Goal: Task Accomplishment & Management: Manage account settings

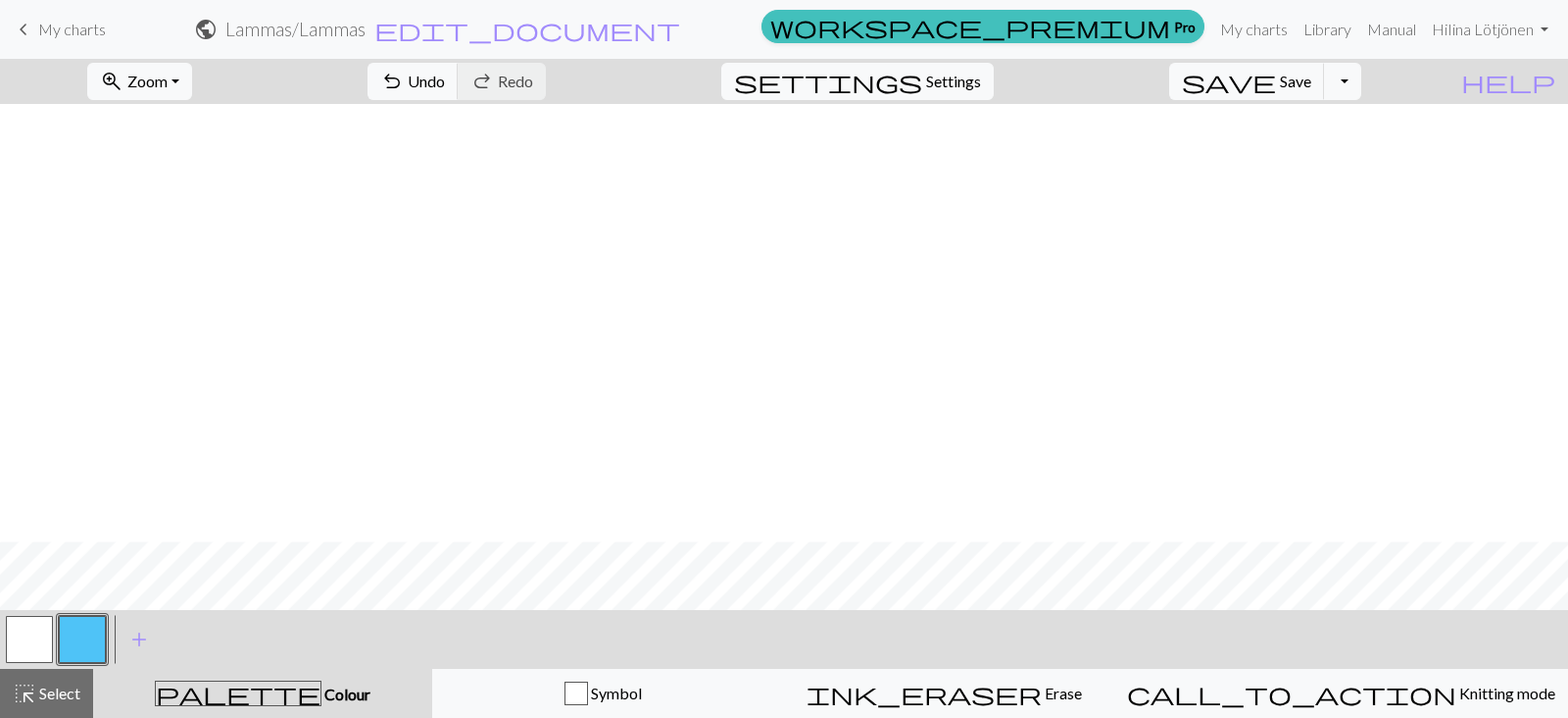
scroll to position [437, 0]
click at [36, 635] on button "button" at bounding box center [29, 639] width 47 height 47
click at [64, 644] on button "button" at bounding box center [82, 639] width 47 height 47
click at [14, 625] on button "button" at bounding box center [29, 639] width 47 height 47
click at [84, 627] on button "button" at bounding box center [82, 639] width 47 height 47
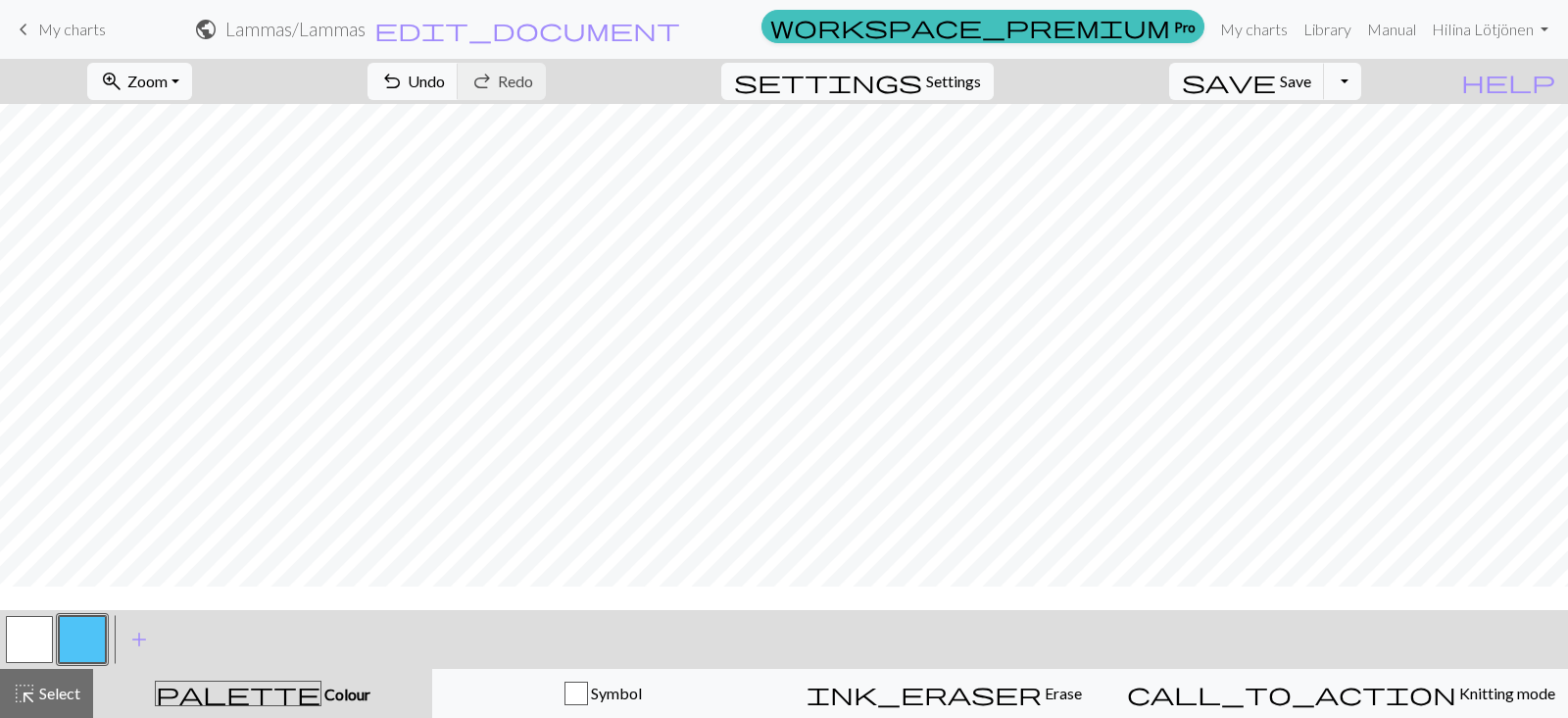
scroll to position [0, 0]
click at [23, 640] on button "button" at bounding box center [29, 639] width 47 height 47
click at [88, 636] on button "button" at bounding box center [82, 639] width 47 height 47
click at [26, 633] on button "button" at bounding box center [29, 639] width 47 height 47
click at [83, 623] on button "button" at bounding box center [82, 639] width 47 height 47
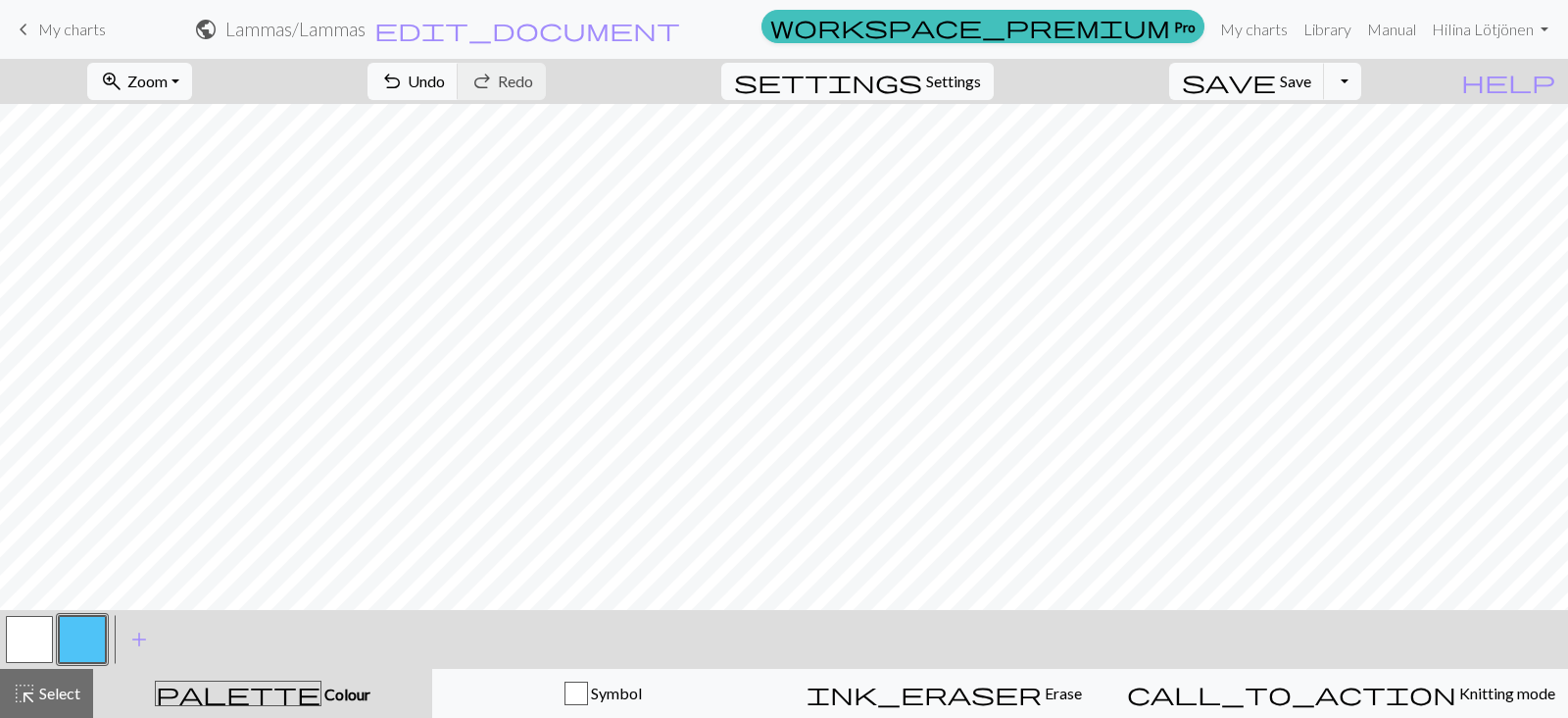
click at [25, 640] on button "button" at bounding box center [29, 639] width 47 height 47
click at [75, 639] on button "button" at bounding box center [82, 639] width 47 height 47
click at [34, 631] on button "button" at bounding box center [29, 639] width 47 height 47
click at [78, 635] on button "button" at bounding box center [82, 639] width 47 height 47
click at [10, 649] on button "button" at bounding box center [29, 639] width 47 height 47
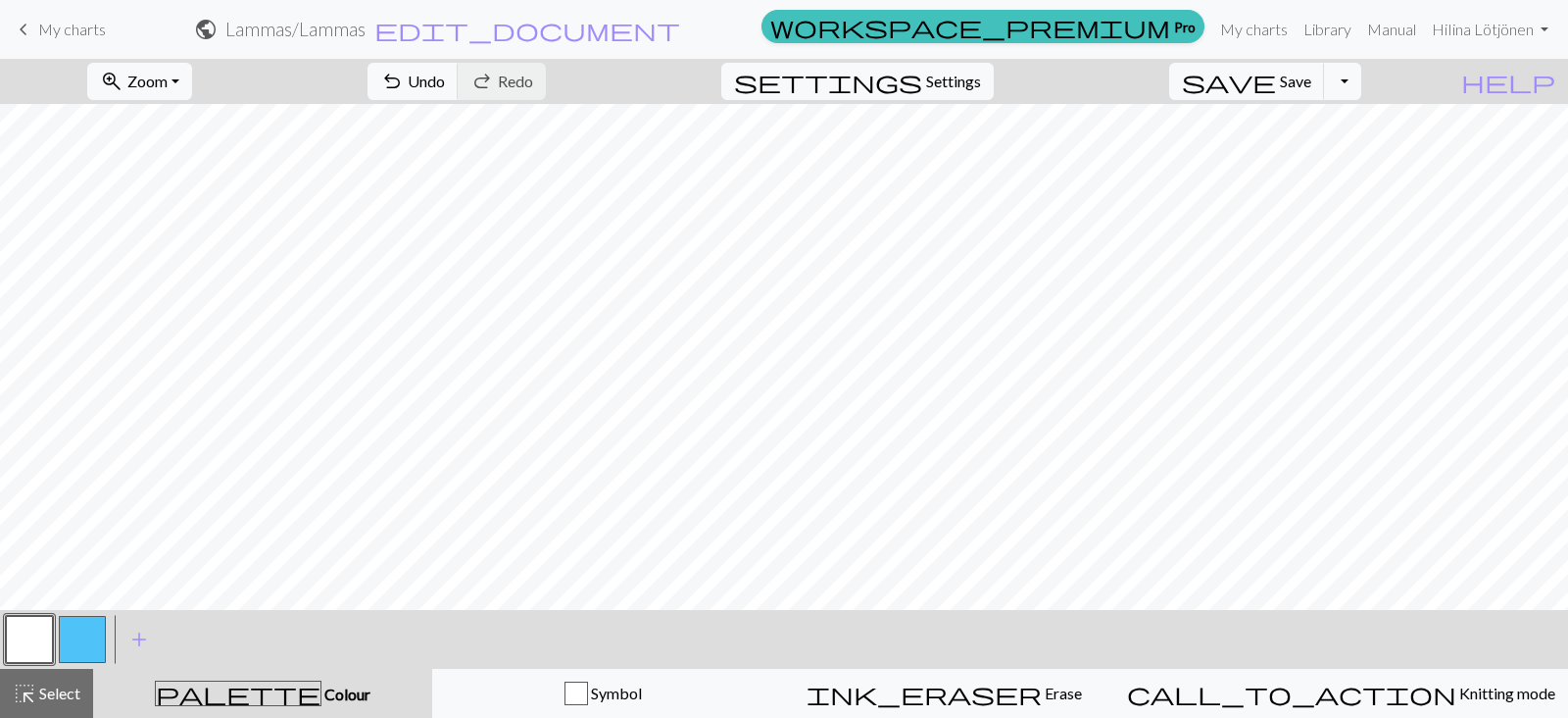
click at [72, 644] on button "button" at bounding box center [82, 639] width 47 height 47
click at [35, 630] on button "button" at bounding box center [29, 639] width 47 height 47
click at [88, 635] on button "button" at bounding box center [82, 639] width 47 height 47
click at [961, 91] on span "Settings" at bounding box center [954, 82] width 55 height 24
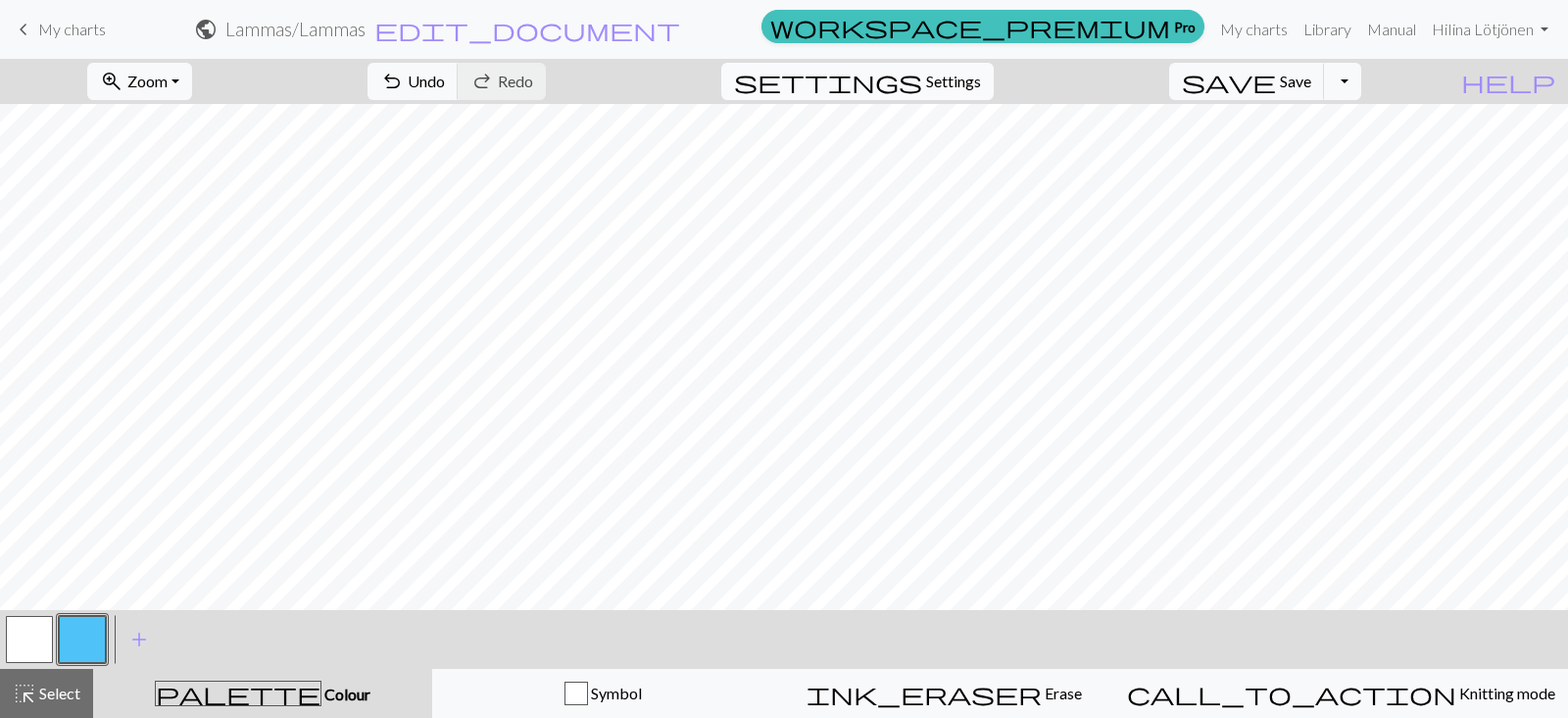
select select "aran"
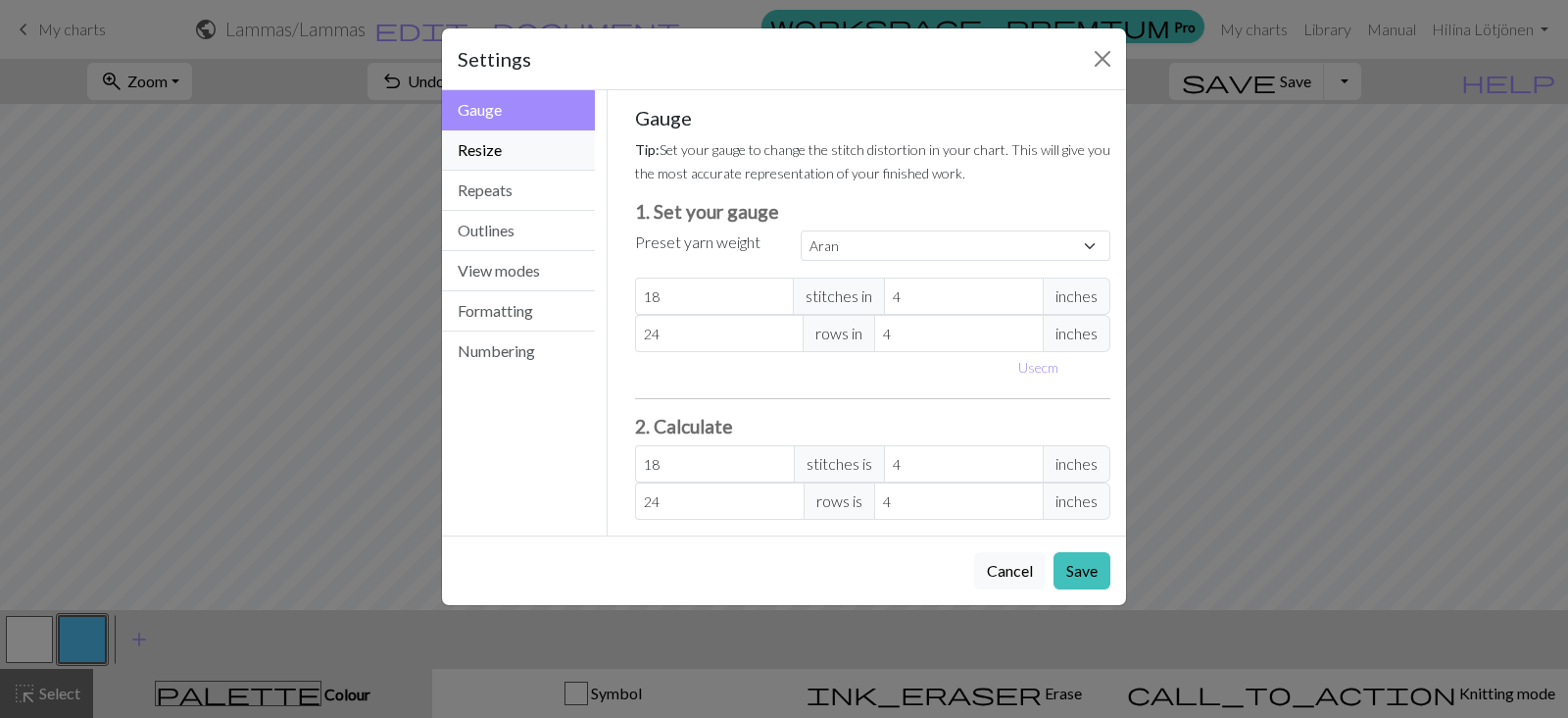
click at [500, 157] on button "Resize" at bounding box center [518, 150] width 153 height 40
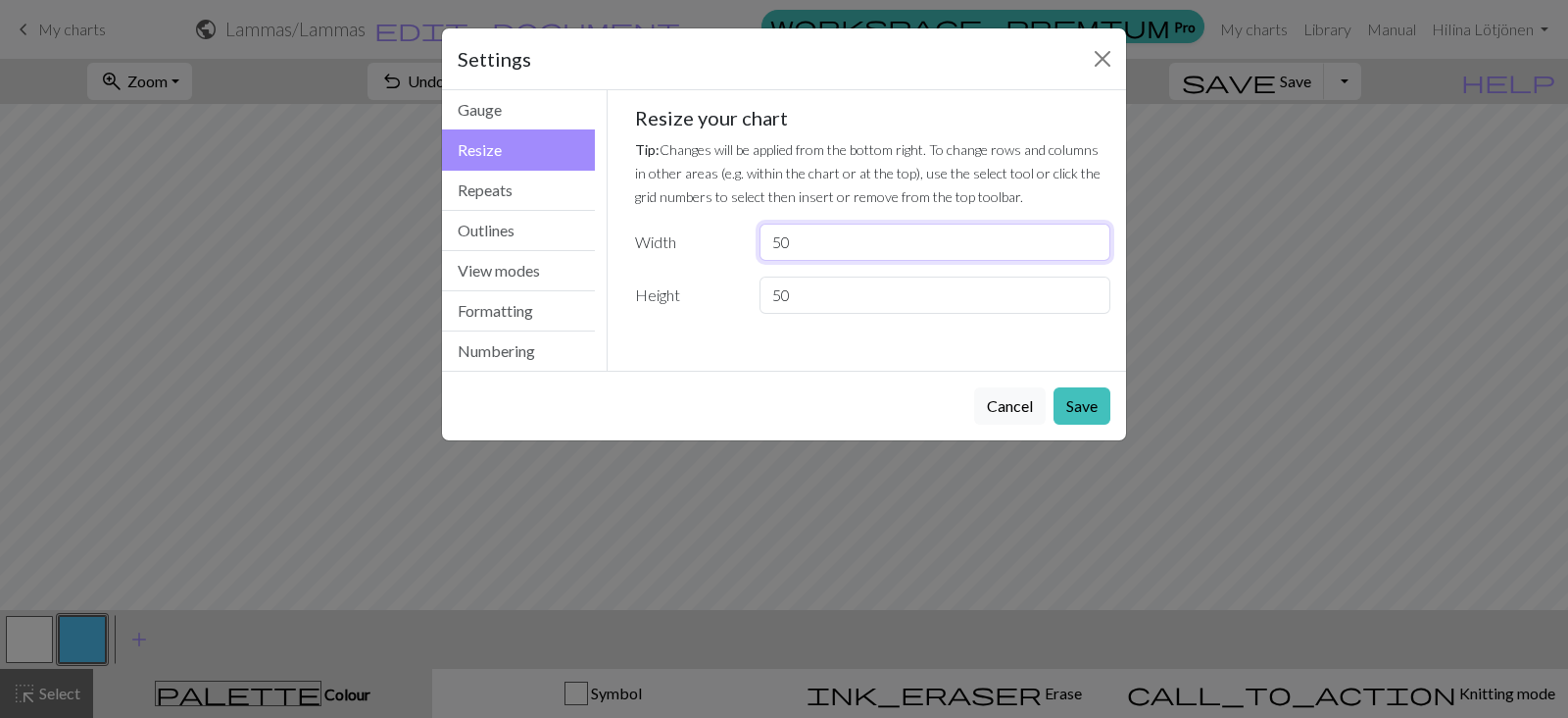
click at [839, 240] on input "50" at bounding box center [935, 243] width 351 height 37
type input "53"
click at [1074, 399] on button "Save" at bounding box center [1082, 406] width 57 height 37
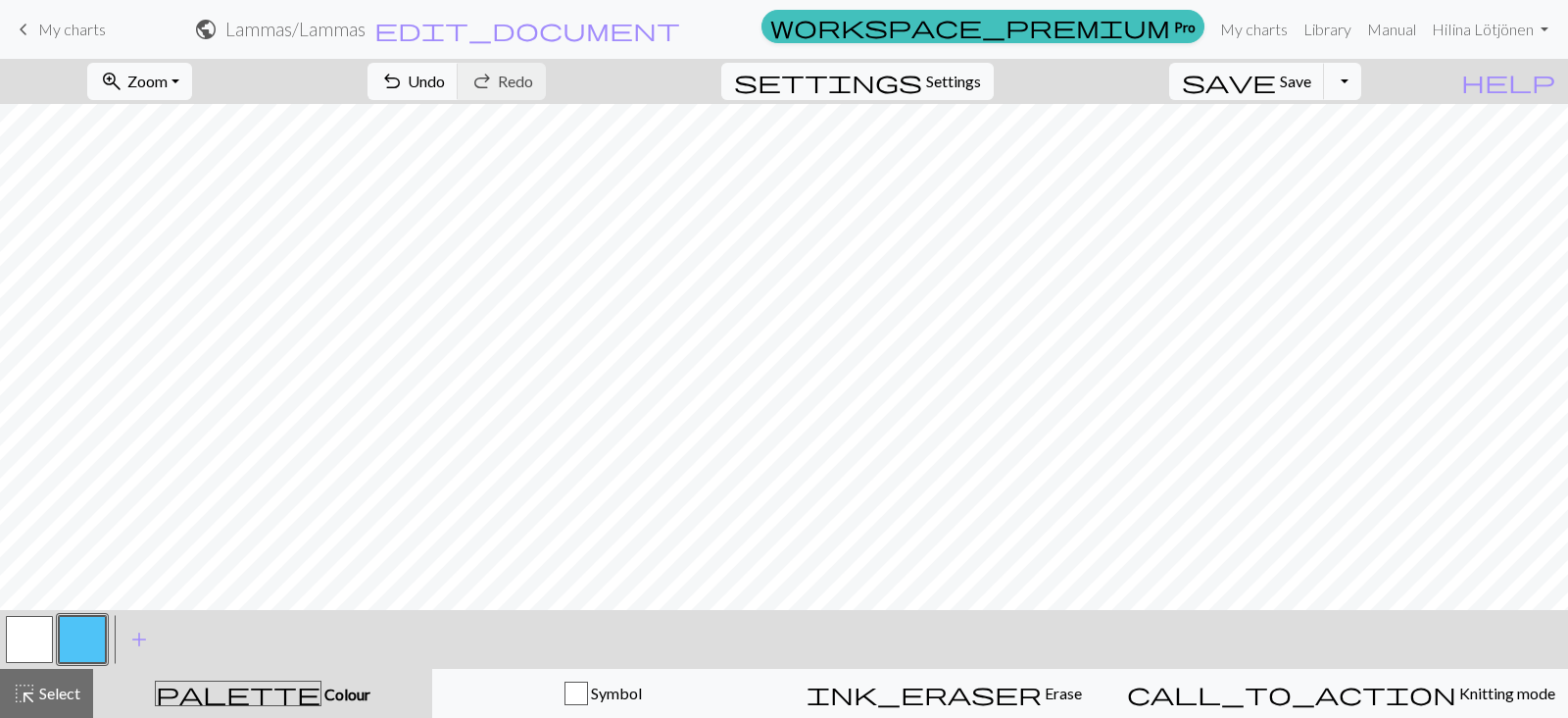
scroll to position [367, 0]
click at [58, 707] on button "highlight_alt Select Select" at bounding box center [46, 693] width 93 height 49
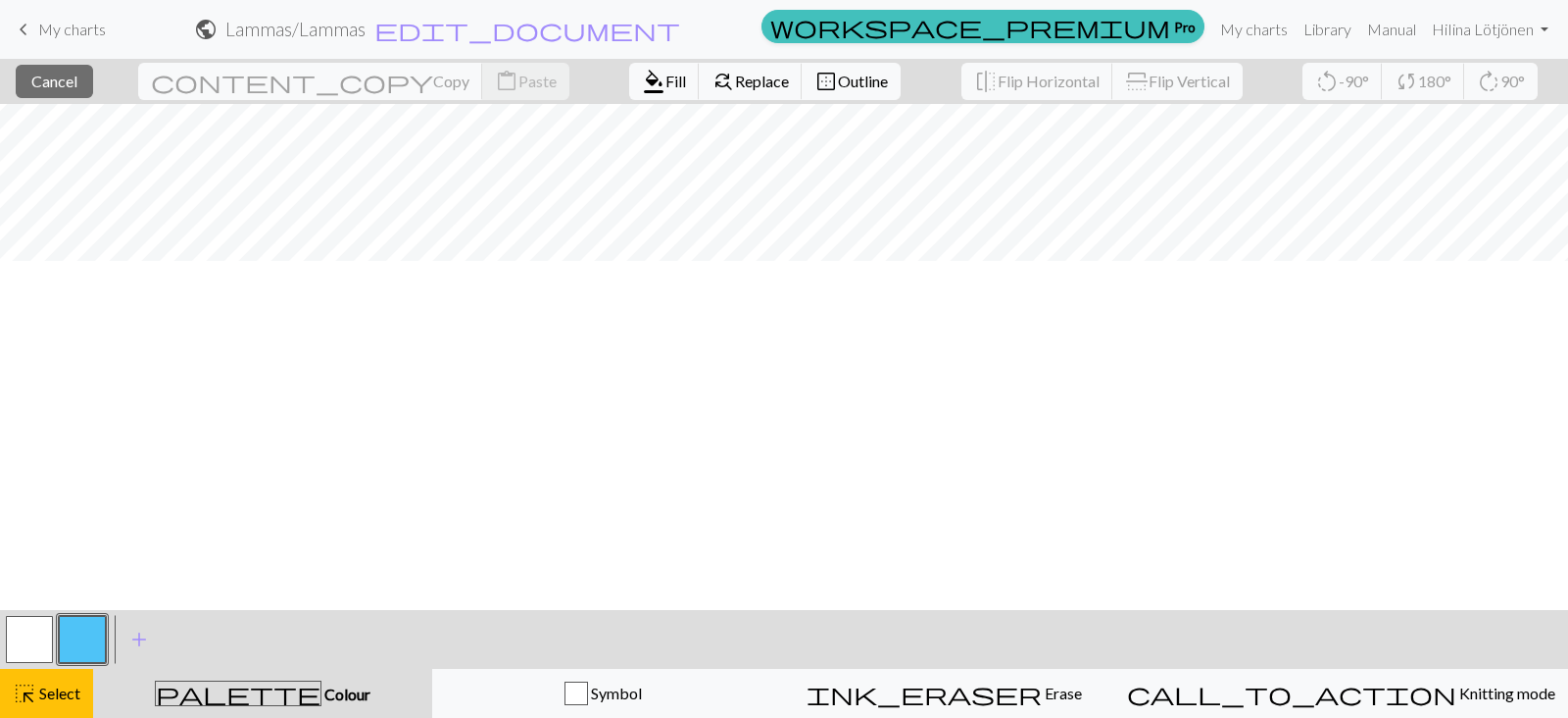
scroll to position [0, 0]
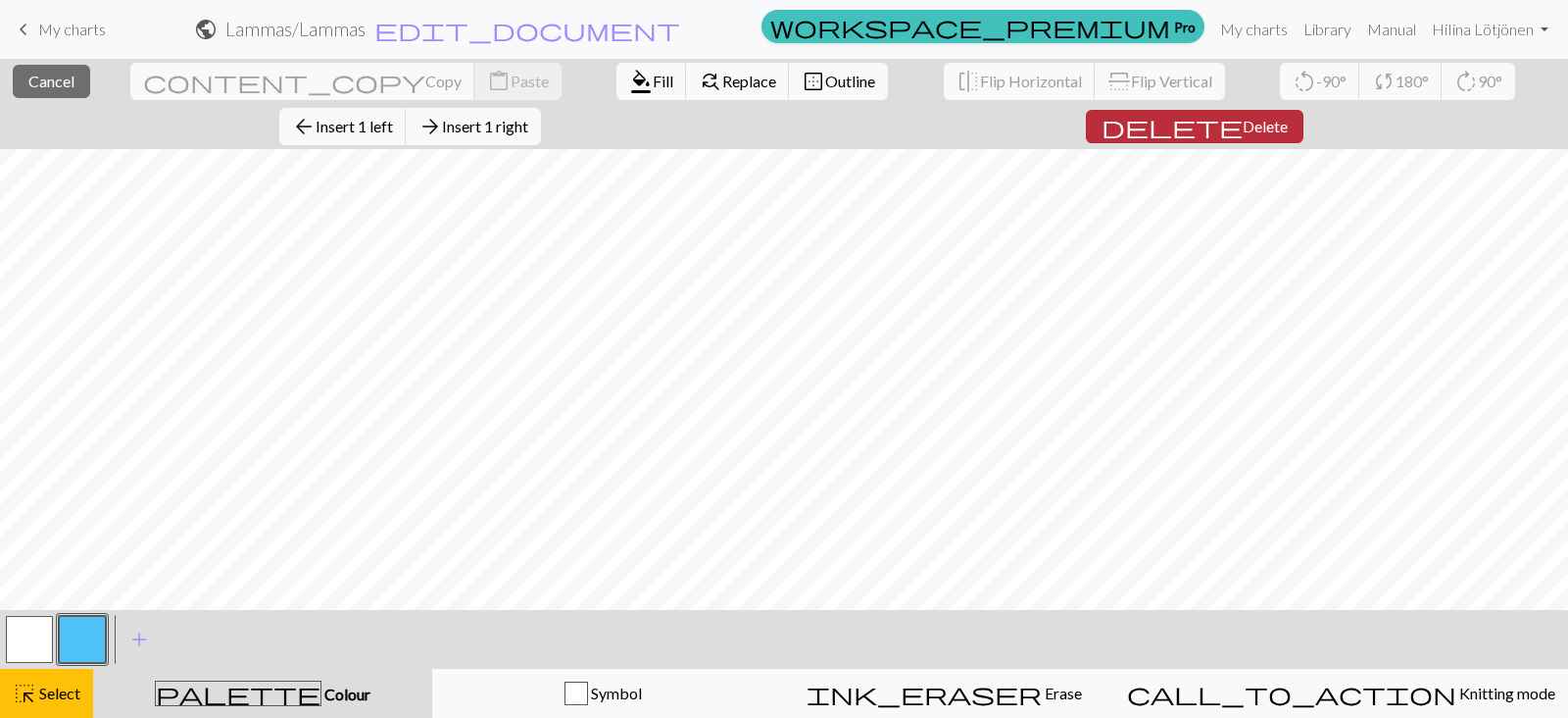
click at [1243, 117] on span "Delete" at bounding box center [1266, 126] width 45 height 19
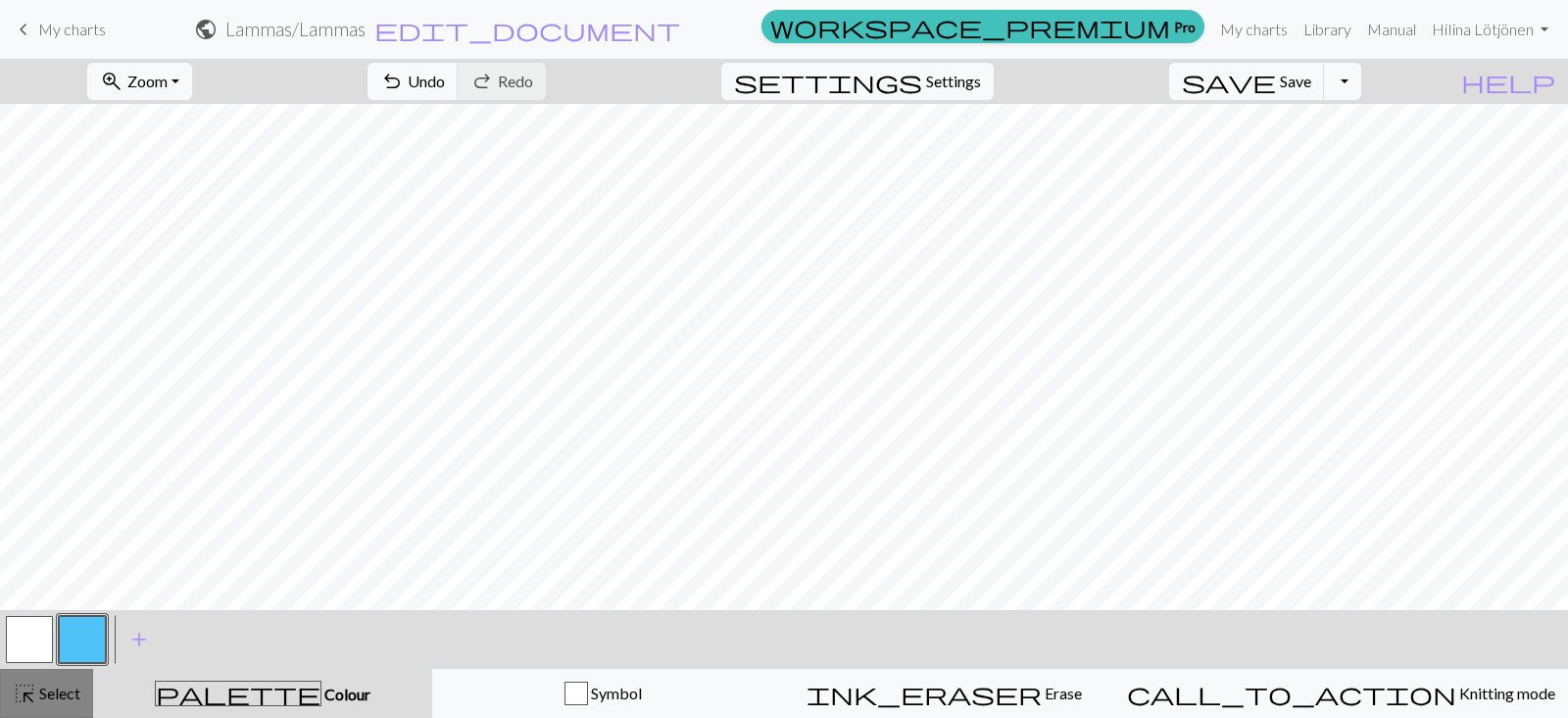
click at [34, 685] on span "highlight_alt" at bounding box center [25, 693] width 24 height 28
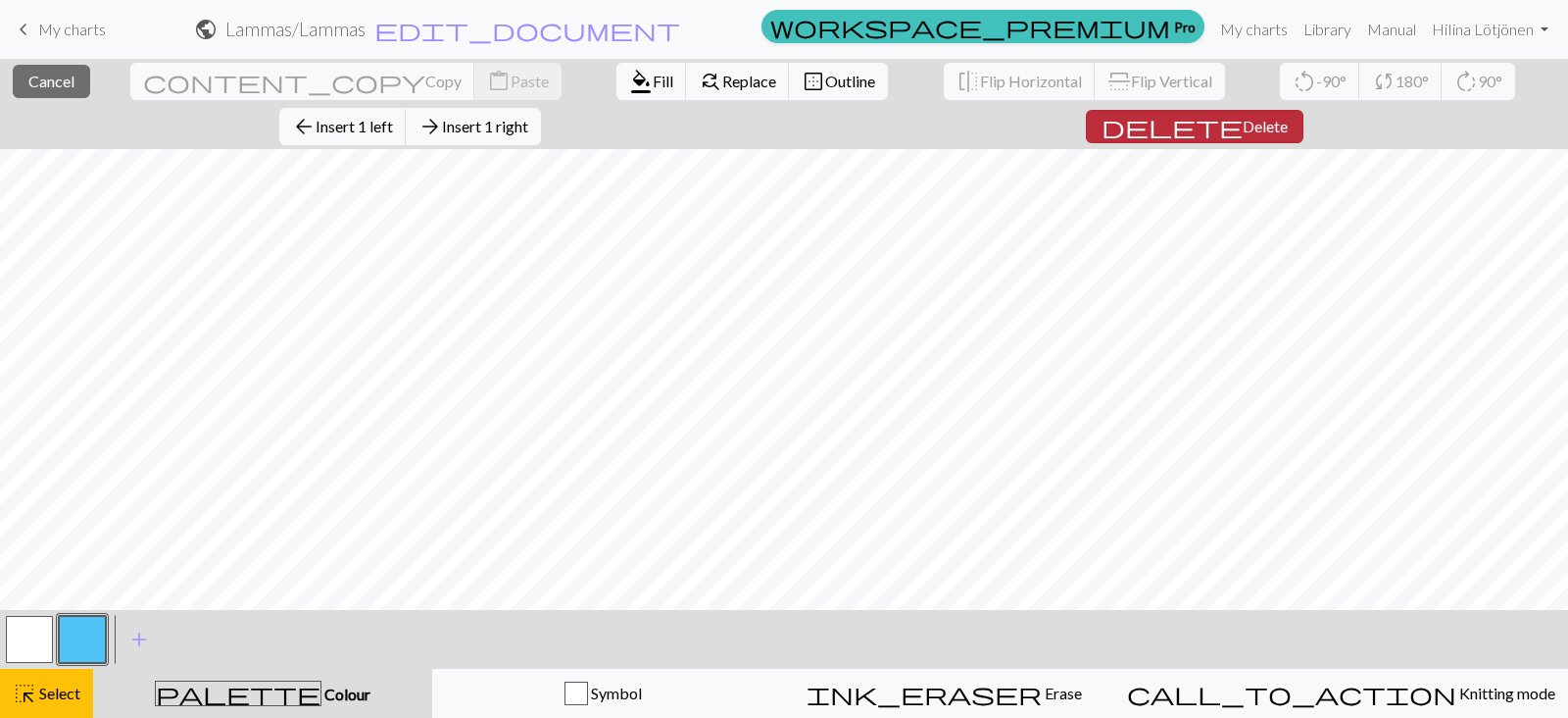
click at [1243, 118] on span "Delete" at bounding box center [1266, 126] width 45 height 19
click at [393, 117] on span "Insert 1 left" at bounding box center [353, 126] width 78 height 19
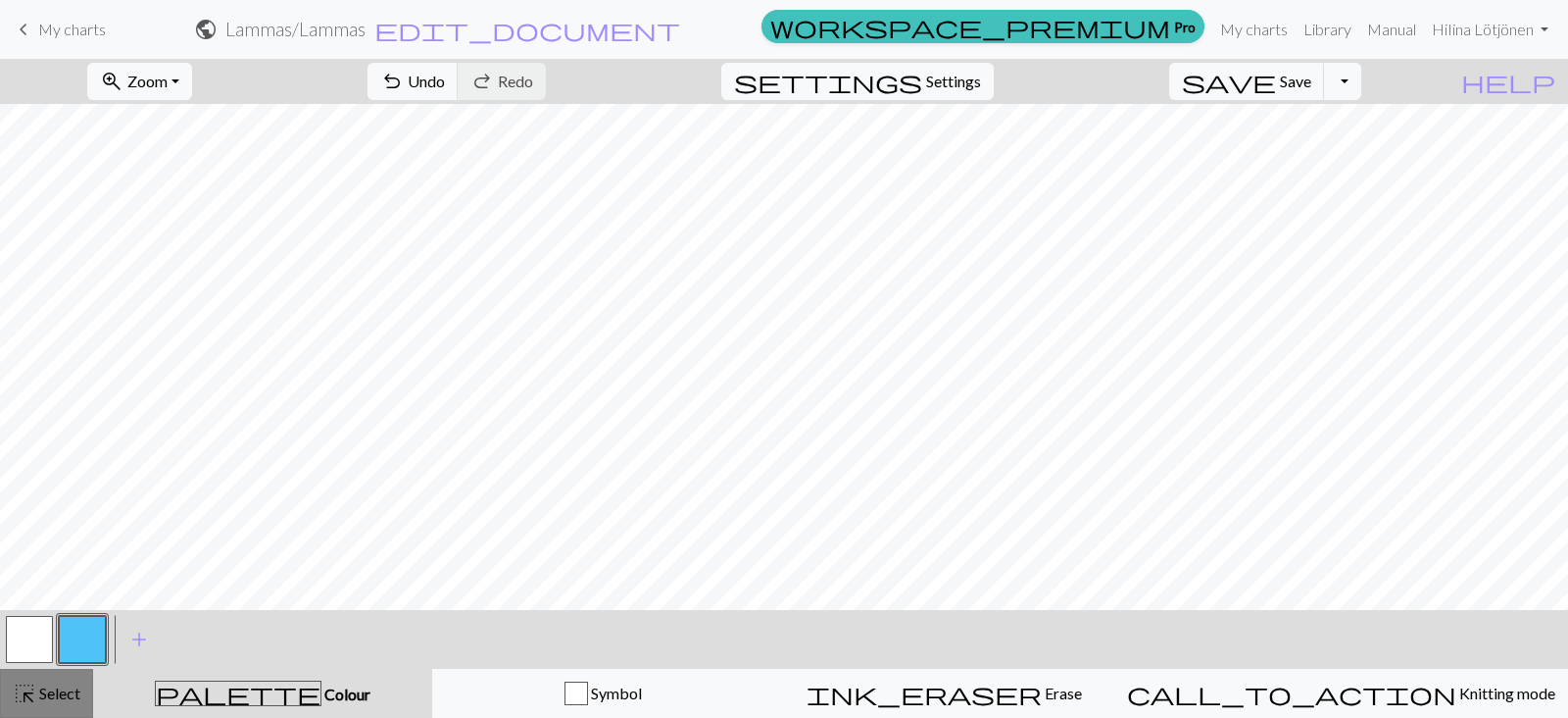
click at [72, 693] on span "Select" at bounding box center [58, 692] width 44 height 19
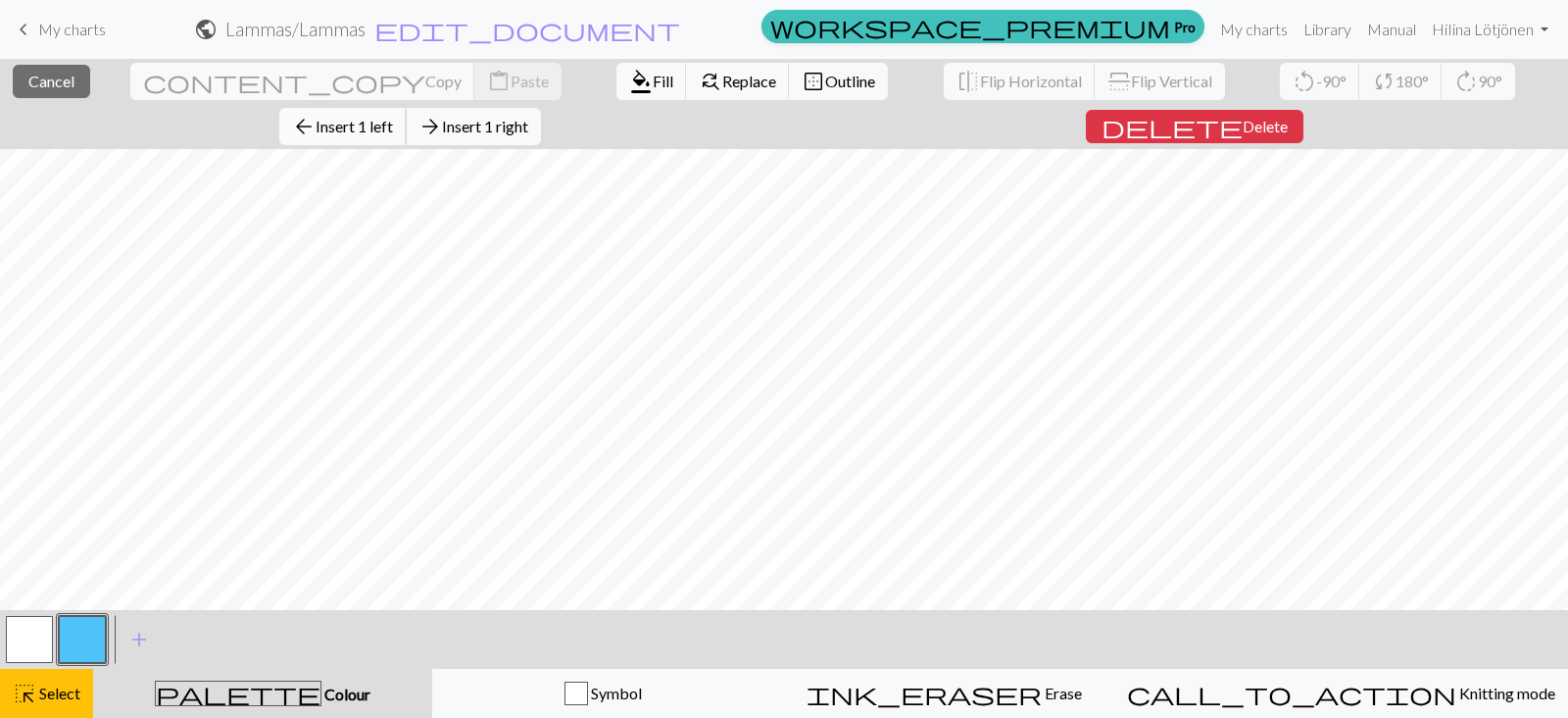
click at [315, 113] on span "arrow_back" at bounding box center [304, 127] width 24 height 28
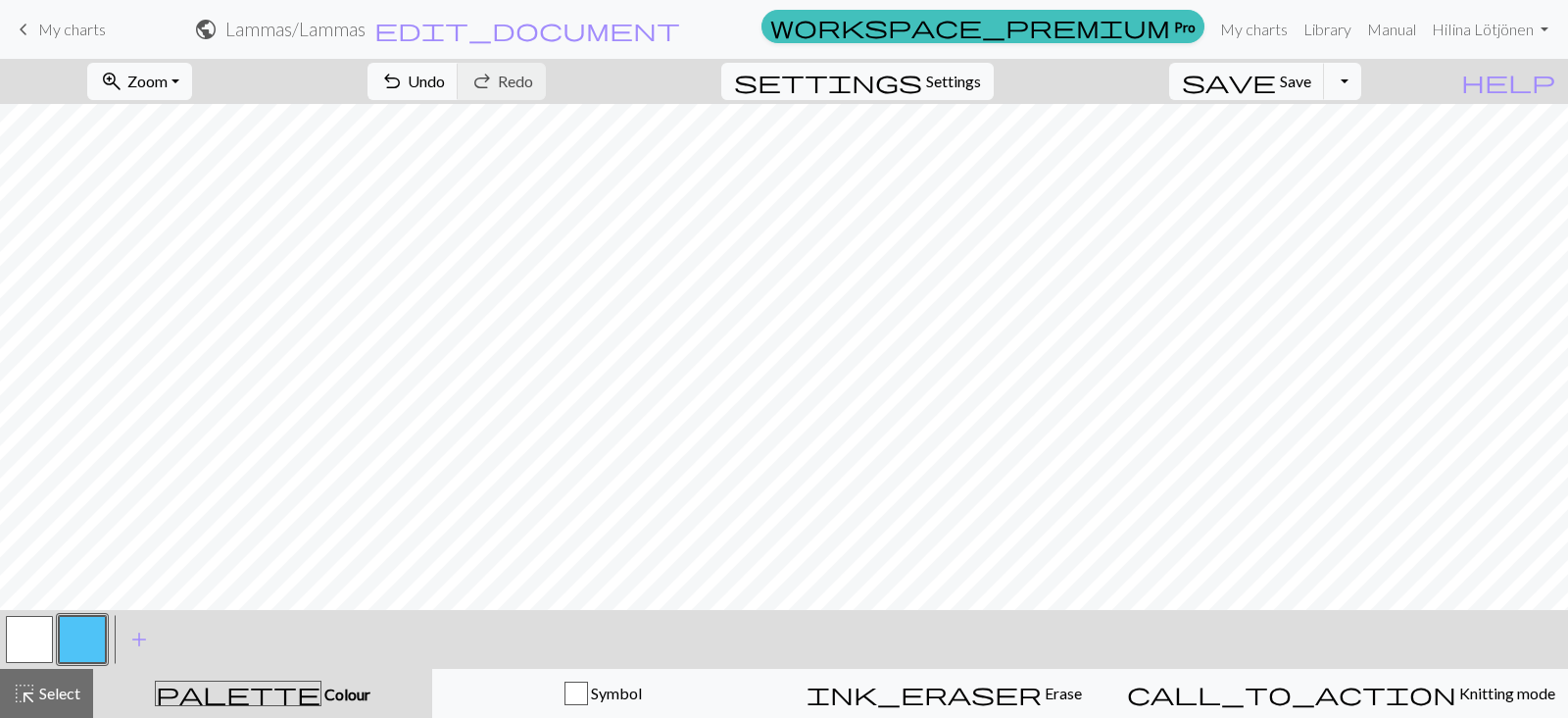
click at [68, 656] on button "button" at bounding box center [82, 639] width 47 height 47
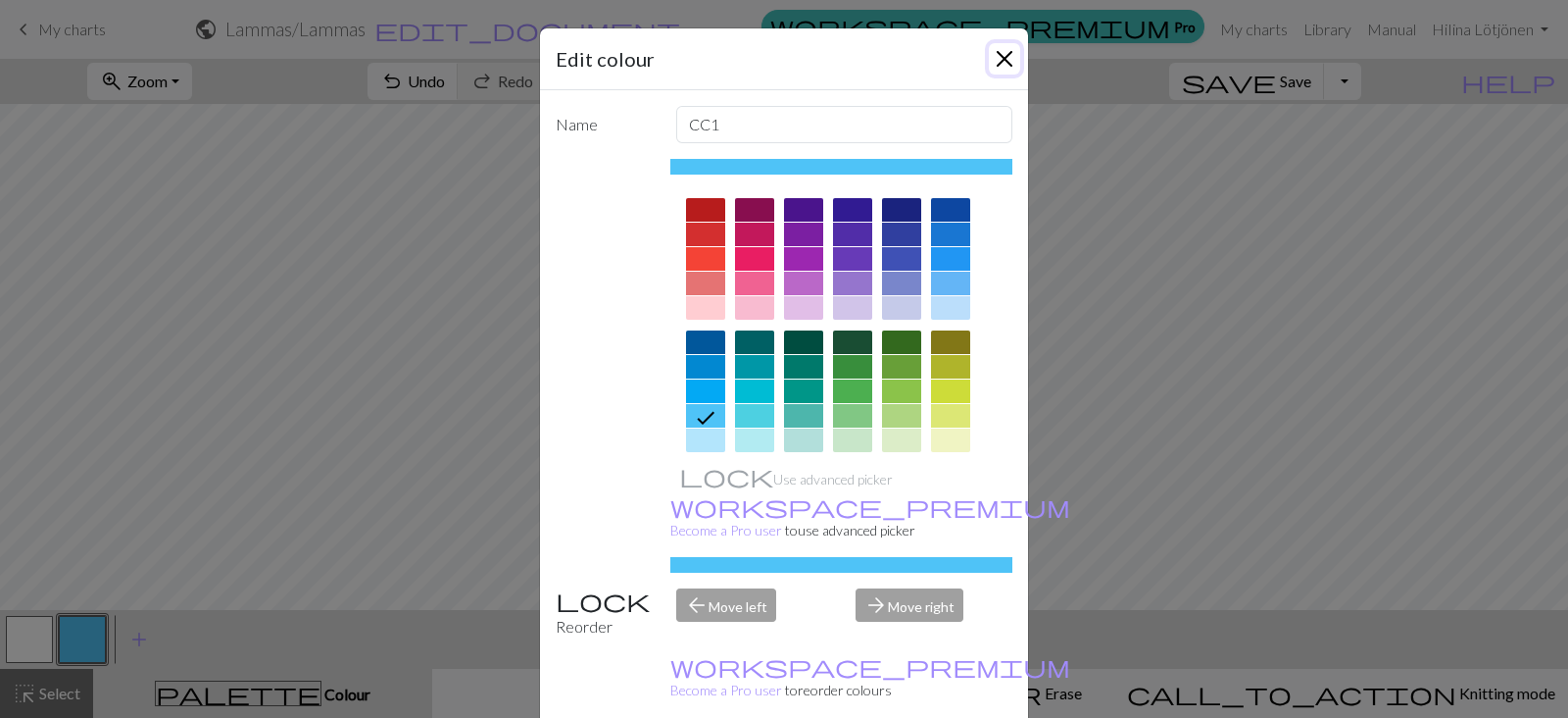
click at [990, 69] on button "Close" at bounding box center [1004, 59] width 31 height 31
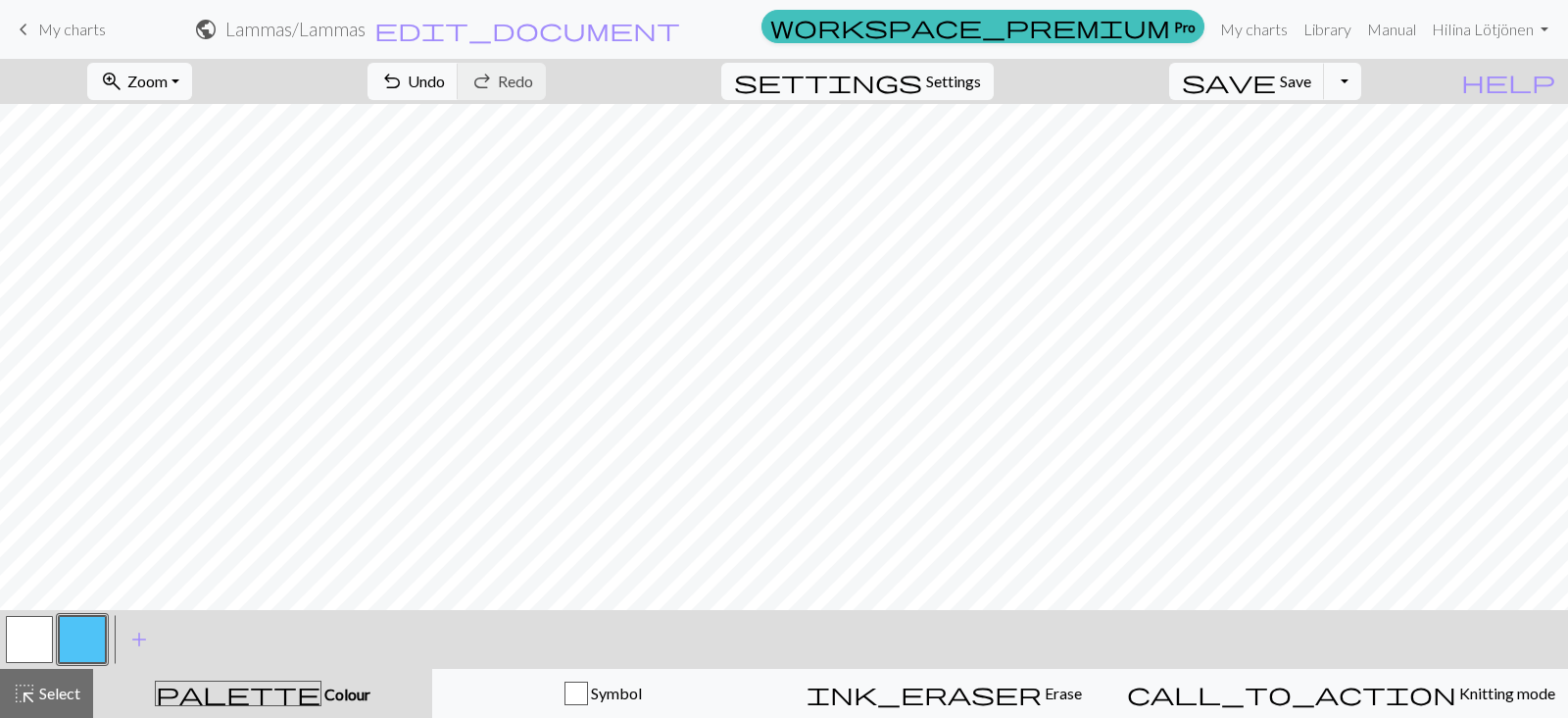
click at [10, 626] on button "button" at bounding box center [29, 639] width 47 height 47
click at [88, 635] on button "button" at bounding box center [82, 639] width 47 height 47
click at [32, 654] on button "button" at bounding box center [29, 639] width 47 height 47
click at [89, 637] on button "button" at bounding box center [82, 639] width 47 height 47
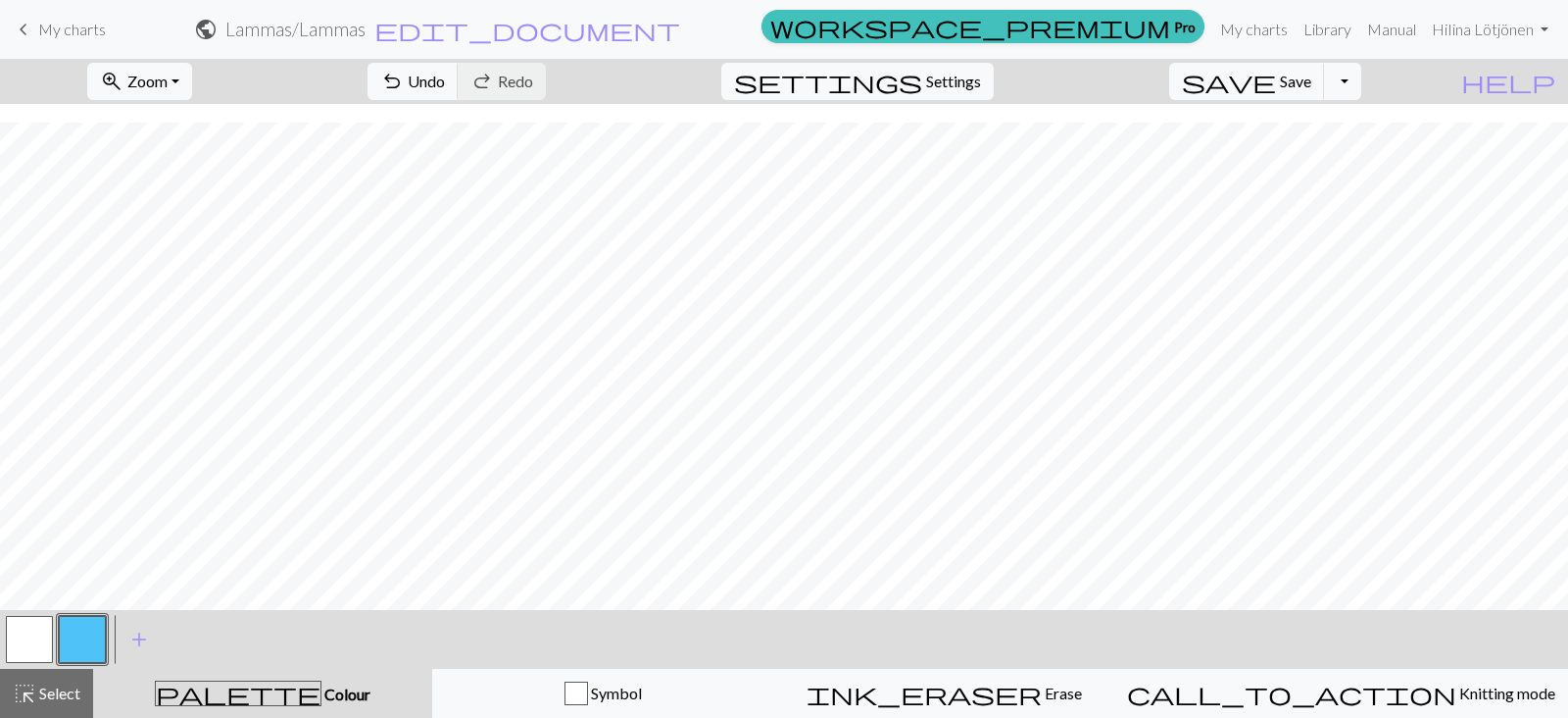
click at [25, 635] on button "button" at bounding box center [29, 639] width 47 height 47
click at [71, 630] on button "button" at bounding box center [82, 639] width 47 height 47
click at [38, 620] on button "button" at bounding box center [29, 639] width 47 height 47
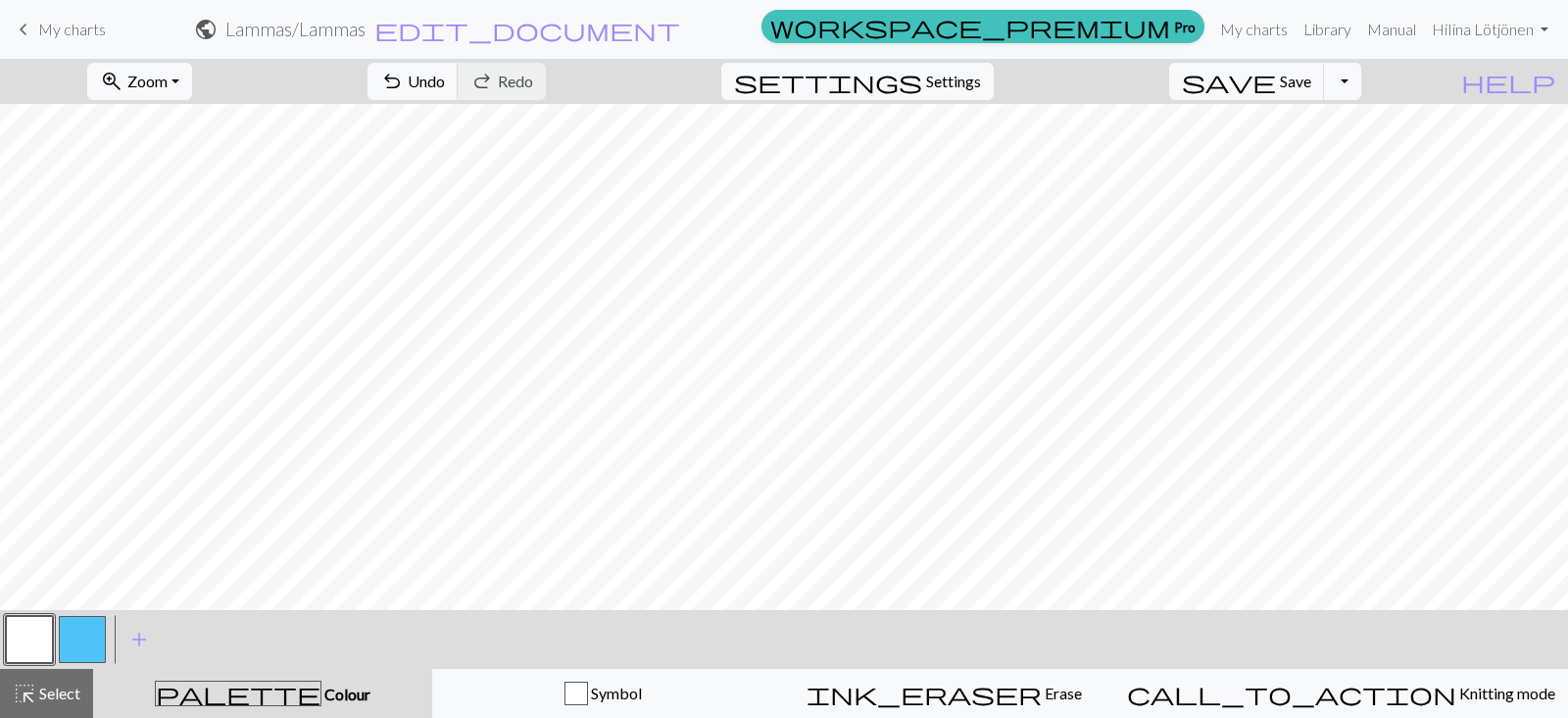
click at [73, 618] on button "button" at bounding box center [82, 639] width 47 height 47
click at [31, 635] on button "button" at bounding box center [29, 639] width 47 height 47
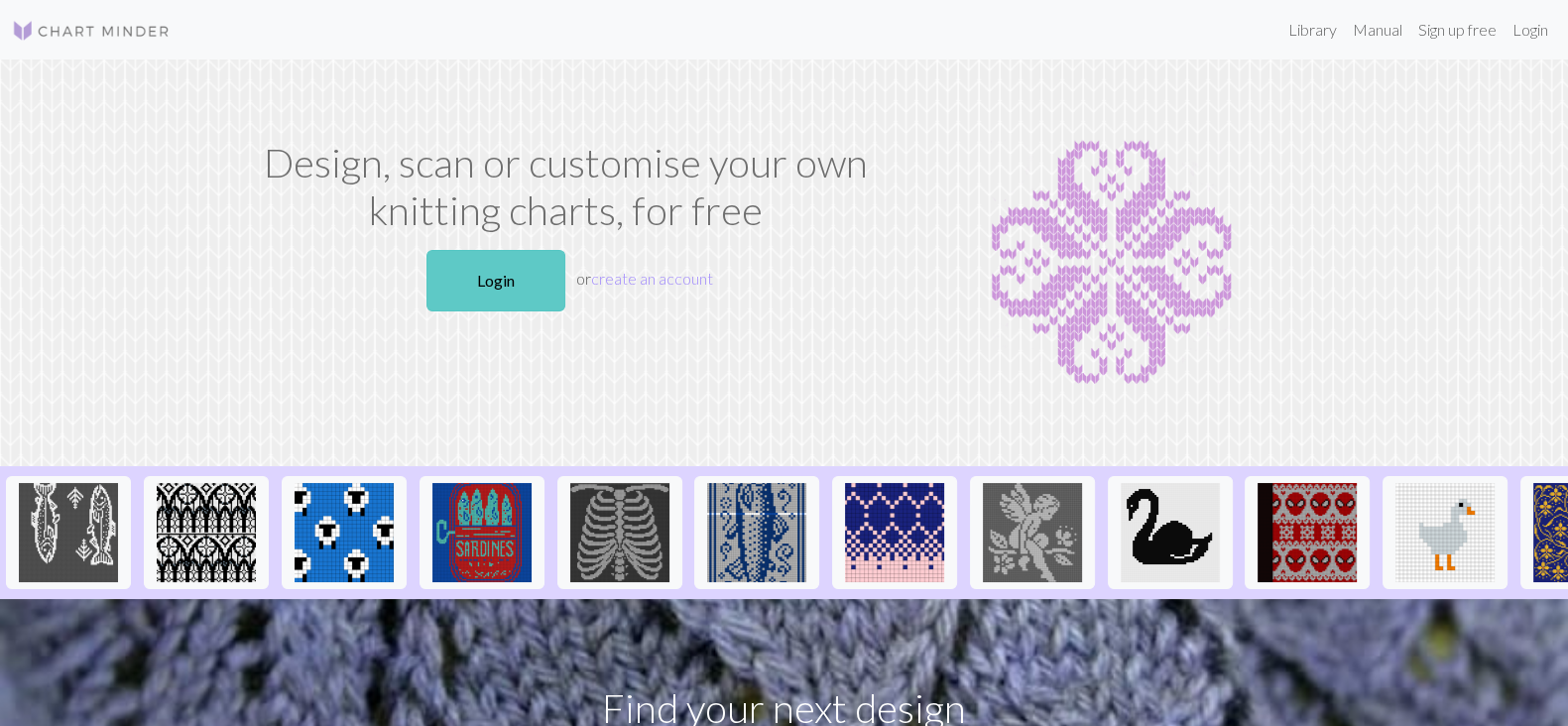
click at [503, 267] on link "Login" at bounding box center [496, 281] width 139 height 62
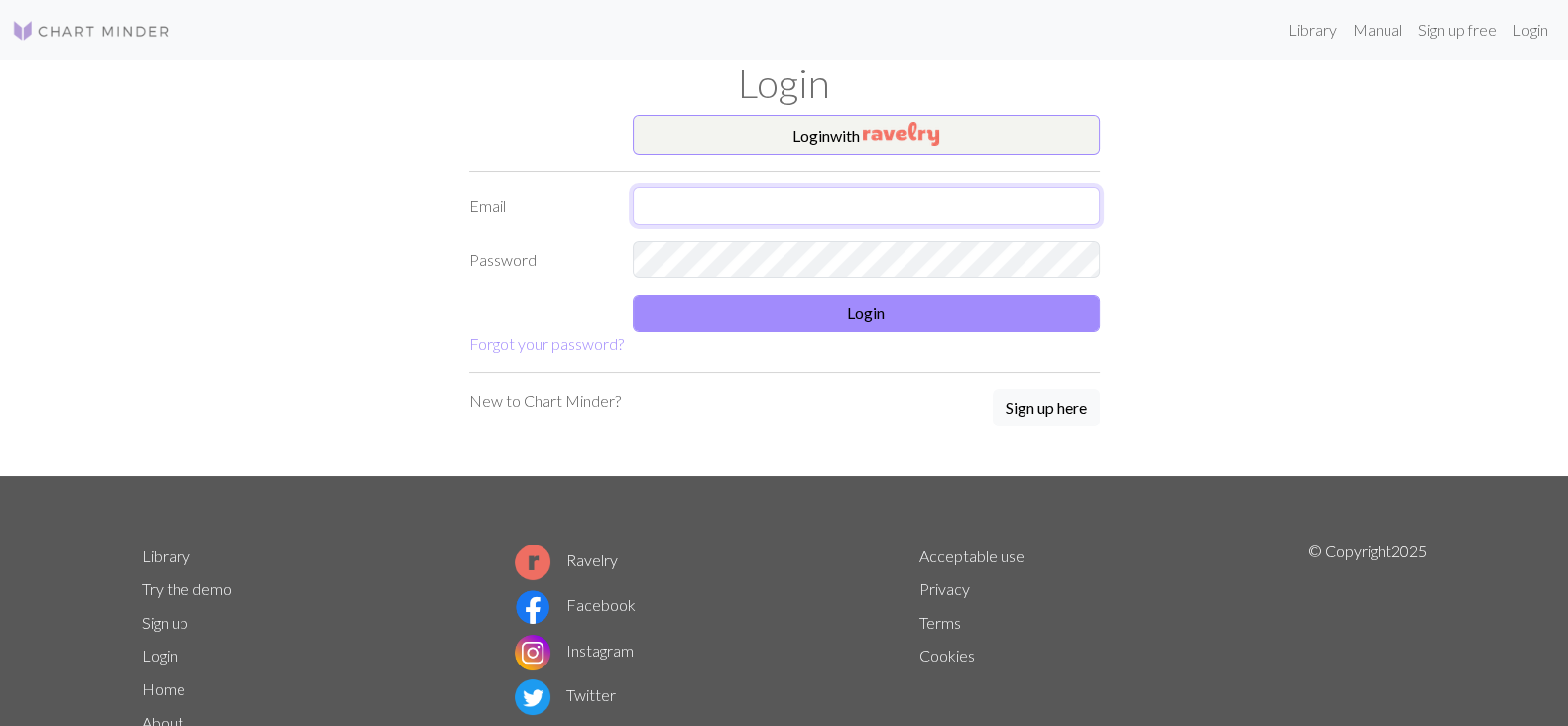
type input "iae.lotjonen@gmail.com"
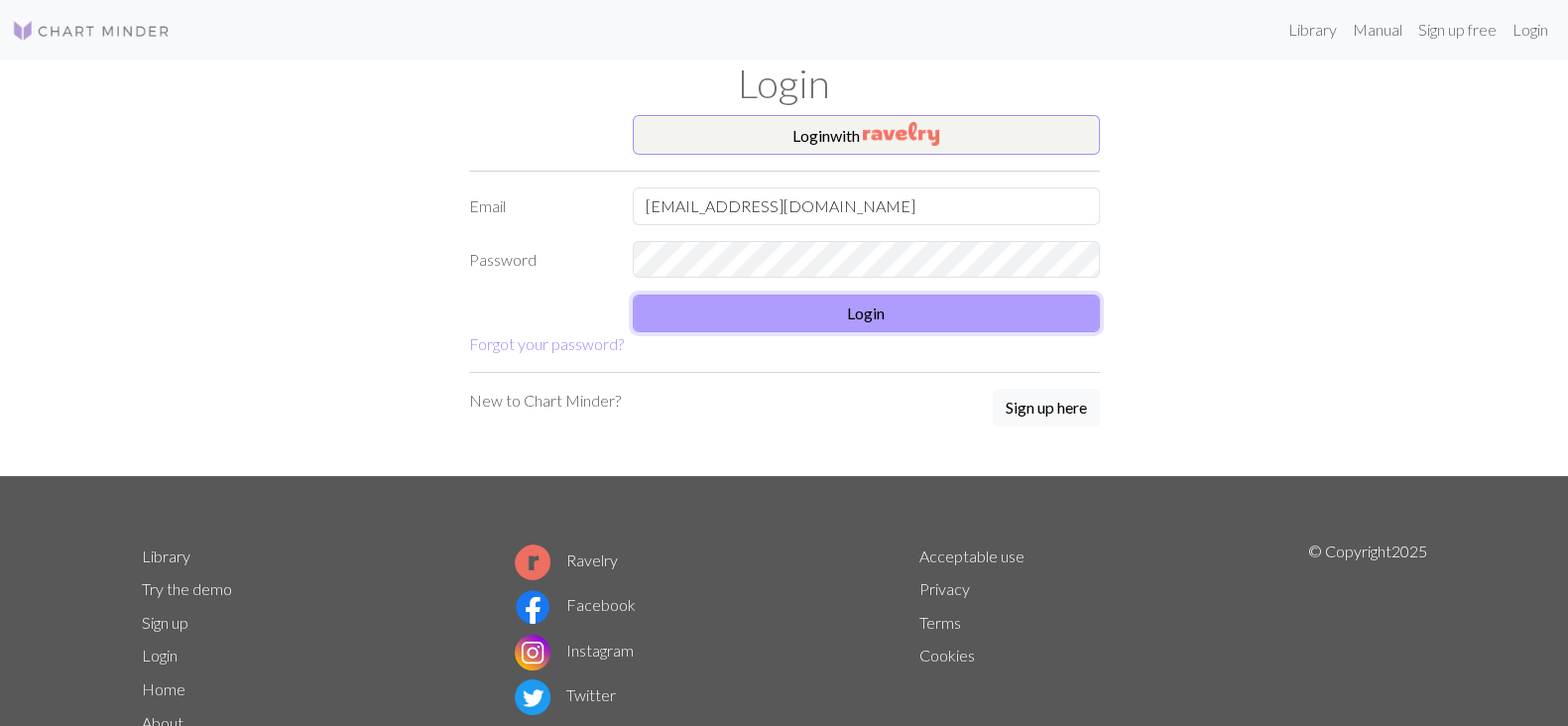
click at [791, 304] on button "Login" at bounding box center [866, 314] width 467 height 38
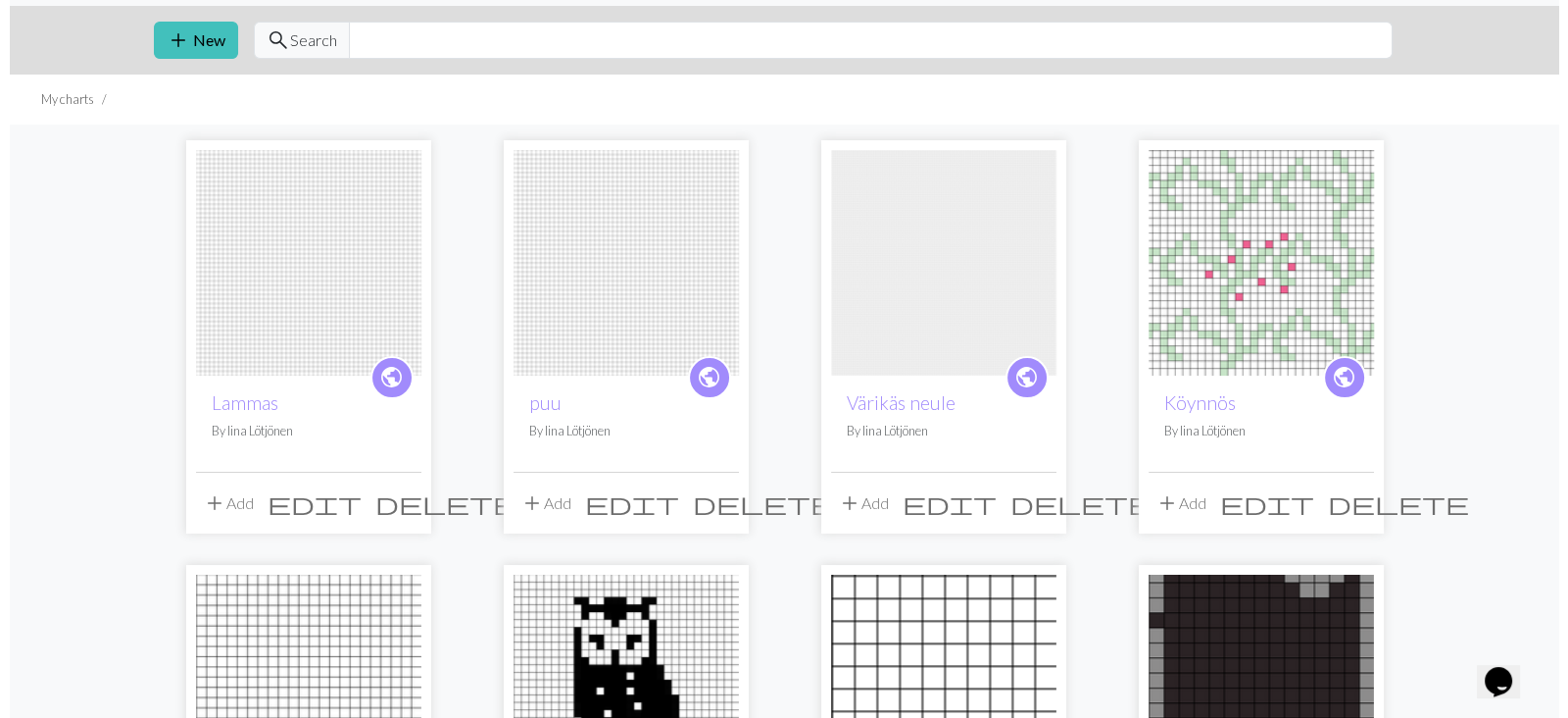
scroll to position [53, 0]
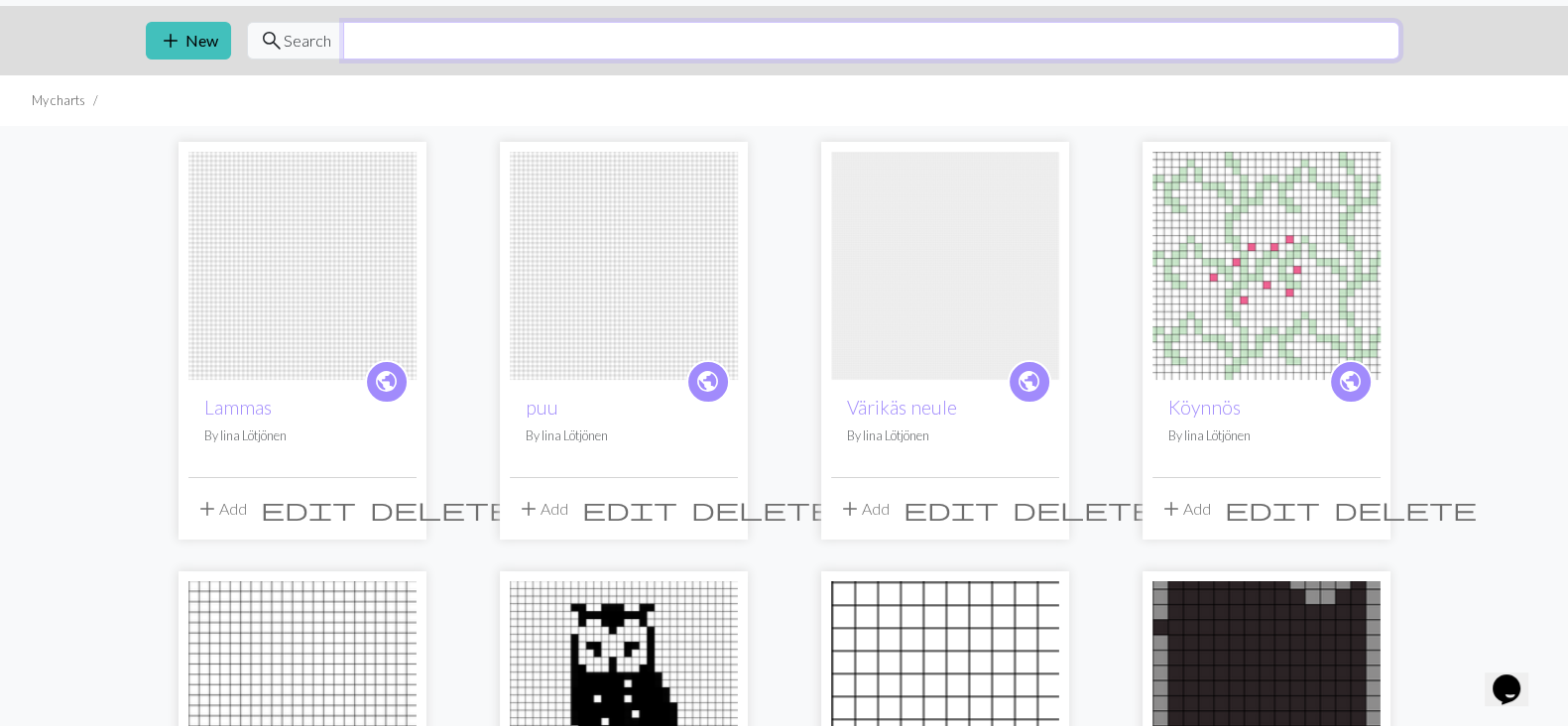
click at [671, 46] on input "text" at bounding box center [870, 41] width 1056 height 38
click at [198, 50] on button "add New" at bounding box center [189, 41] width 85 height 38
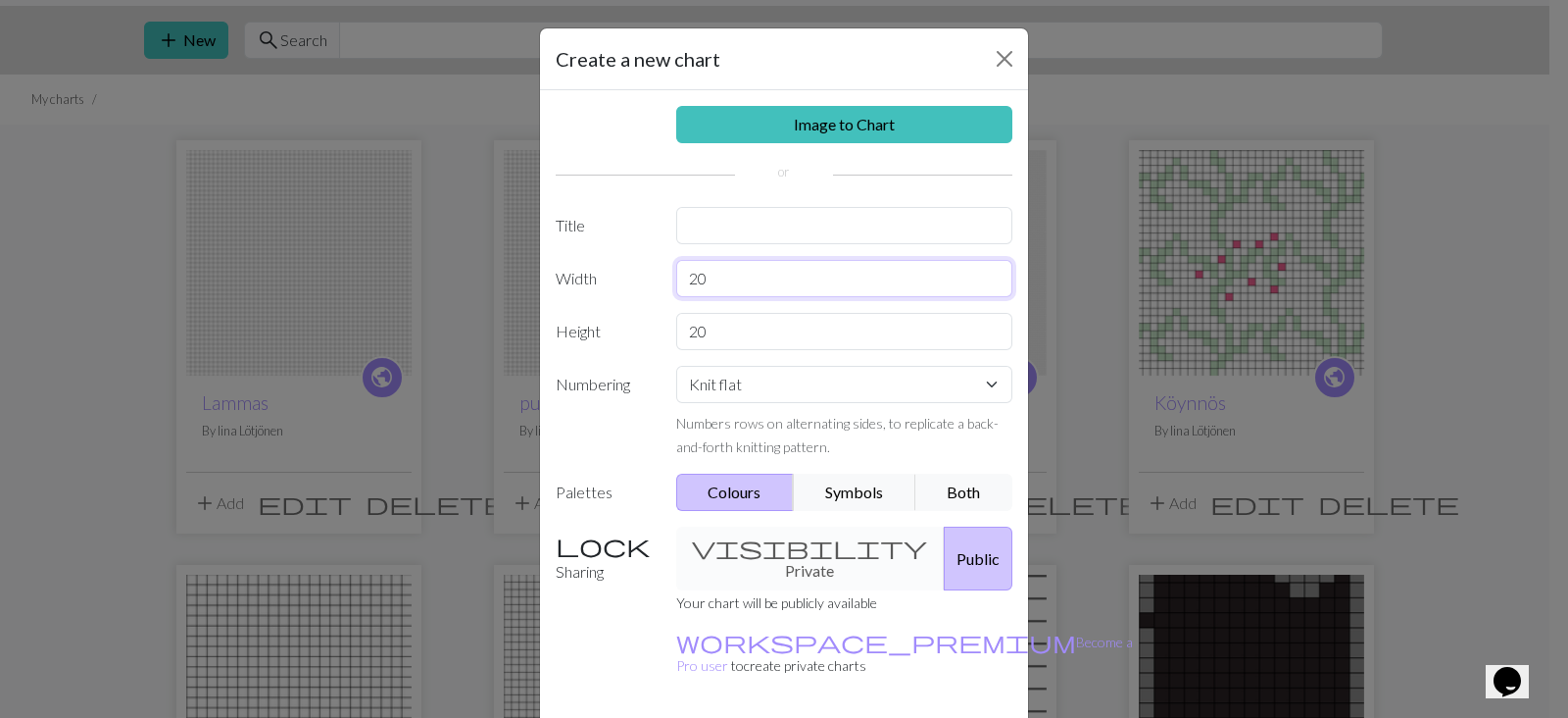
click at [787, 267] on input "20" at bounding box center [844, 279] width 337 height 37
type input "50"
click at [764, 320] on input "20" at bounding box center [844, 331] width 337 height 37
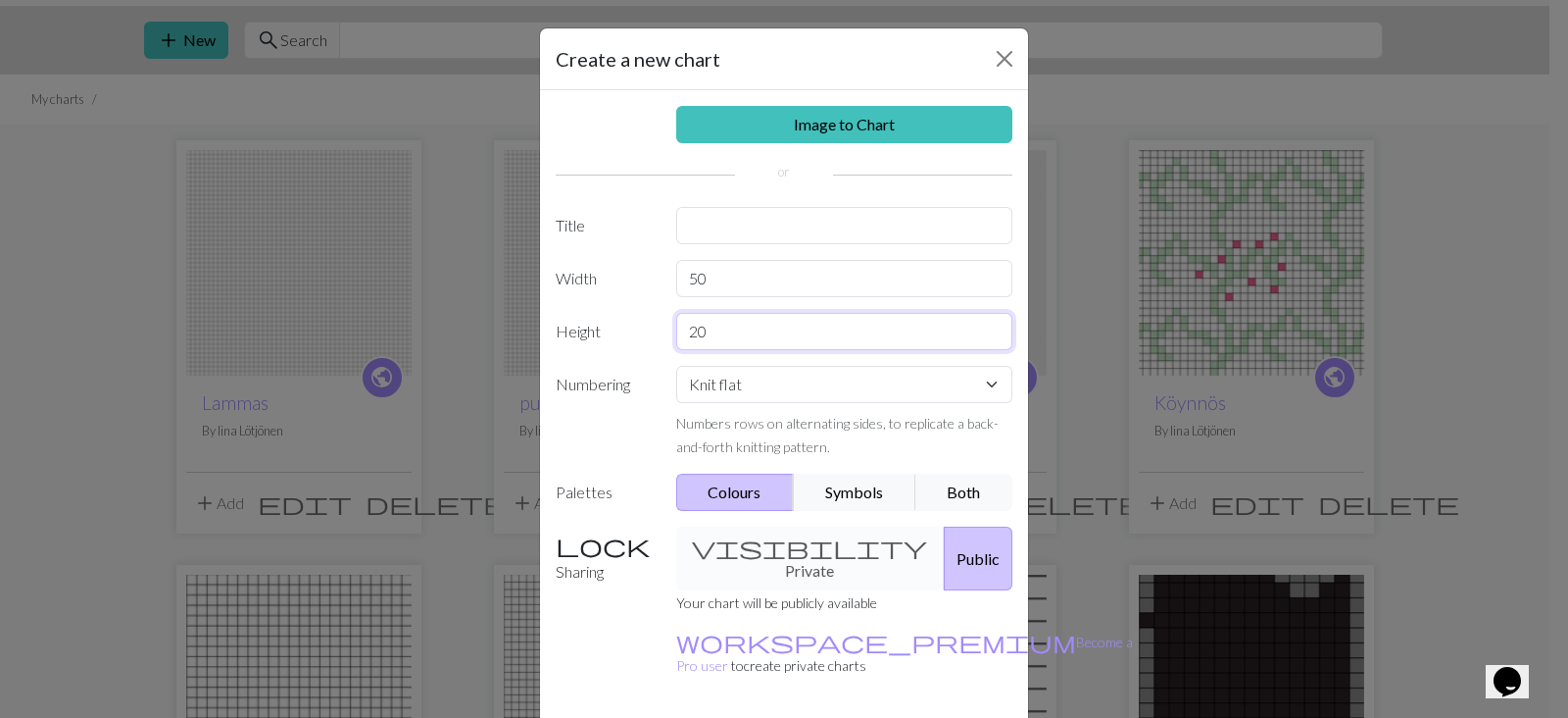
click at [764, 320] on input "20" at bounding box center [844, 331] width 337 height 37
type input "50"
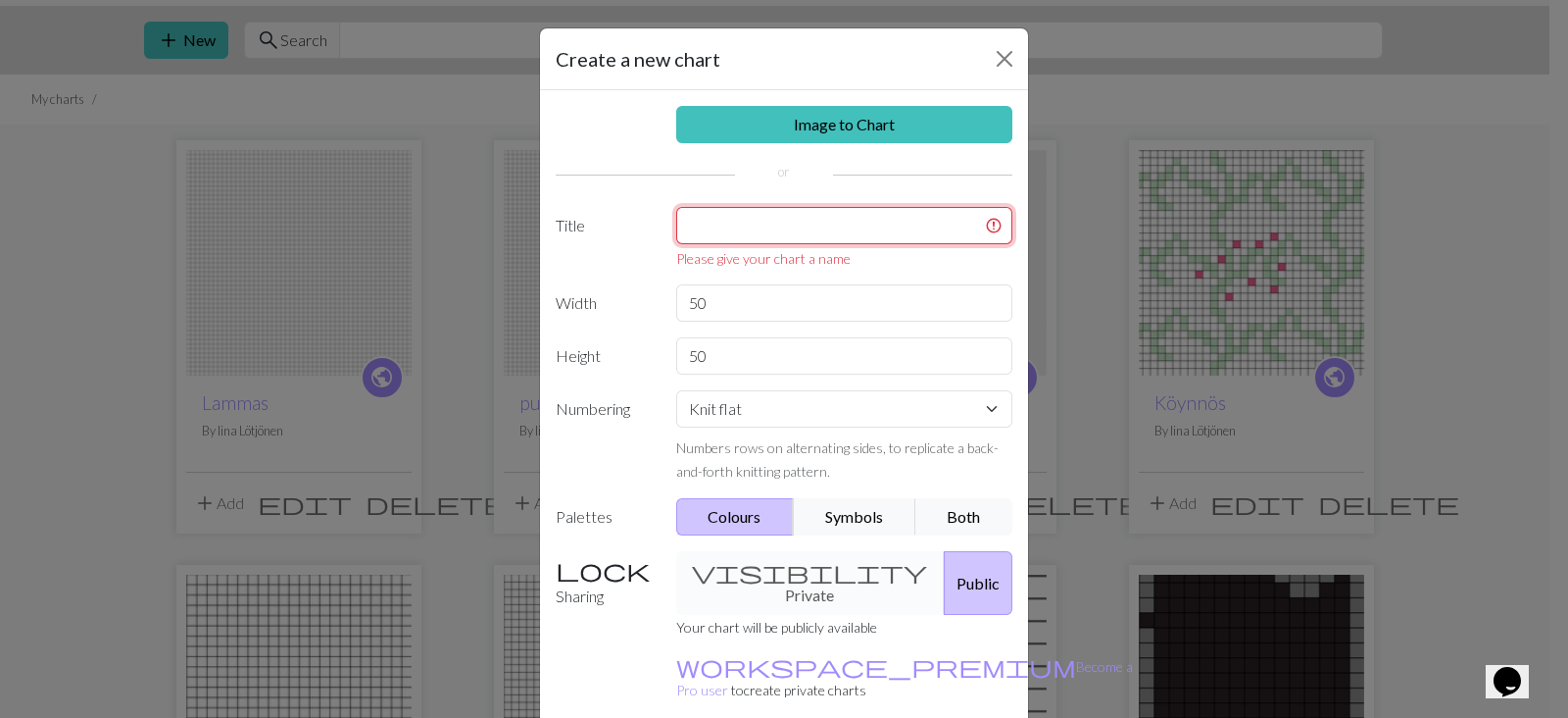
click at [843, 238] on input "text" at bounding box center [844, 226] width 337 height 37
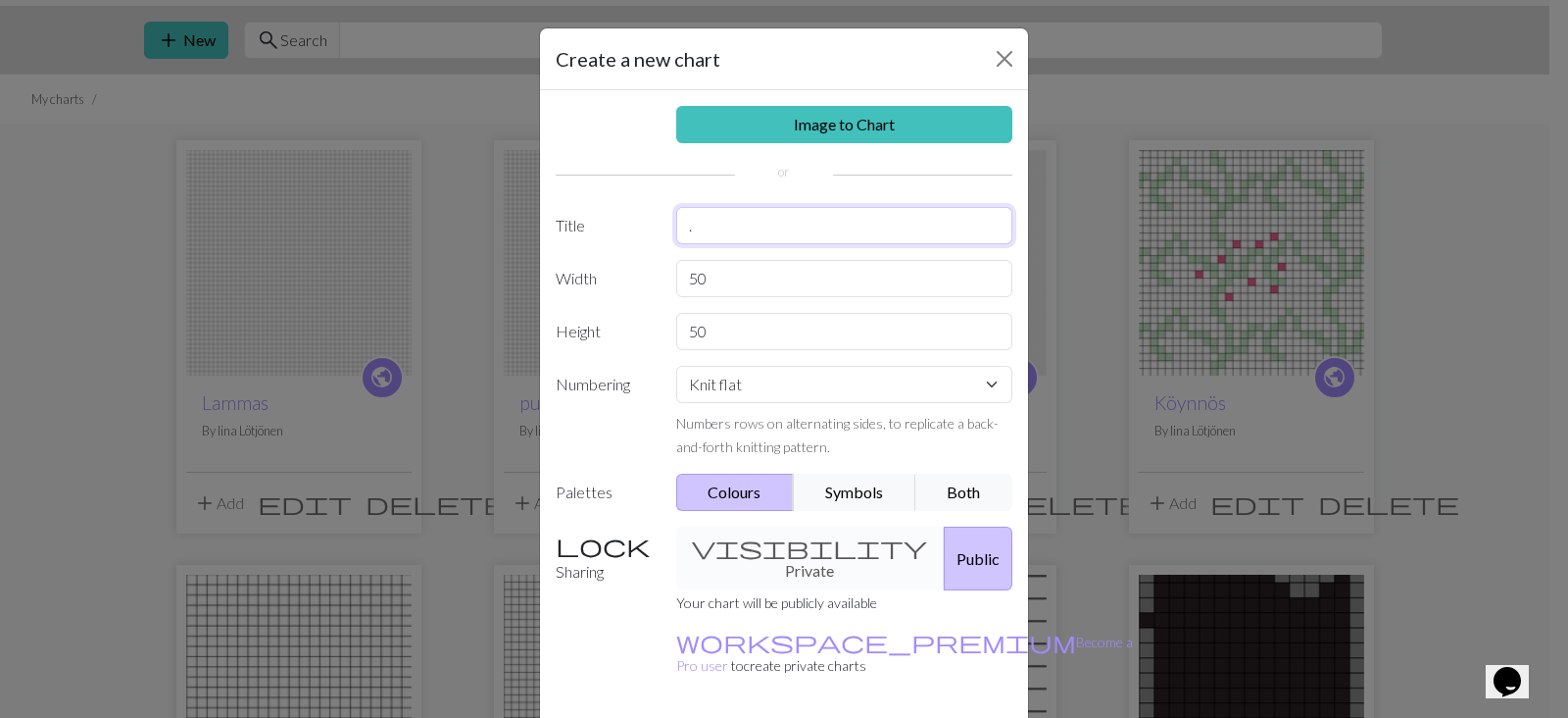
type input "."
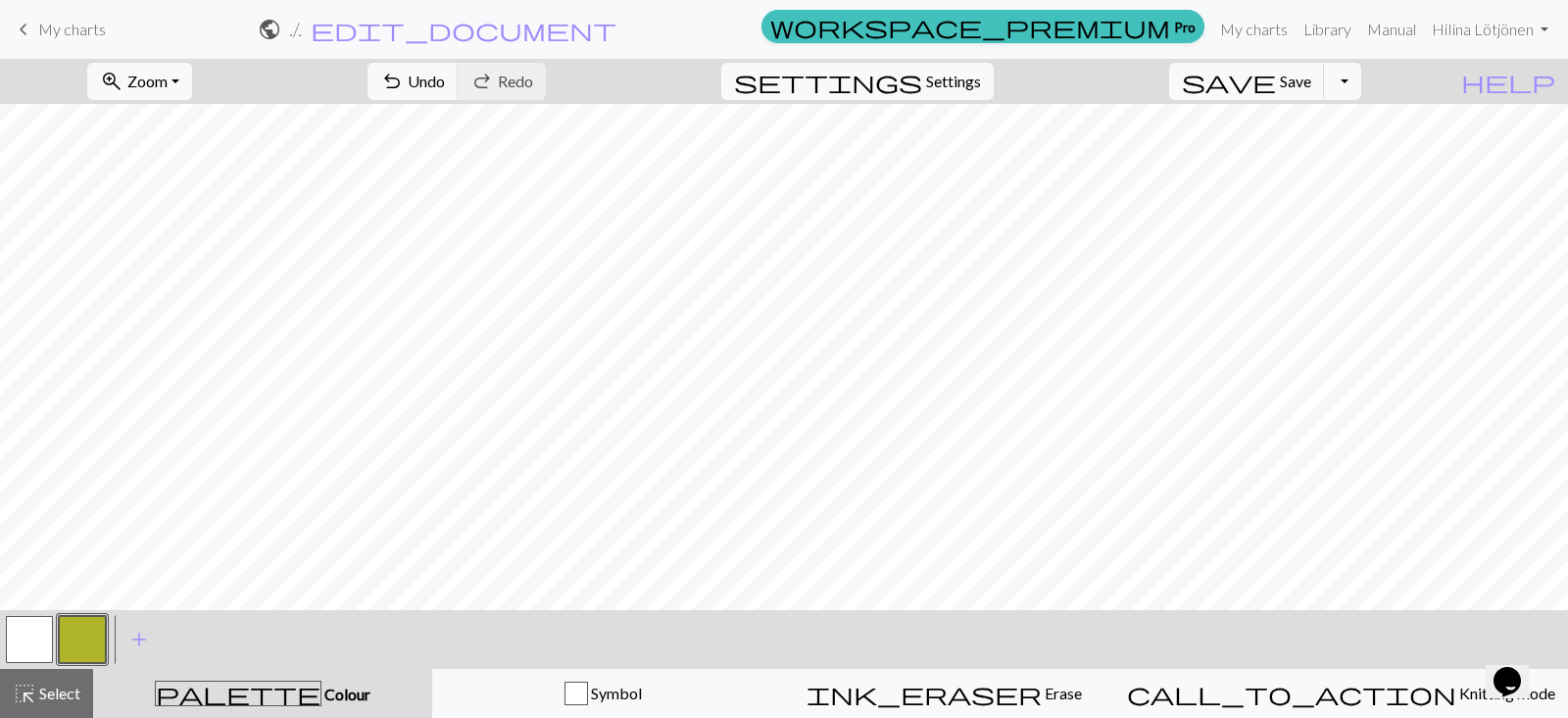
click at [40, 645] on button "button" at bounding box center [29, 639] width 47 height 47
click at [103, 637] on button "button" at bounding box center [82, 639] width 47 height 47
click at [18, 640] on button "button" at bounding box center [29, 639] width 47 height 47
click at [42, 706] on button "highlight_alt Select Select" at bounding box center [46, 693] width 93 height 49
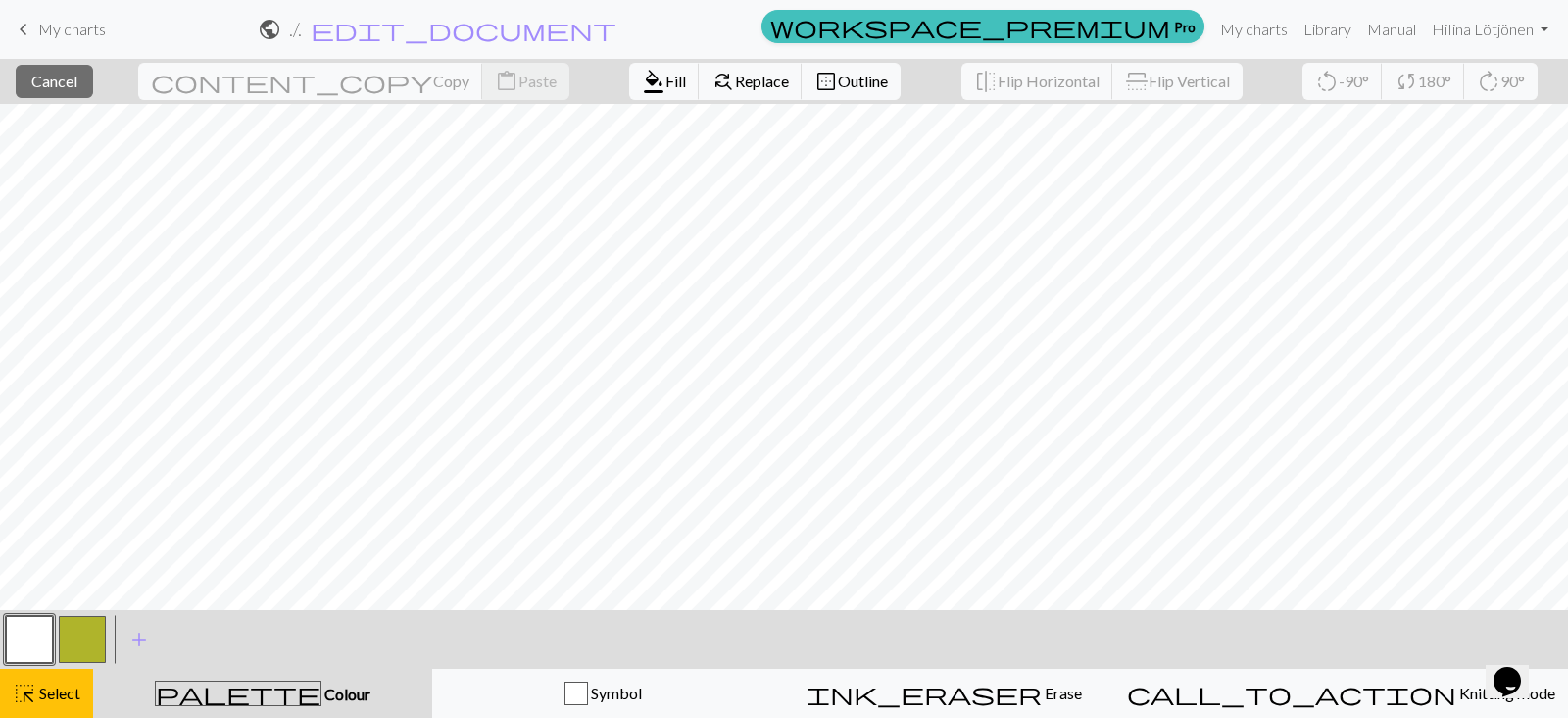
click at [41, 642] on button "button" at bounding box center [29, 639] width 47 height 47
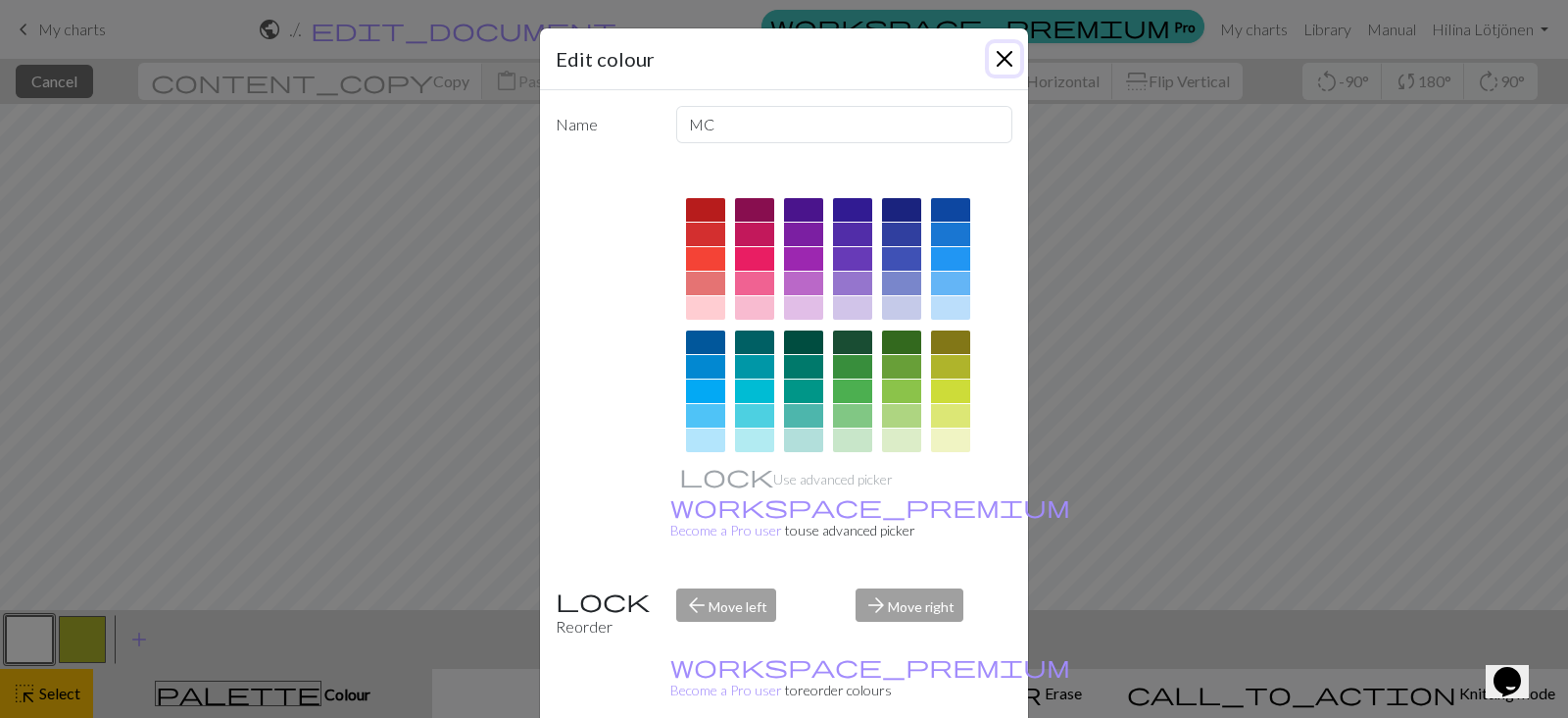
click at [989, 61] on button "Close" at bounding box center [1004, 59] width 31 height 31
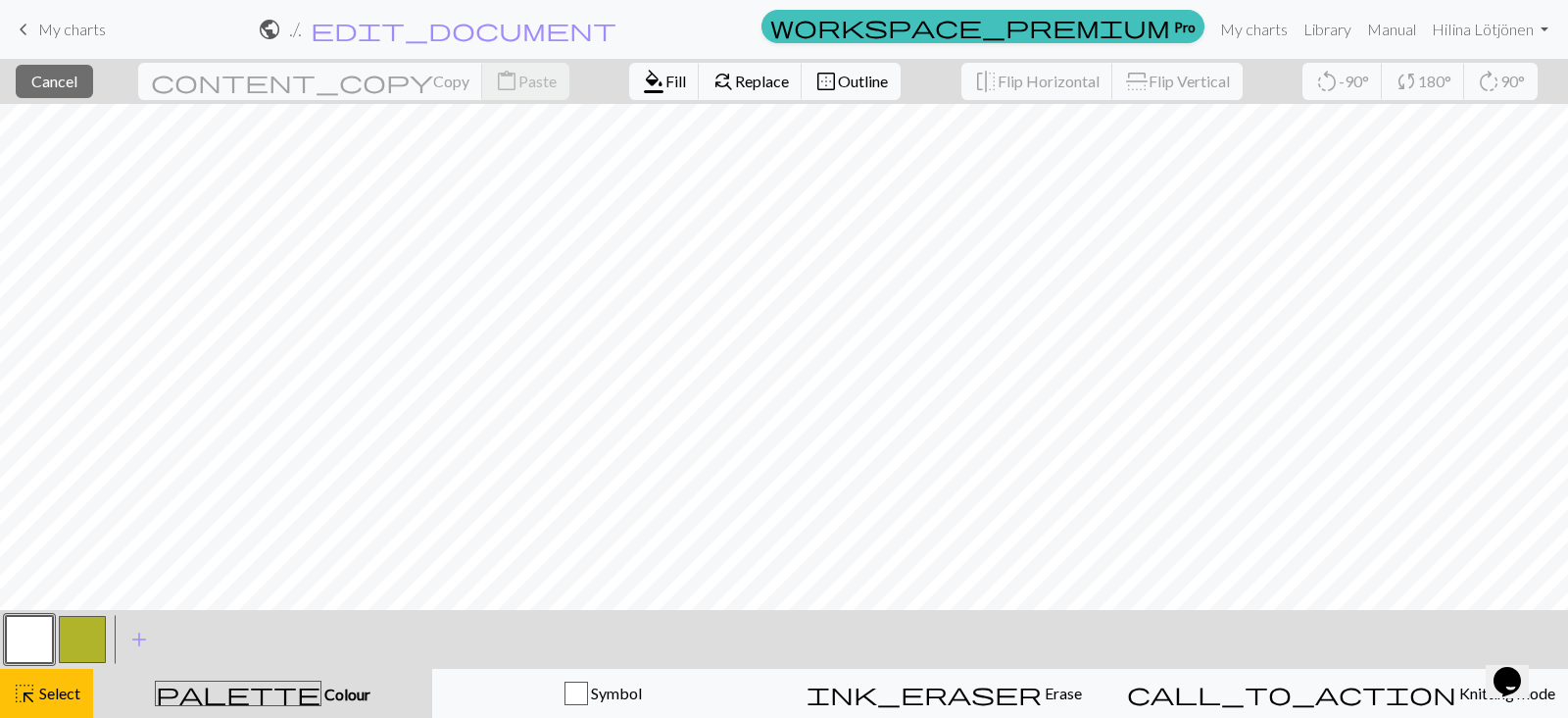
click at [331, 691] on div "palette Colour Colour" at bounding box center [262, 693] width 315 height 26
click at [63, 690] on span "Select" at bounding box center [58, 692] width 44 height 19
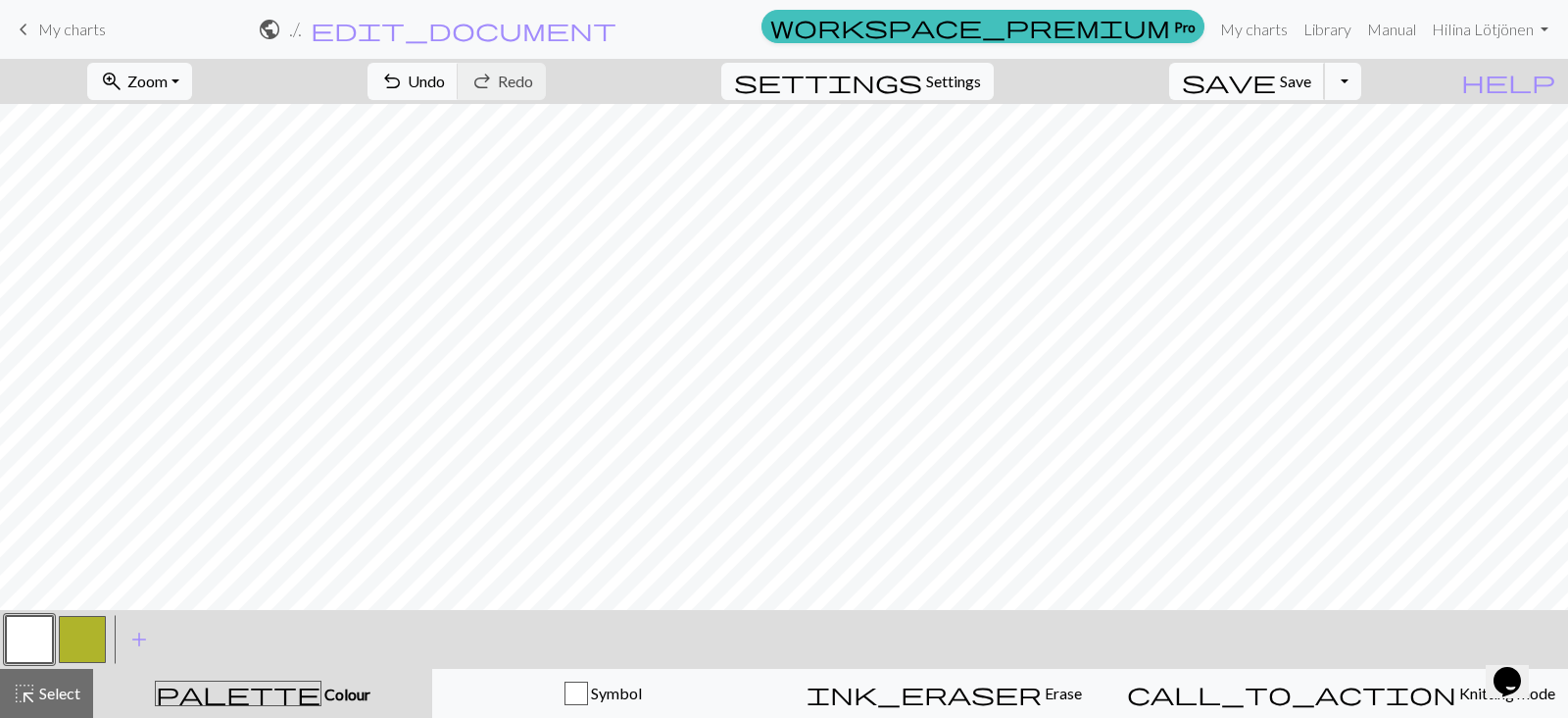
click at [1325, 78] on button "save Save Save" at bounding box center [1247, 82] width 156 height 37
click at [1312, 84] on span "Save" at bounding box center [1296, 81] width 31 height 19
click at [36, 32] on link "keyboard_arrow_left My charts" at bounding box center [59, 29] width 94 height 33
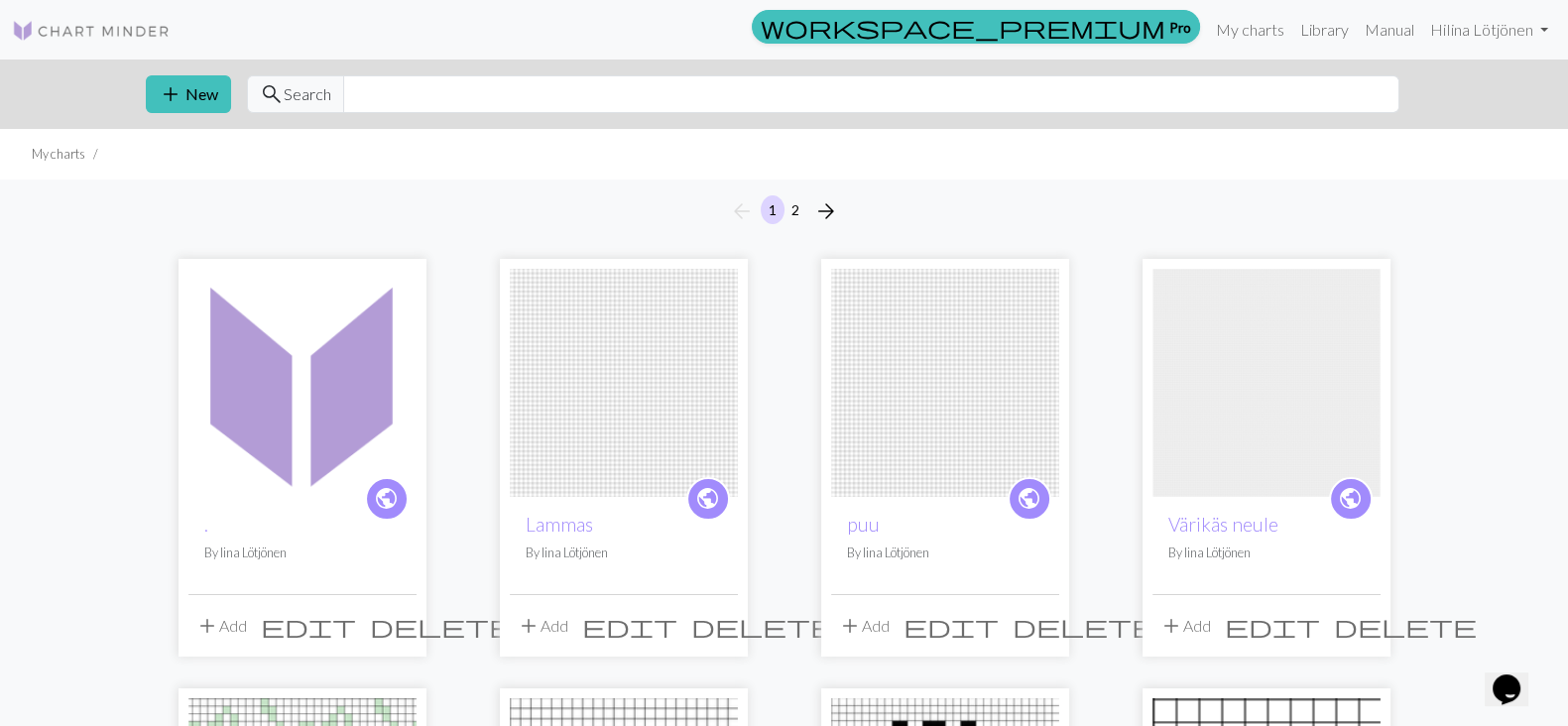
click at [608, 414] on img at bounding box center [624, 383] width 229 height 228
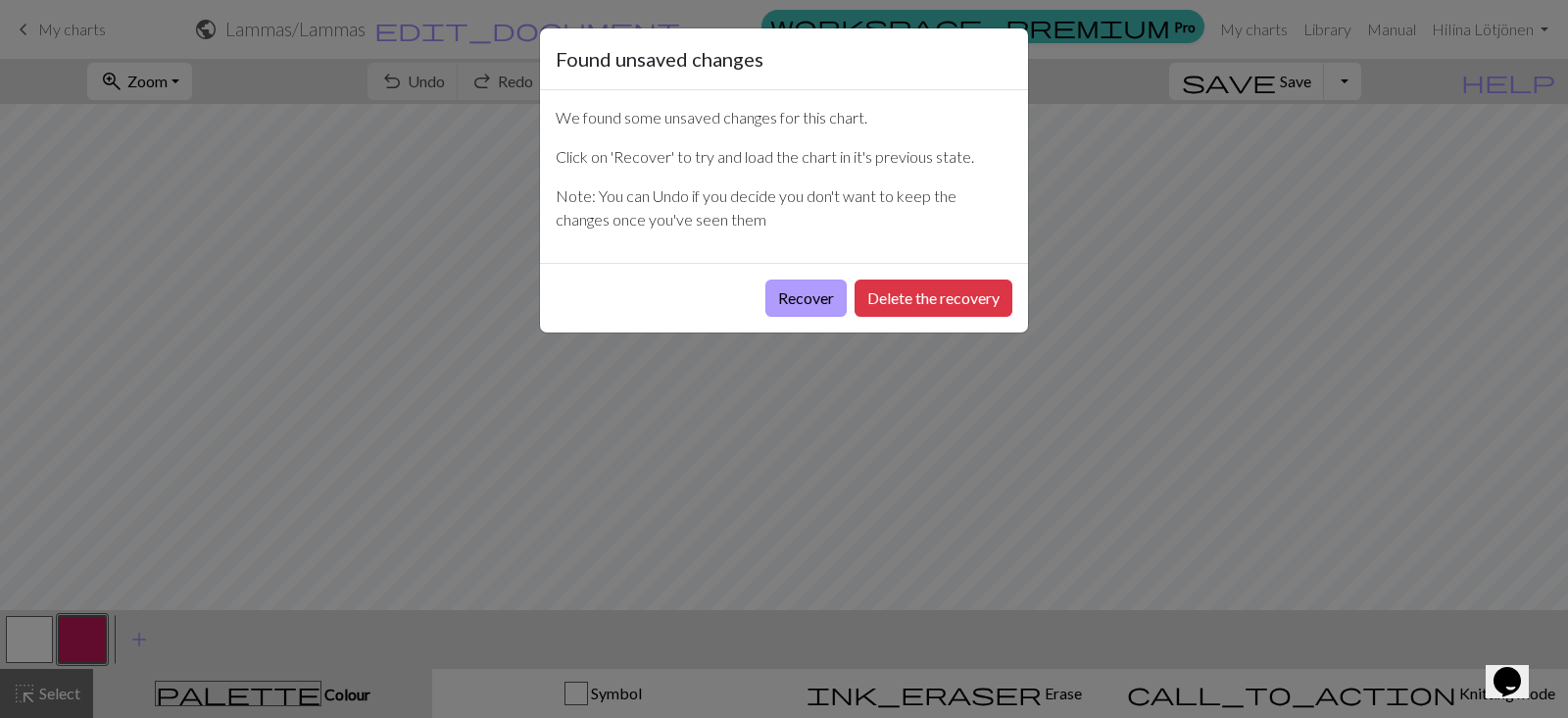
click at [819, 306] on button "Recover" at bounding box center [806, 299] width 81 height 37
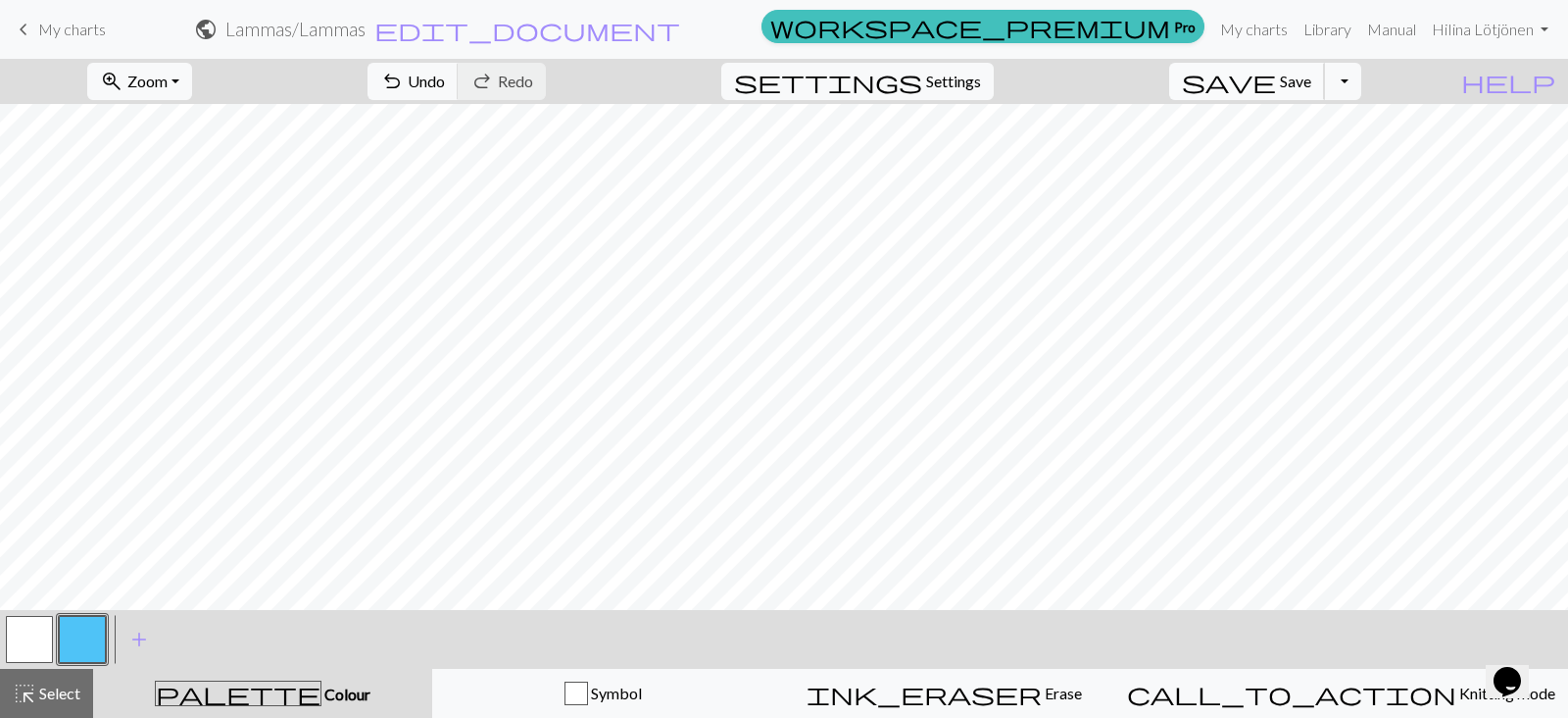
click at [1312, 89] on span "Save" at bounding box center [1296, 81] width 31 height 19
click at [57, 35] on span "My charts" at bounding box center [72, 28] width 68 height 19
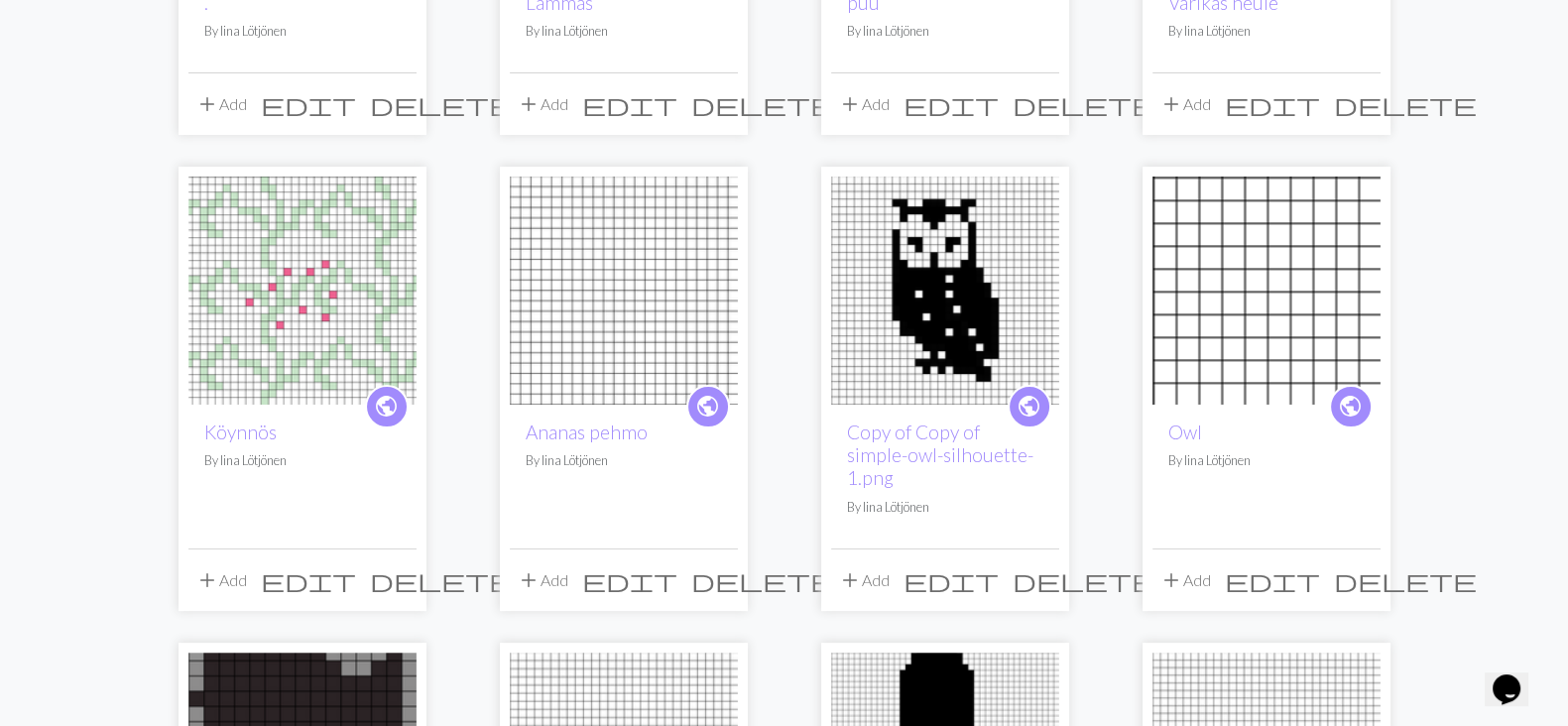
scroll to position [537, 0]
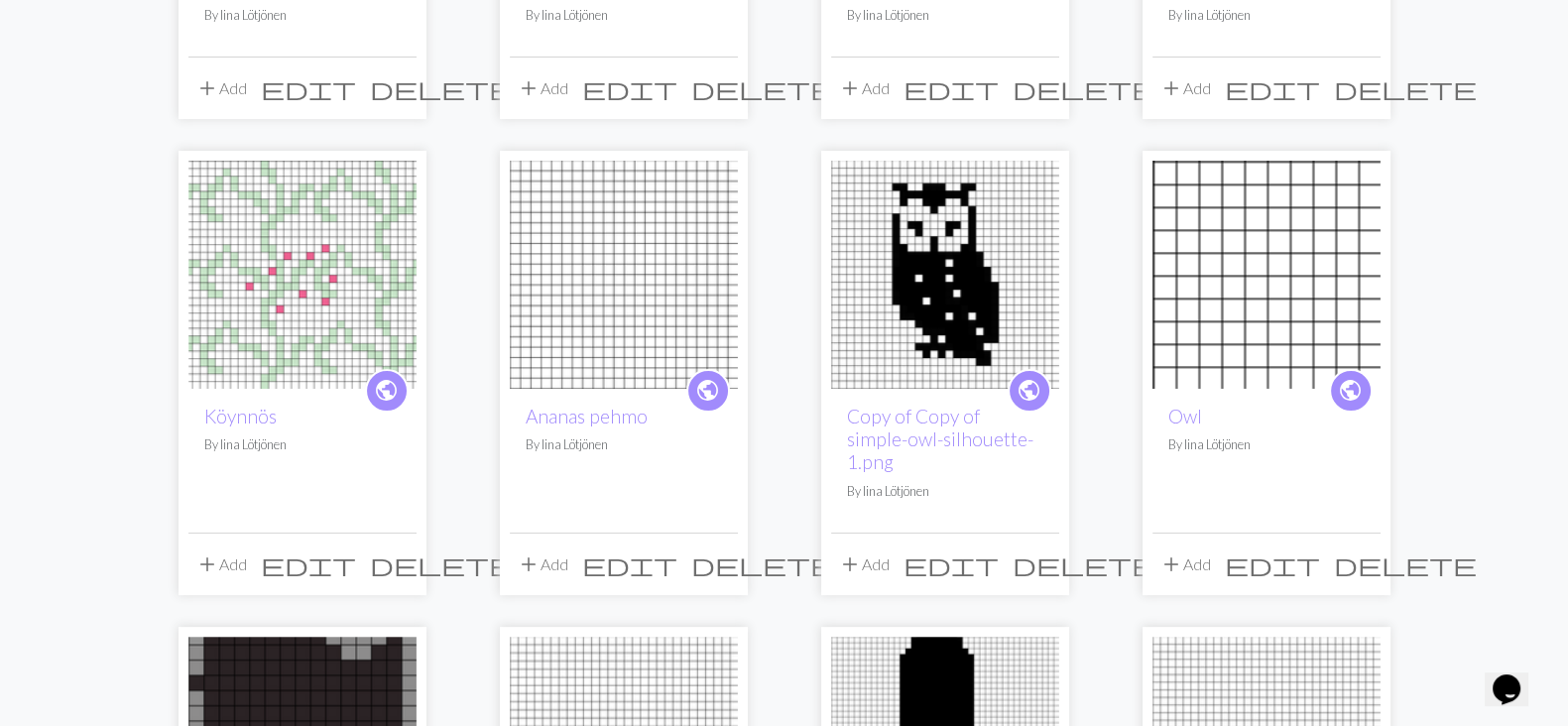
click at [288, 406] on h2 "Köynnös" at bounding box center [303, 415] width 197 height 23
click at [254, 406] on link "Köynnös" at bounding box center [240, 415] width 73 height 23
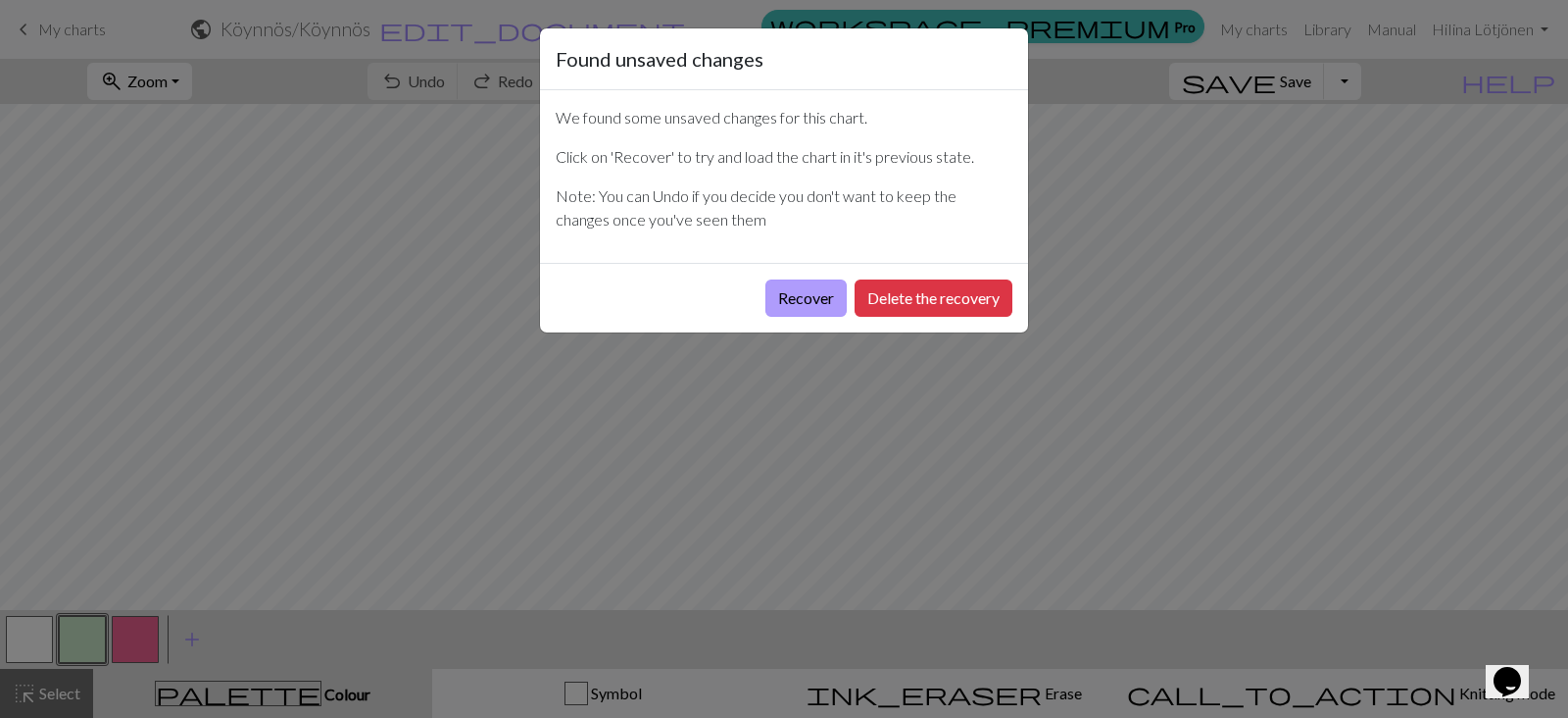
click at [812, 299] on button "Recover" at bounding box center [806, 299] width 81 height 37
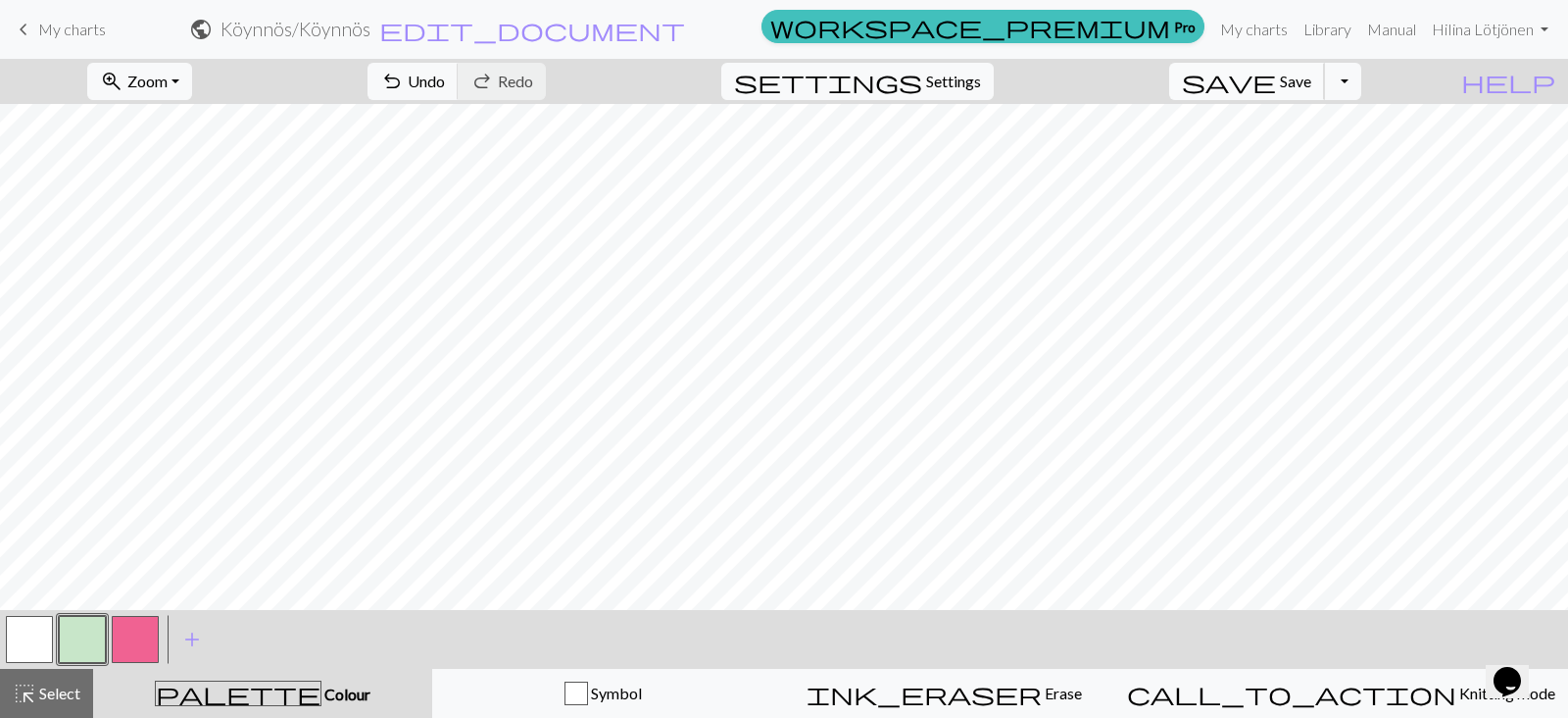
click at [1276, 85] on span "save" at bounding box center [1229, 82] width 94 height 28
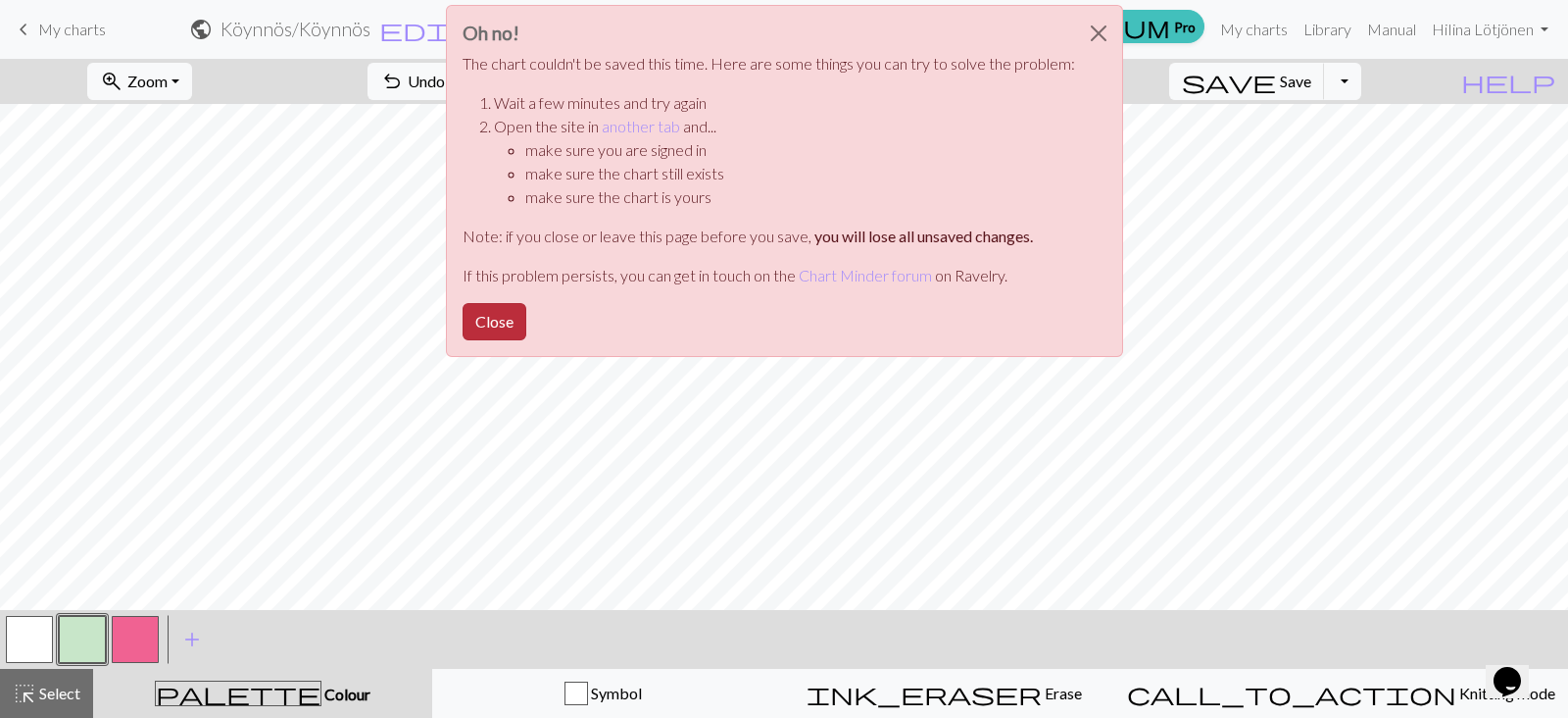
click at [505, 309] on button "Close" at bounding box center [494, 322] width 64 height 37
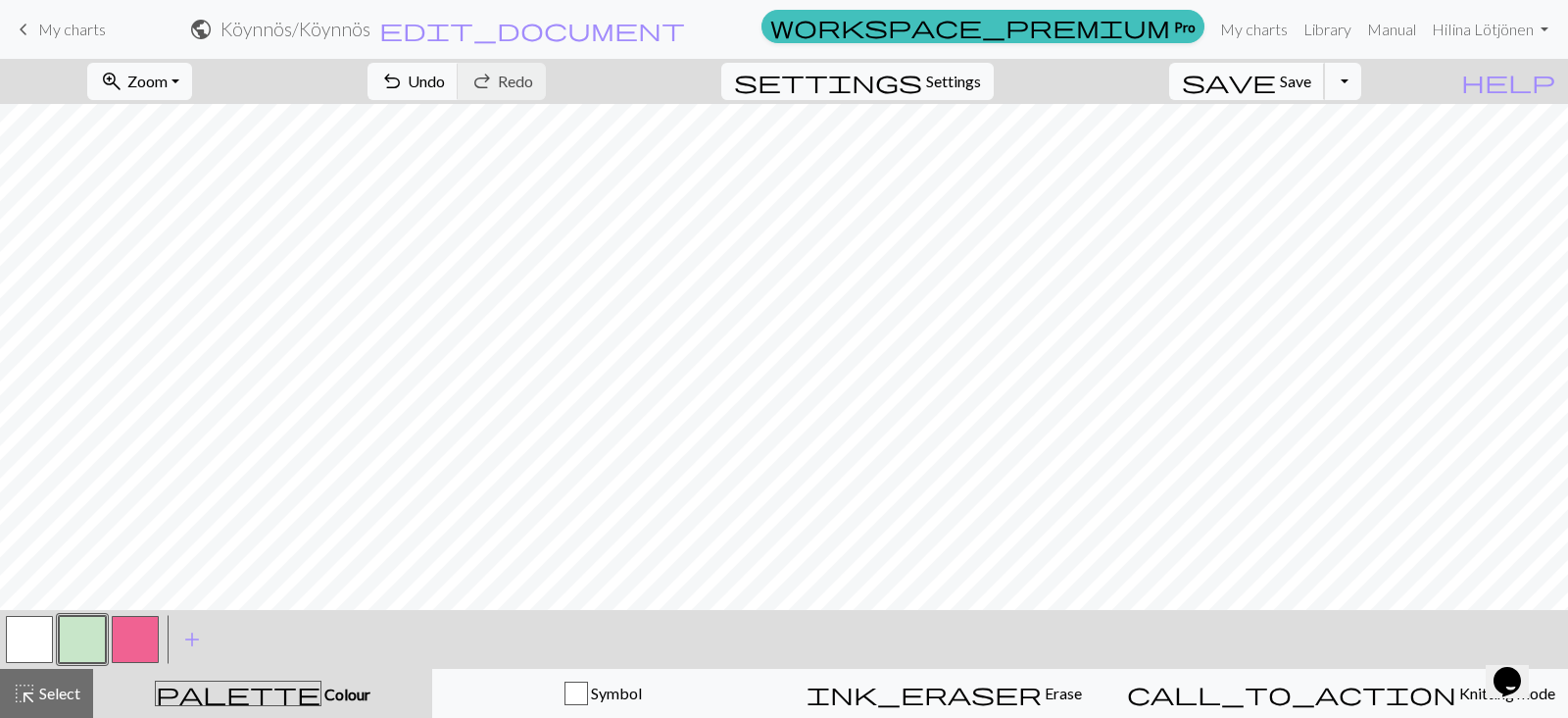
click at [1276, 77] on span "save" at bounding box center [1229, 82] width 94 height 28
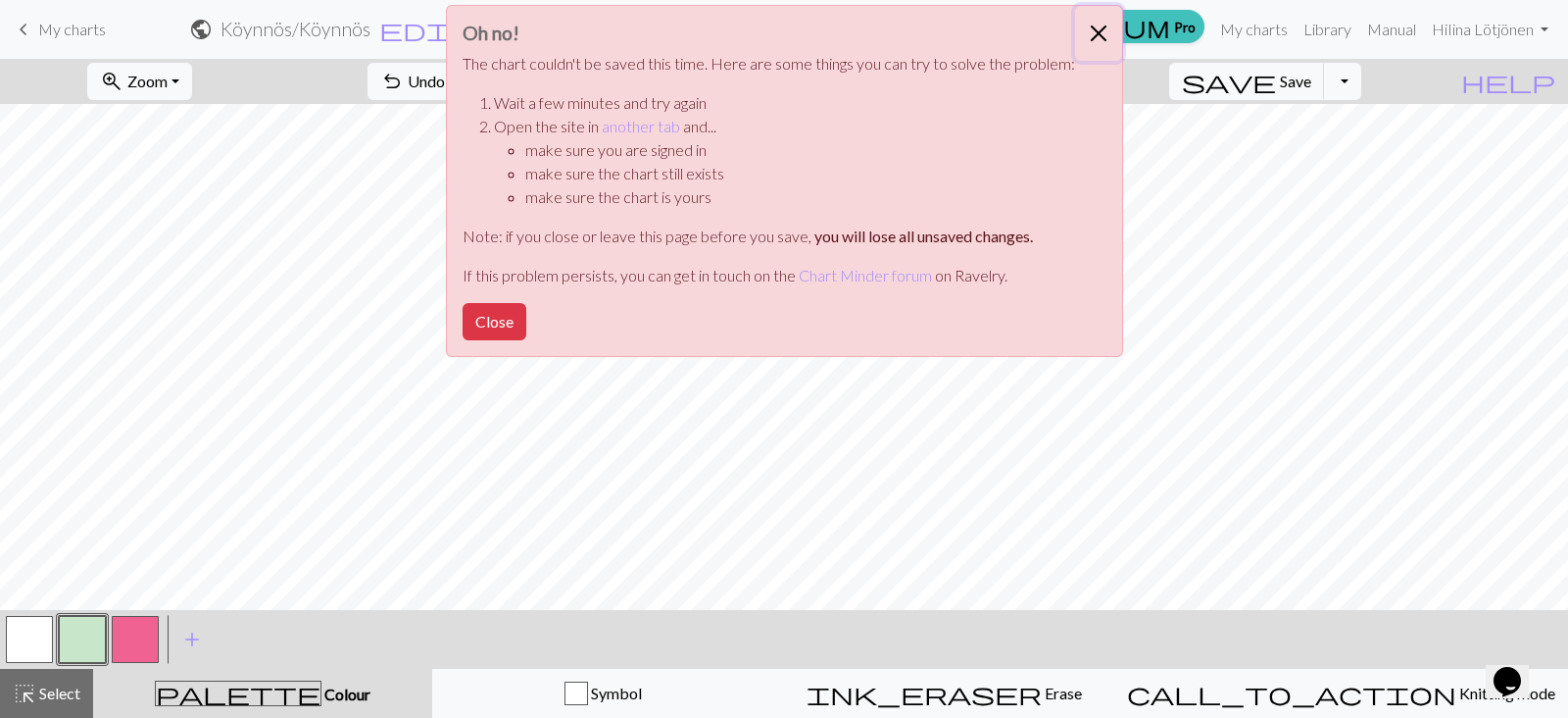
click at [1104, 36] on button "Close" at bounding box center [1099, 33] width 47 height 55
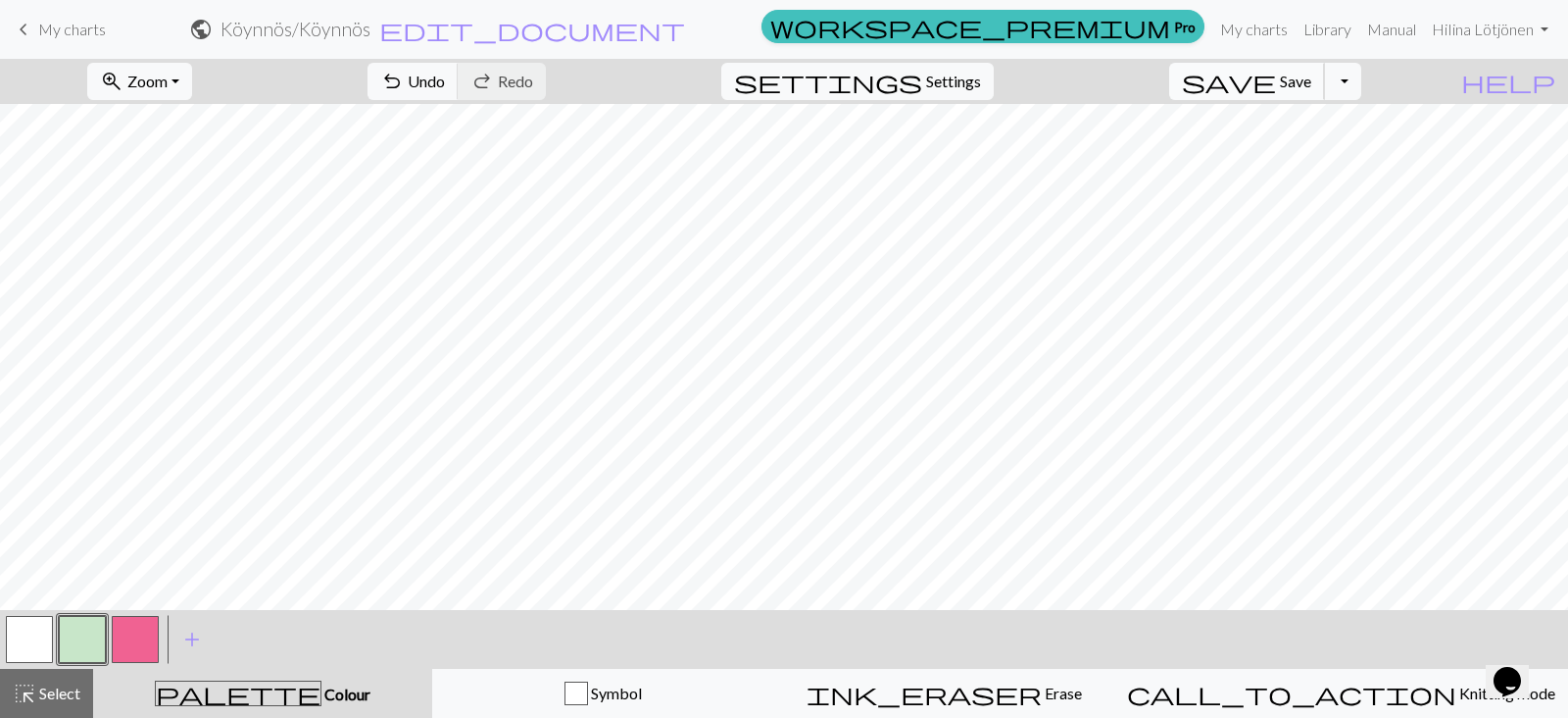
click at [1310, 85] on button "save Save Save" at bounding box center [1247, 82] width 156 height 37
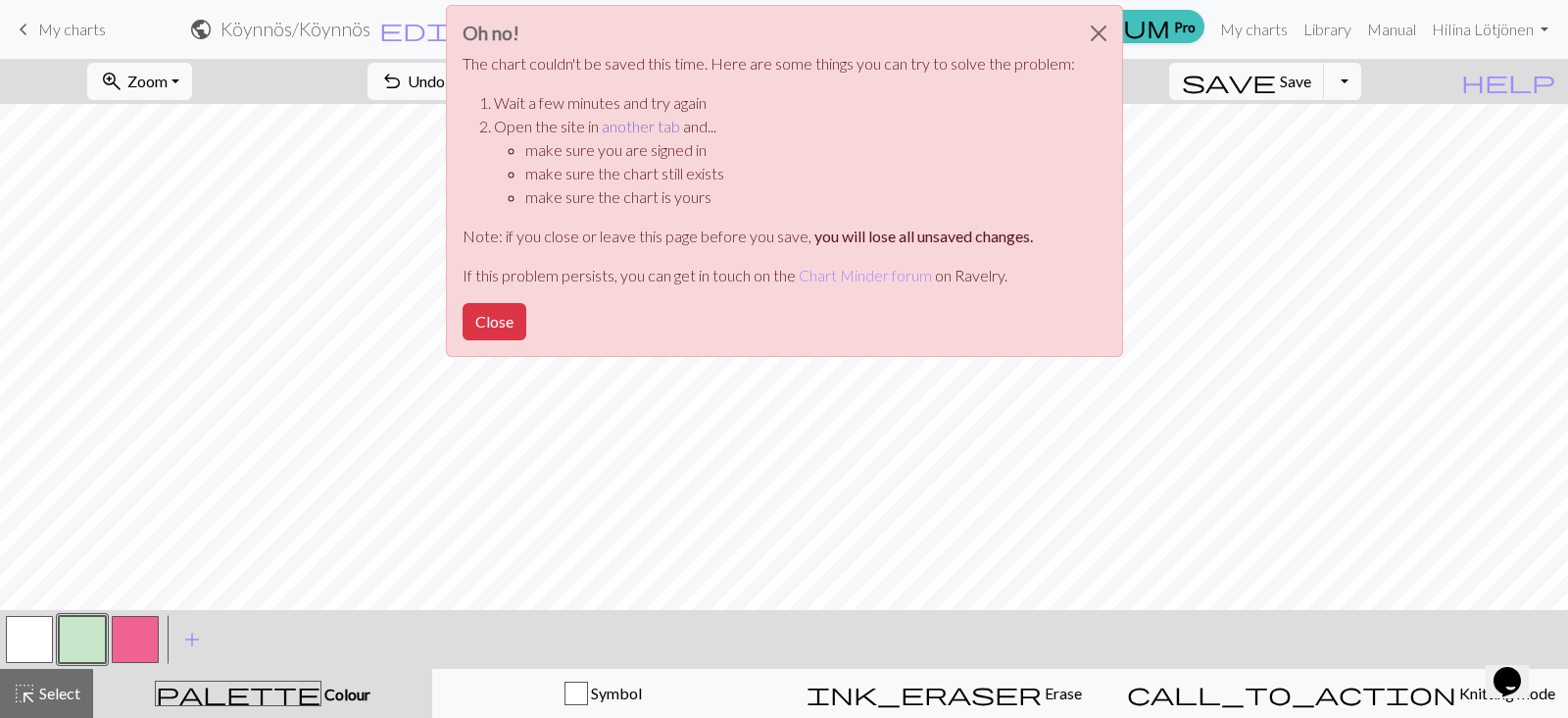
click at [641, 131] on link "another tab" at bounding box center [641, 126] width 79 height 19
click at [684, 318] on div "Oh no! The chart couldn't be saved this time. Here are some things you can try …" at bounding box center [784, 181] width 677 height 352
click at [466, 315] on button "Close" at bounding box center [494, 322] width 64 height 37
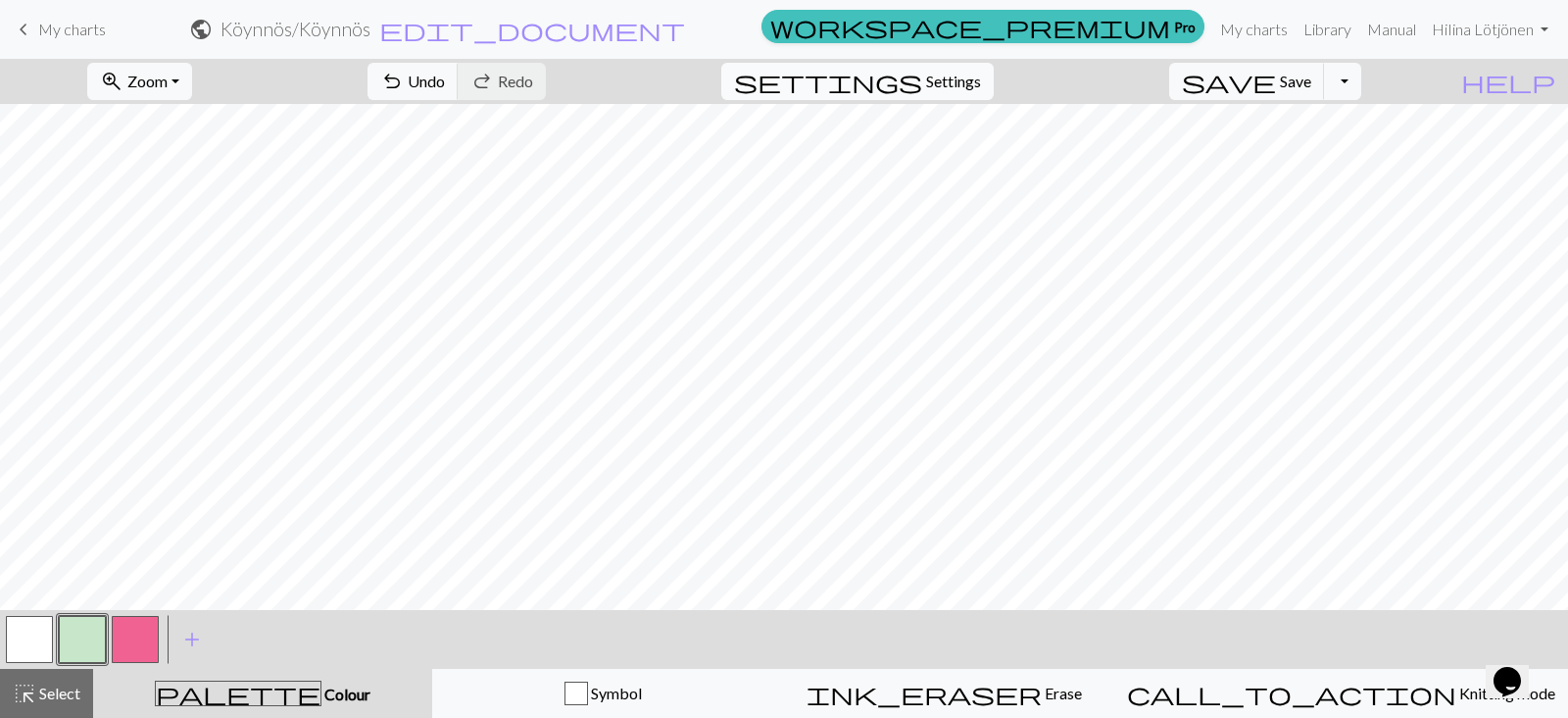
click at [976, 88] on span "Settings" at bounding box center [954, 82] width 55 height 24
select select "aran"
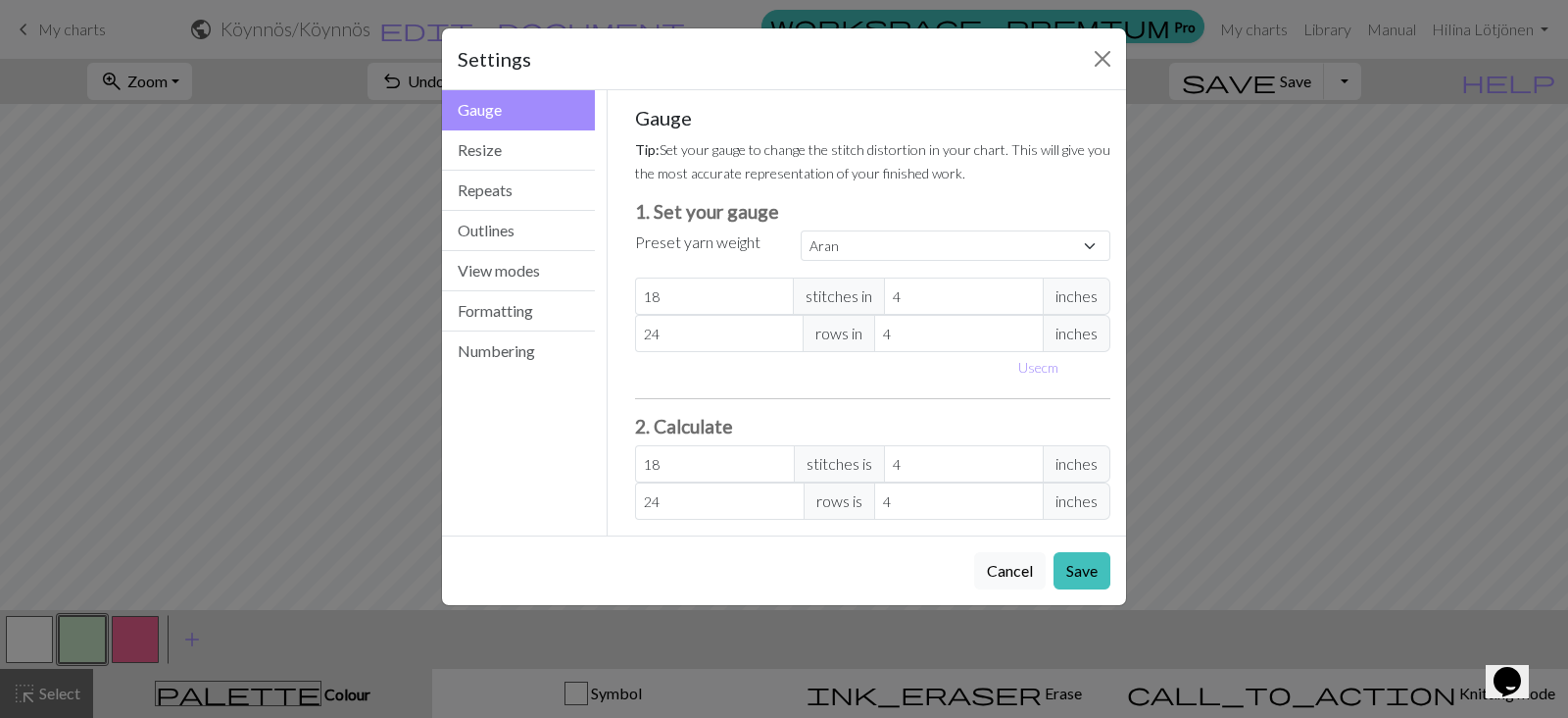
click at [1064, 68] on div "Settings" at bounding box center [784, 59] width 684 height 62
click at [1092, 63] on button "Close" at bounding box center [1103, 59] width 31 height 31
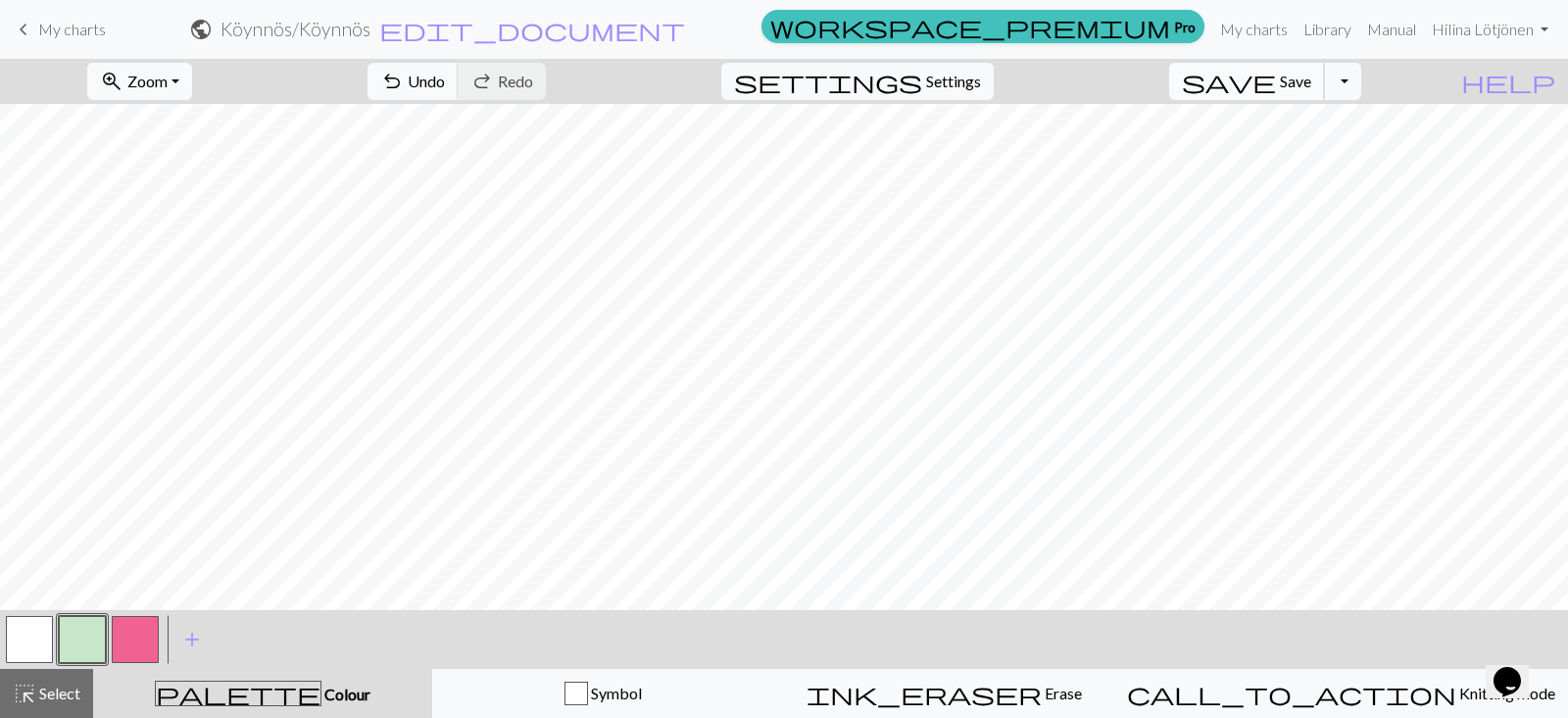
click at [1312, 76] on span "Save" at bounding box center [1296, 81] width 31 height 19
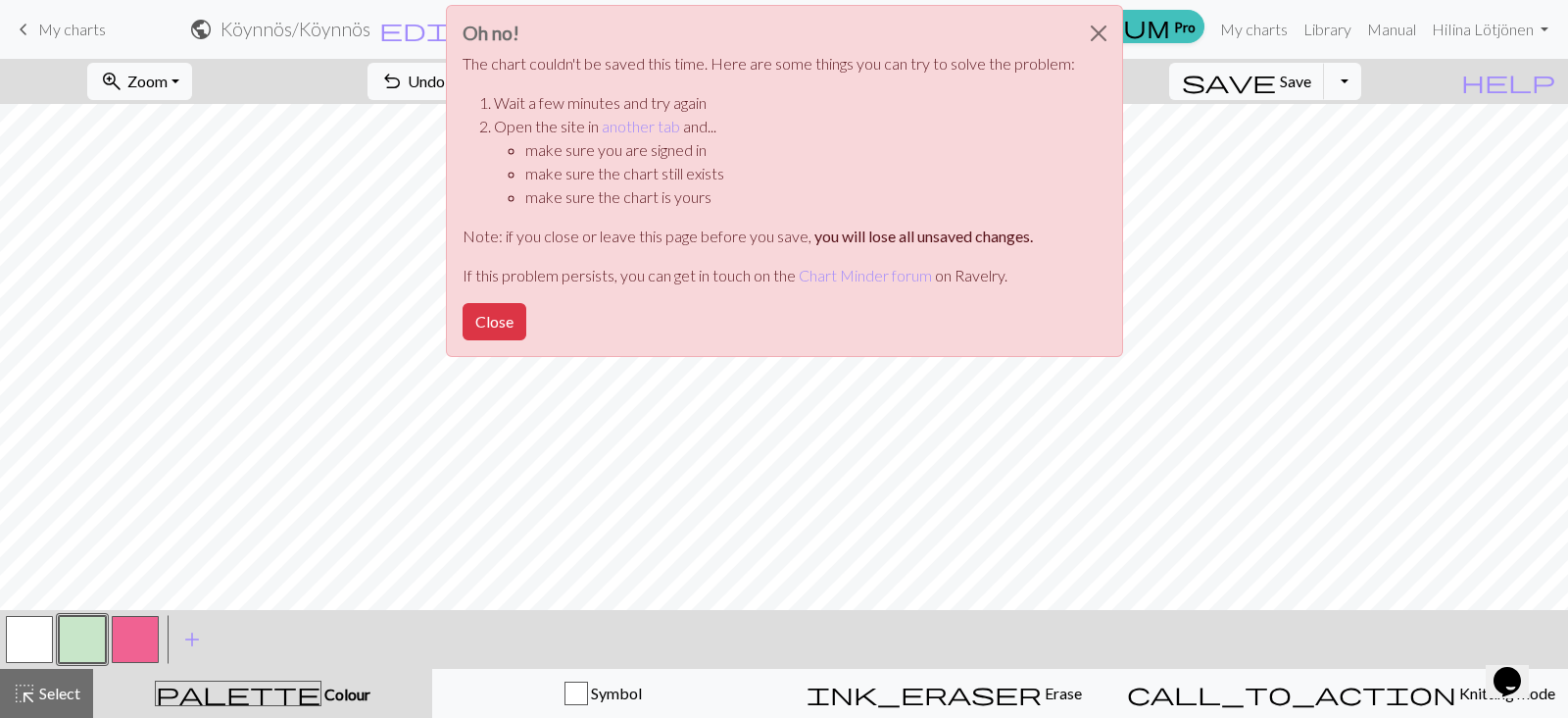
click at [1319, 28] on div "Oh no! The chart couldn't be saved this time. Here are some things you can try …" at bounding box center [784, 186] width 1568 height 372
click at [1083, 35] on button "Close" at bounding box center [1099, 33] width 47 height 55
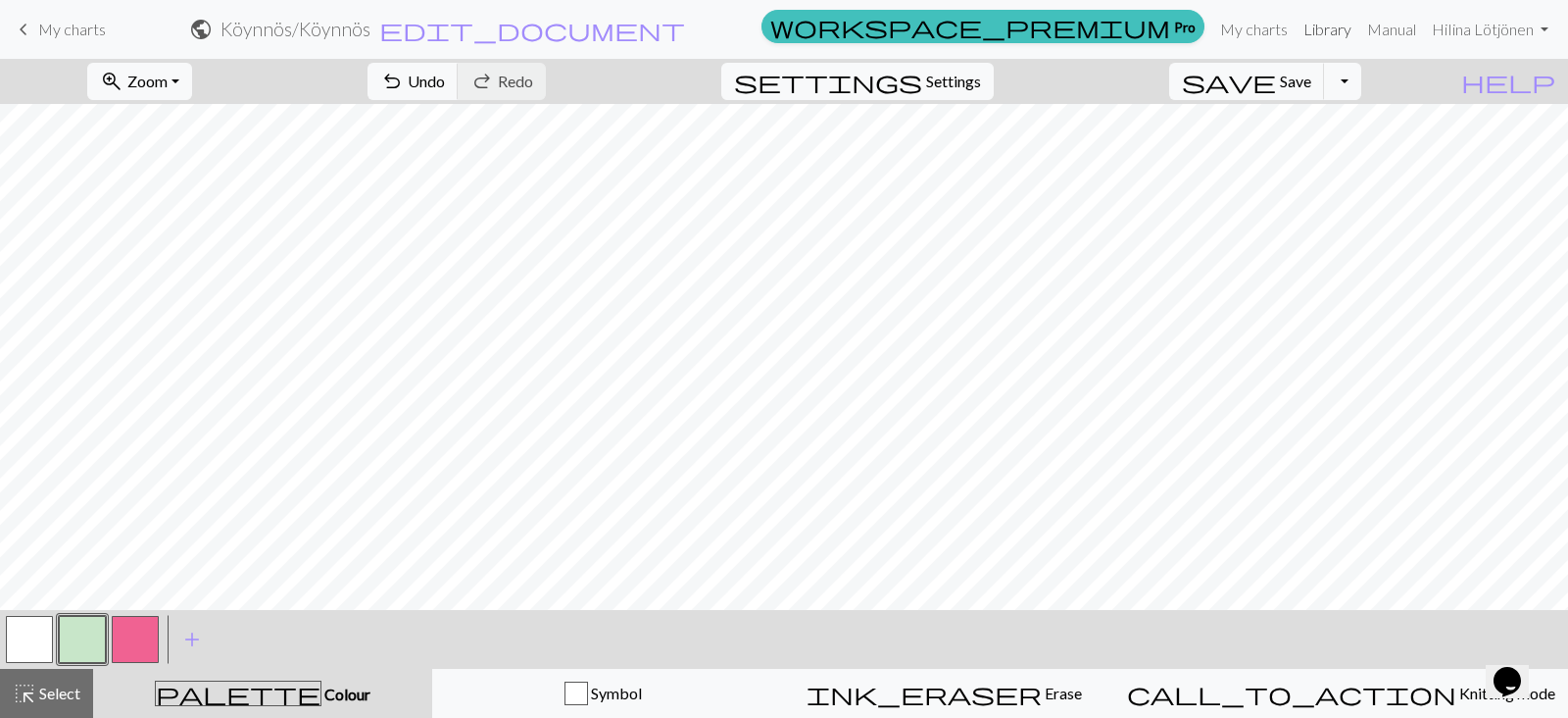
click at [1325, 32] on link "Library" at bounding box center [1327, 29] width 64 height 39
drag, startPoint x: 1303, startPoint y: 100, endPoint x: 1310, endPoint y: 84, distance: 17.5
click at [1310, 84] on div "save Save Save Toggle Dropdown file_copy Save a copy save_alt Download" at bounding box center [1266, 82] width 222 height 45
click at [1310, 84] on button "save Save Save" at bounding box center [1247, 82] width 156 height 37
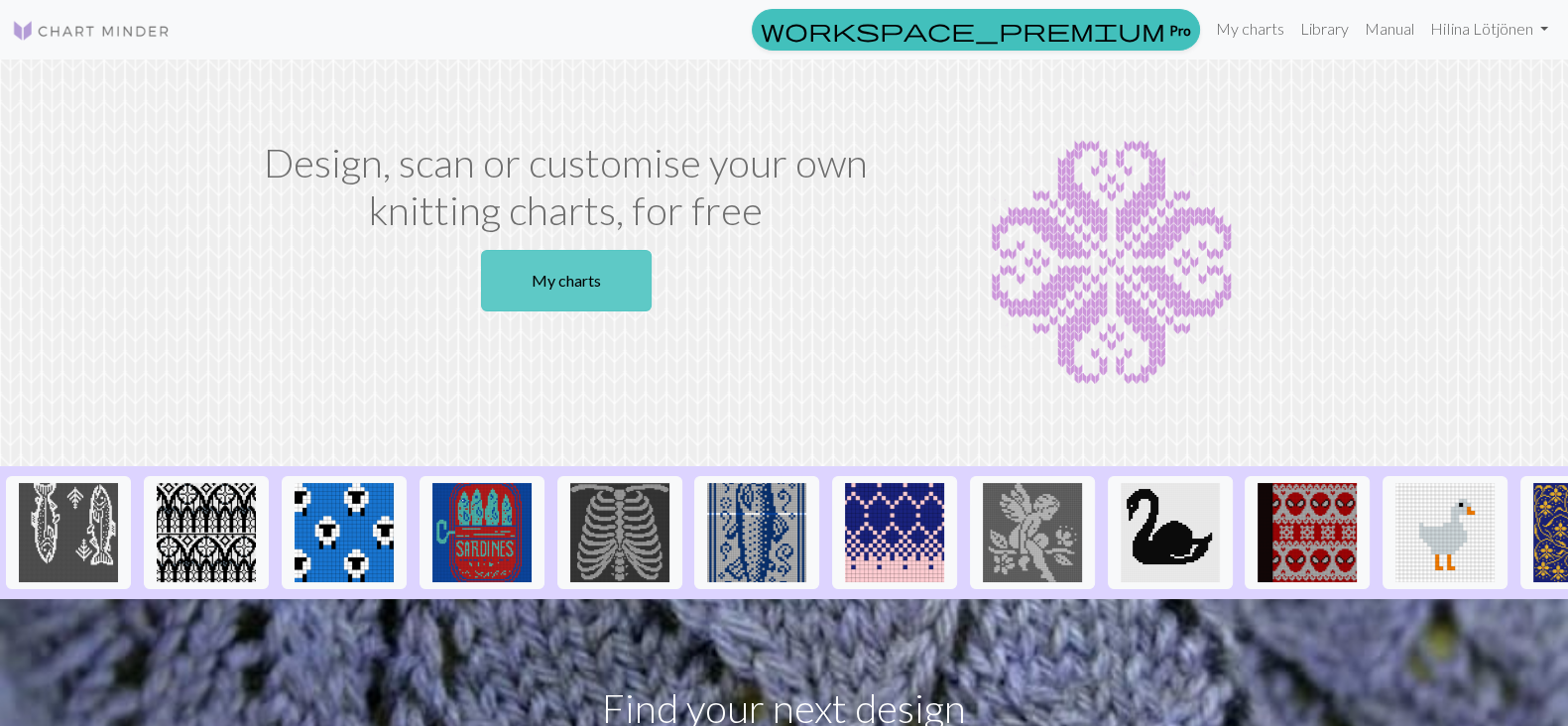
click at [573, 266] on link "My charts" at bounding box center [566, 281] width 171 height 62
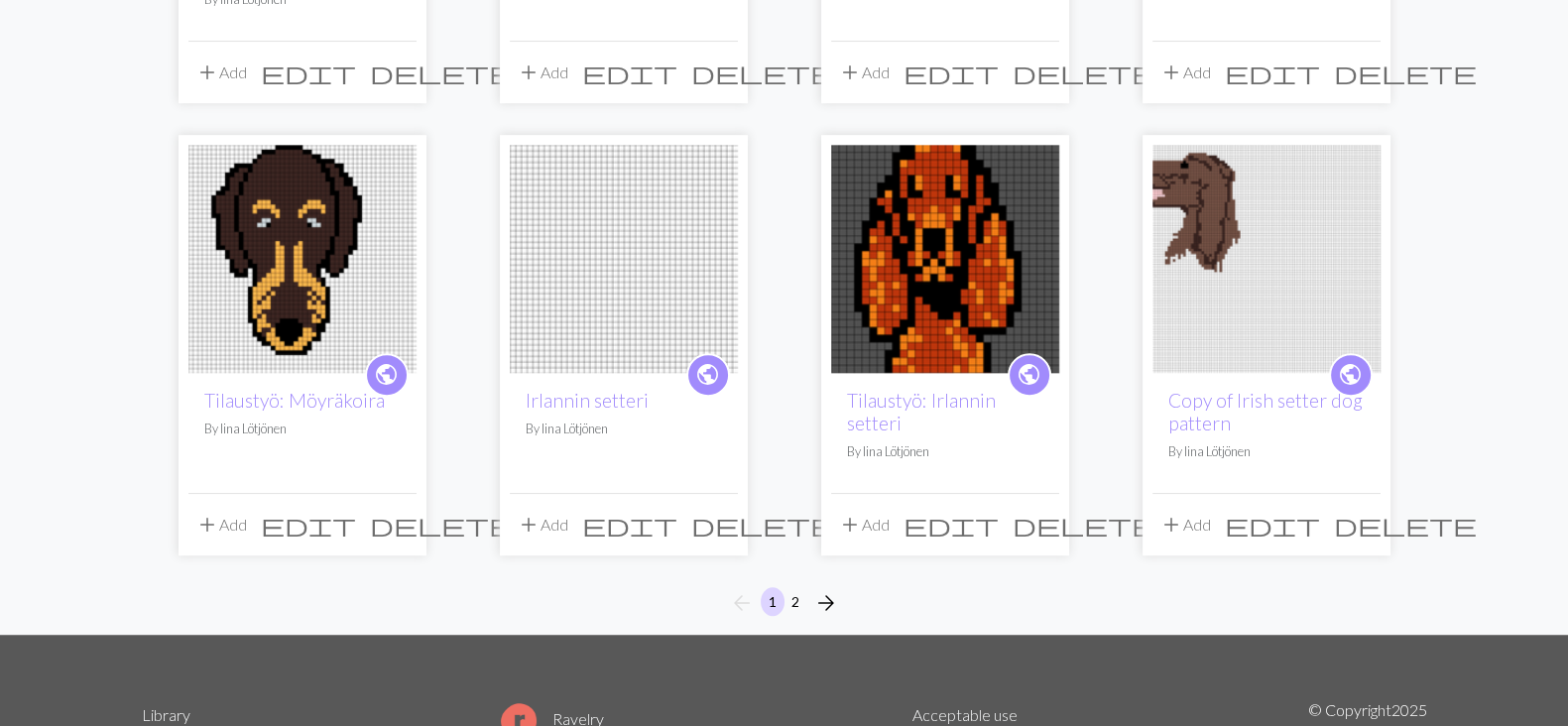
scroll to position [1477, 0]
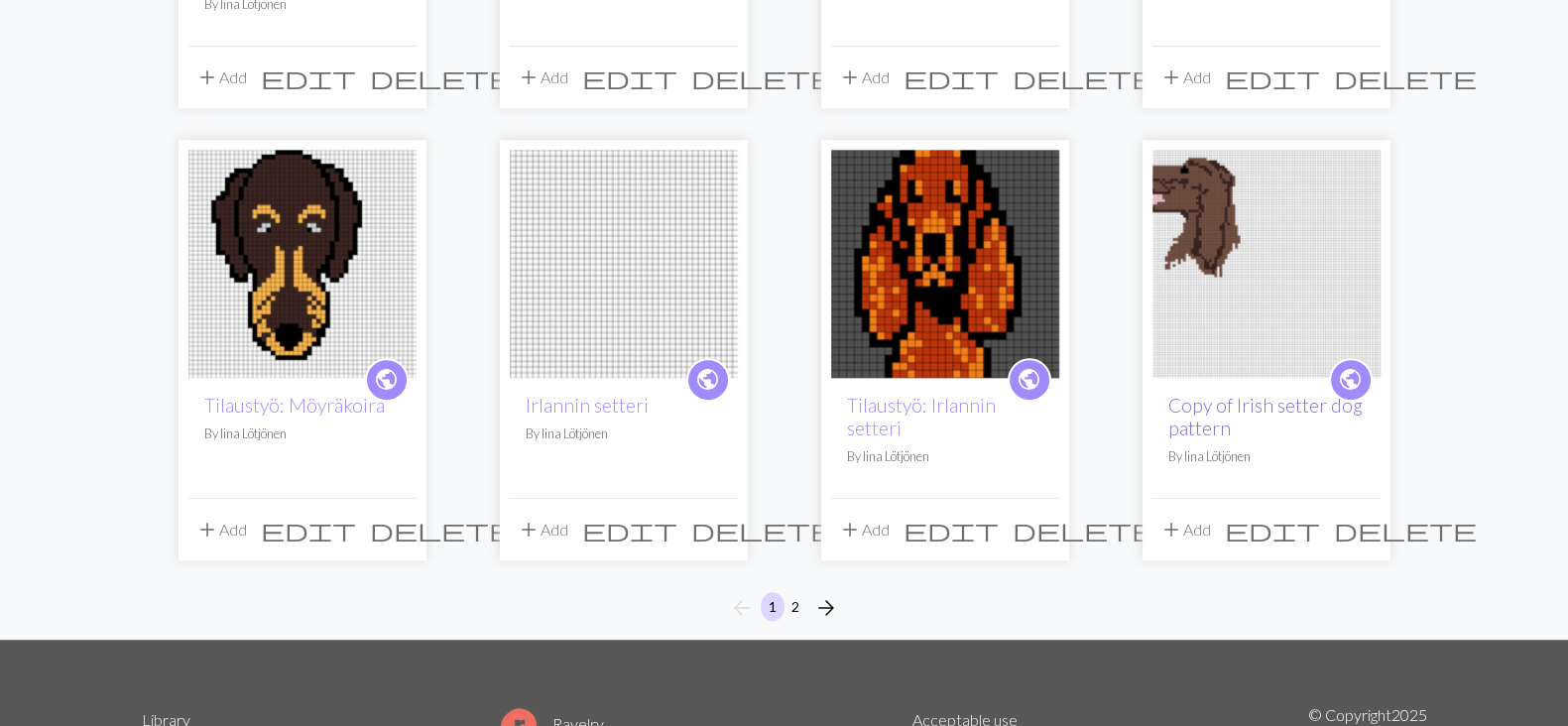
click at [1250, 393] on link "Copy of Irish setter dog pattern" at bounding box center [1266, 416] width 195 height 46
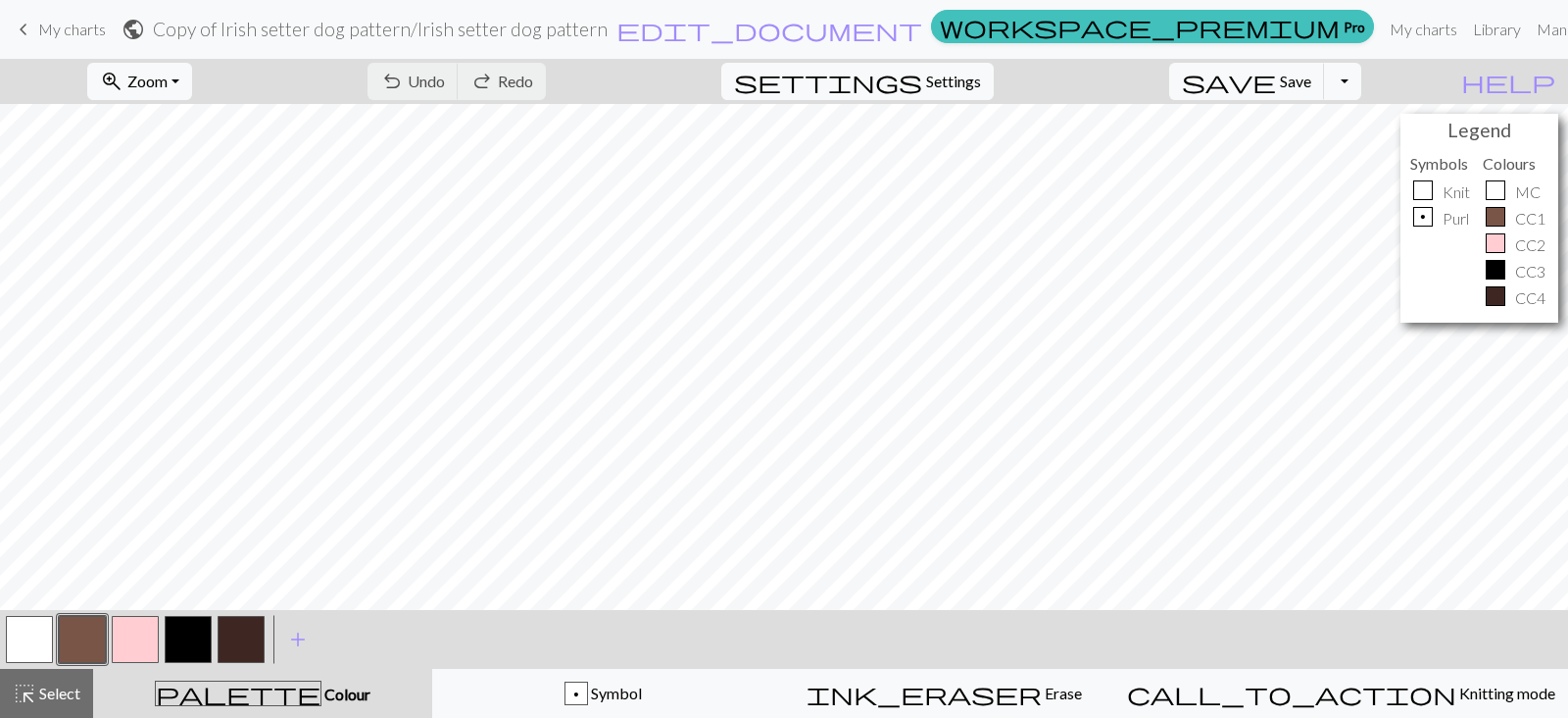
click at [8, 32] on div "keyboard_arrow_left My charts public Copy of Irish setter dog pattern / Irish s…" at bounding box center [784, 29] width 1568 height 39
click at [21, 31] on span "keyboard_arrow_left" at bounding box center [24, 29] width 24 height 28
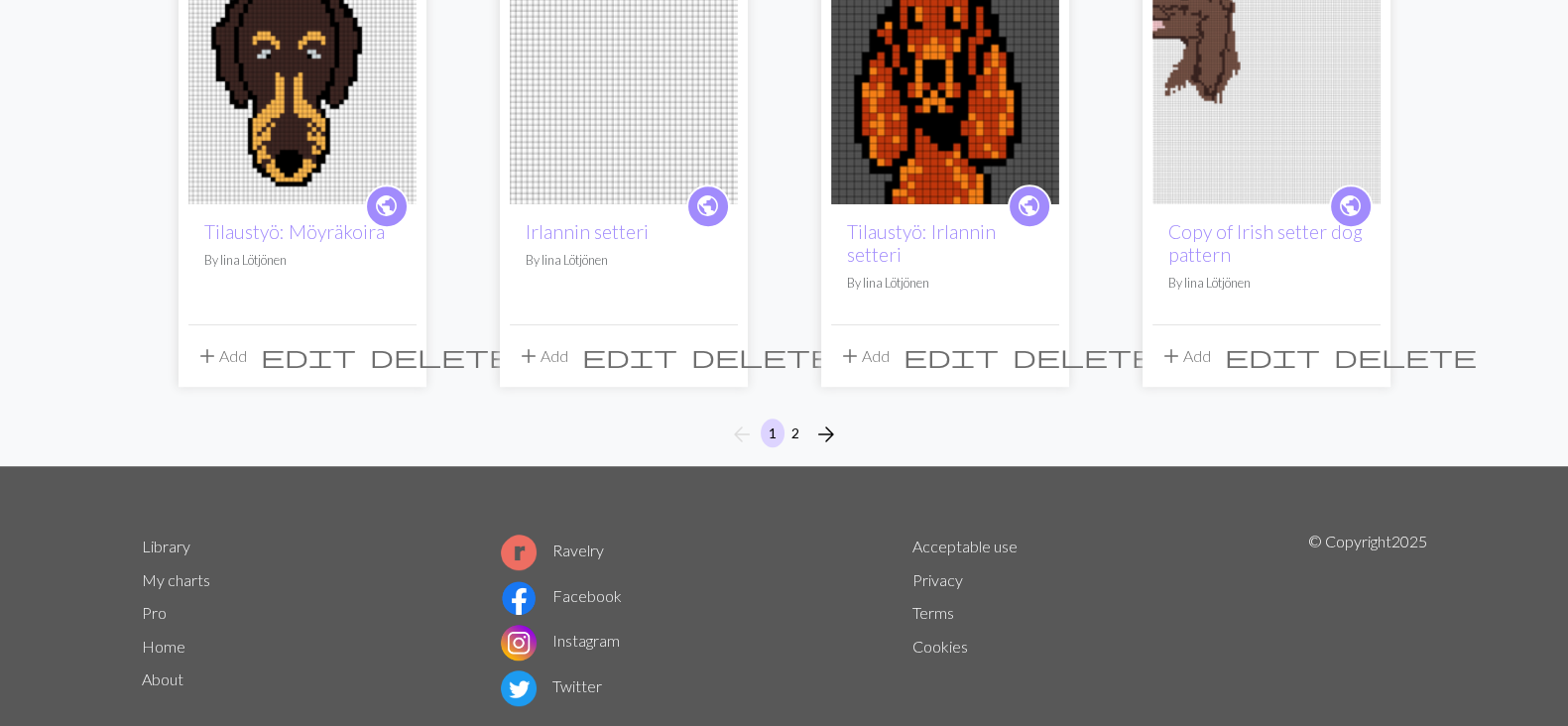
scroll to position [1671, 0]
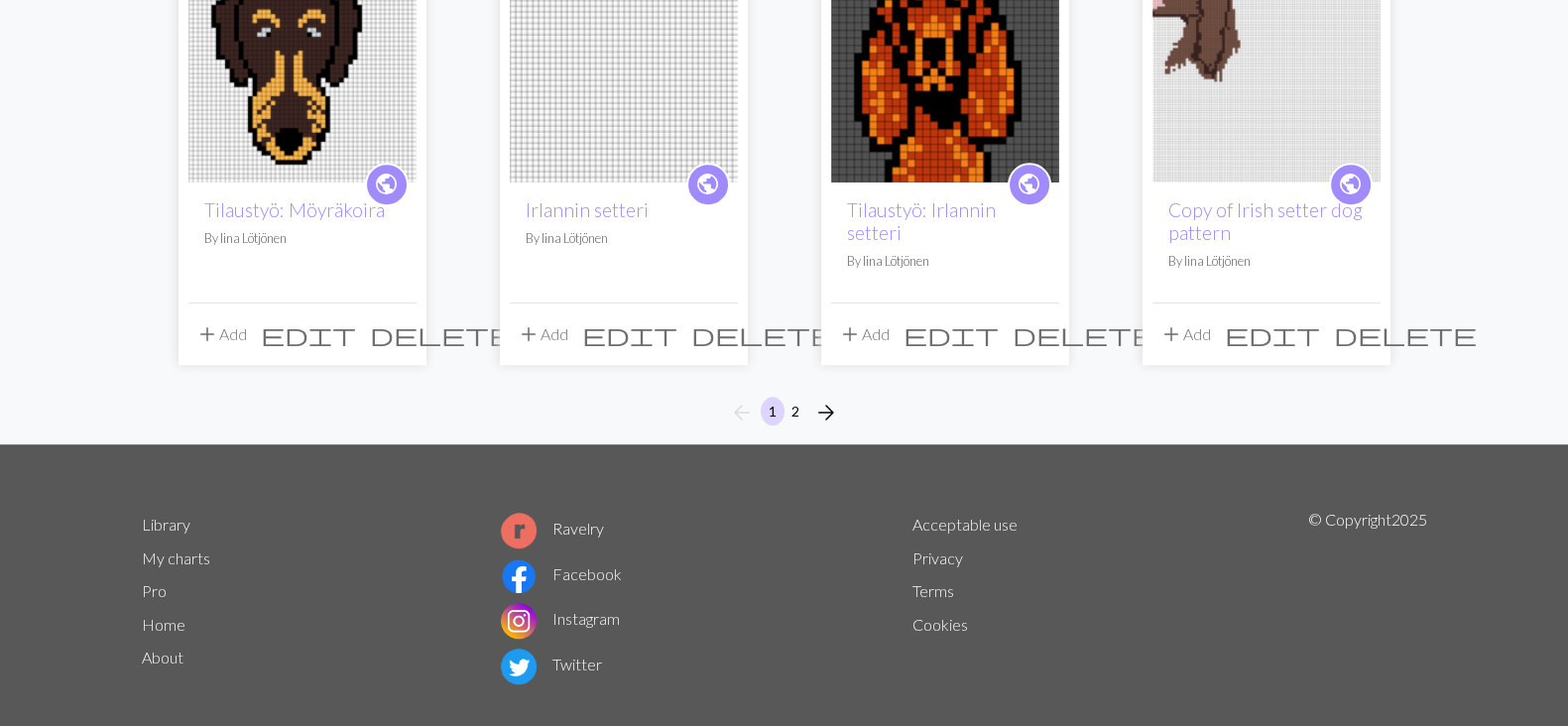
click at [1361, 320] on span "delete" at bounding box center [1406, 334] width 143 height 28
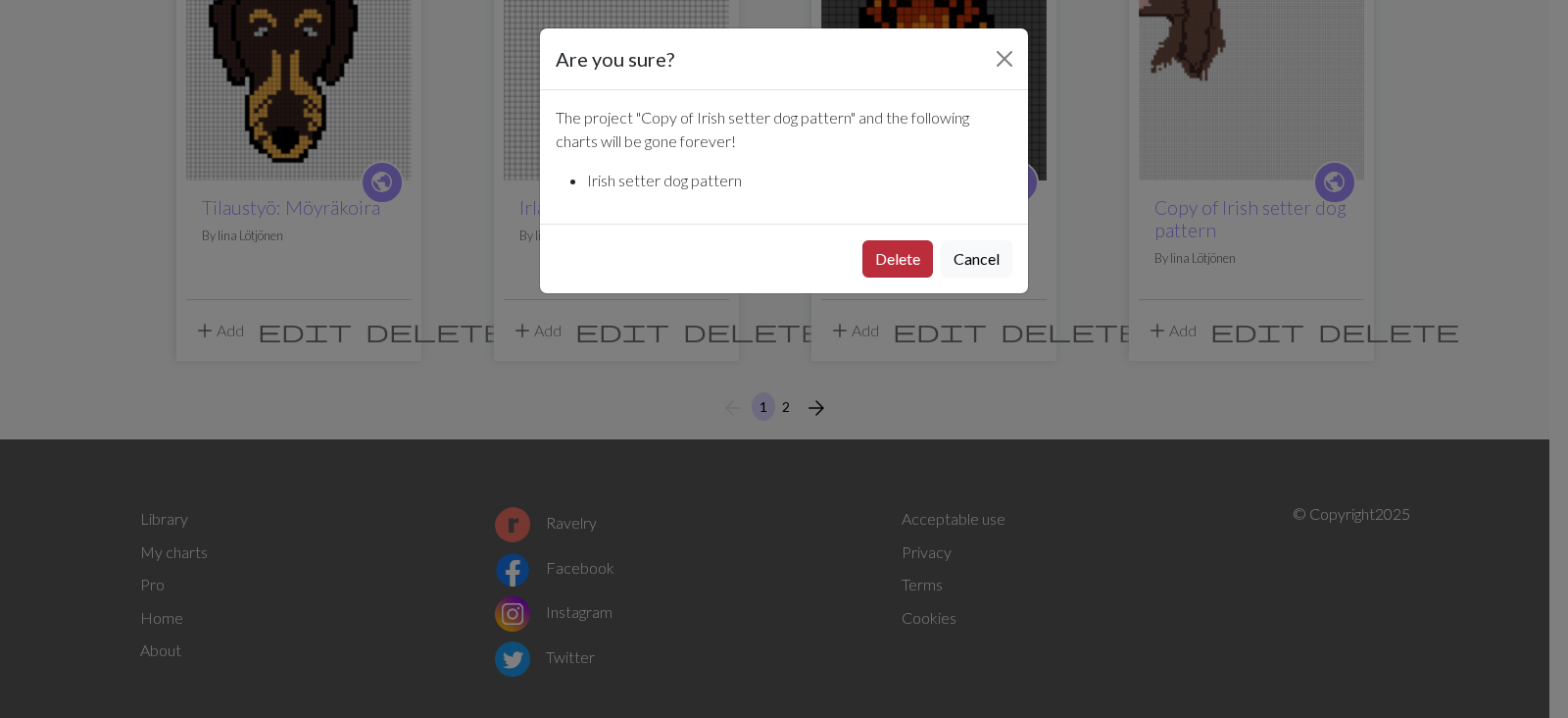
click at [910, 259] on button "Delete" at bounding box center [898, 259] width 71 height 37
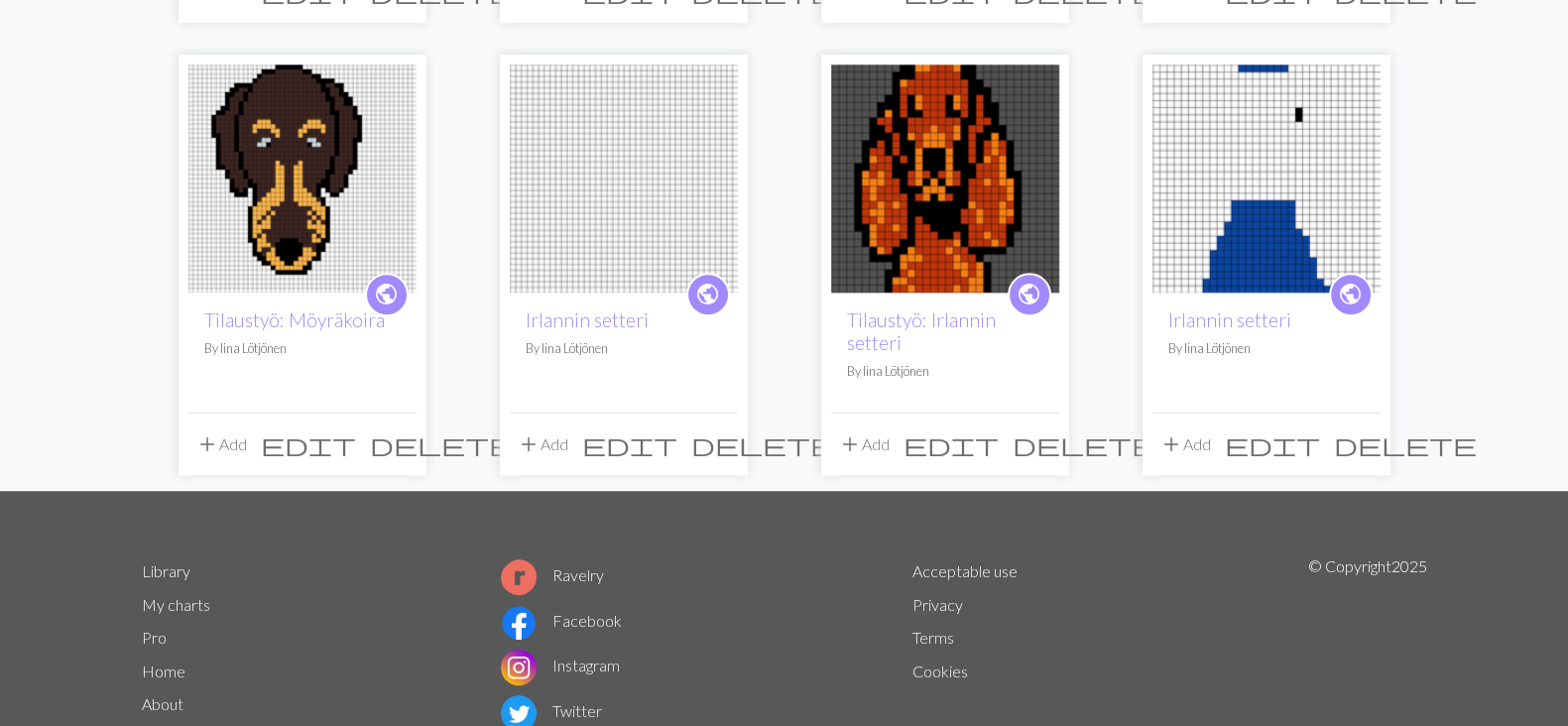
scroll to position [1546, 0]
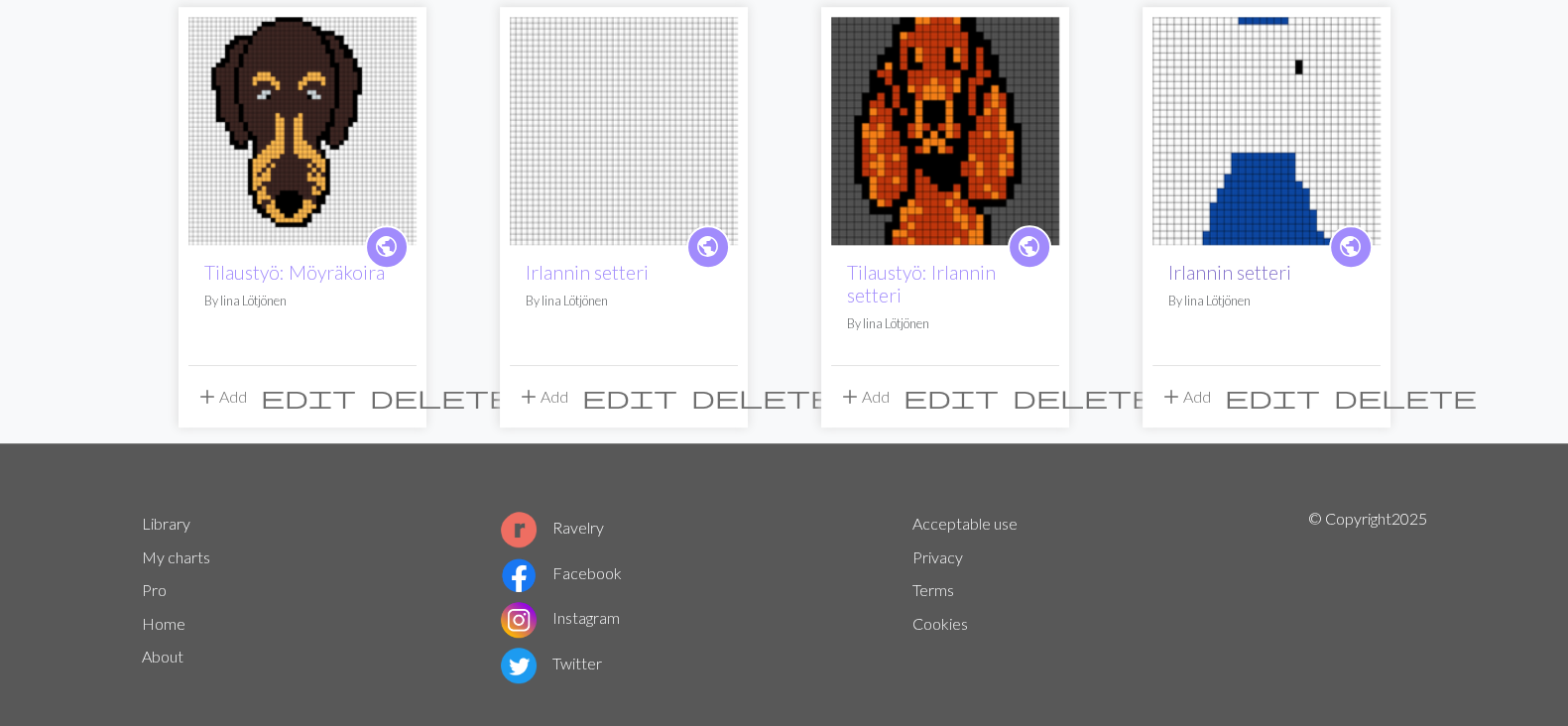
click at [1262, 261] on link "Irlannin setteri" at bounding box center [1230, 272] width 123 height 23
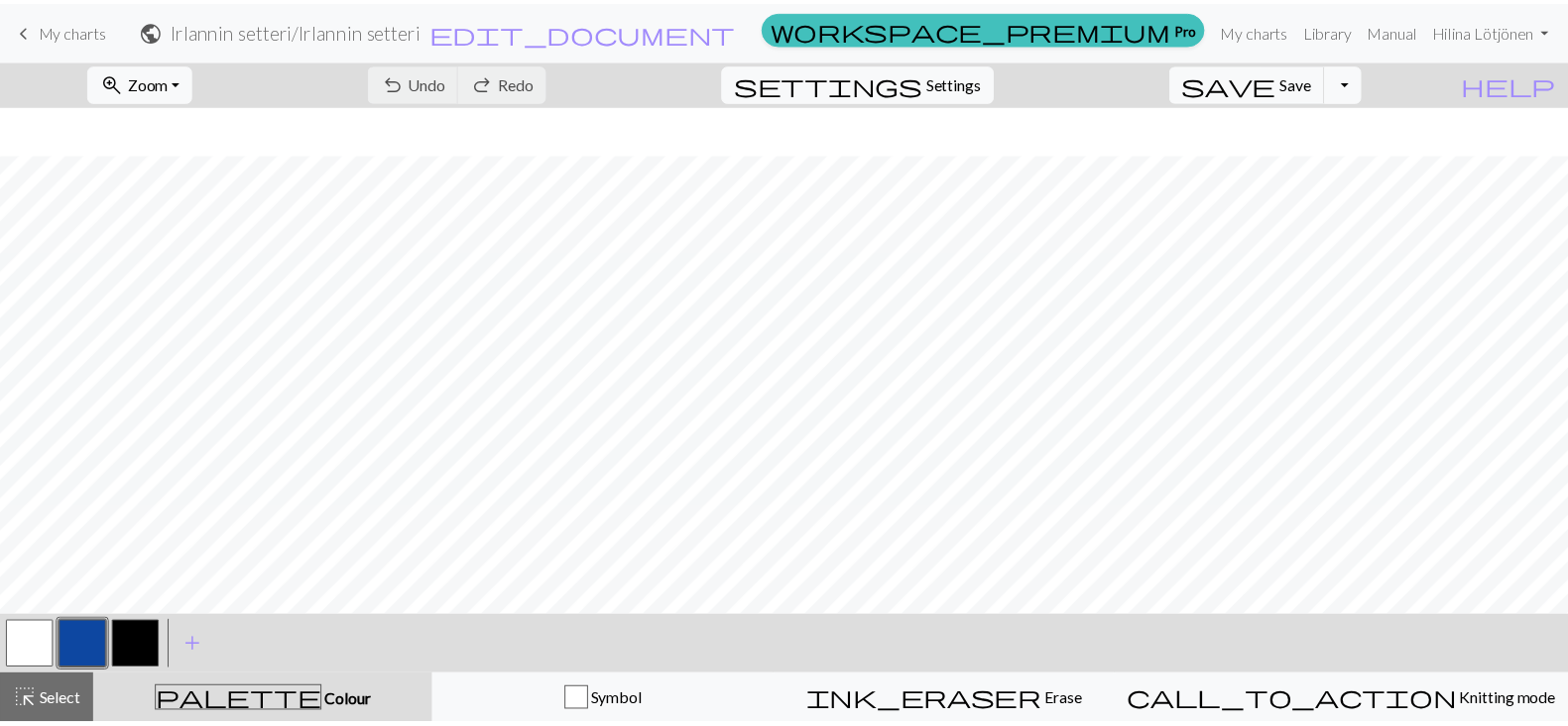
scroll to position [389, 0]
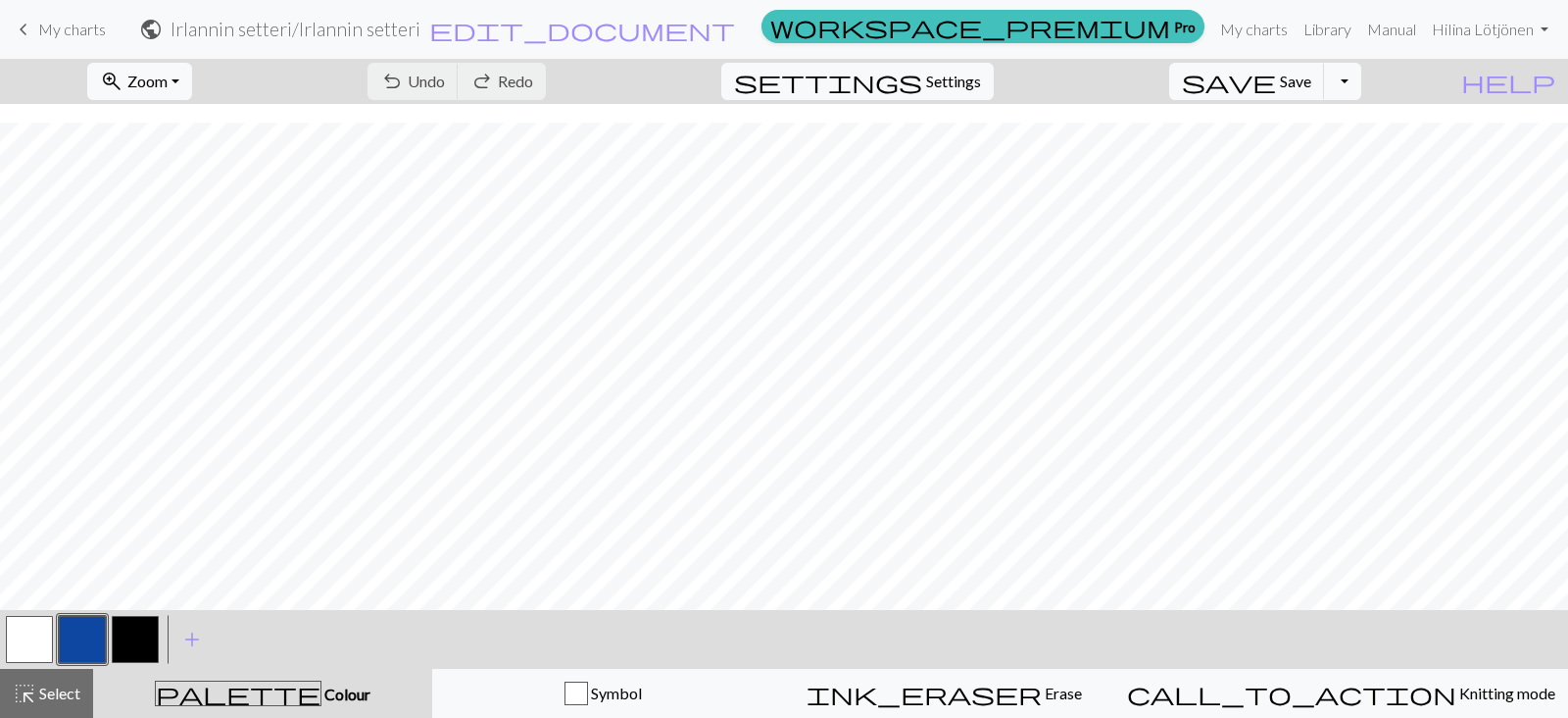
click at [27, 38] on span "keyboard_arrow_left" at bounding box center [24, 29] width 24 height 28
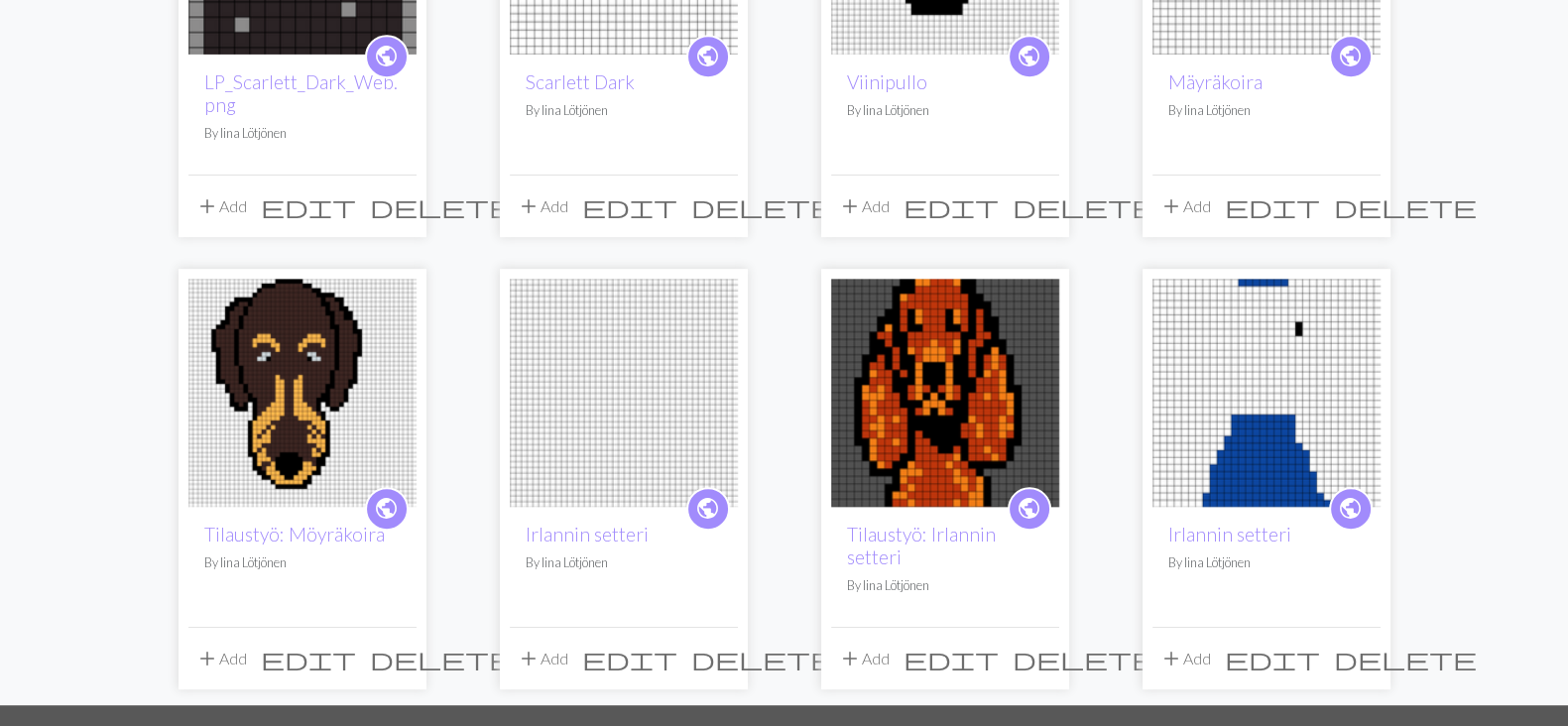
scroll to position [1546, 0]
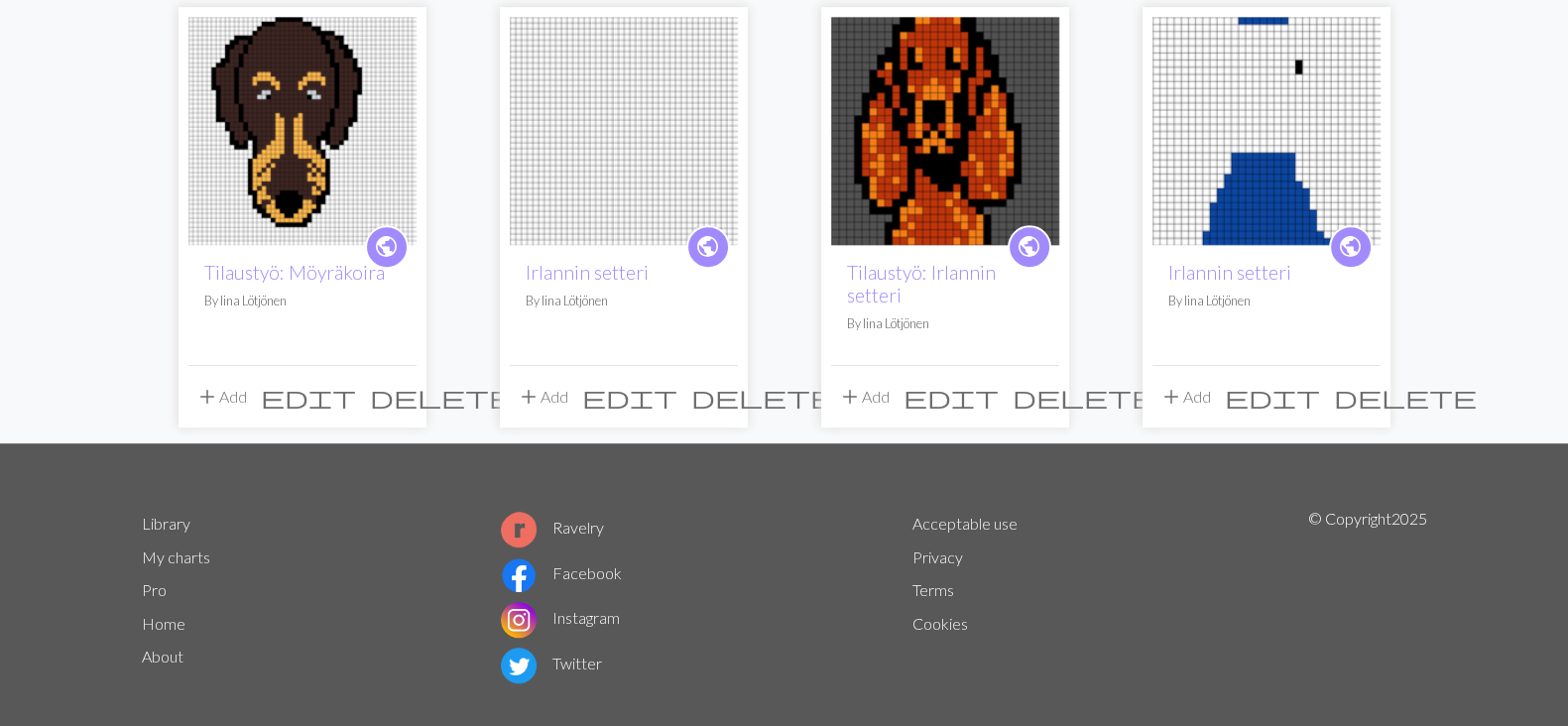
click at [1358, 382] on span "delete" at bounding box center [1406, 396] width 143 height 28
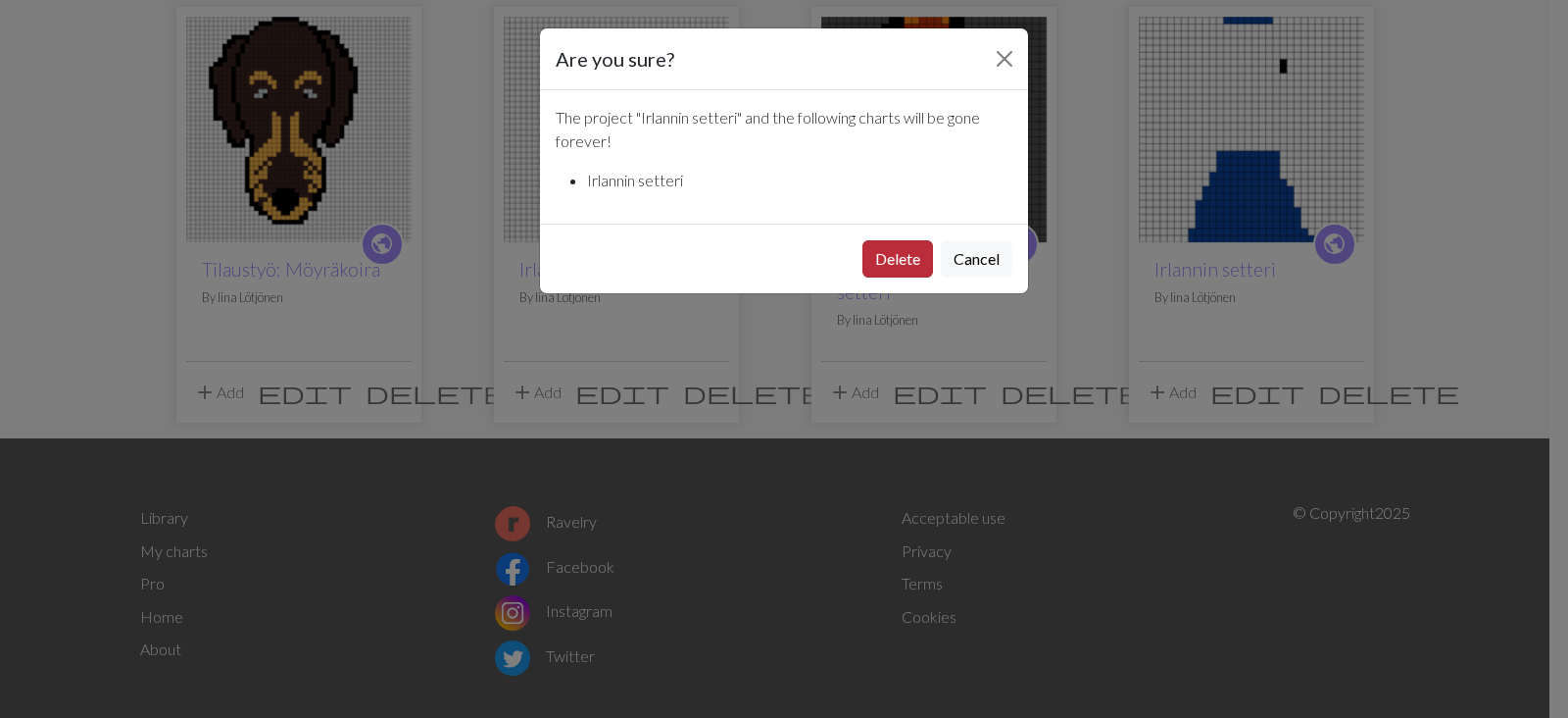
click at [892, 264] on button "Delete" at bounding box center [898, 259] width 71 height 37
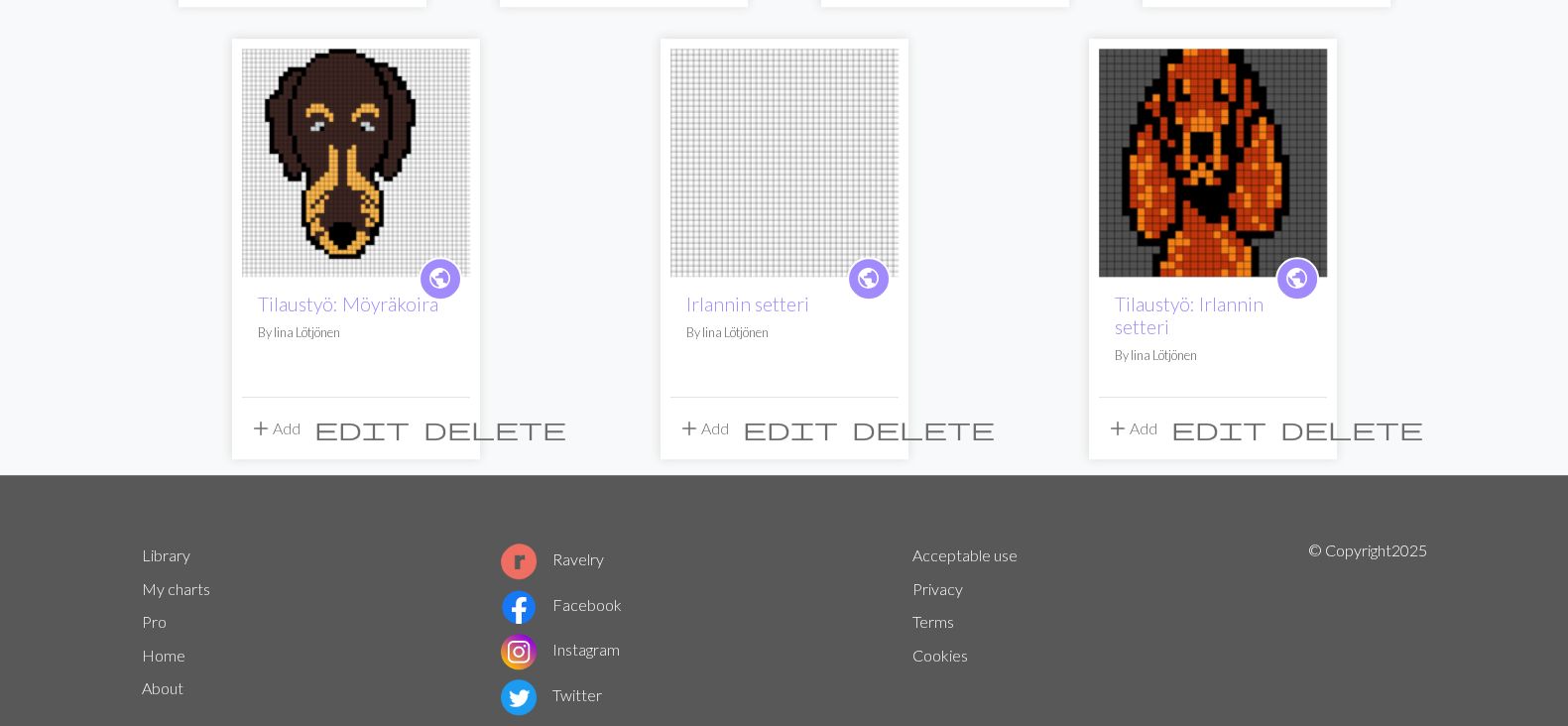
scroll to position [1546, 0]
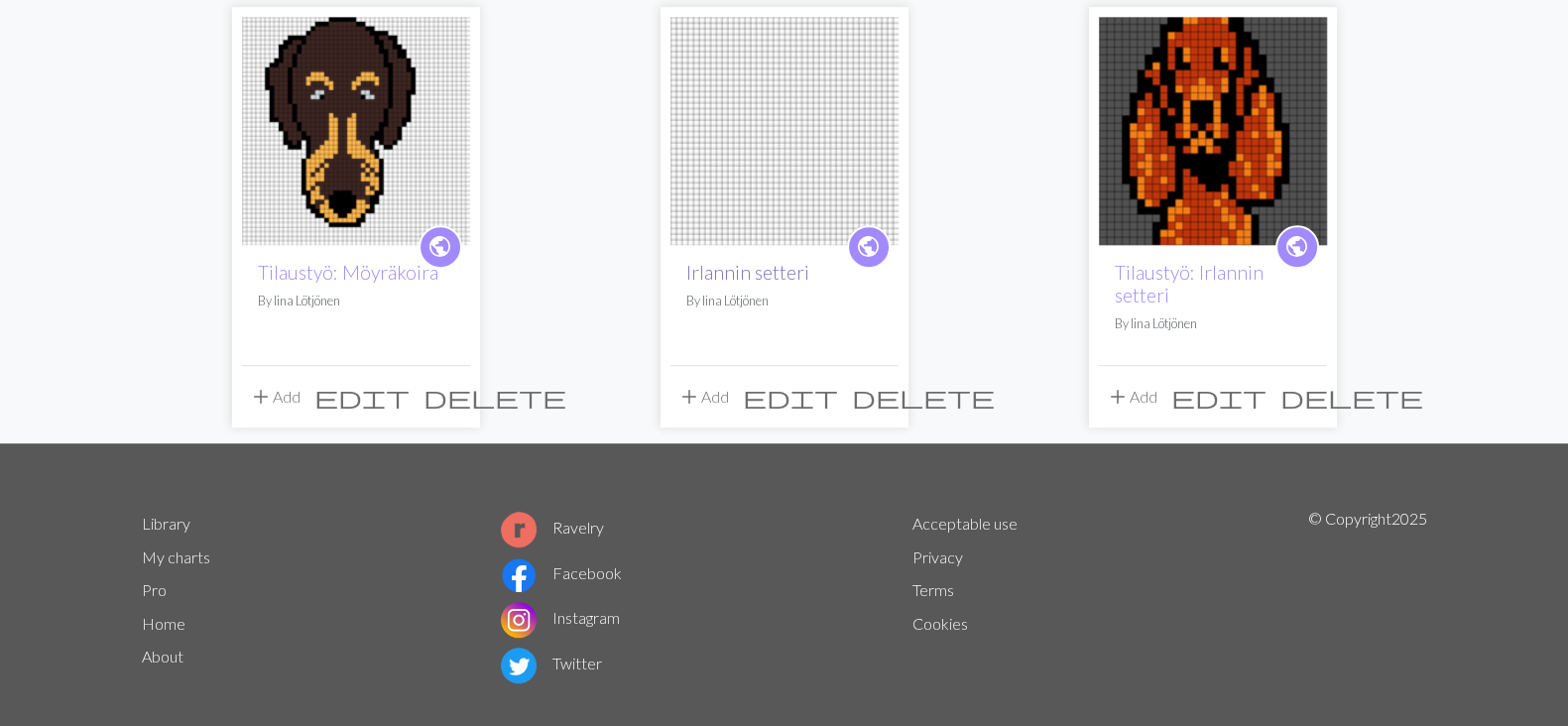
click at [767, 261] on link "Irlannin setteri" at bounding box center [748, 272] width 123 height 23
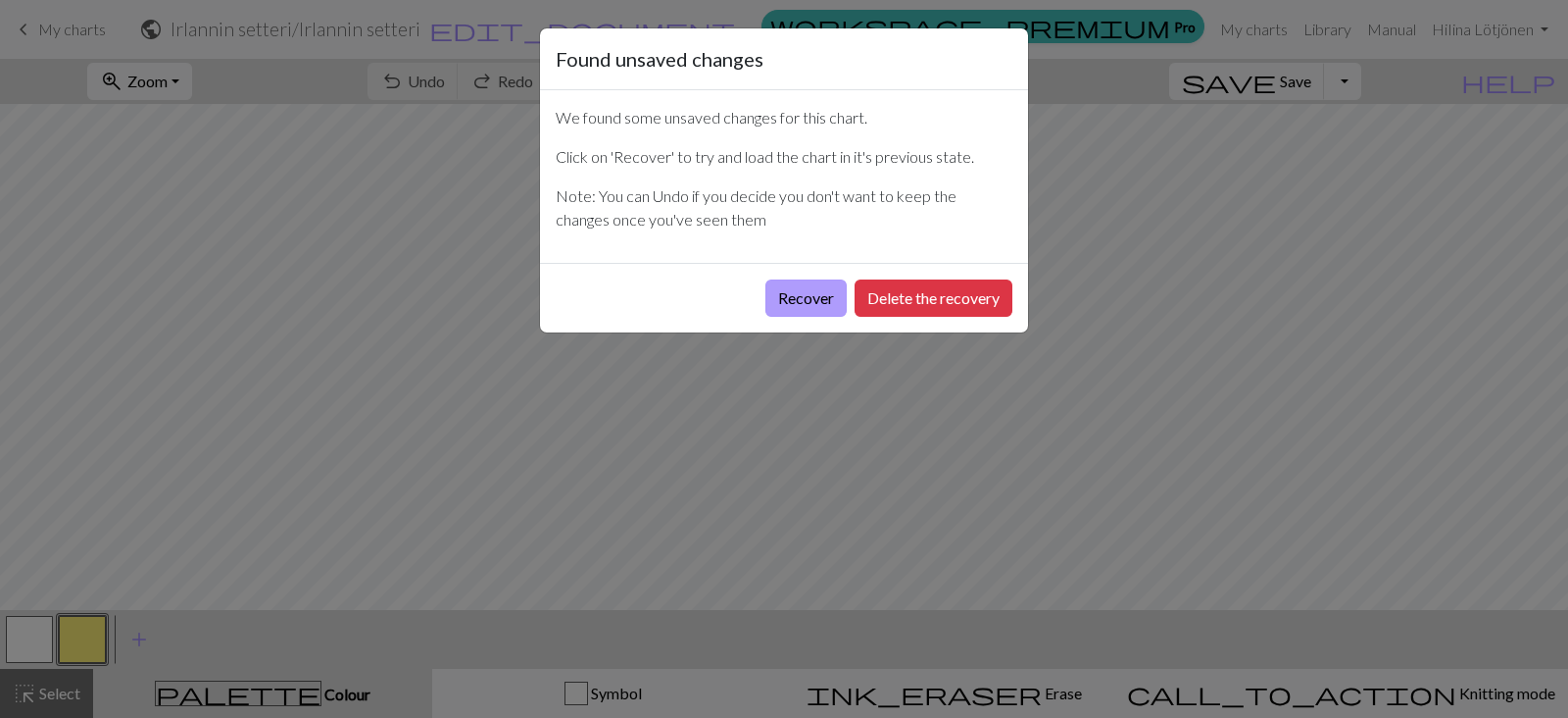
click at [824, 293] on button "Recover" at bounding box center [806, 299] width 81 height 37
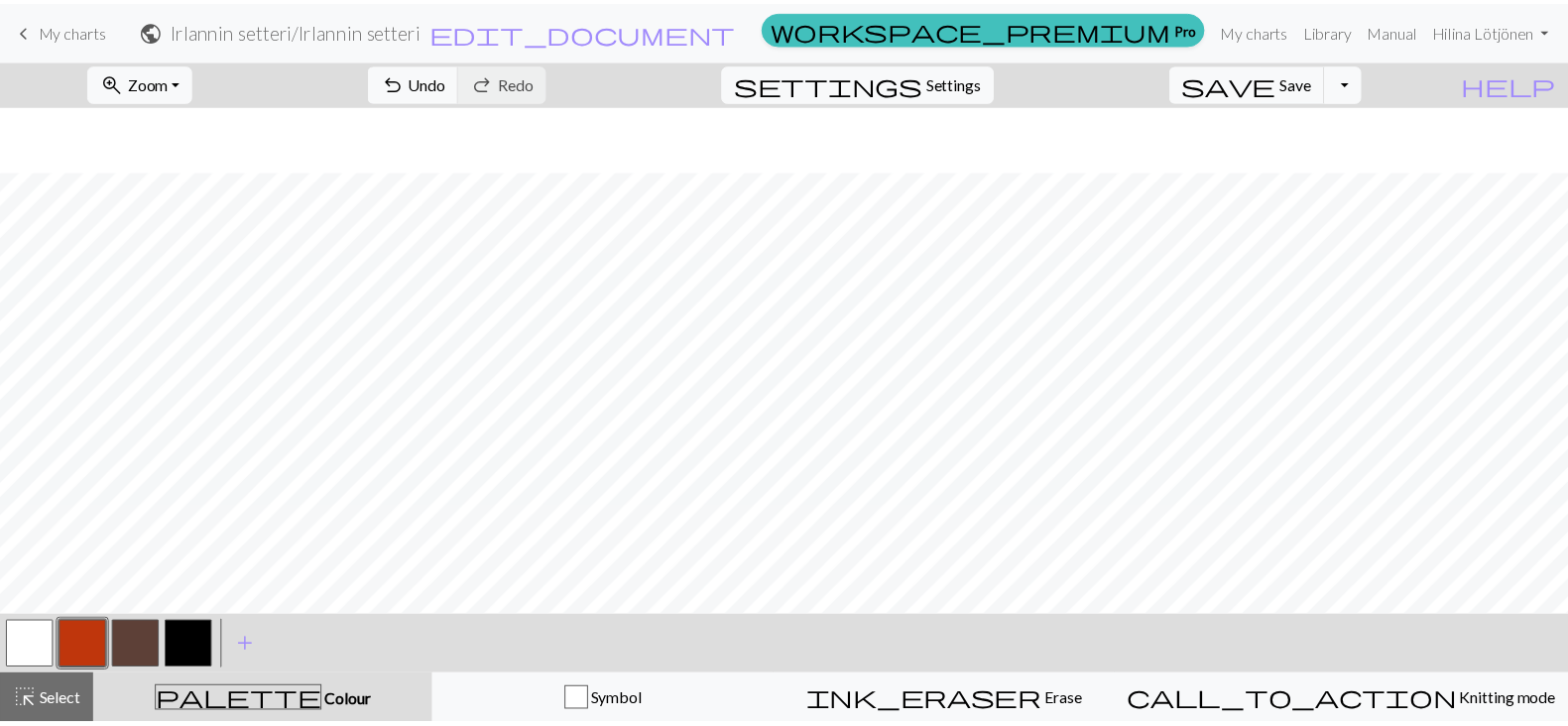
scroll to position [343, 0]
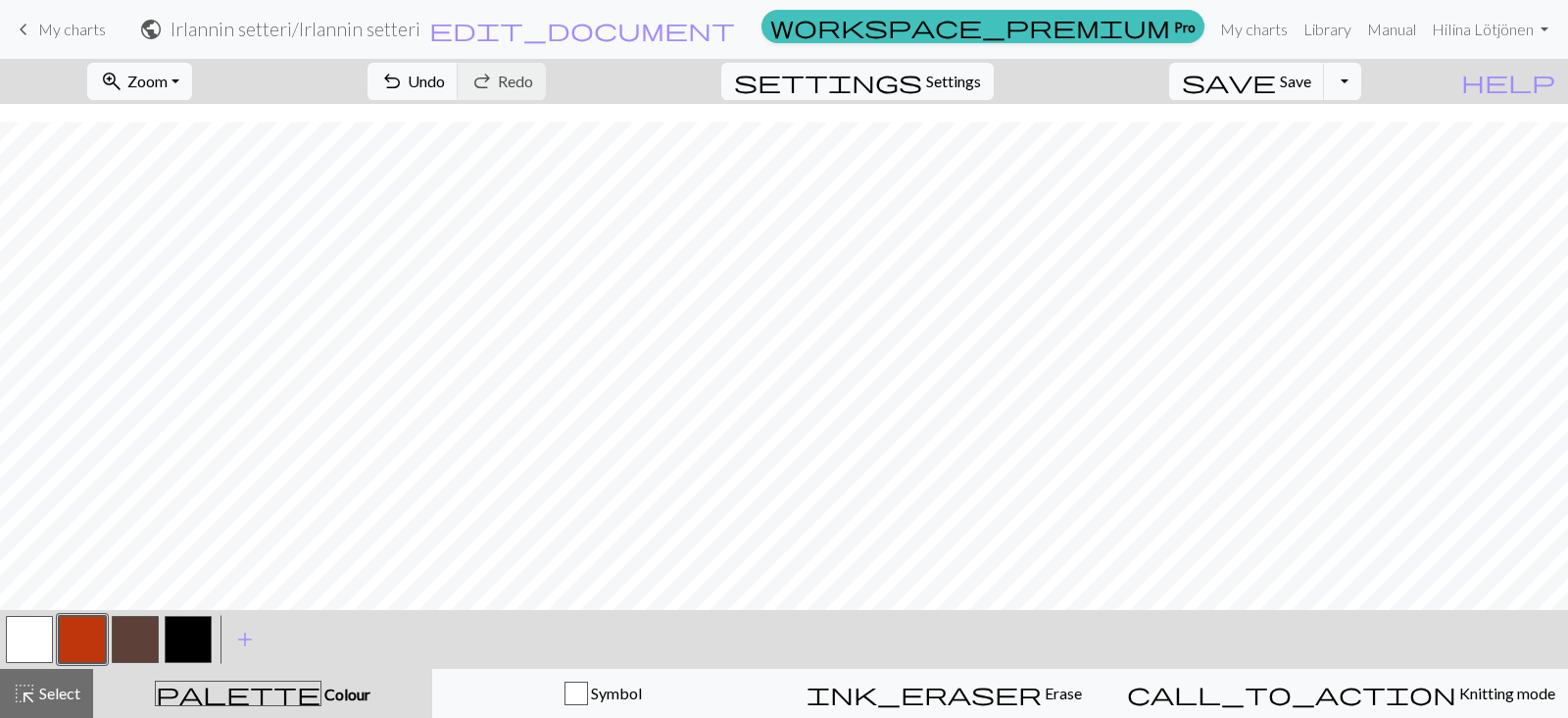
click at [58, 15] on link "keyboard_arrow_left My charts" at bounding box center [59, 29] width 94 height 33
click at [33, 23] on span "keyboard_arrow_left" at bounding box center [24, 29] width 24 height 28
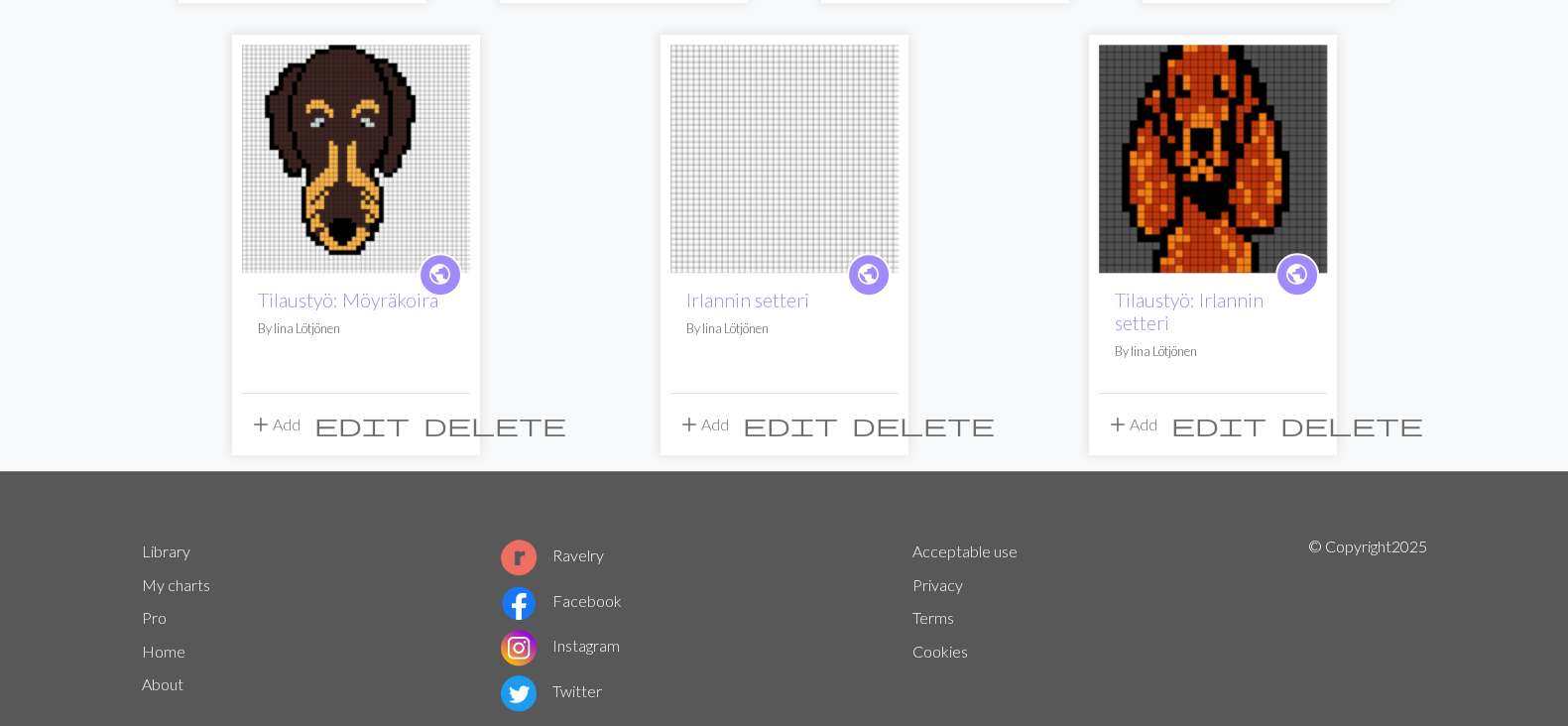
scroll to position [1546, 0]
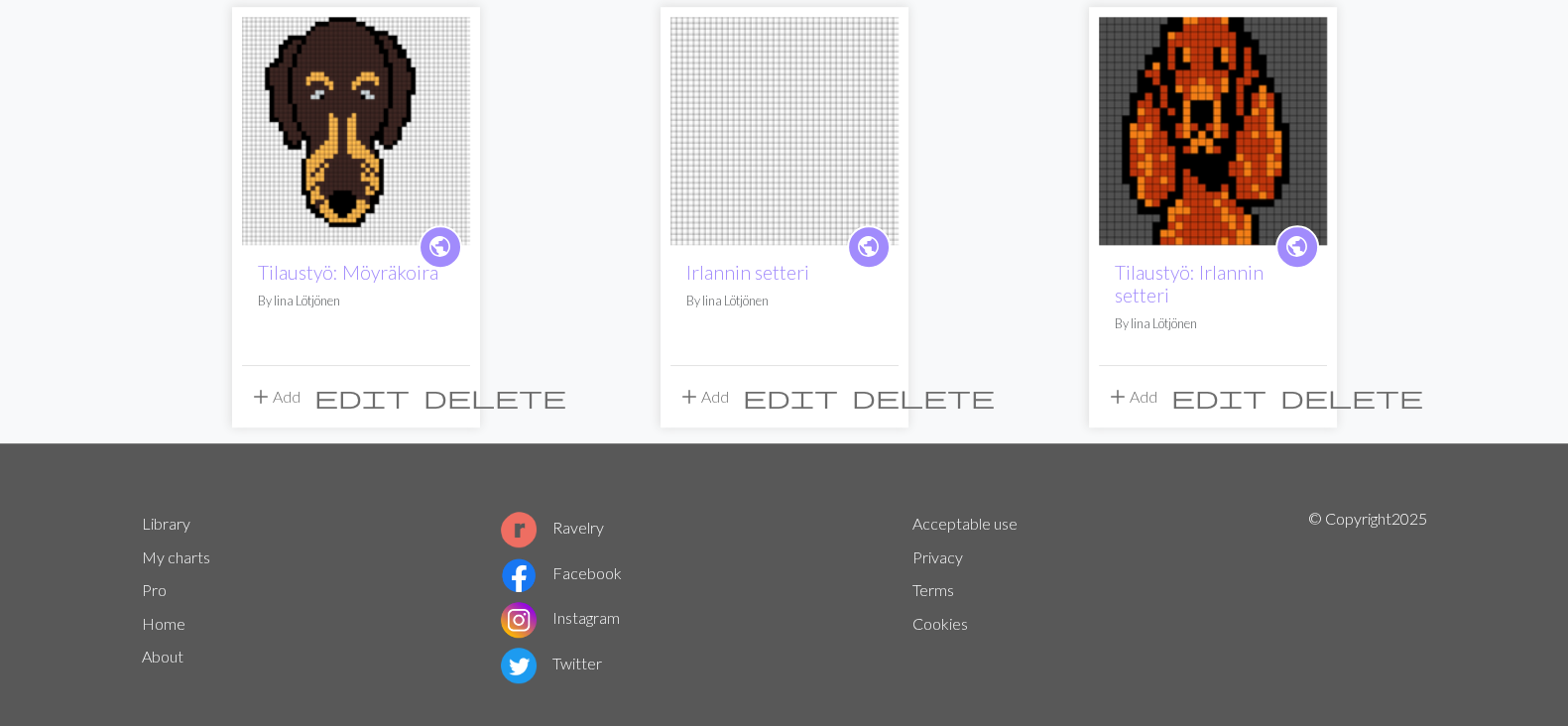
click at [863, 377] on button "delete" at bounding box center [924, 396] width 157 height 38
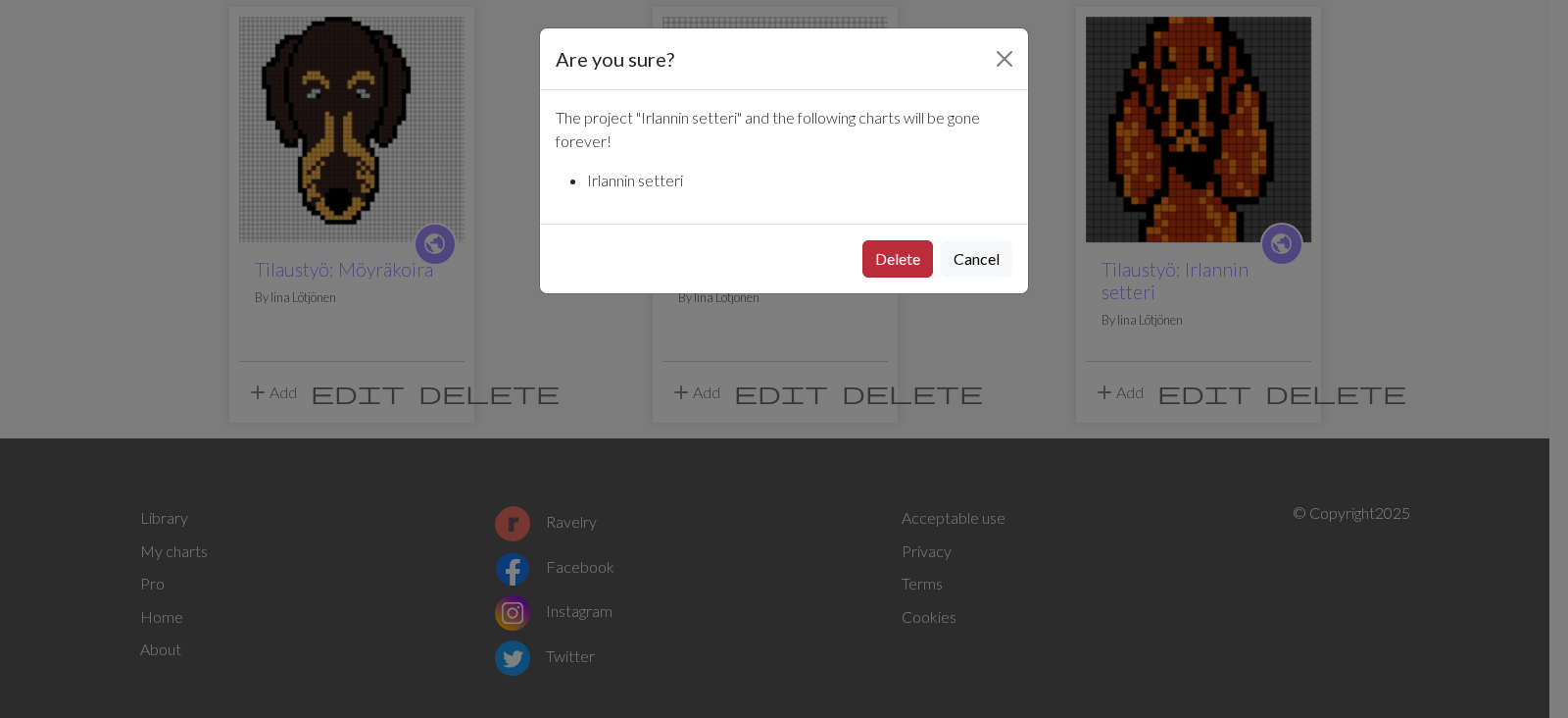
click at [901, 265] on button "Delete" at bounding box center [898, 259] width 71 height 37
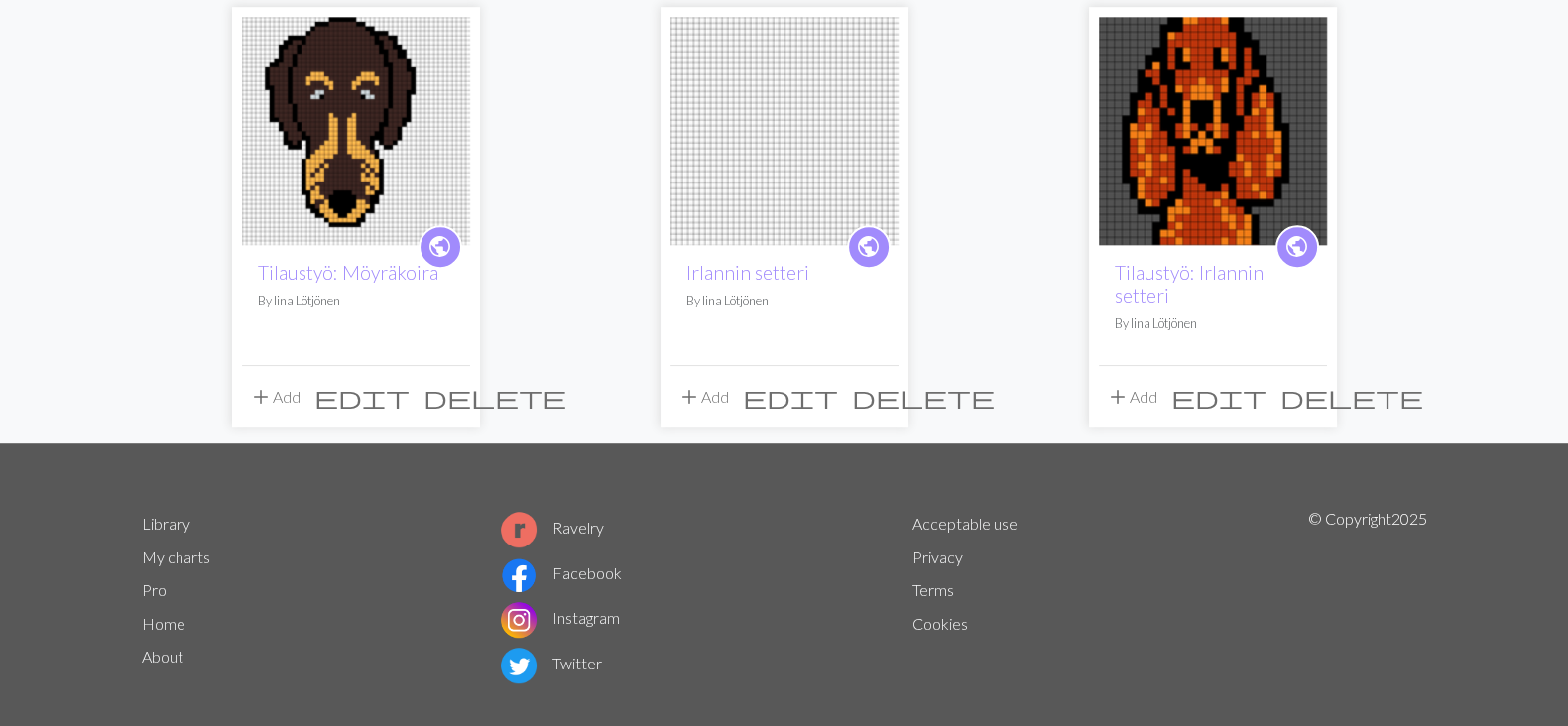
click at [895, 377] on button "delete" at bounding box center [924, 396] width 157 height 38
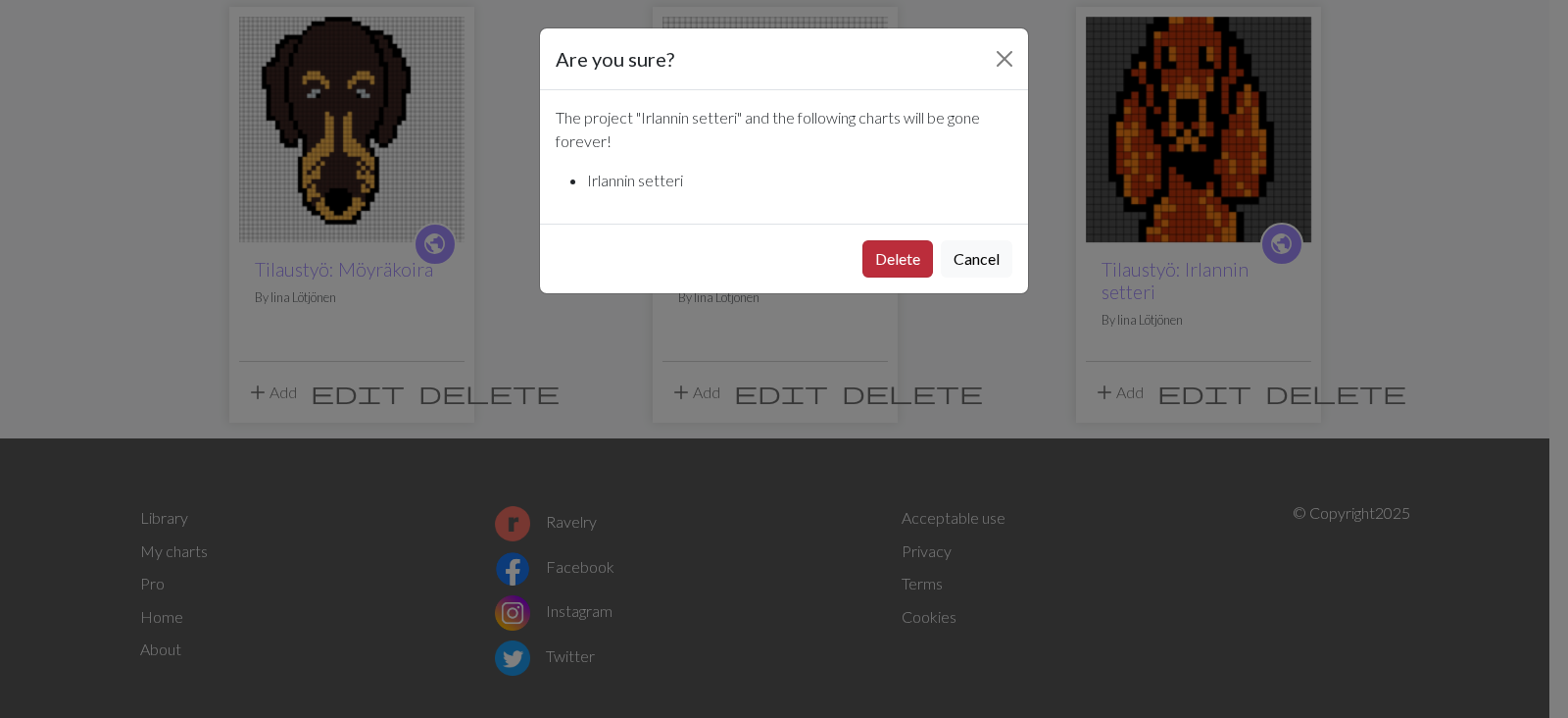
click at [906, 247] on button "Delete" at bounding box center [898, 259] width 71 height 37
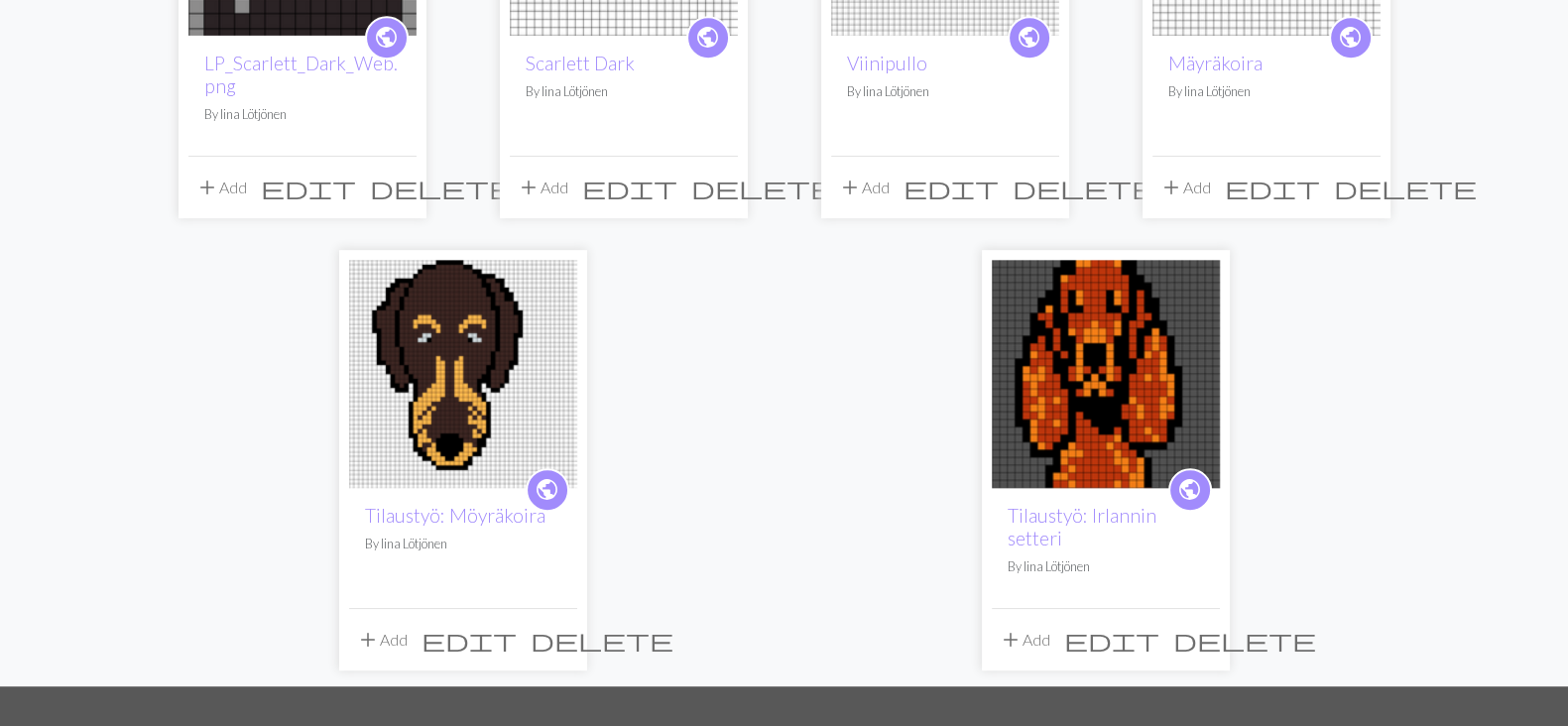
scroll to position [1302, 0]
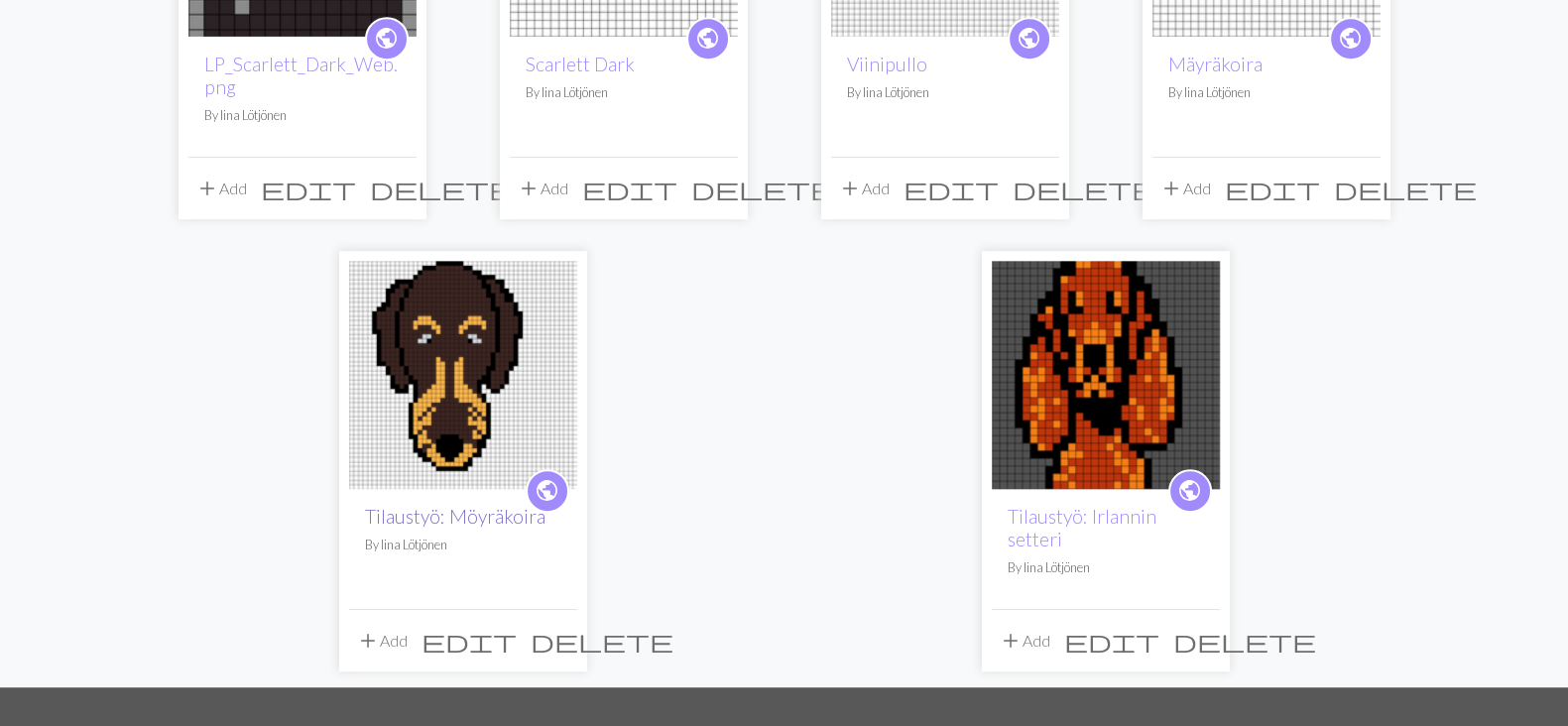
click at [461, 505] on link "Tilaustyö: Möyräkoira" at bounding box center [455, 515] width 181 height 23
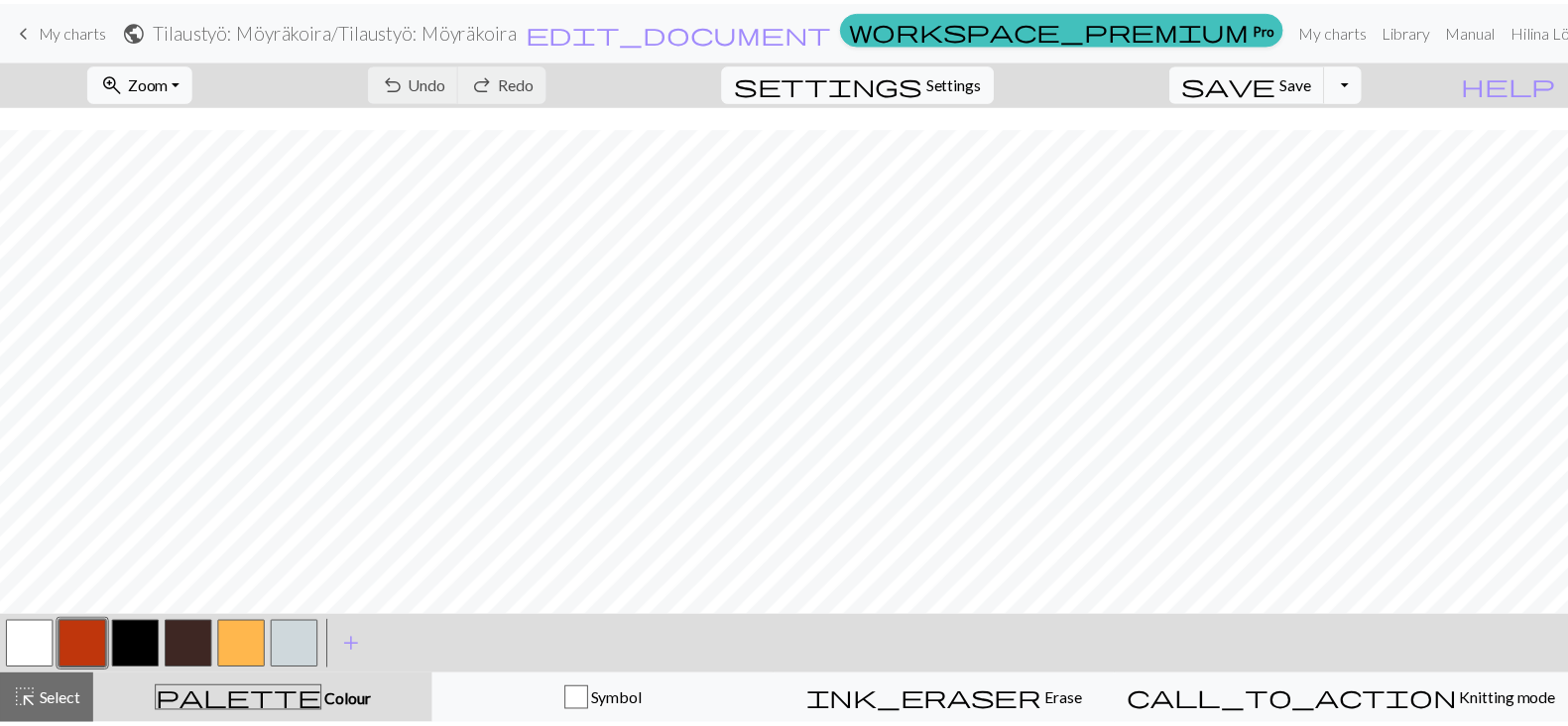
scroll to position [747, 0]
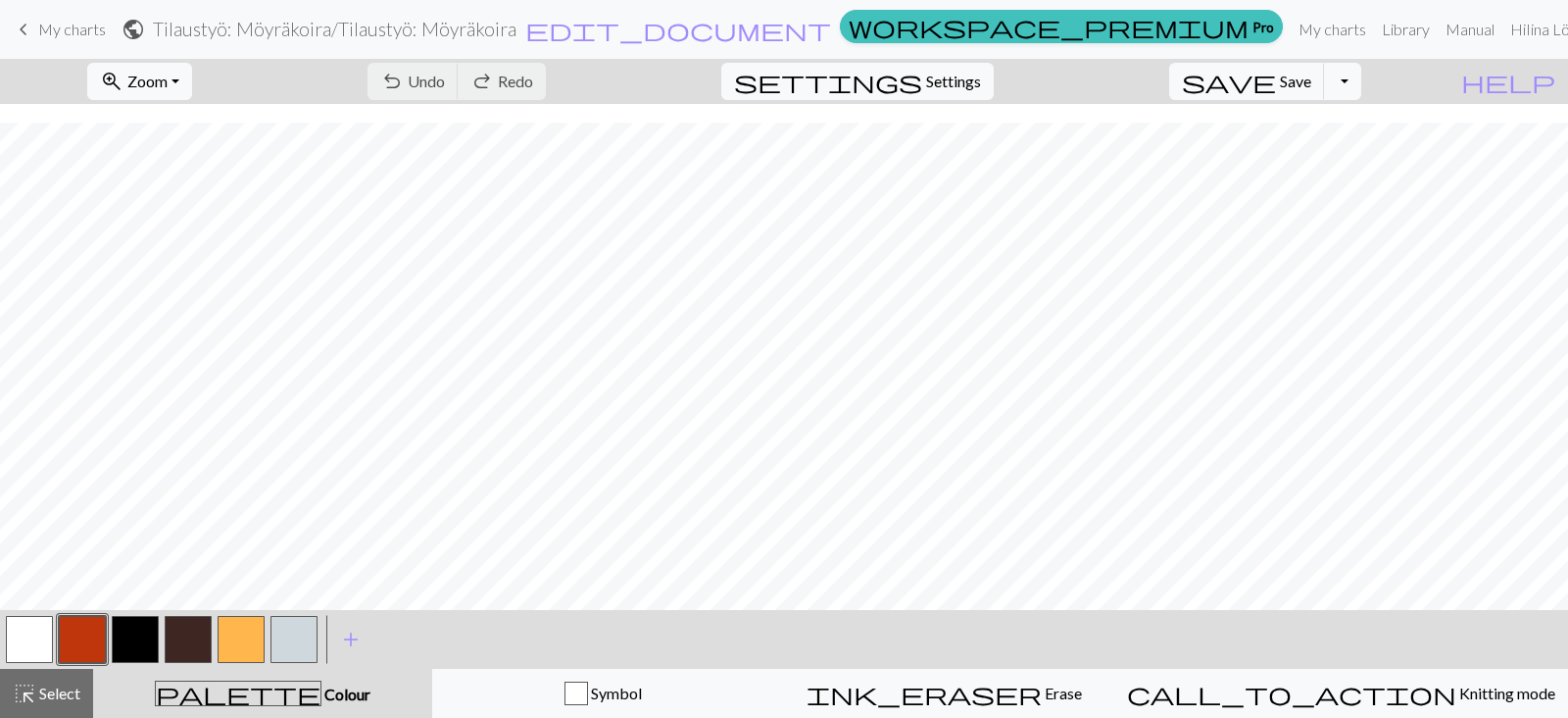
click at [28, 38] on span "keyboard_arrow_left" at bounding box center [24, 29] width 24 height 28
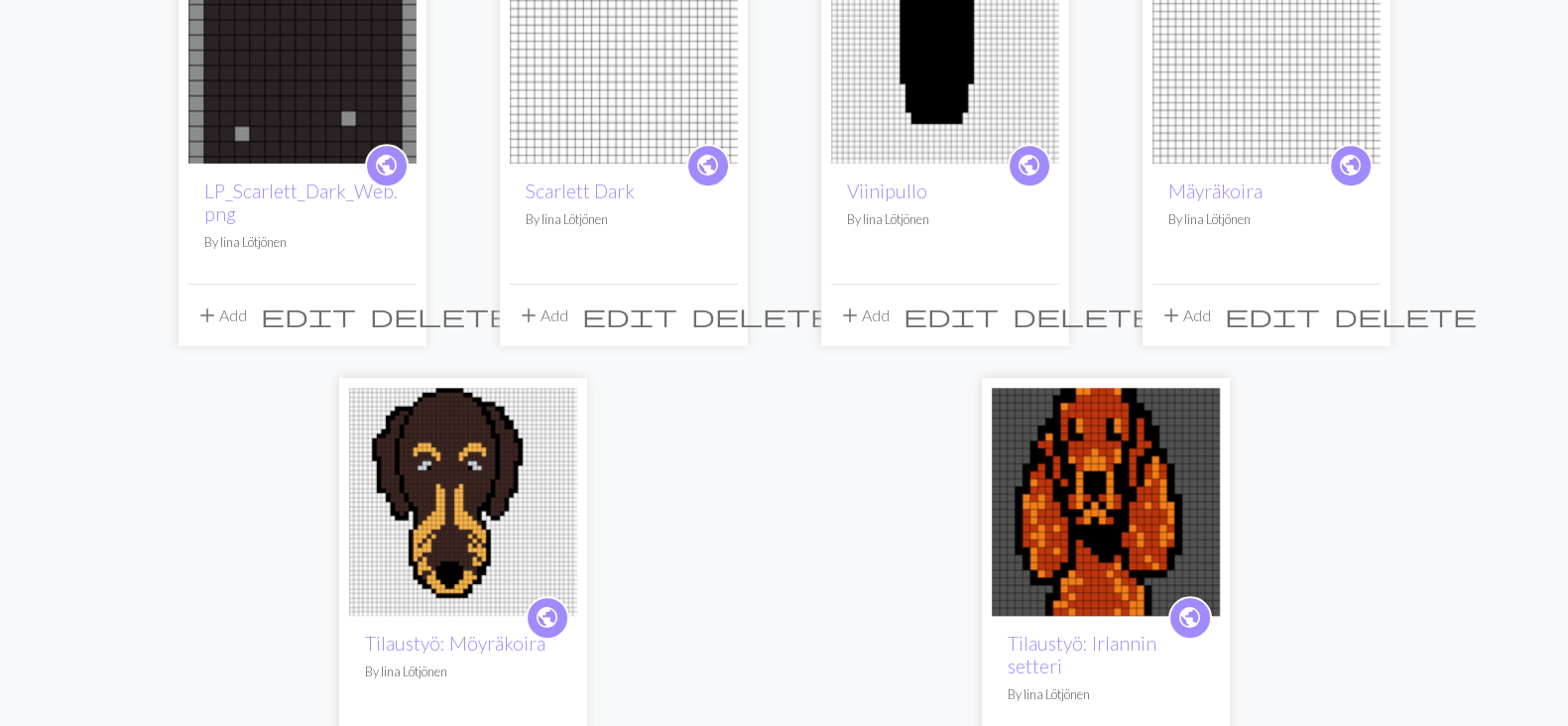
scroll to position [1169, 0]
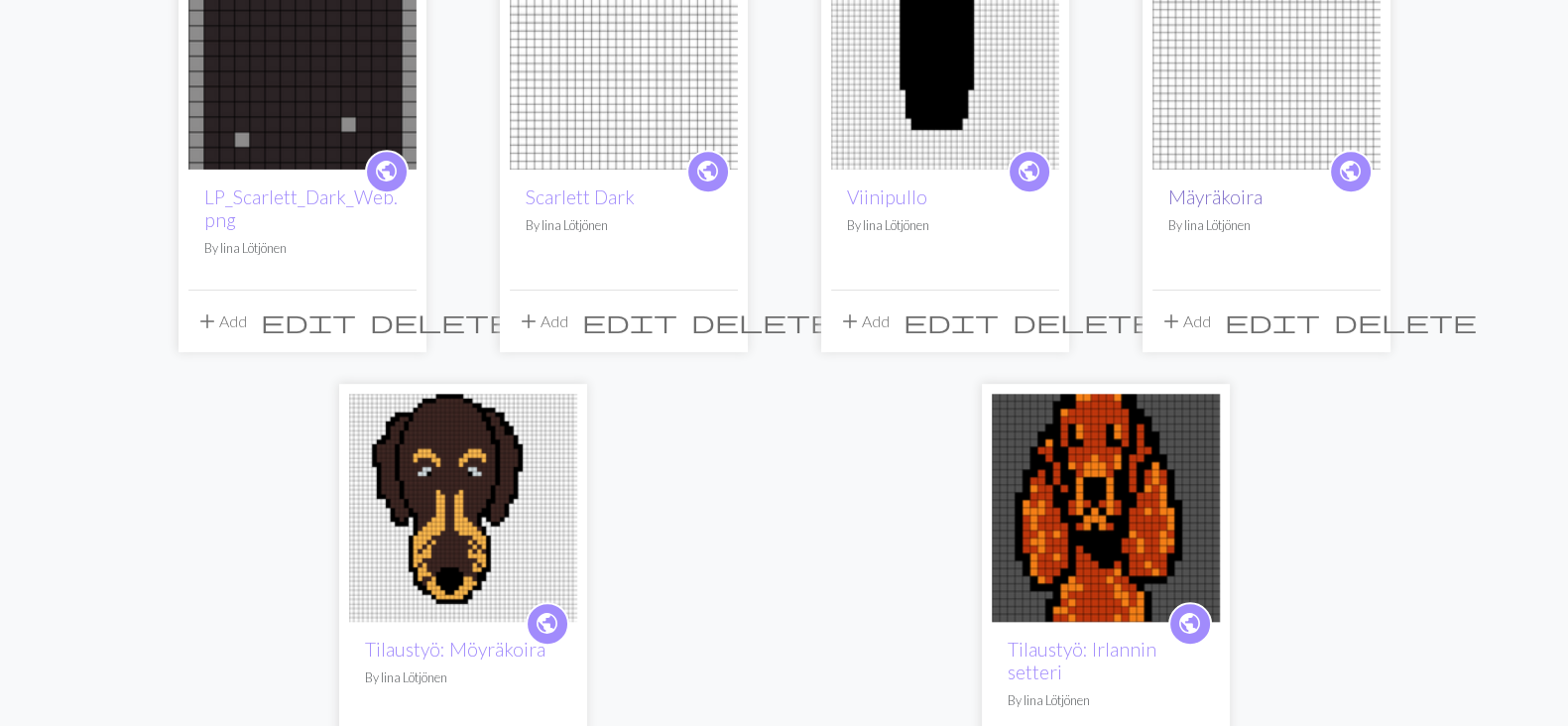
click at [1245, 186] on link "Mäyräkoira" at bounding box center [1215, 197] width 94 height 23
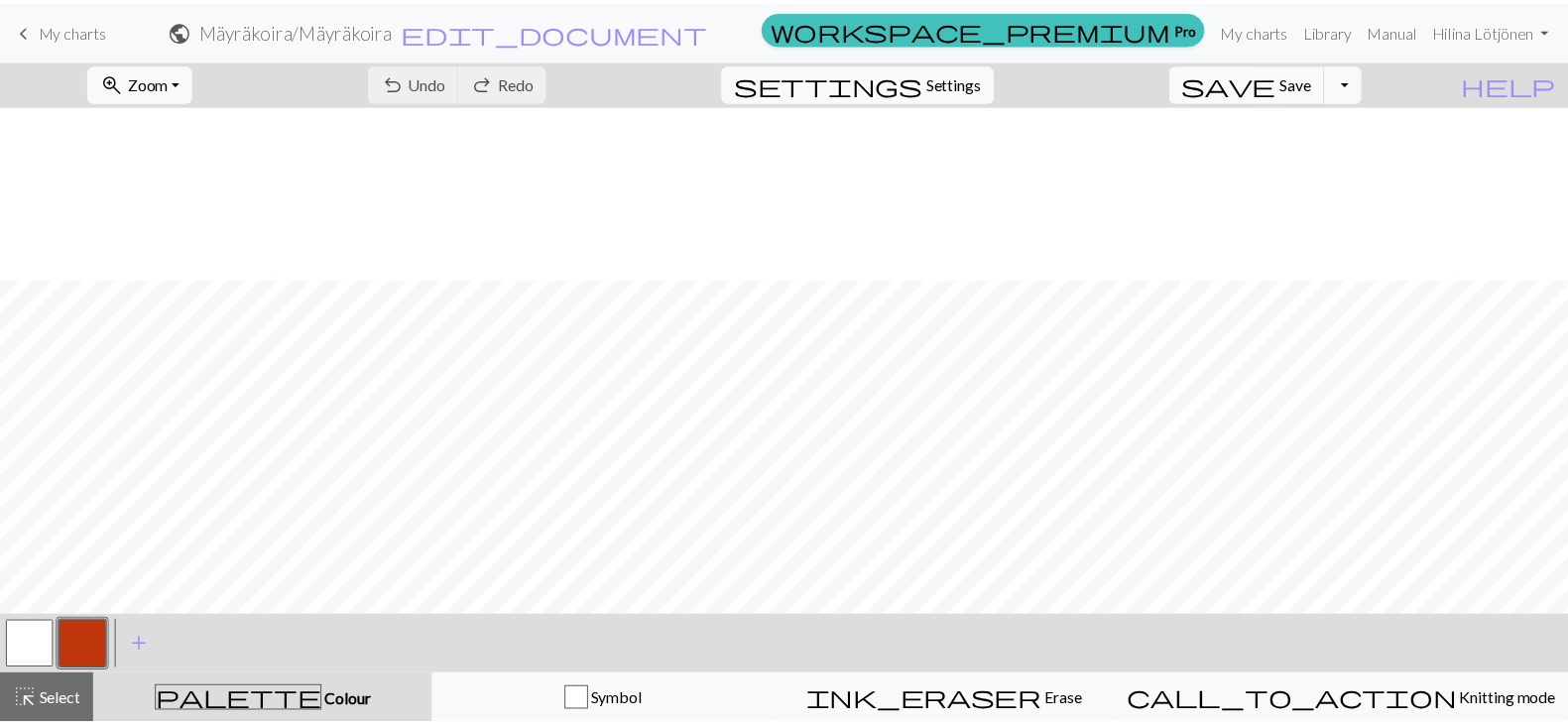
scroll to position [389, 0]
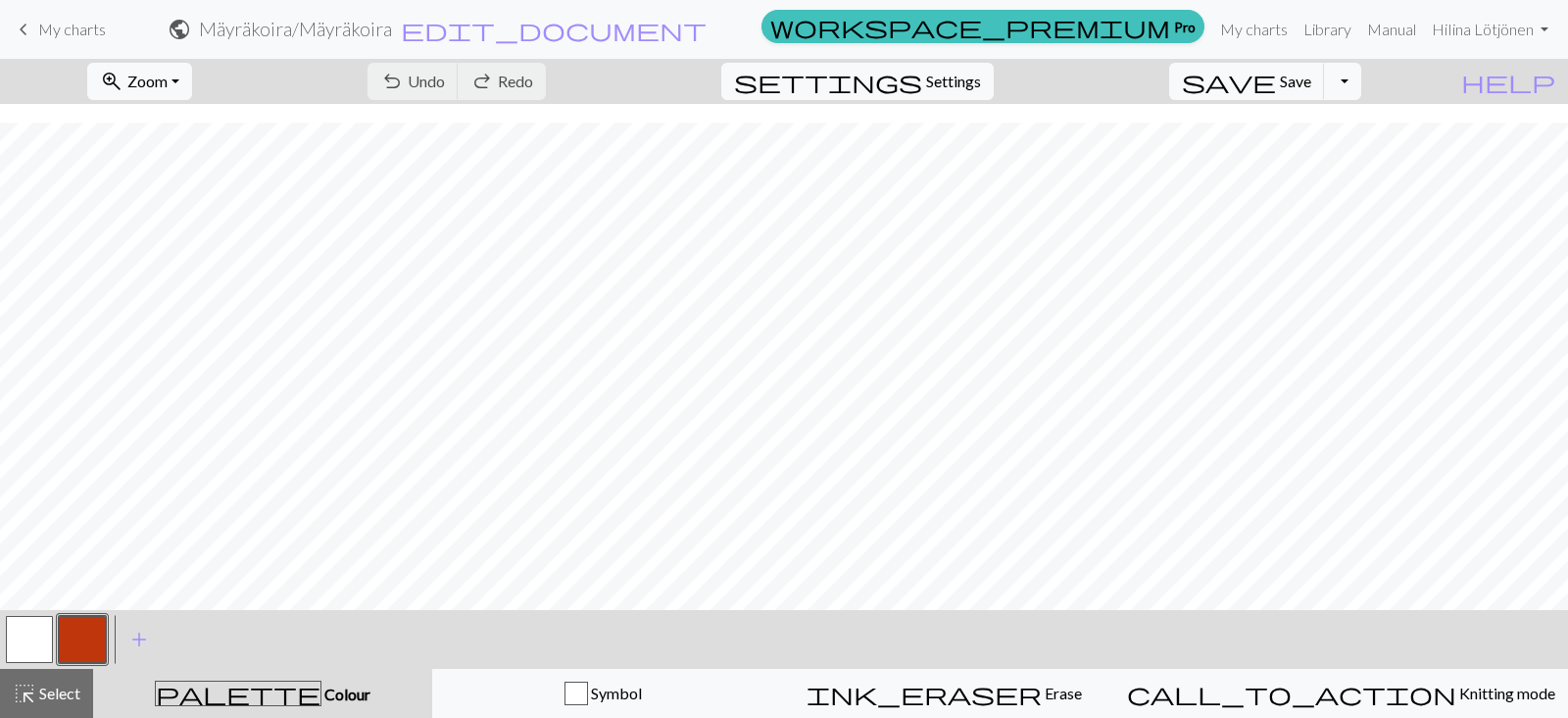
click at [59, 27] on span "My charts" at bounding box center [72, 28] width 68 height 19
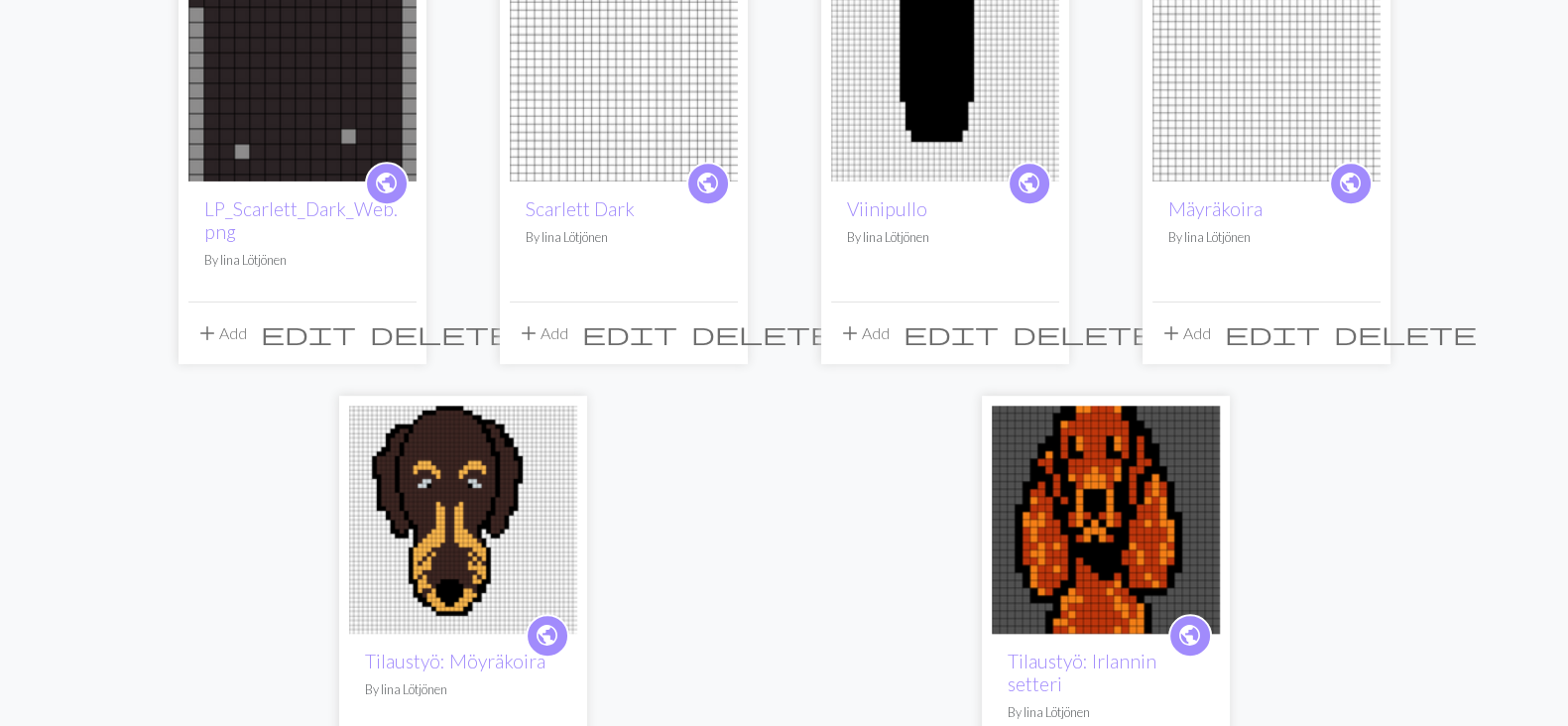
scroll to position [1159, 0]
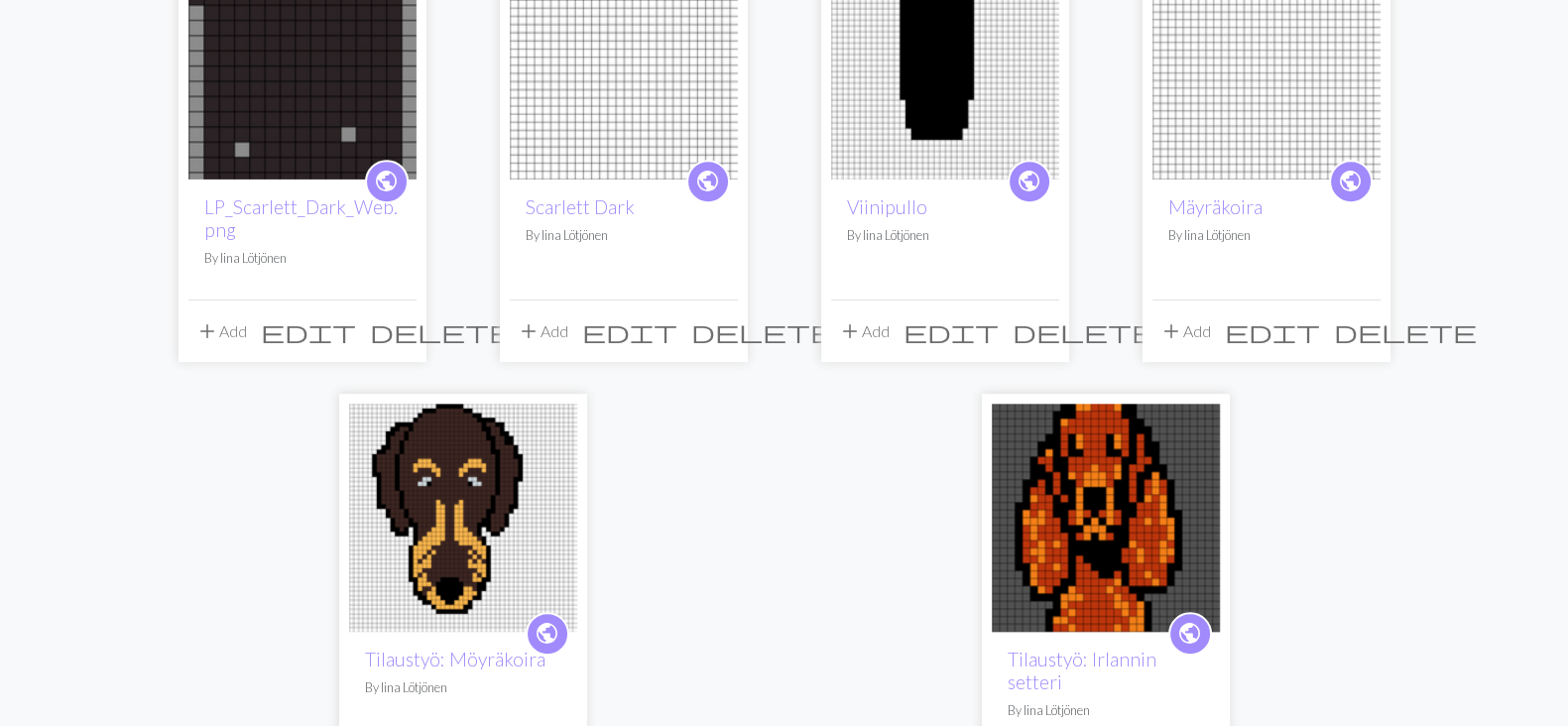
click at [1361, 317] on span "delete" at bounding box center [1406, 331] width 143 height 28
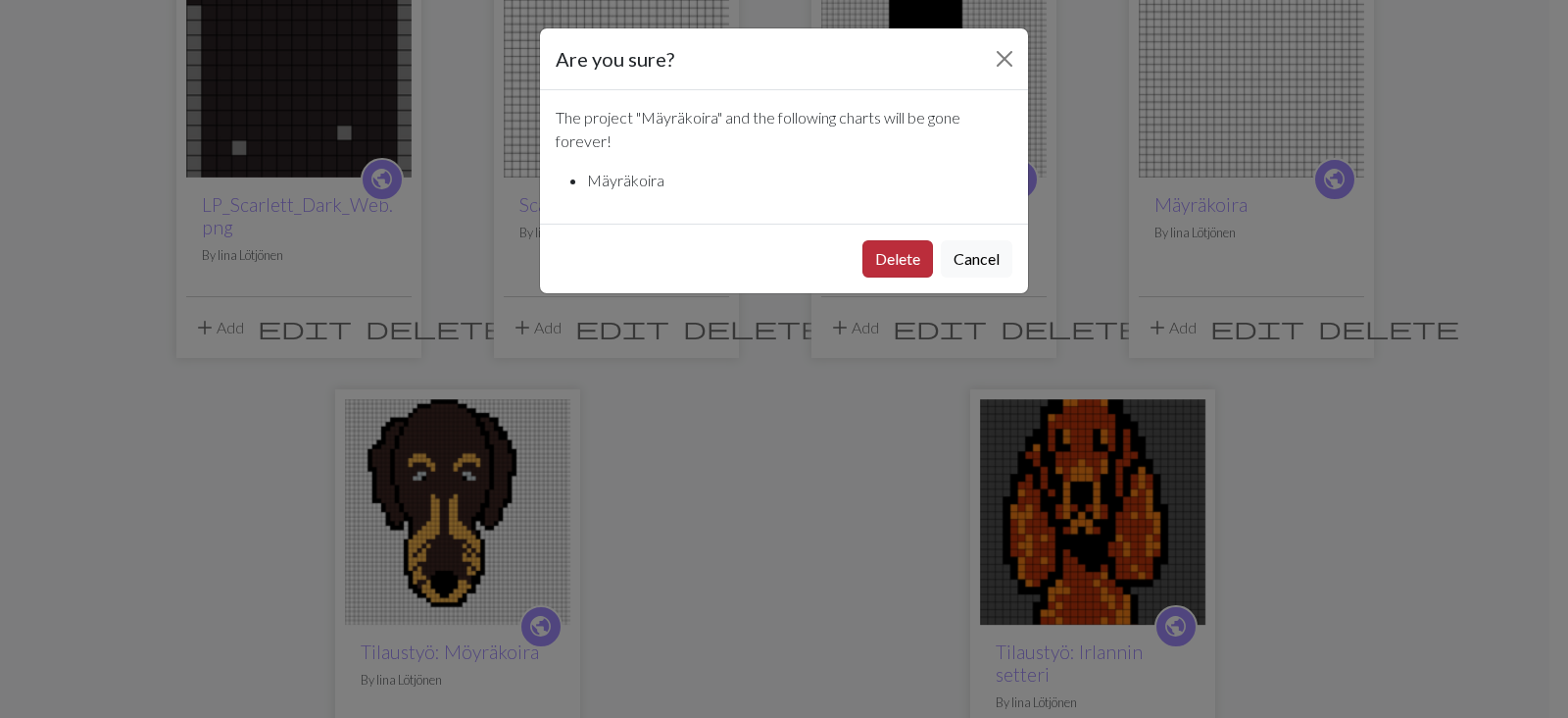
click at [888, 254] on button "Delete" at bounding box center [898, 259] width 71 height 37
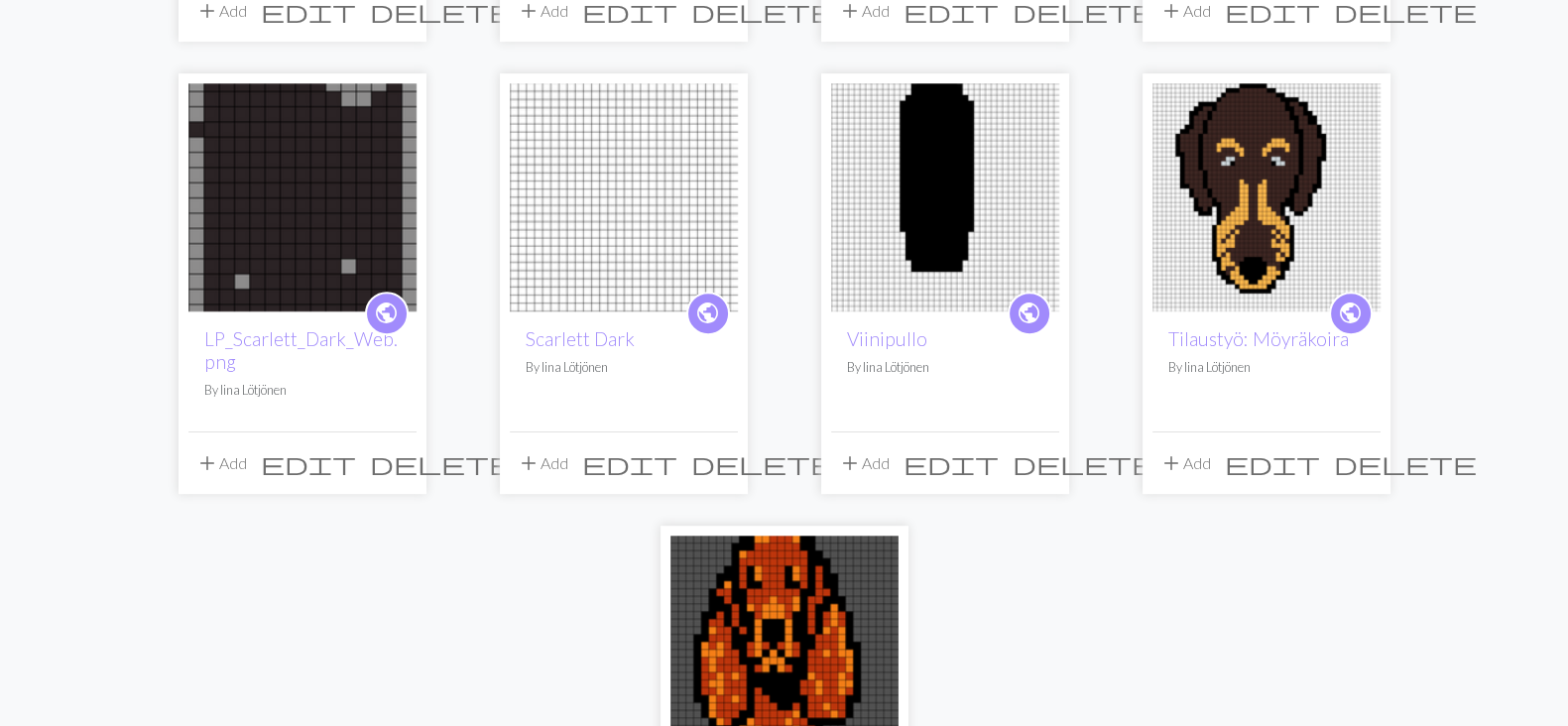
scroll to position [1028, 0]
click at [903, 326] on link "Viinipullo" at bounding box center [887, 337] width 80 height 23
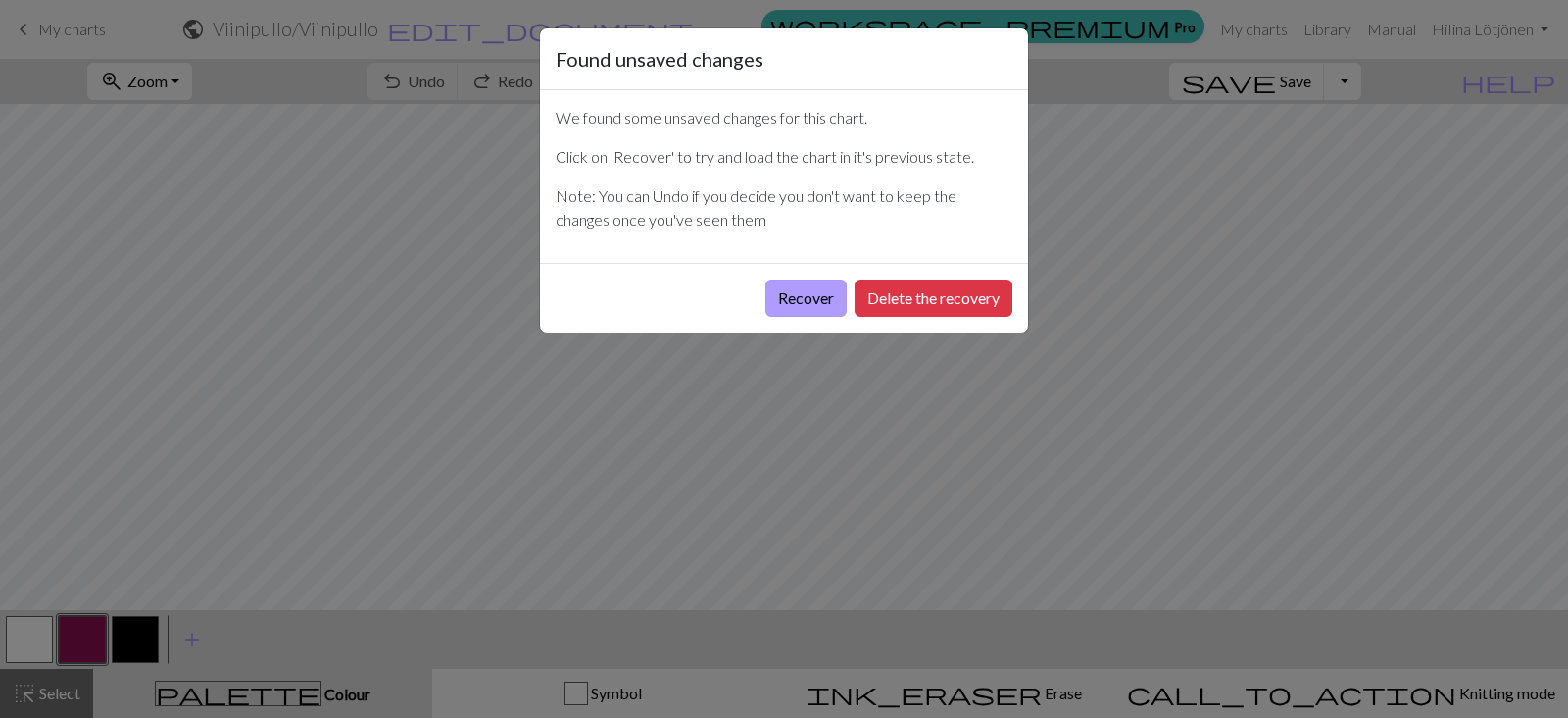
click at [804, 297] on button "Recover" at bounding box center [806, 299] width 81 height 37
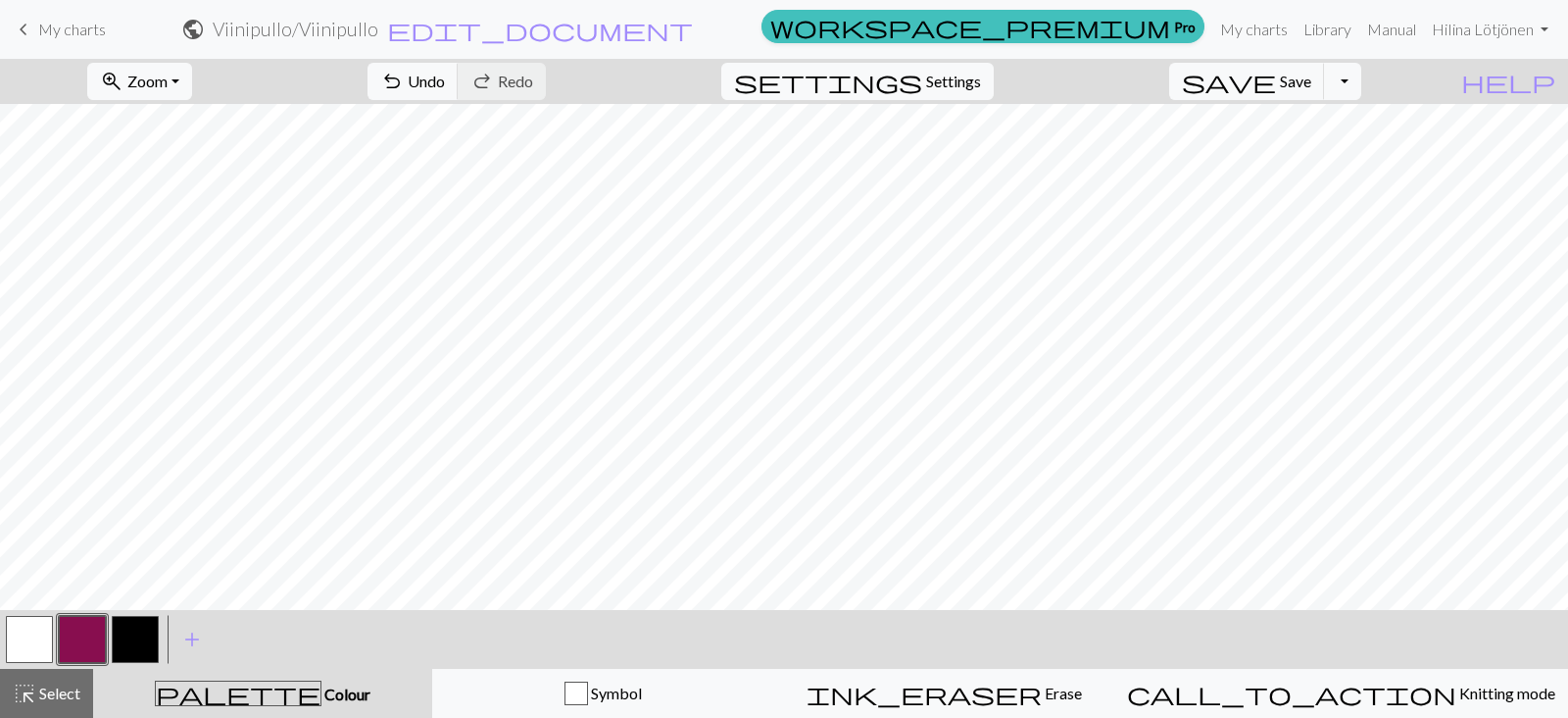
click at [4, 34] on div "keyboard_arrow_left My charts public Viinipullo / Viinipullo edit_document Edit…" at bounding box center [784, 29] width 1568 height 39
click at [38, 35] on span "My charts" at bounding box center [72, 28] width 68 height 19
click at [1312, 81] on span "Save" at bounding box center [1296, 81] width 31 height 19
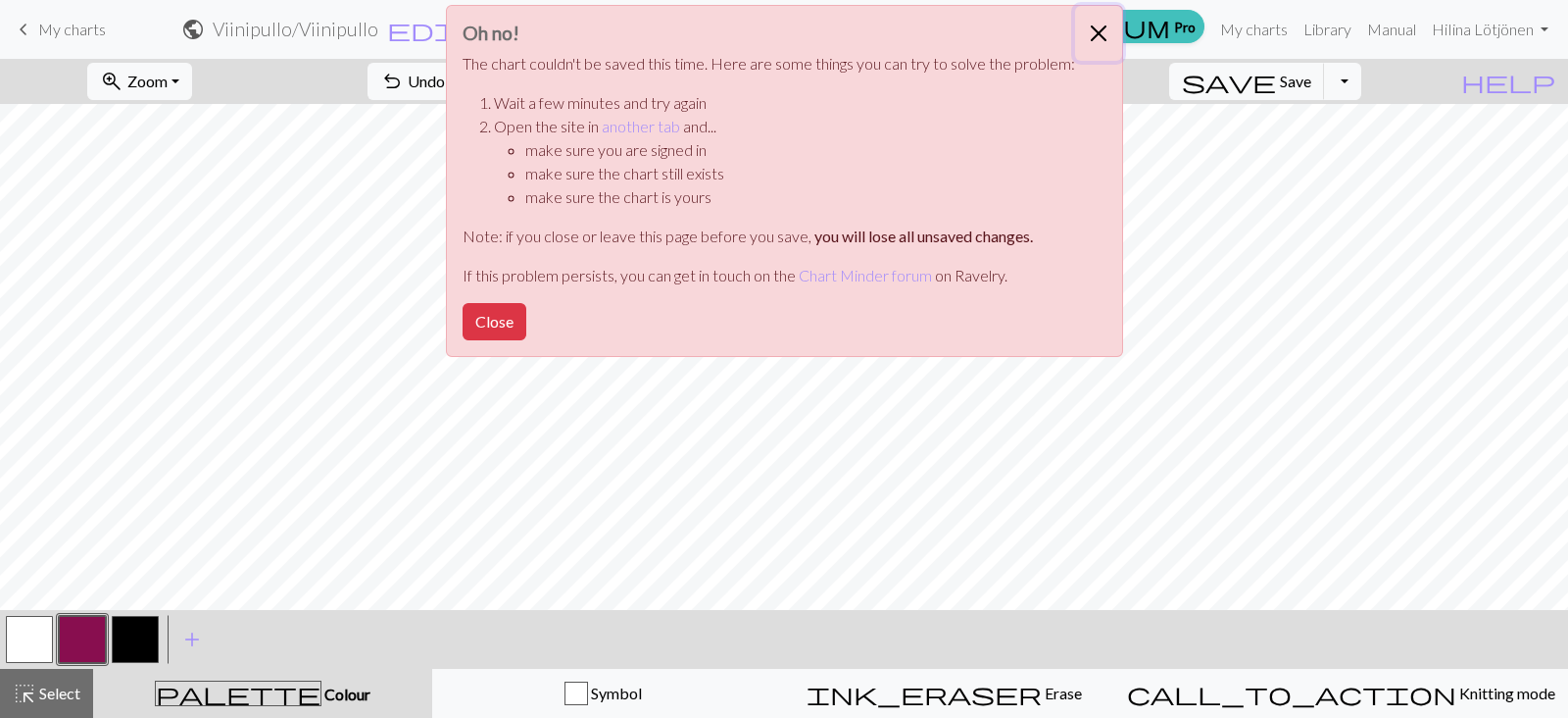
click at [1112, 22] on button "Close" at bounding box center [1099, 33] width 47 height 55
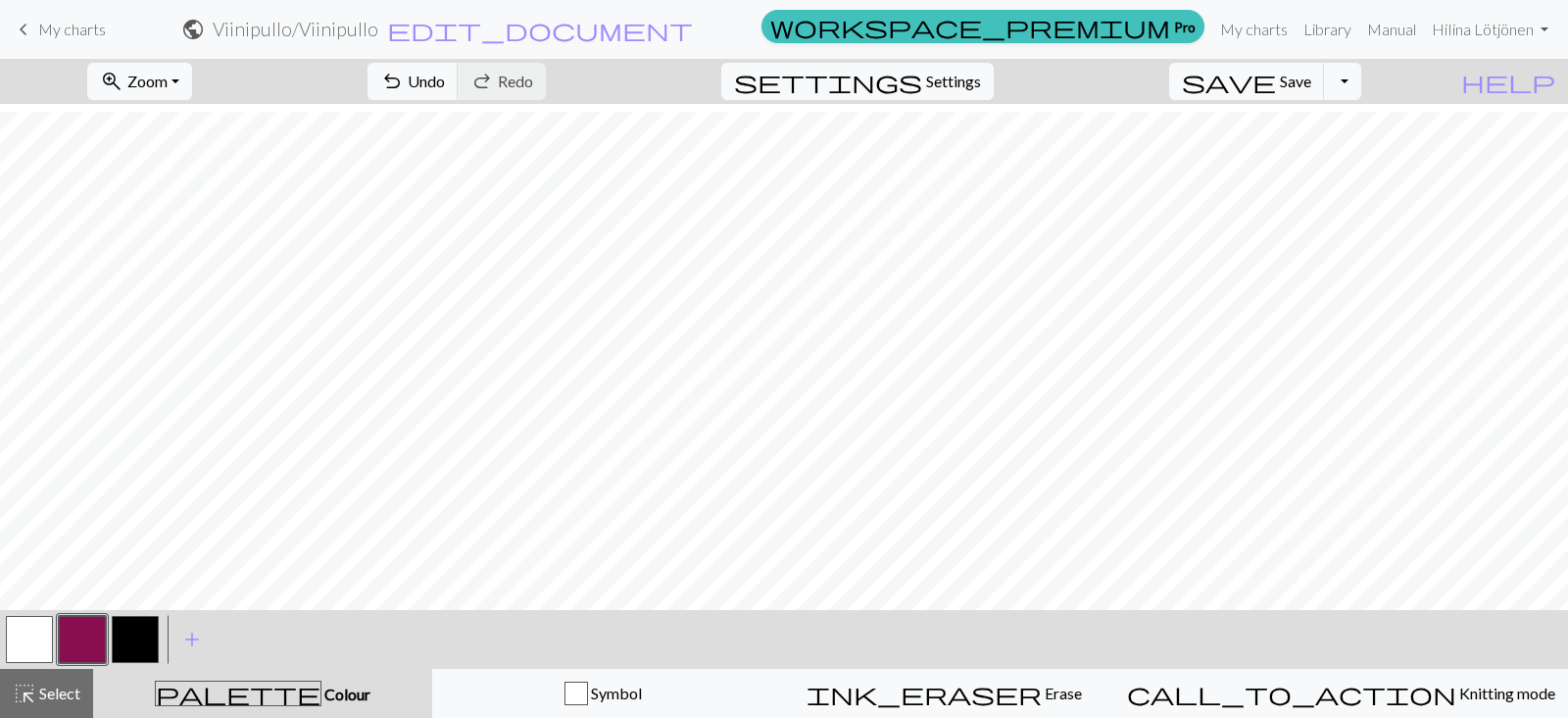
scroll to position [1077, 0]
click at [1325, 94] on button "save Save Save" at bounding box center [1247, 82] width 156 height 37
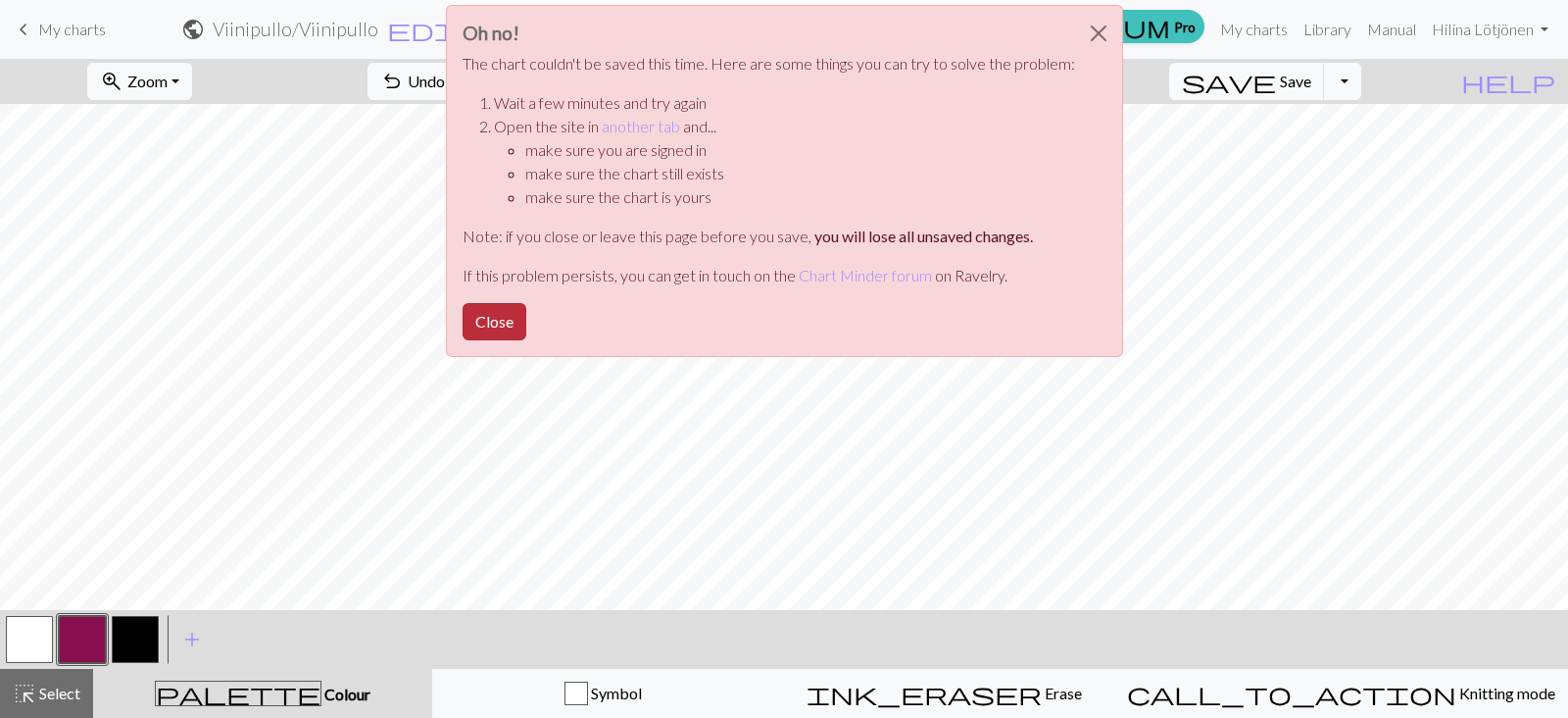
click at [513, 317] on button "Close" at bounding box center [494, 322] width 64 height 37
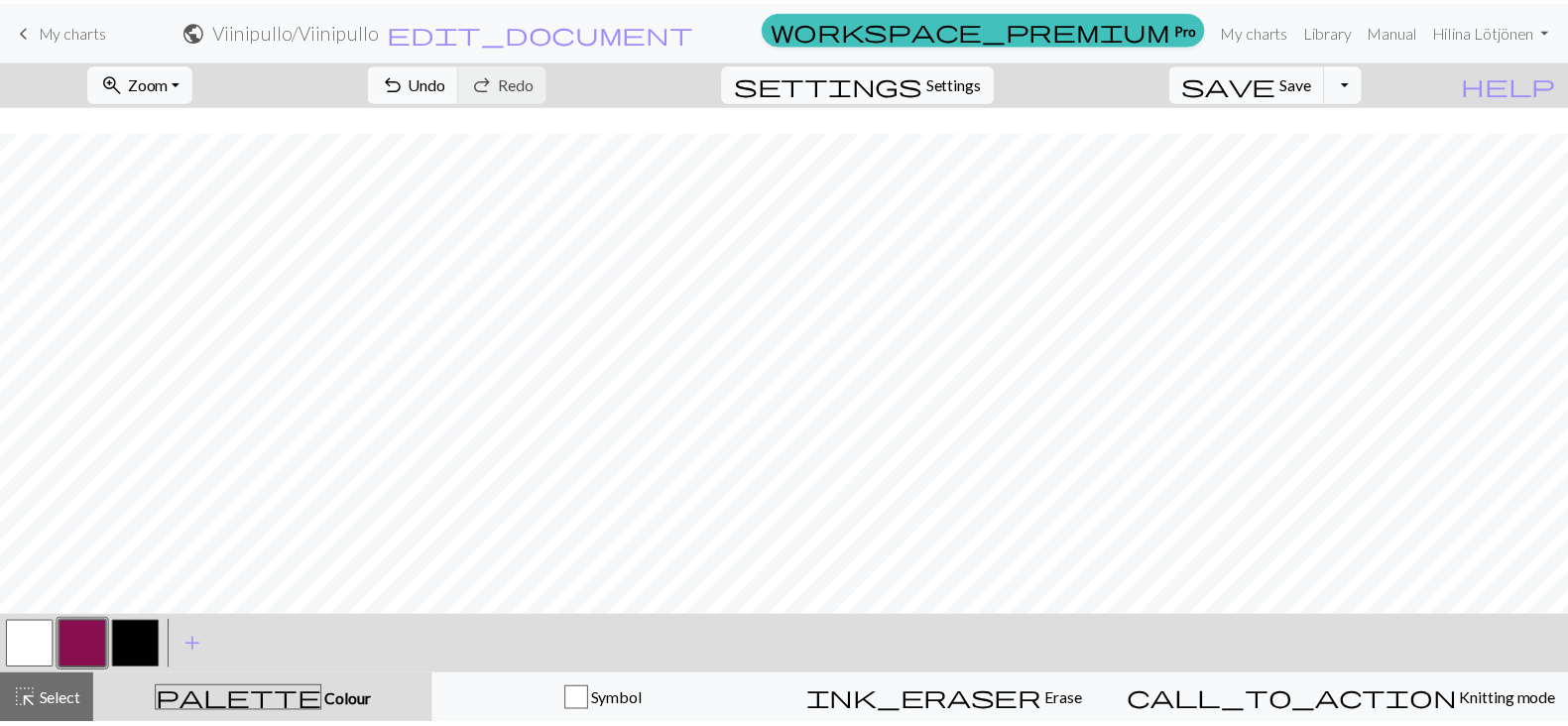
scroll to position [67, 0]
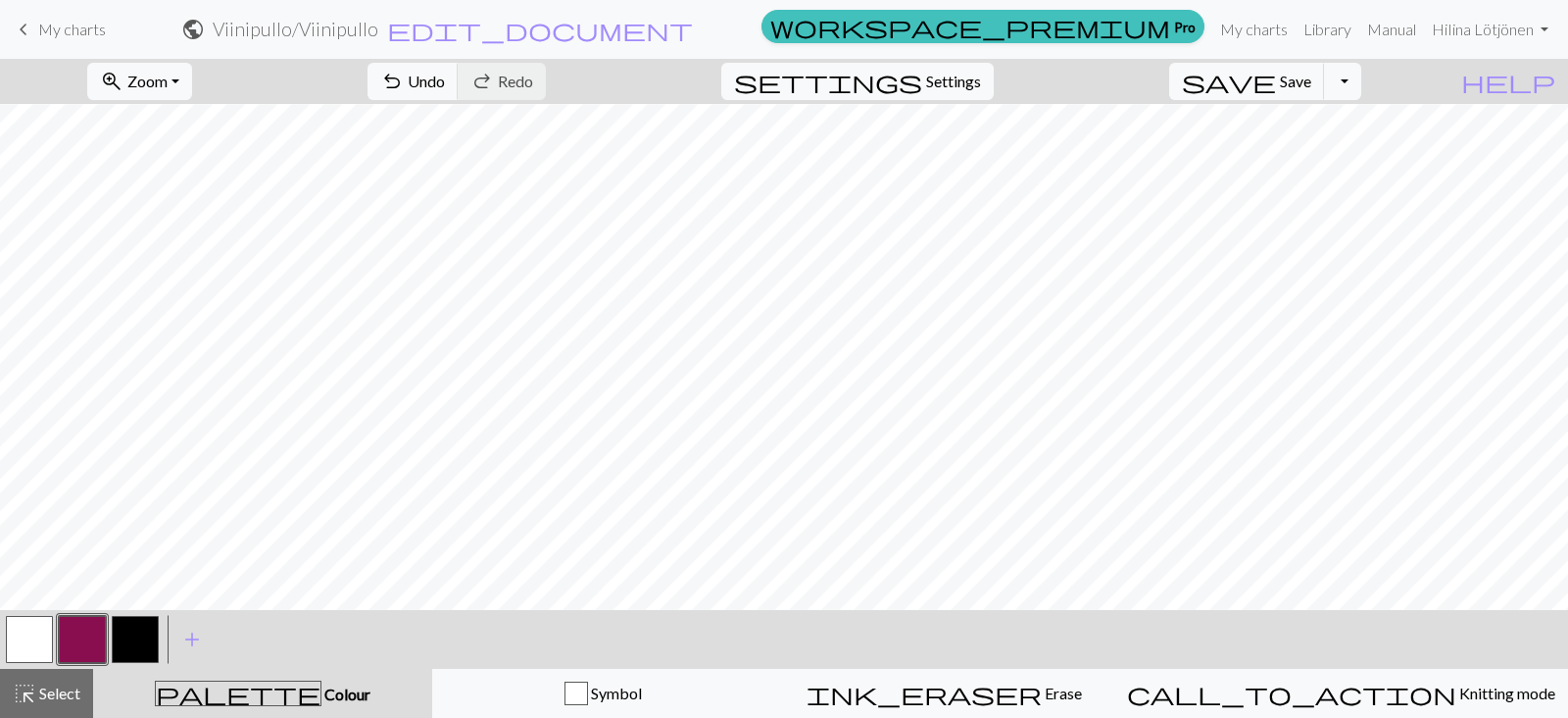
click at [67, 31] on span "My charts" at bounding box center [72, 28] width 68 height 19
click at [40, 32] on span "My charts" at bounding box center [72, 28] width 68 height 19
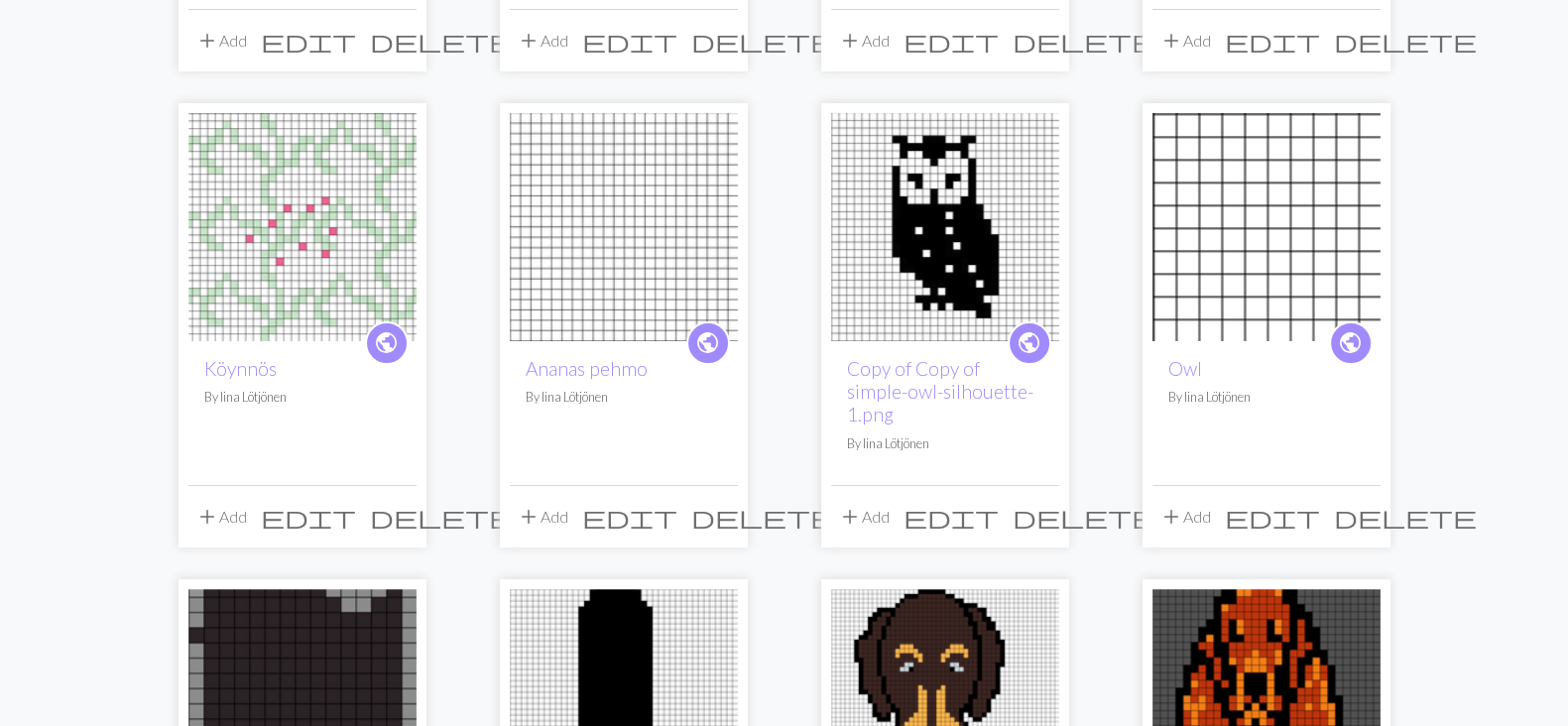
scroll to position [546, 0]
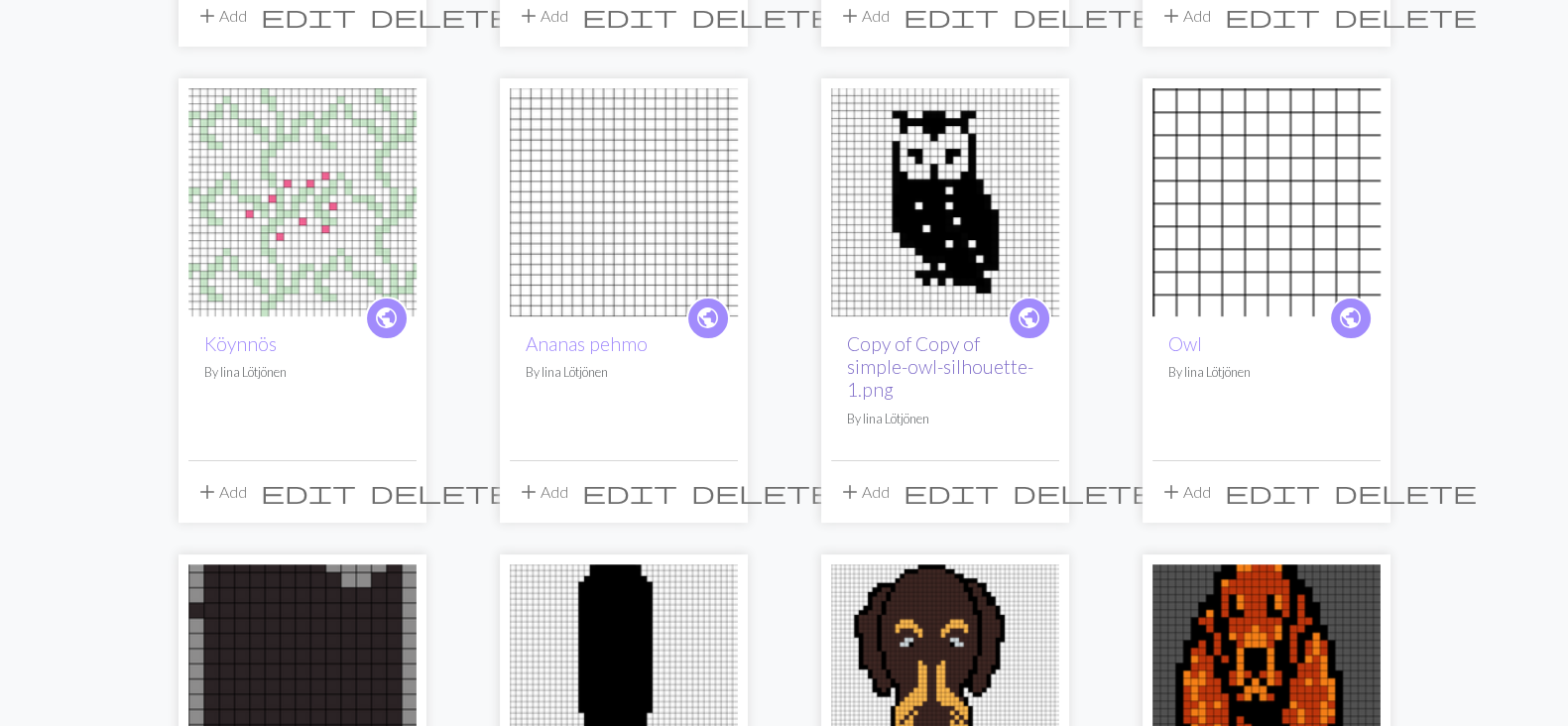
click at [935, 354] on link "Copy of Copy of simple-owl-silhouette-1.png" at bounding box center [941, 365] width 187 height 69
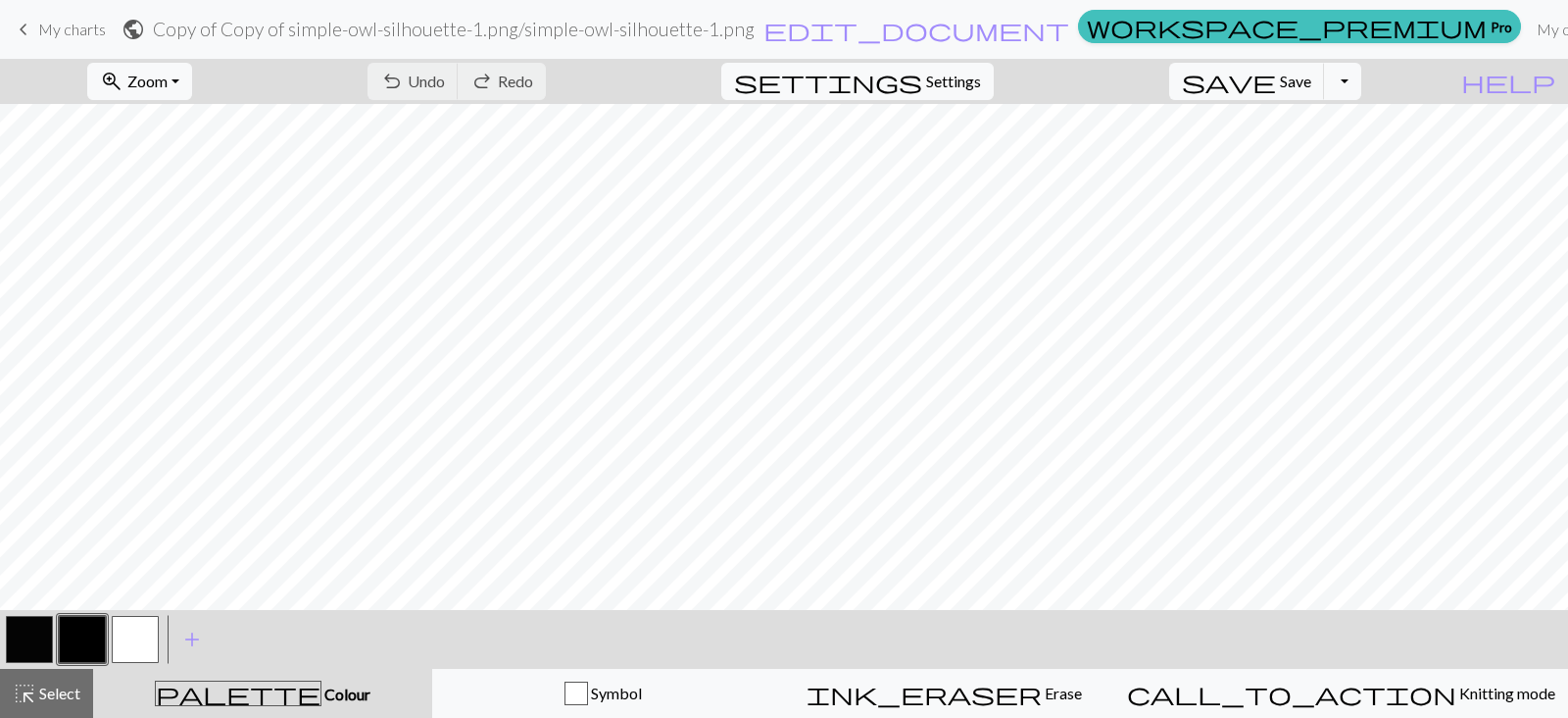
click at [66, 18] on link "keyboard_arrow_left My charts" at bounding box center [59, 29] width 94 height 33
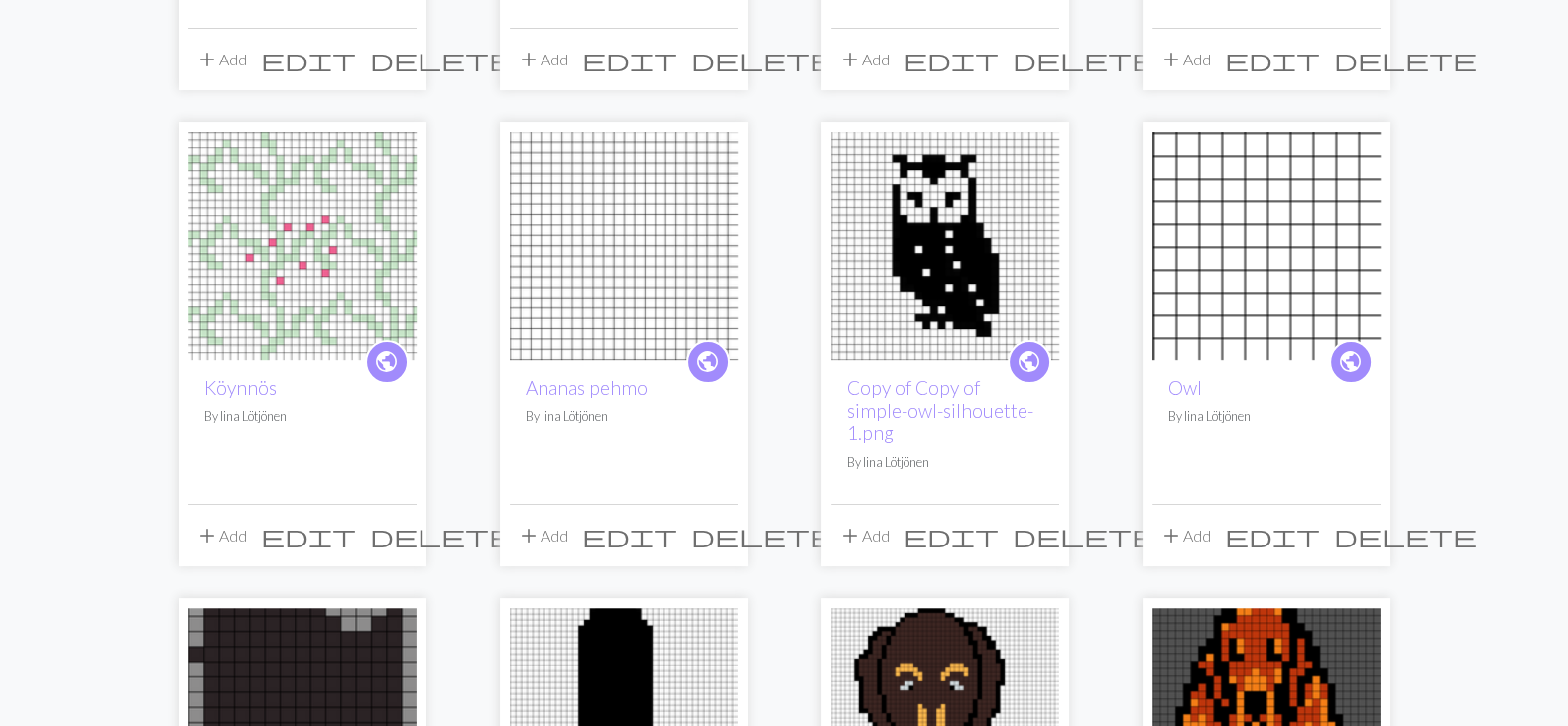
scroll to position [537, 0]
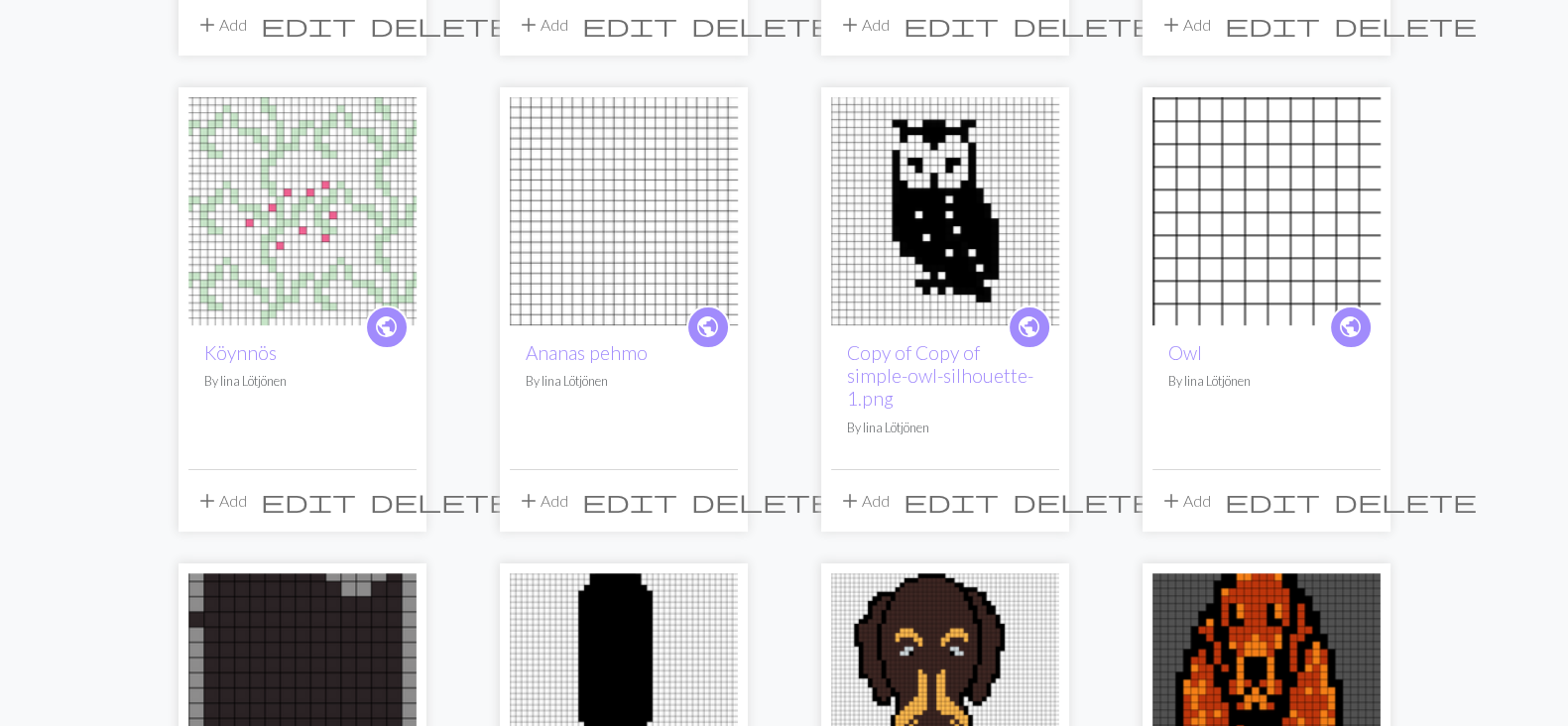
click at [1254, 336] on div "public Owl By Iina Lötjönen" at bounding box center [1267, 396] width 229 height 143
click at [1186, 349] on link "Owl" at bounding box center [1185, 352] width 34 height 23
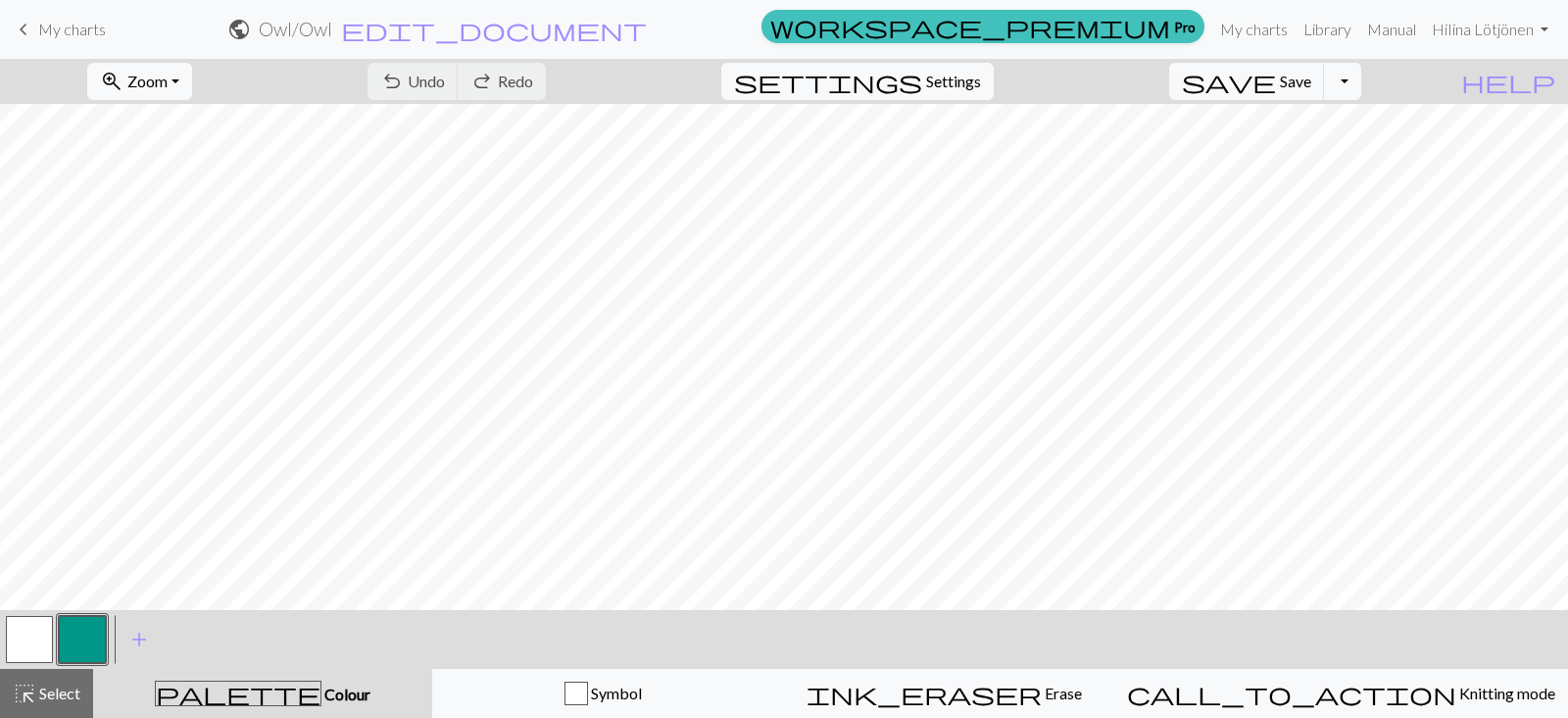
click at [20, 16] on span "keyboard_arrow_left" at bounding box center [24, 29] width 24 height 28
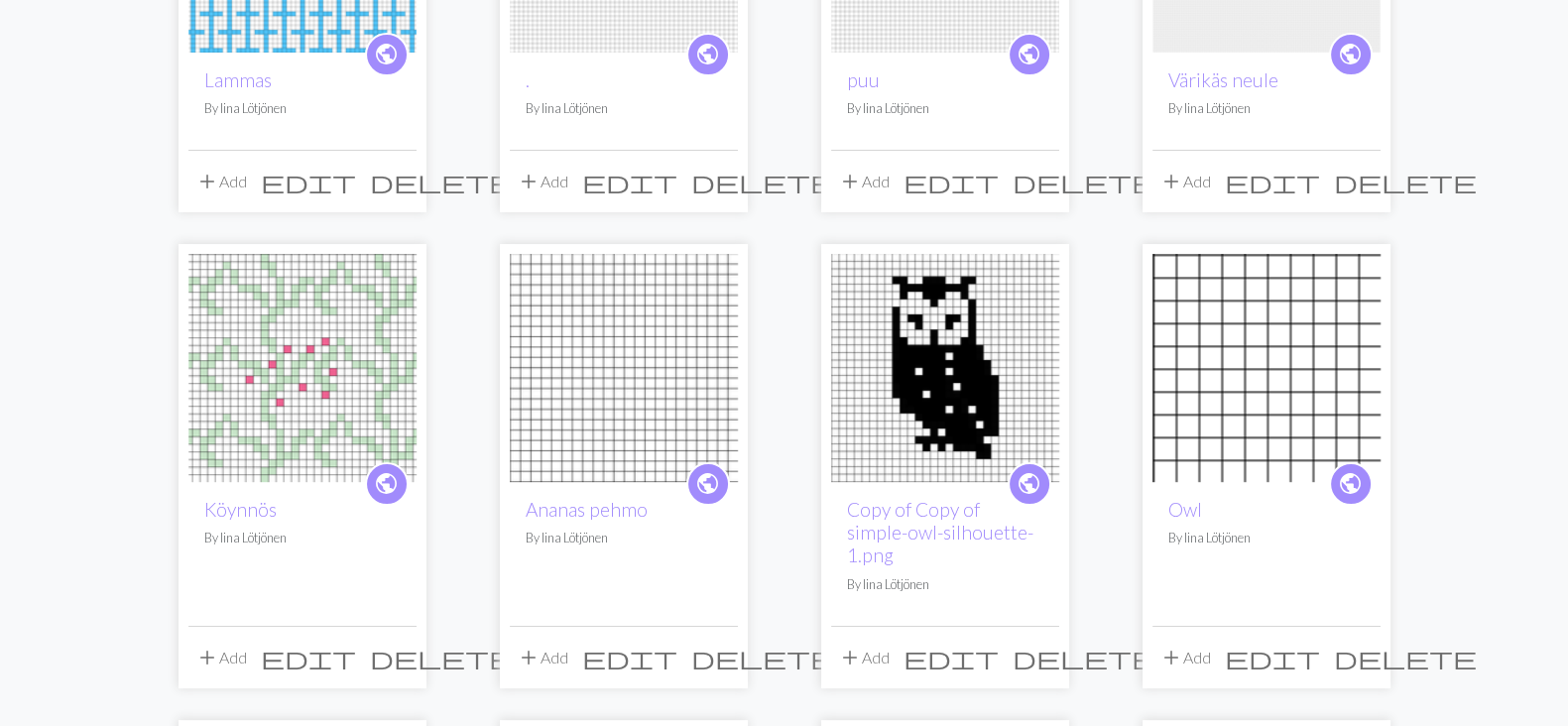
scroll to position [385, 0]
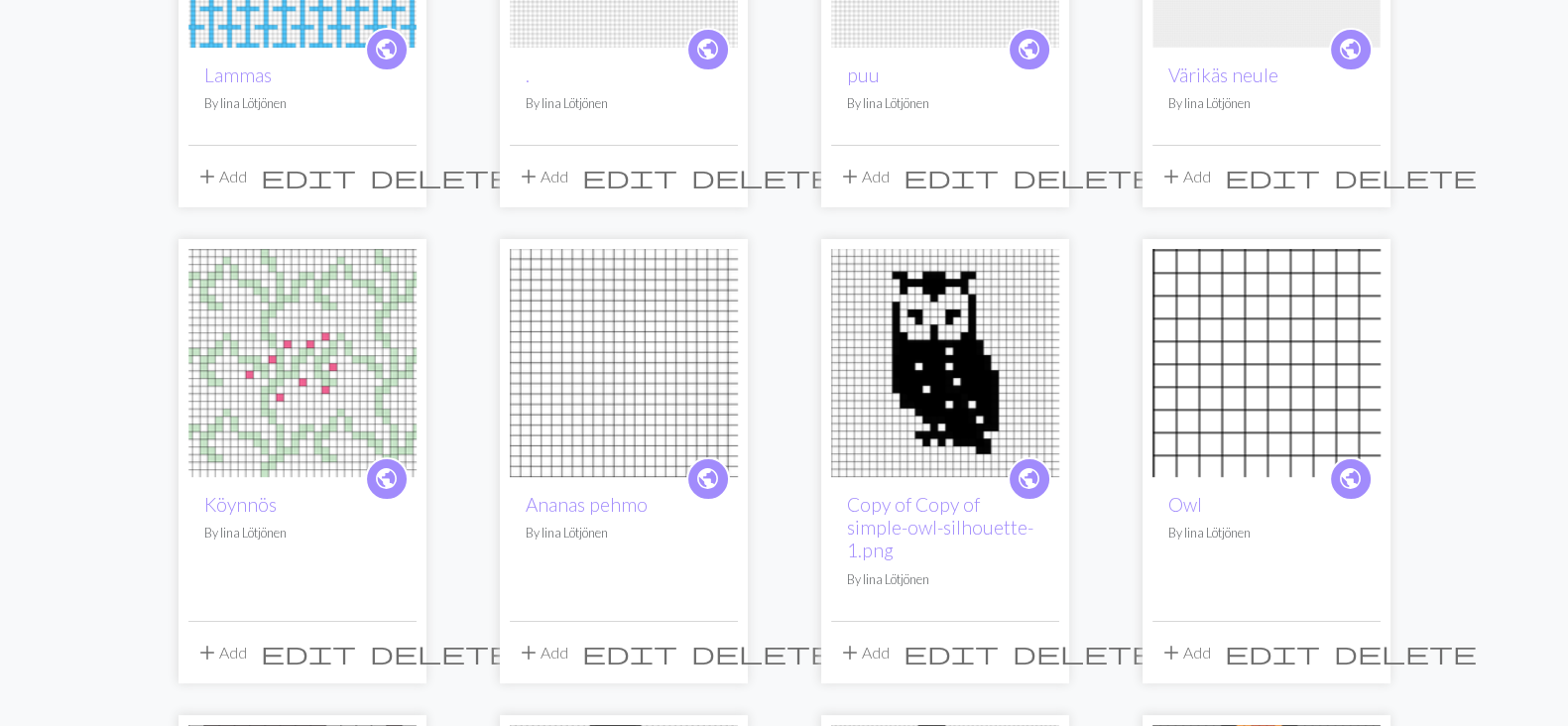
click at [1367, 639] on span "delete" at bounding box center [1406, 653] width 143 height 28
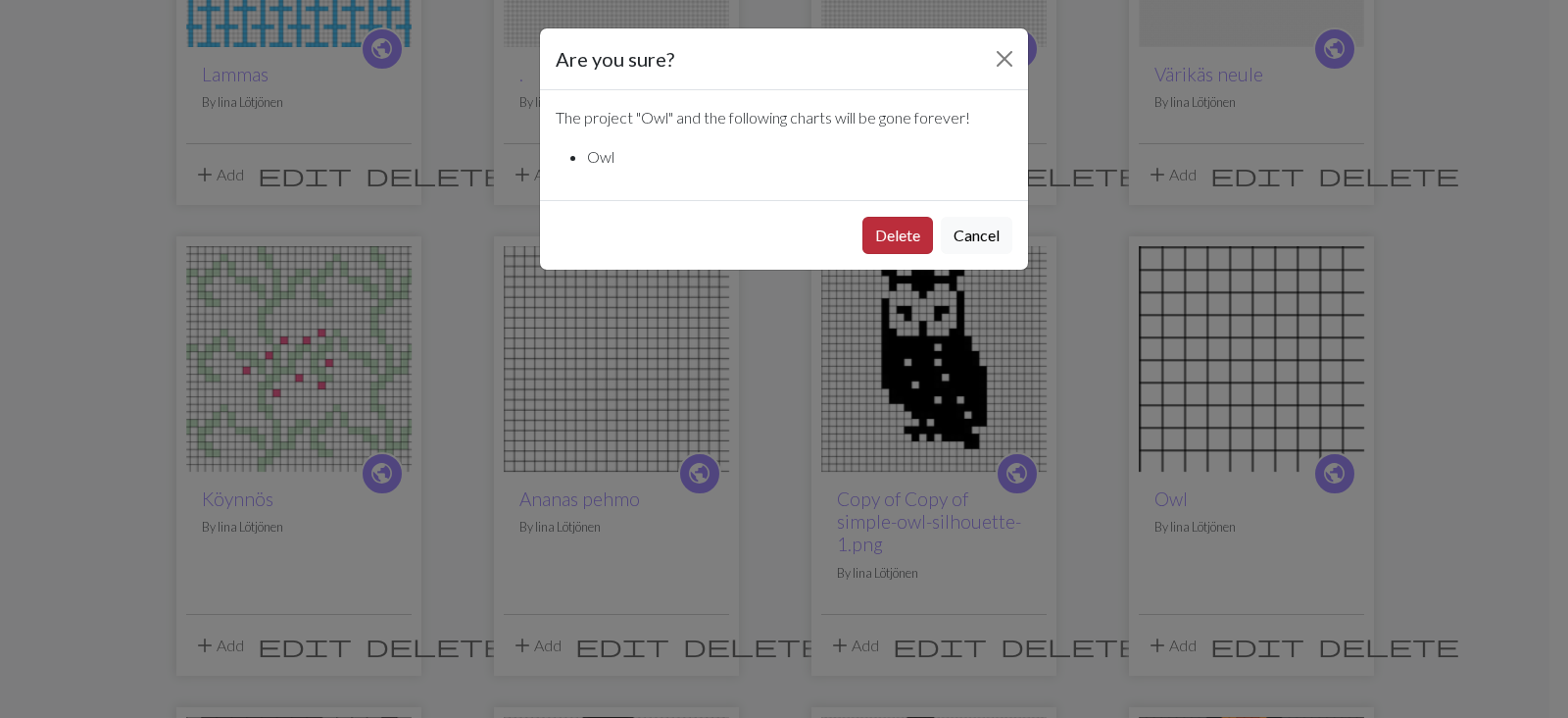
click at [917, 238] on button "Delete" at bounding box center [898, 236] width 71 height 37
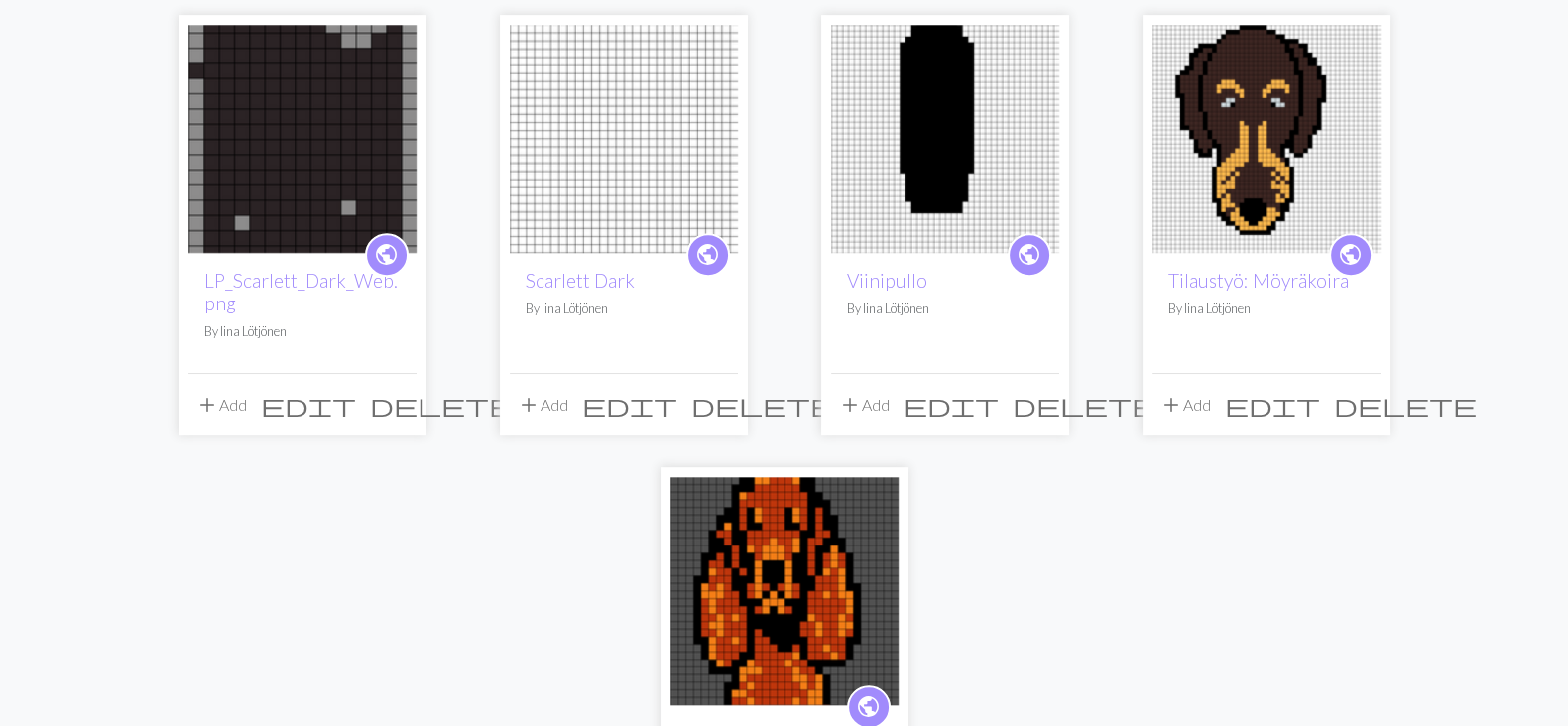
scroll to position [1067, 0]
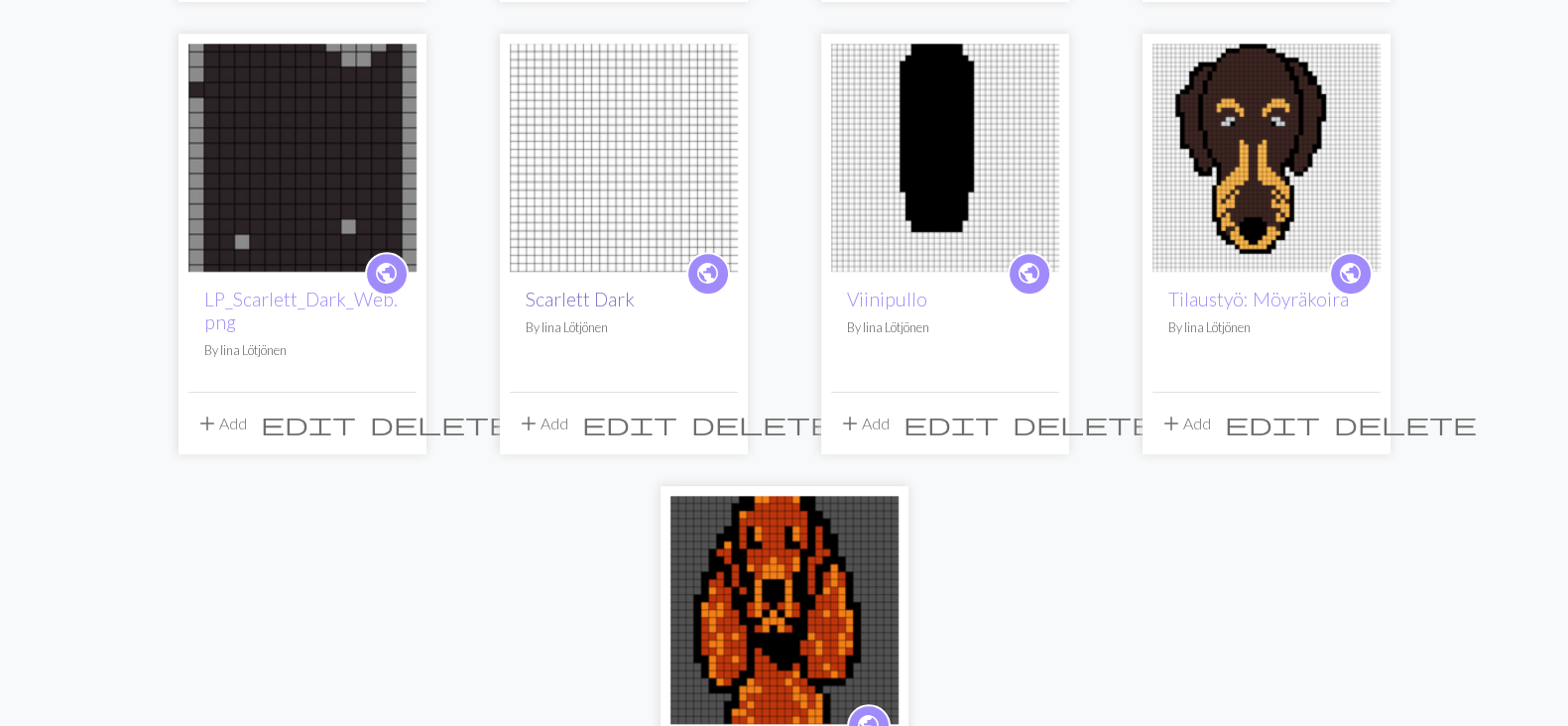
click at [611, 288] on link "Scarlett Dark" at bounding box center [580, 299] width 109 height 23
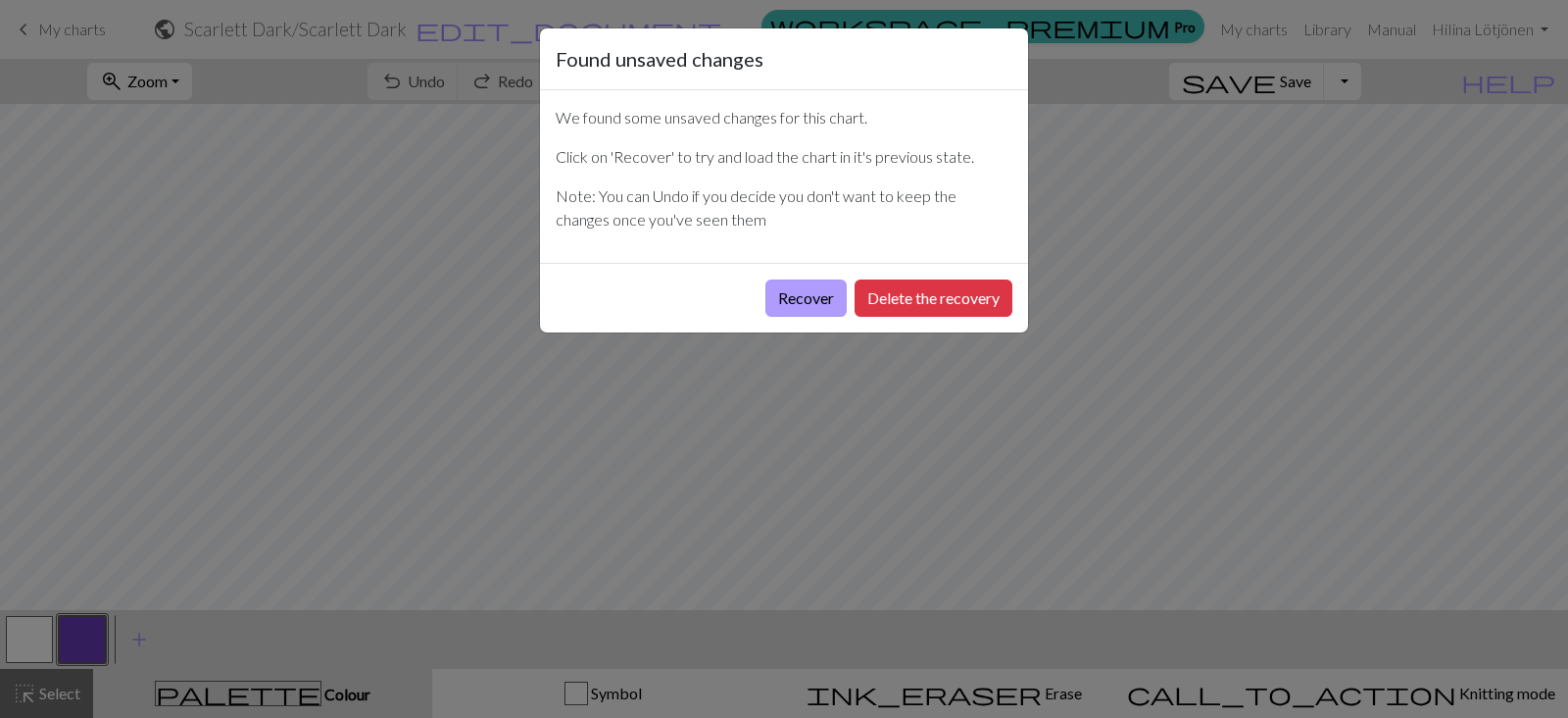
click at [796, 310] on button "Recover" at bounding box center [806, 299] width 81 height 37
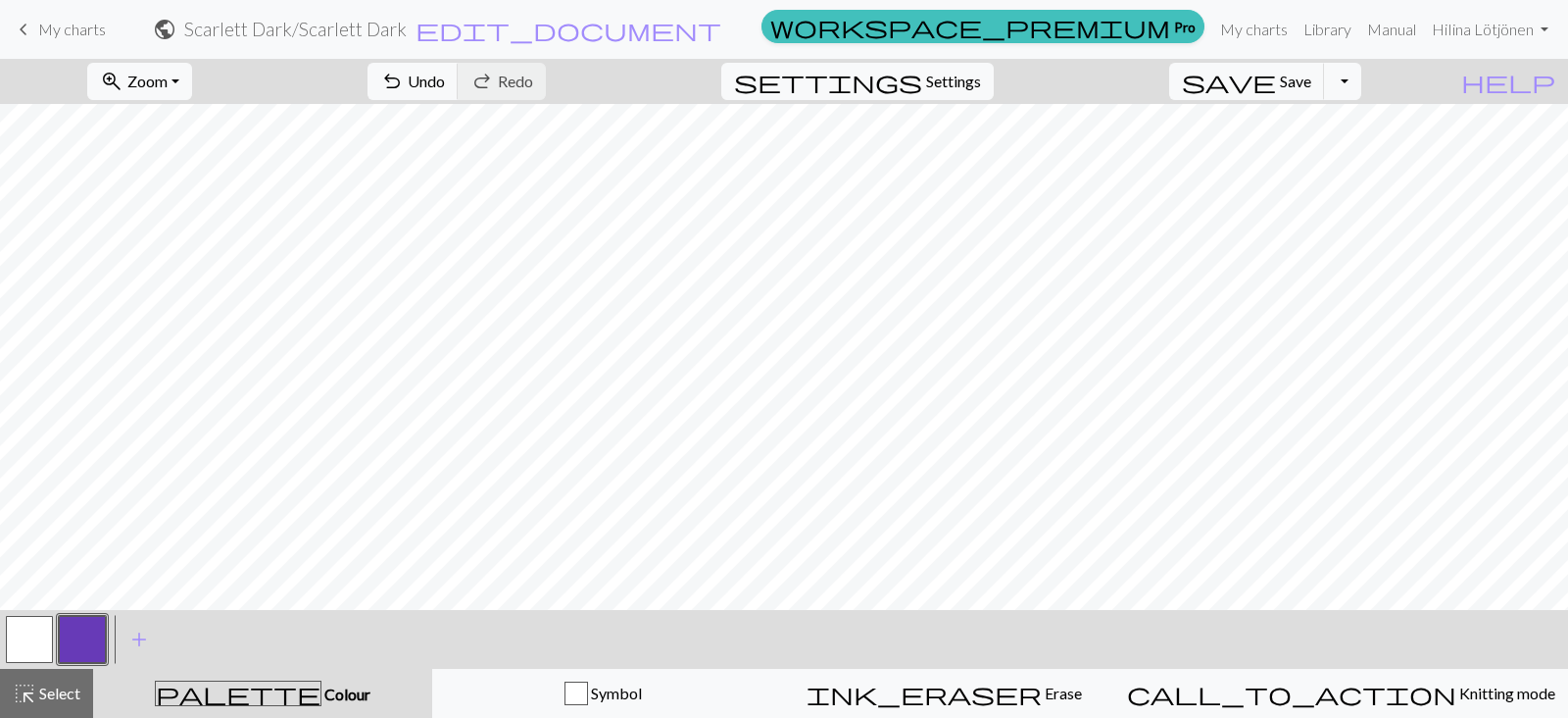
click at [88, 41] on link "keyboard_arrow_left My charts" at bounding box center [59, 29] width 94 height 33
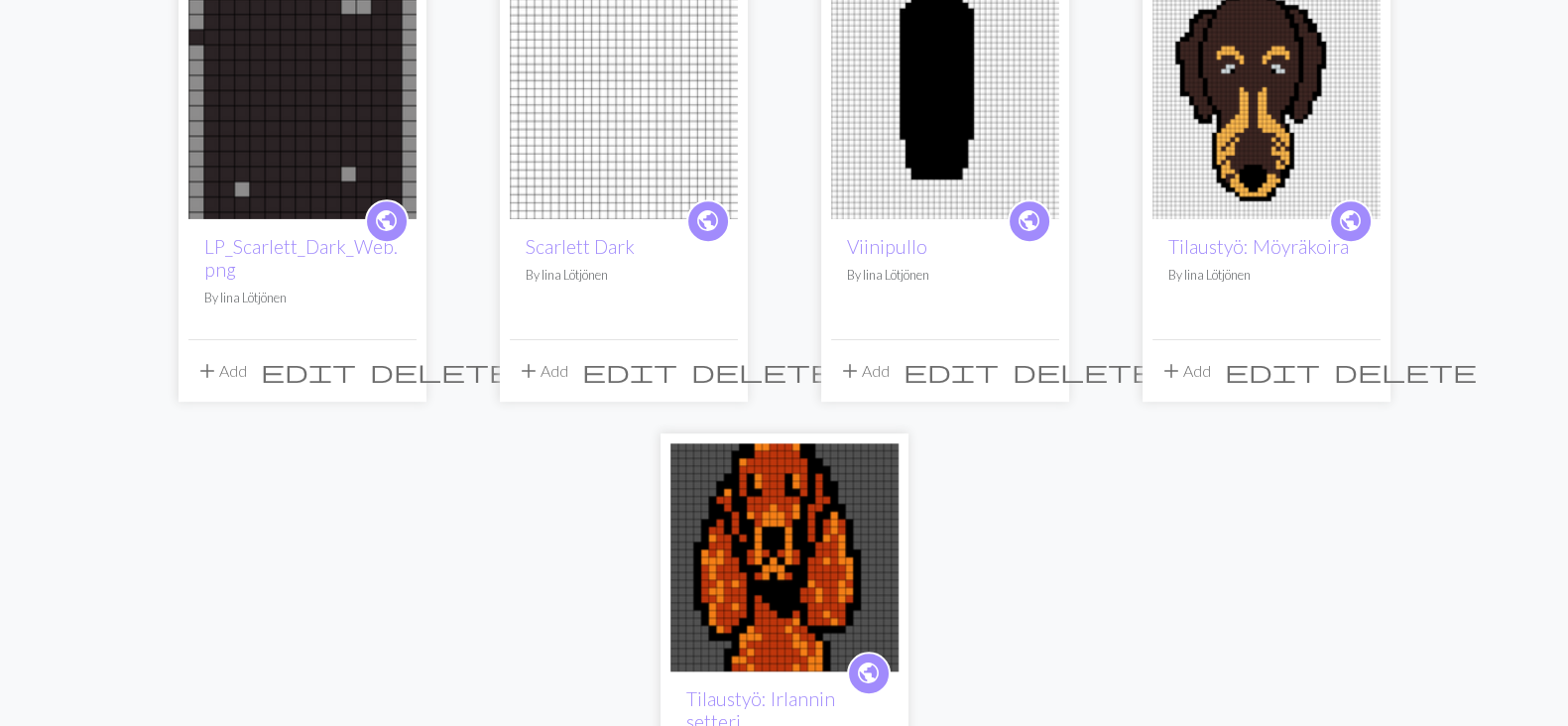
scroll to position [1120, 0]
click at [732, 351] on button "delete" at bounding box center [763, 369] width 157 height 38
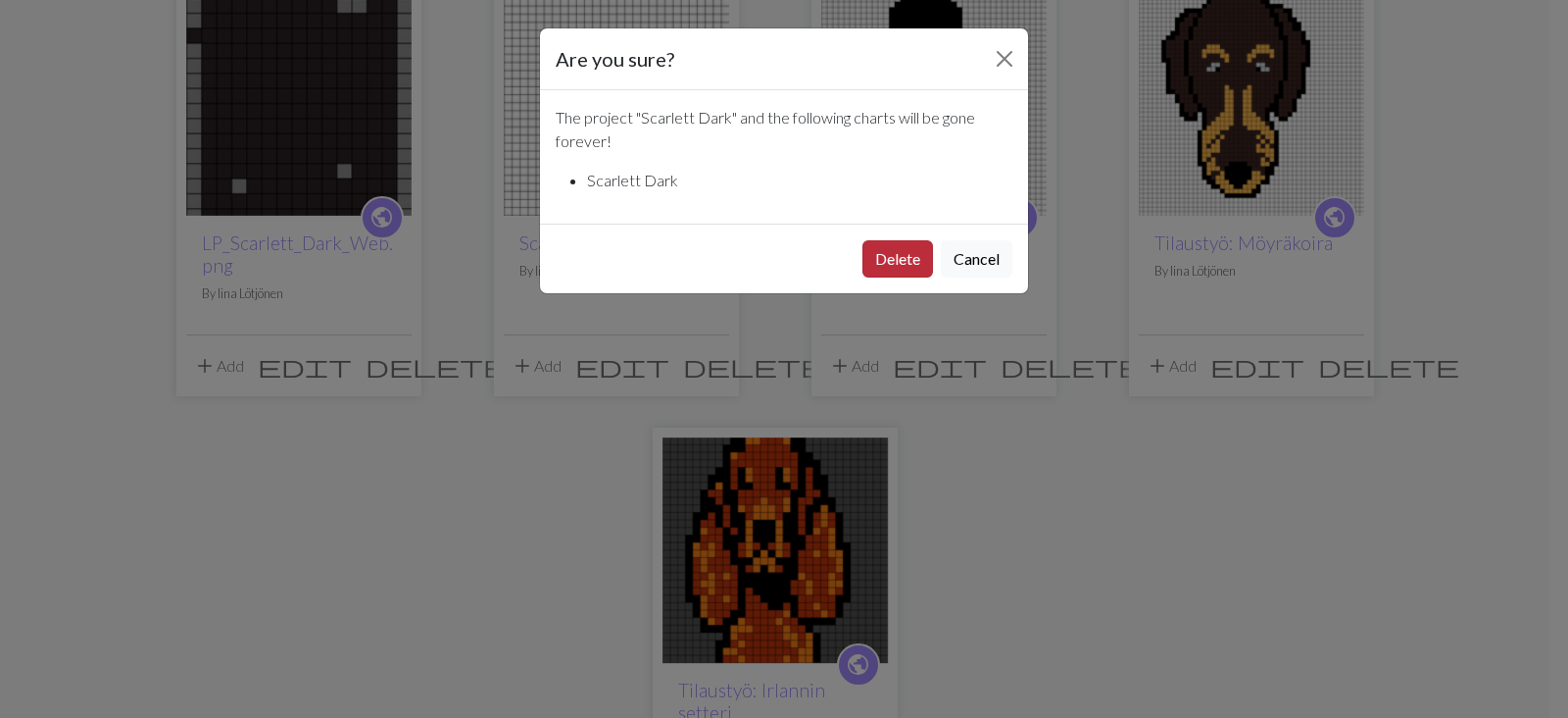
click at [895, 274] on button "Delete" at bounding box center [898, 259] width 71 height 37
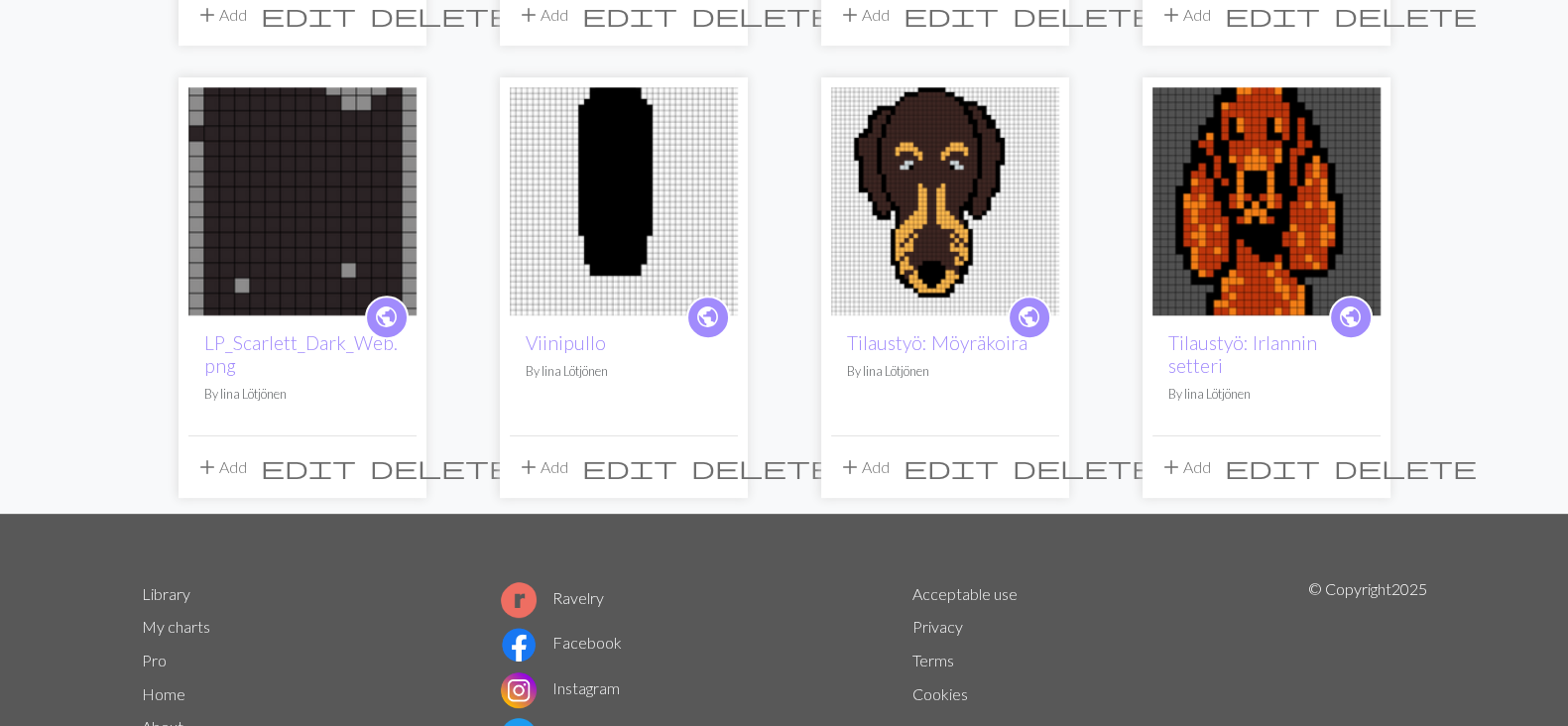
scroll to position [1021, 0]
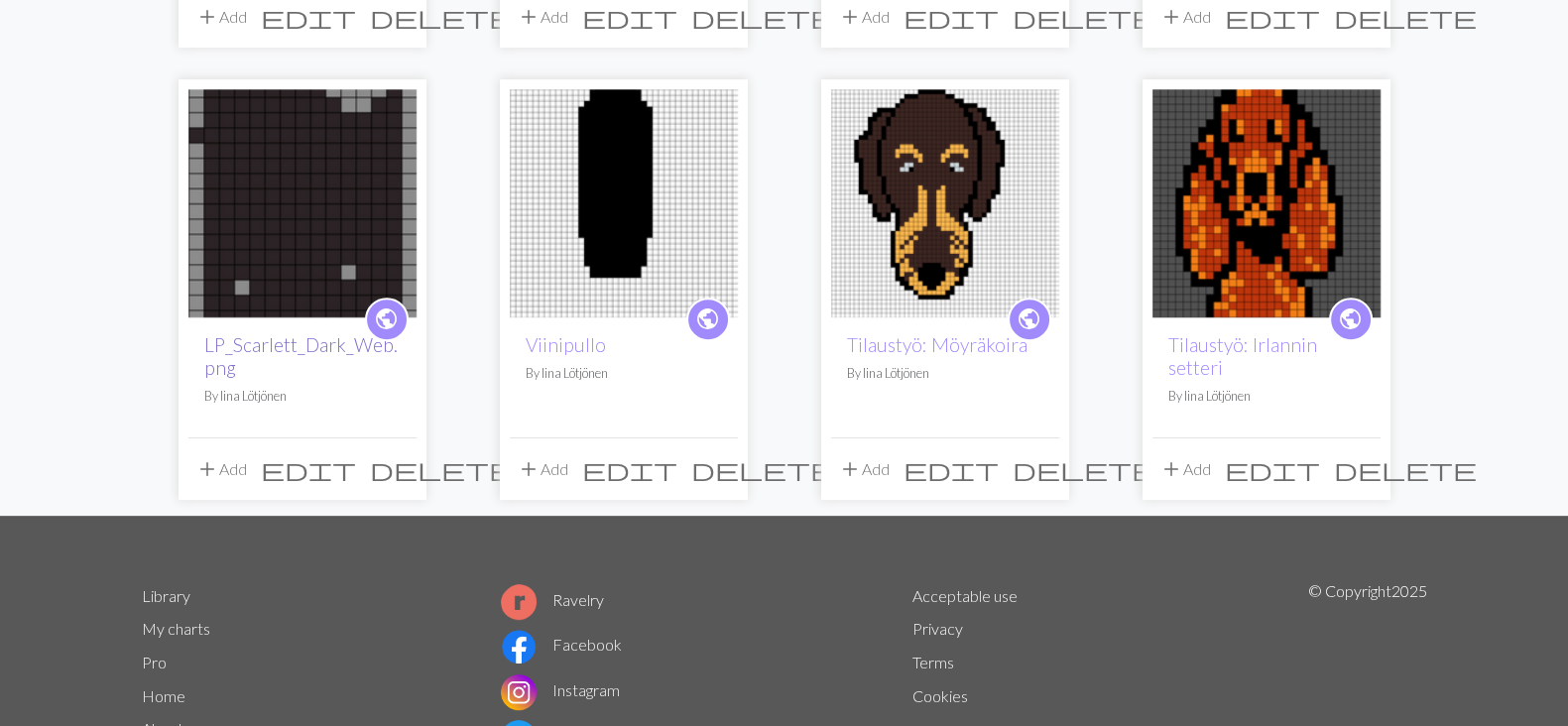
click at [289, 333] on link "LP_Scarlett_Dark_Web.png" at bounding box center [301, 356] width 194 height 46
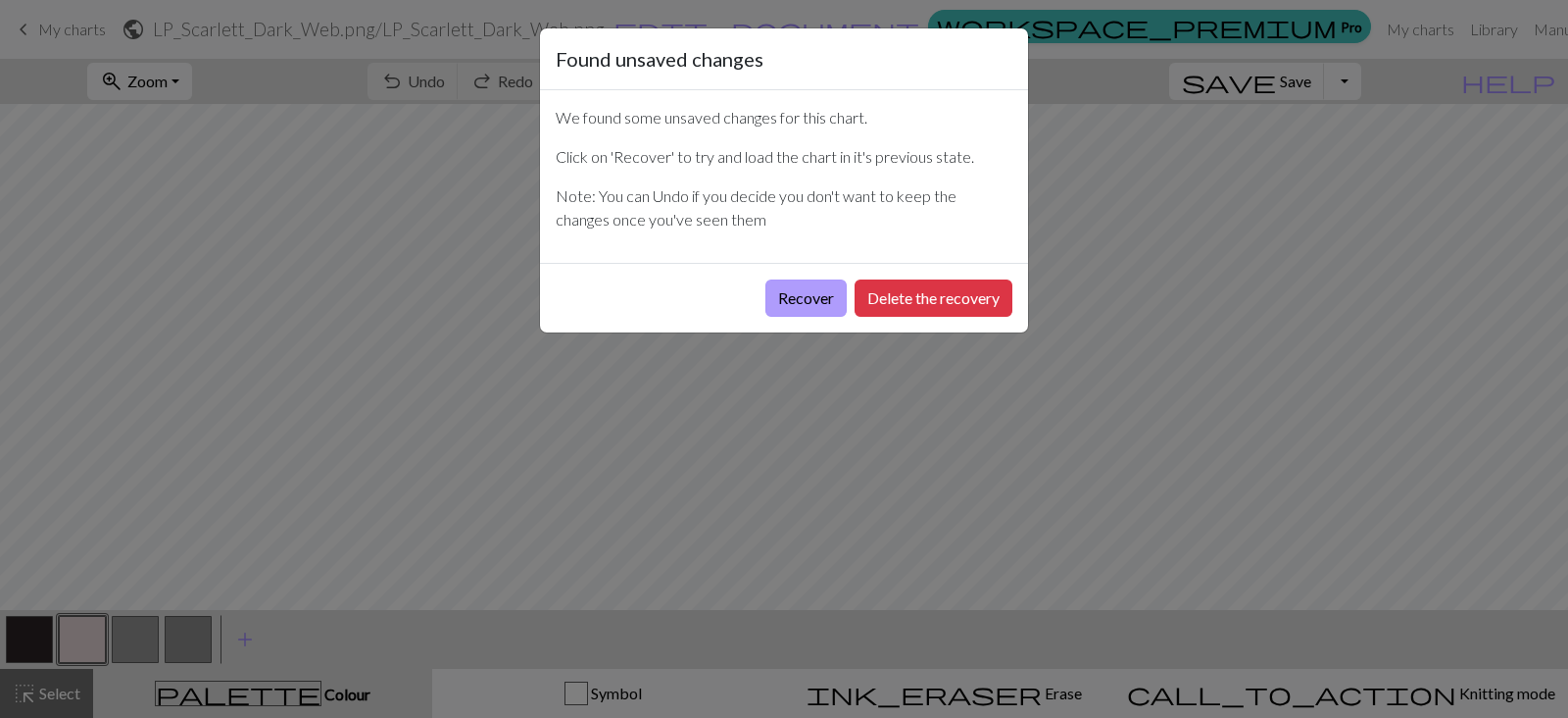
click at [789, 283] on button "Recover" at bounding box center [806, 299] width 81 height 37
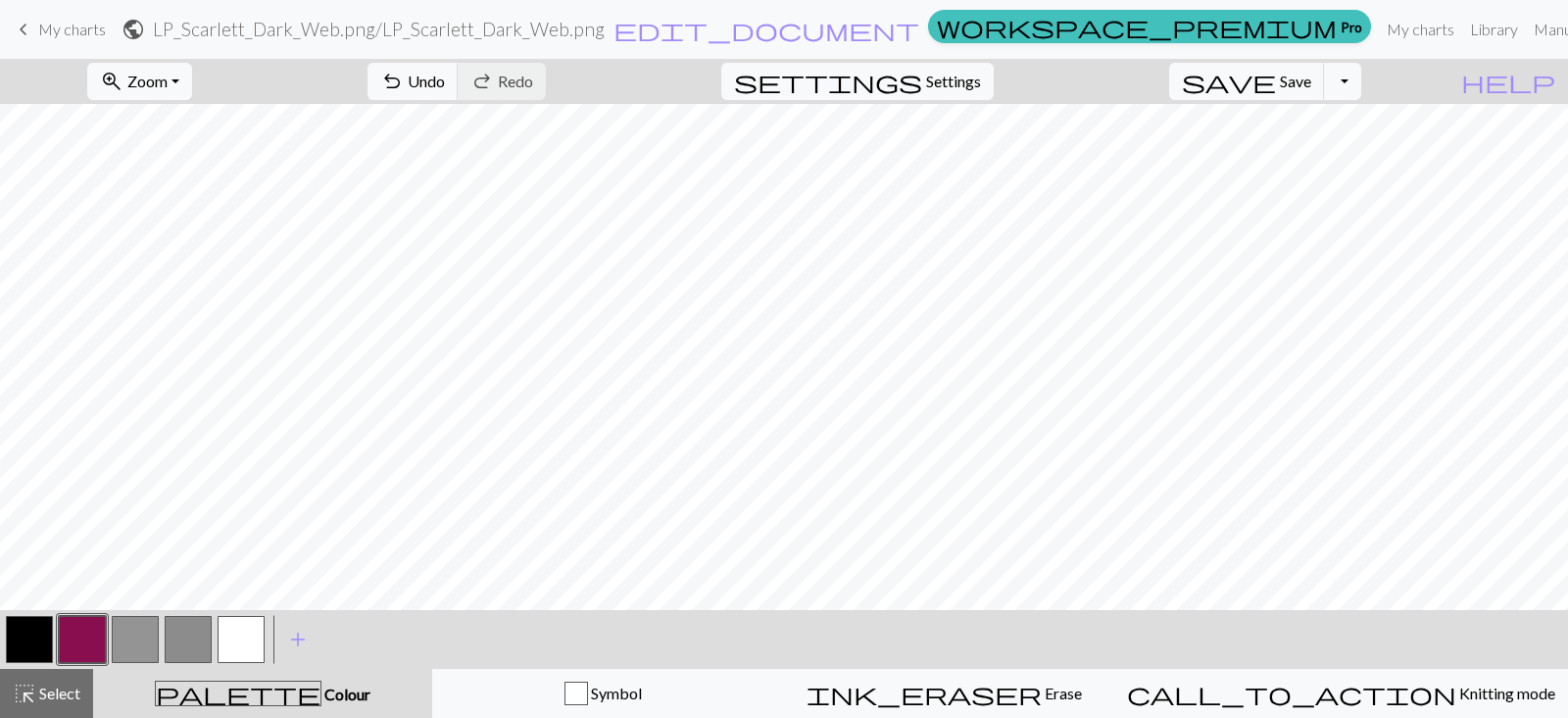
click at [18, 27] on span "keyboard_arrow_left" at bounding box center [24, 29] width 24 height 28
click at [1312, 81] on span "Save" at bounding box center [1296, 81] width 31 height 19
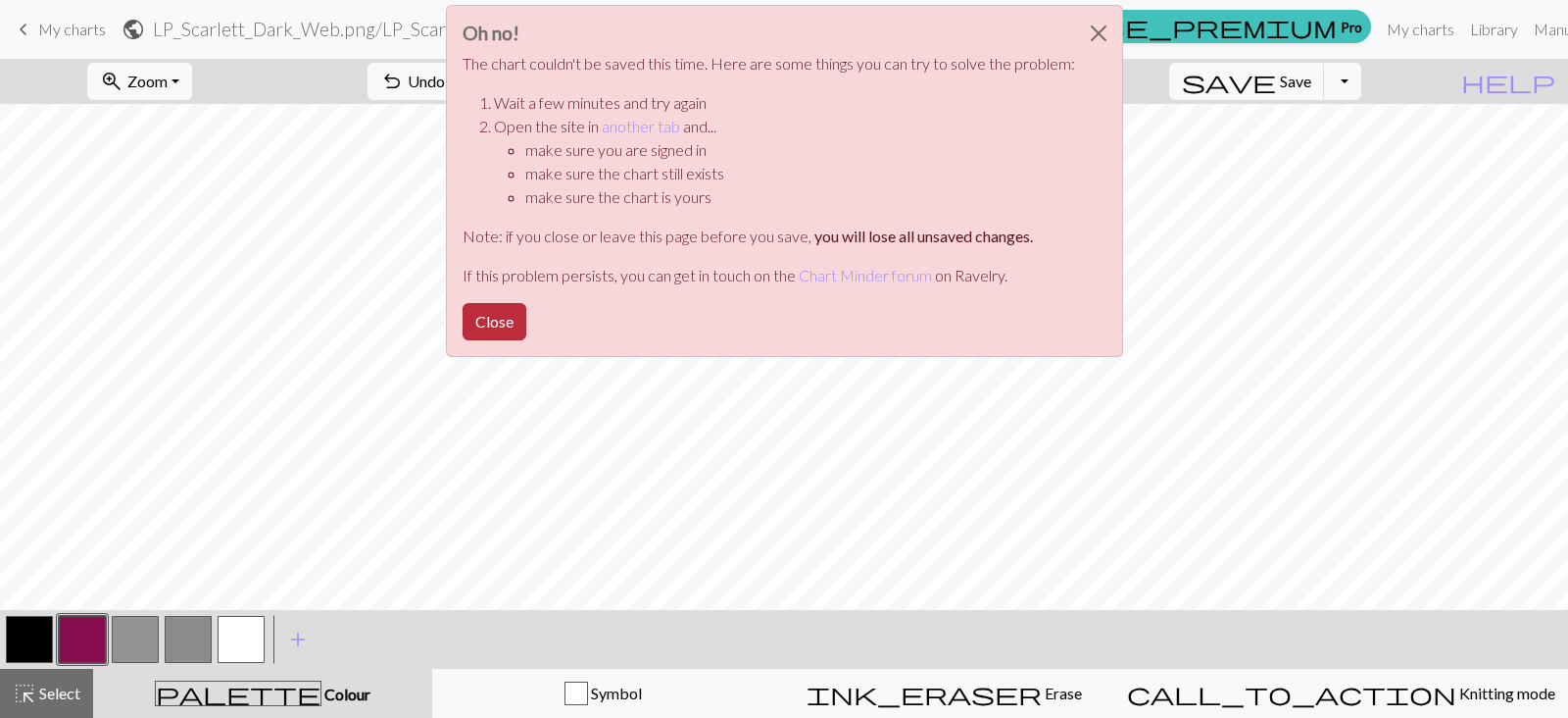
click at [496, 317] on button "Close" at bounding box center [494, 322] width 64 height 37
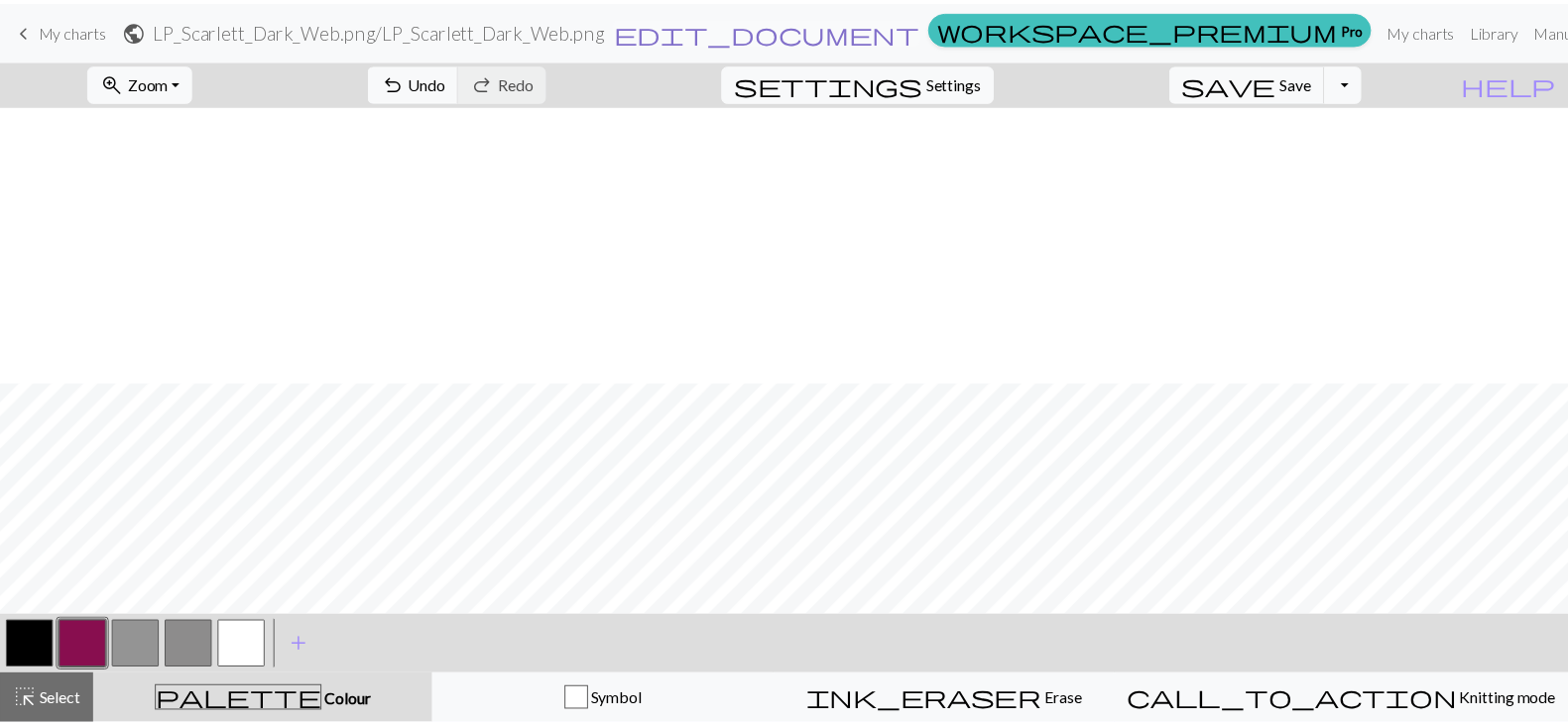
scroll to position [787, 0]
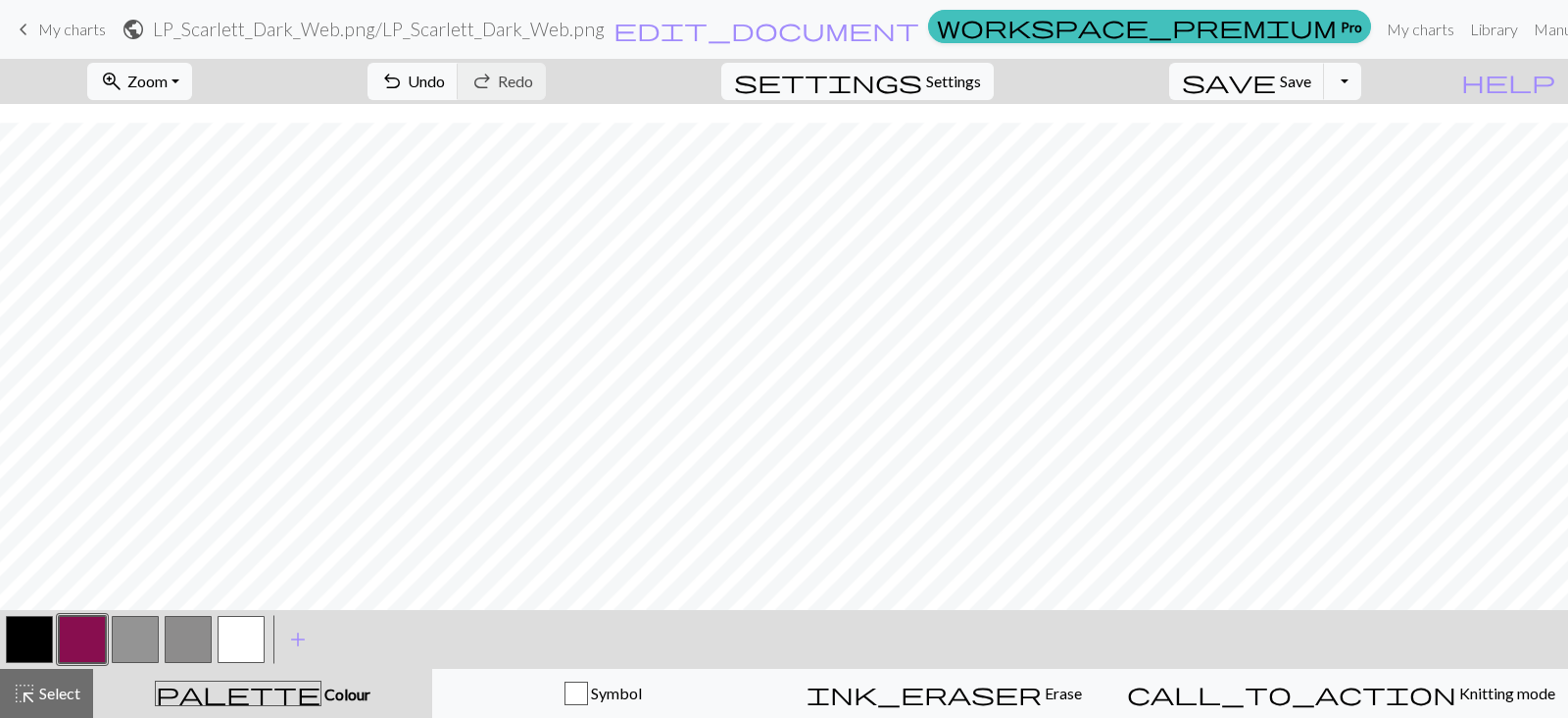
click at [34, 34] on link "keyboard_arrow_left My charts" at bounding box center [59, 29] width 94 height 33
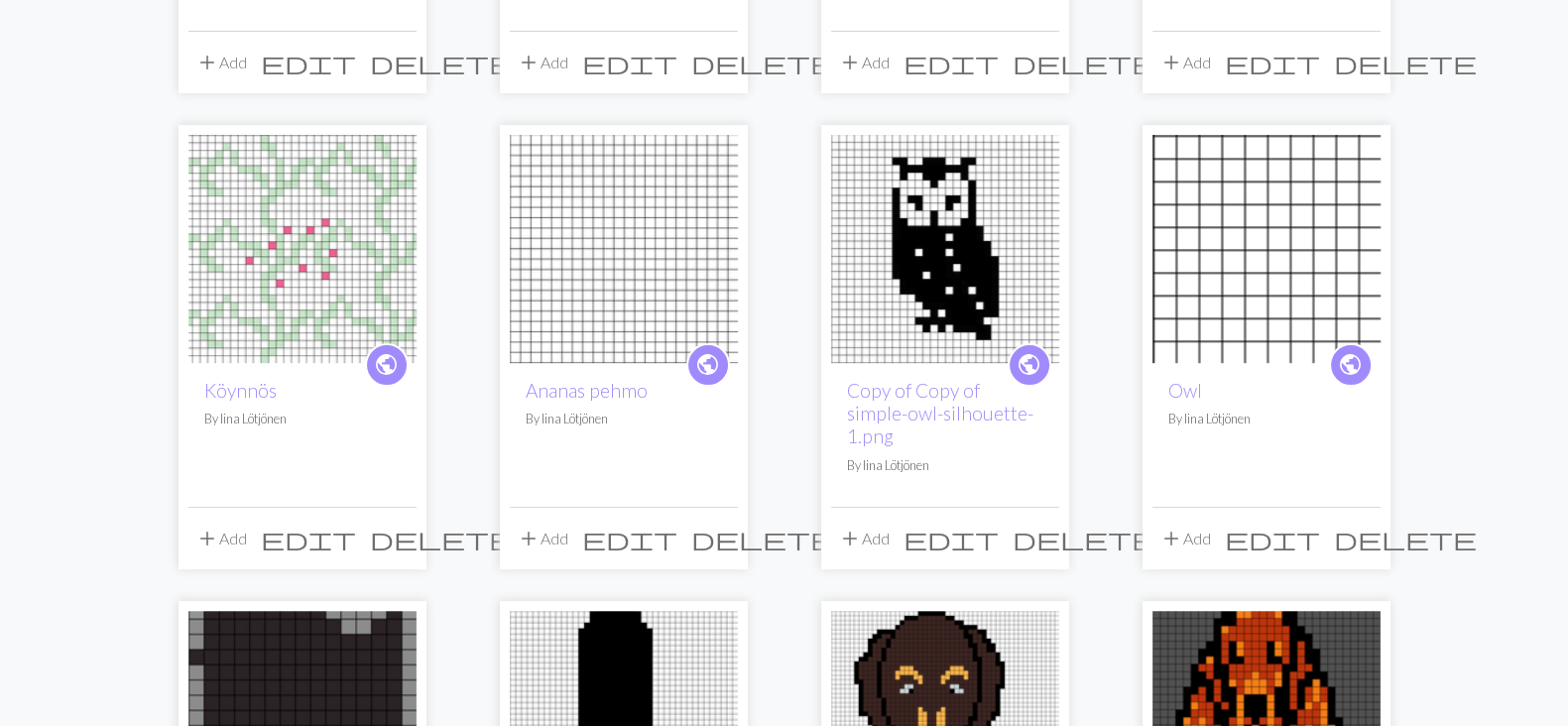
scroll to position [493, 0]
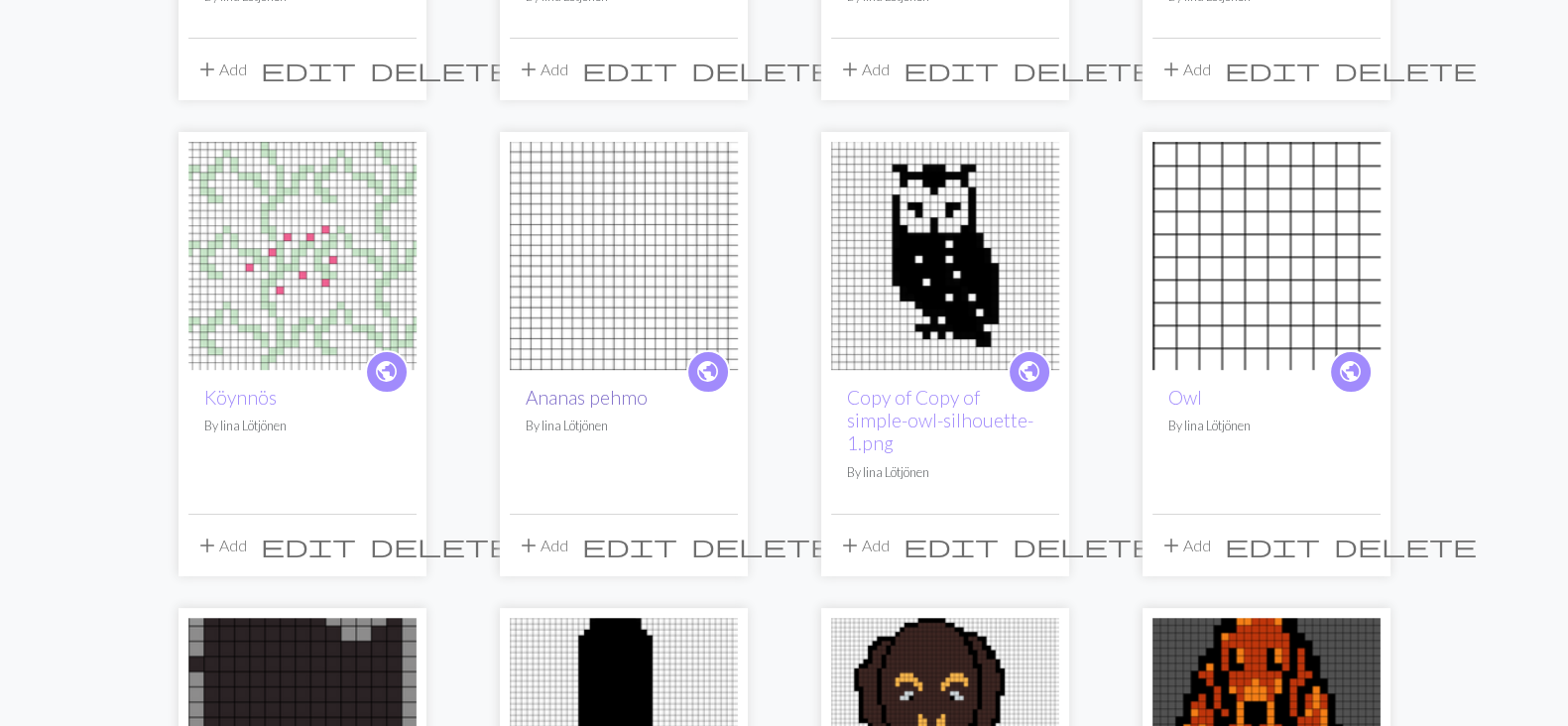
click at [630, 400] on link "Ananas pehmo" at bounding box center [586, 396] width 122 height 23
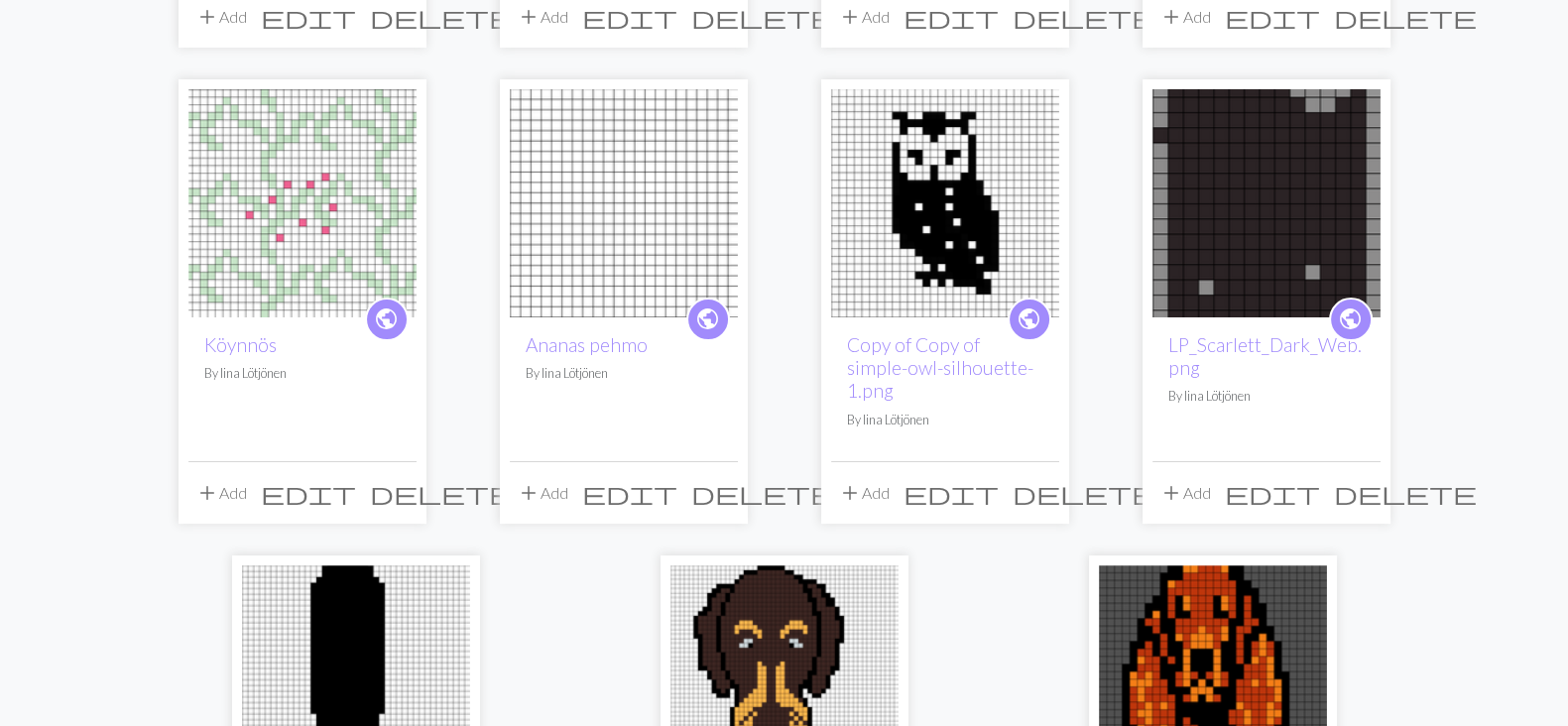
scroll to position [544, 0]
click at [595, 345] on link "Ananas pehmo" at bounding box center [586, 345] width 122 height 23
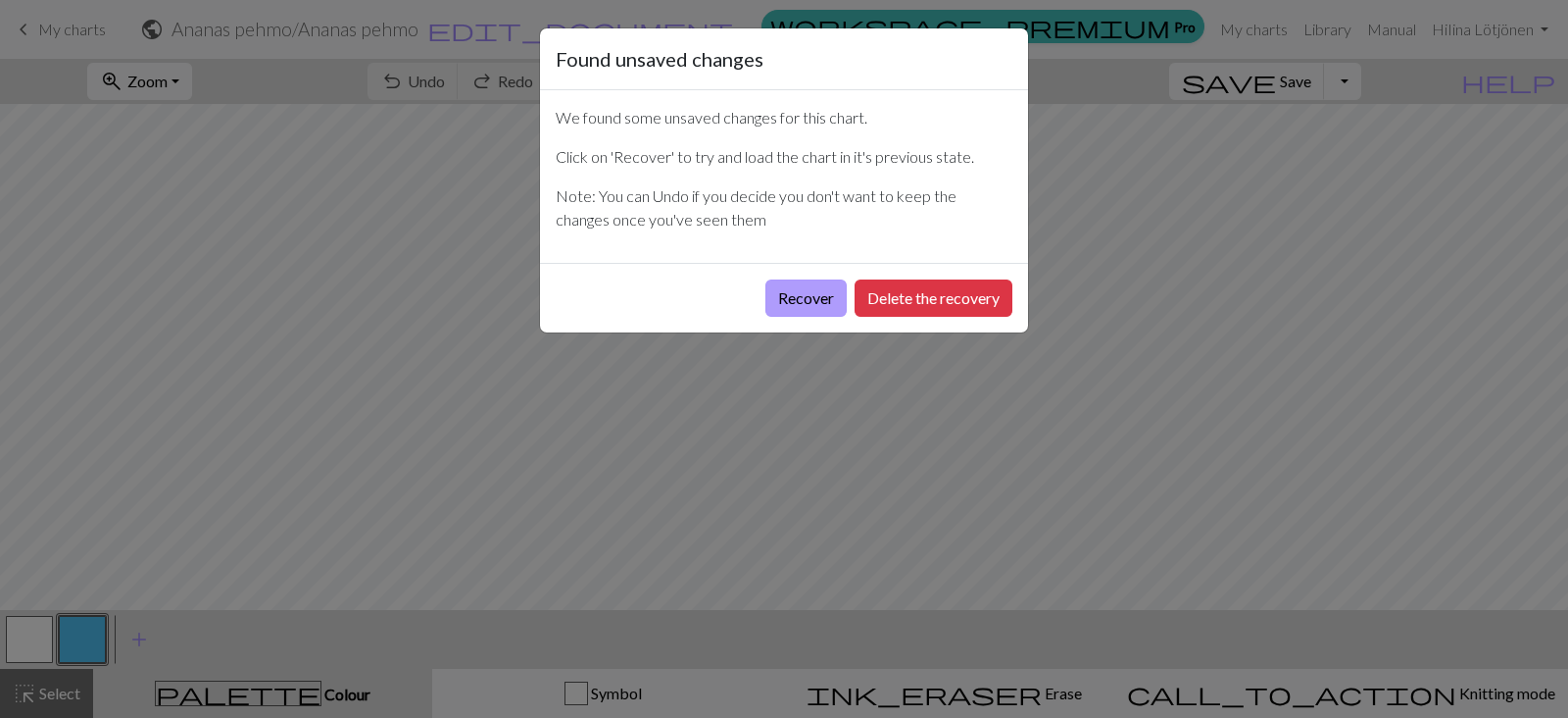
click at [821, 287] on button "Recover" at bounding box center [806, 299] width 81 height 37
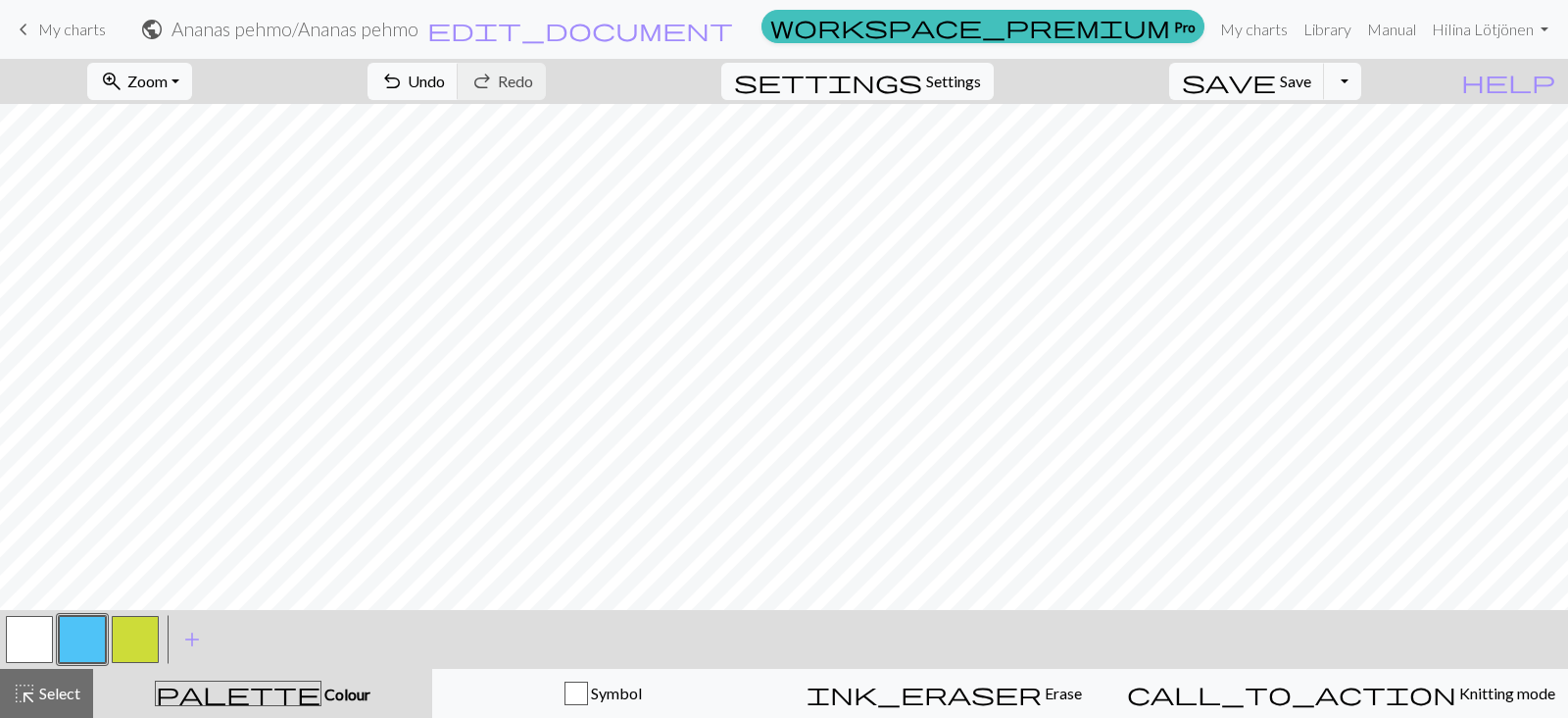
click at [48, 24] on span "My charts" at bounding box center [72, 28] width 68 height 19
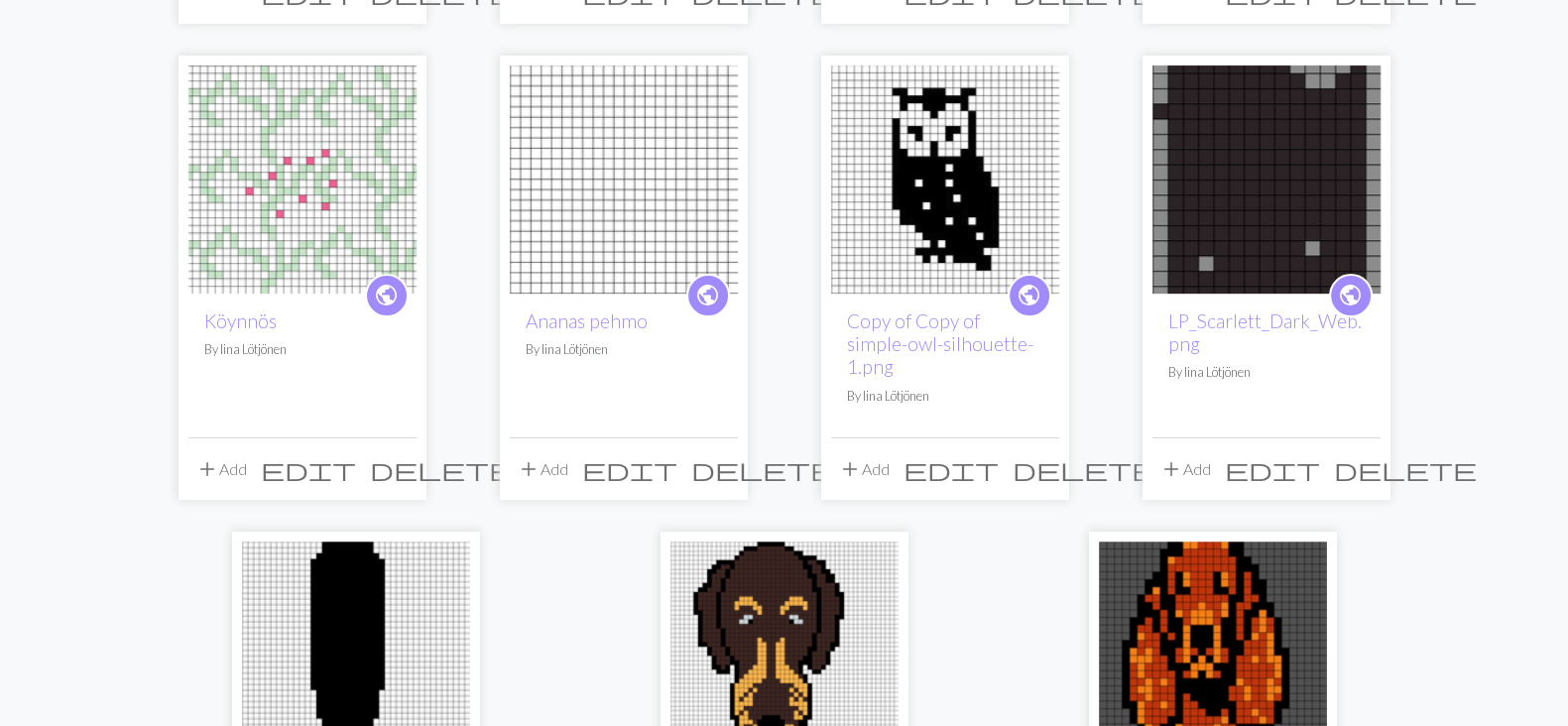
scroll to position [577, 0]
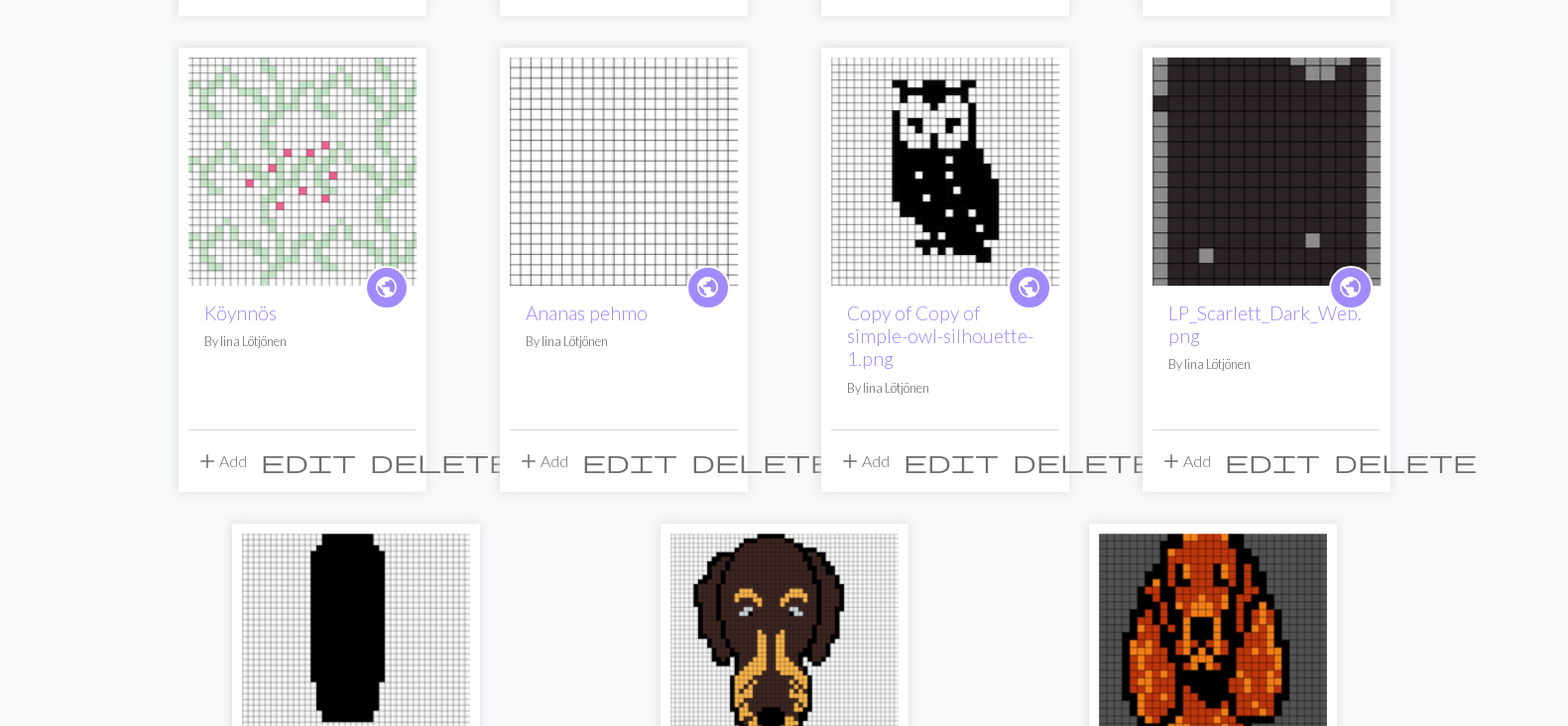
click at [727, 447] on span "delete" at bounding box center [763, 461] width 143 height 28
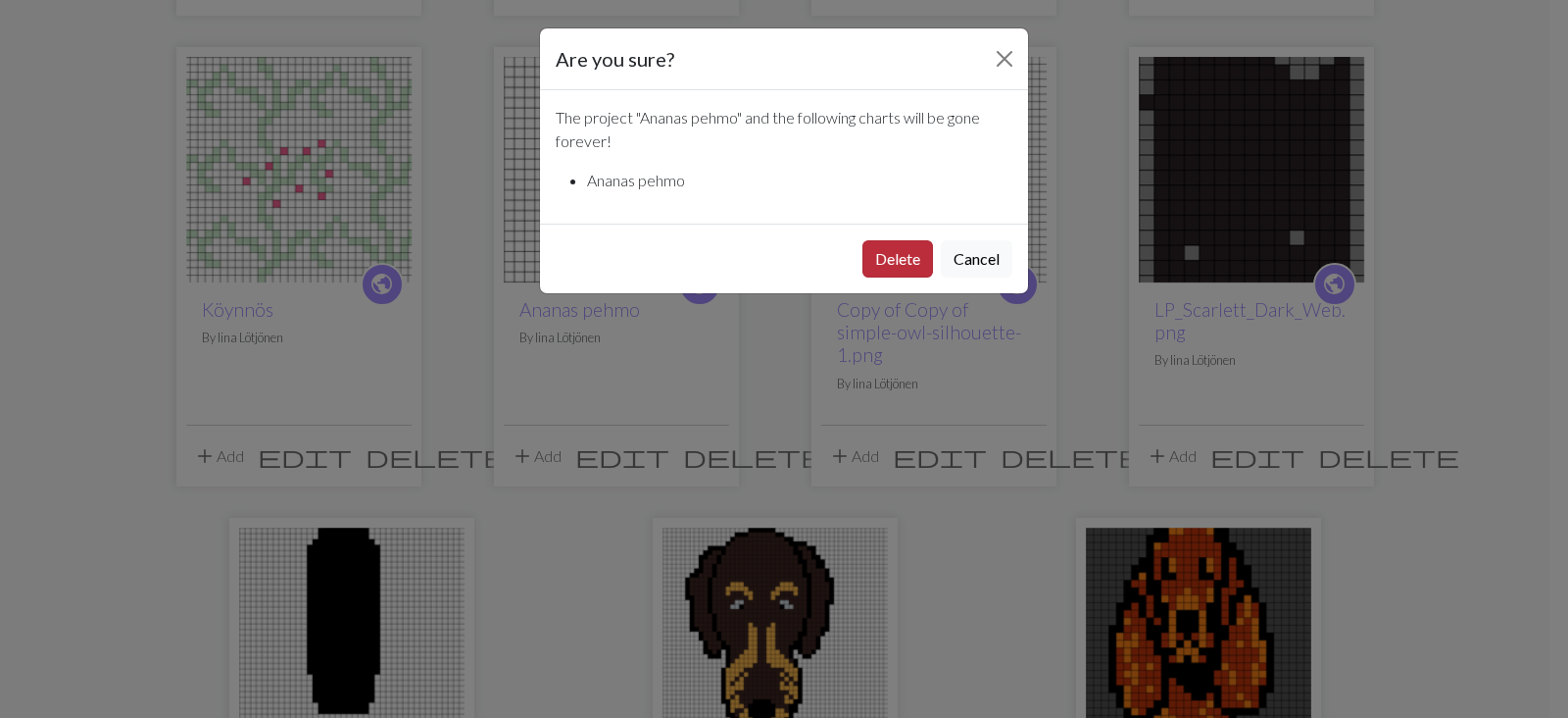
click at [892, 254] on button "Delete" at bounding box center [898, 259] width 71 height 37
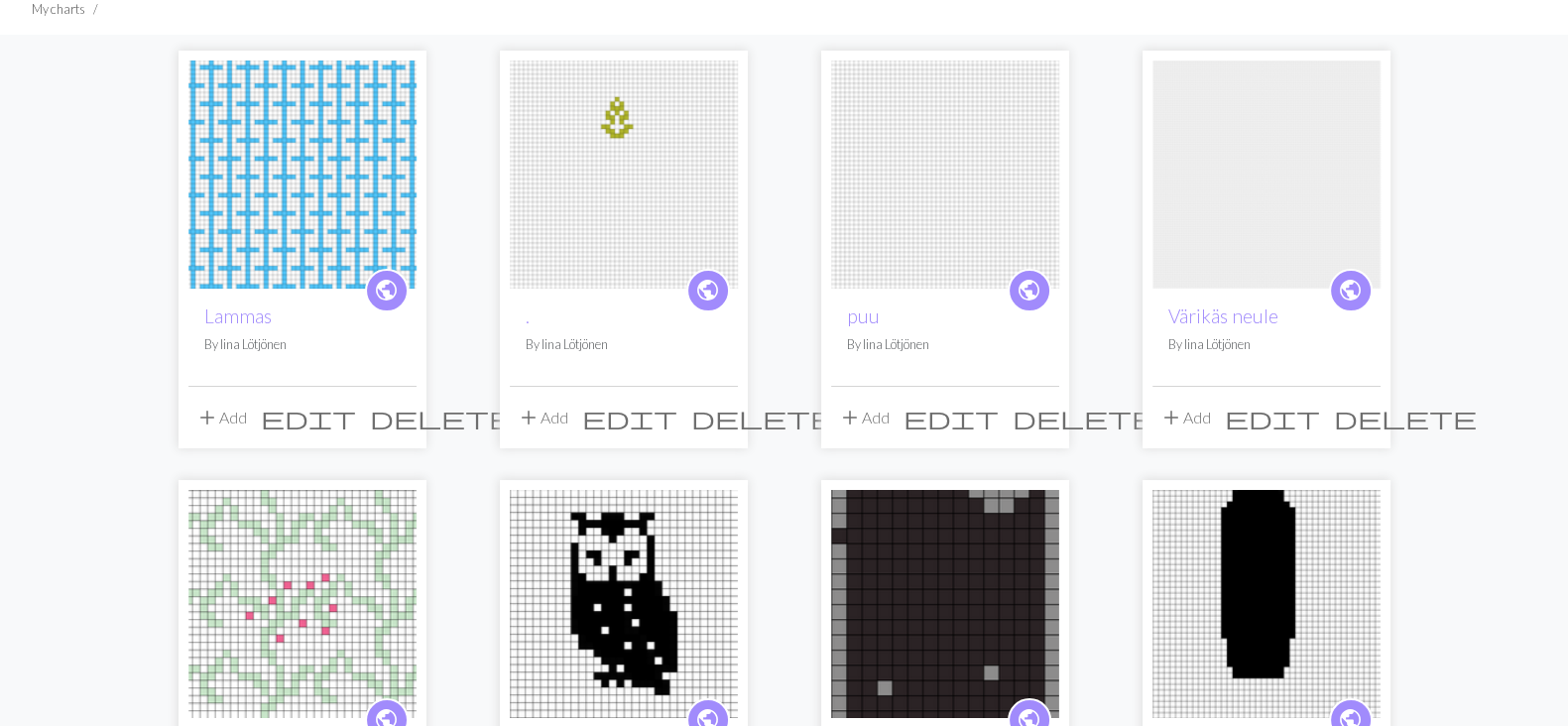
scroll to position [144, 0]
click at [1207, 296] on div "public Värikäs neule By Iina Lötjönen" at bounding box center [1267, 339] width 229 height 97
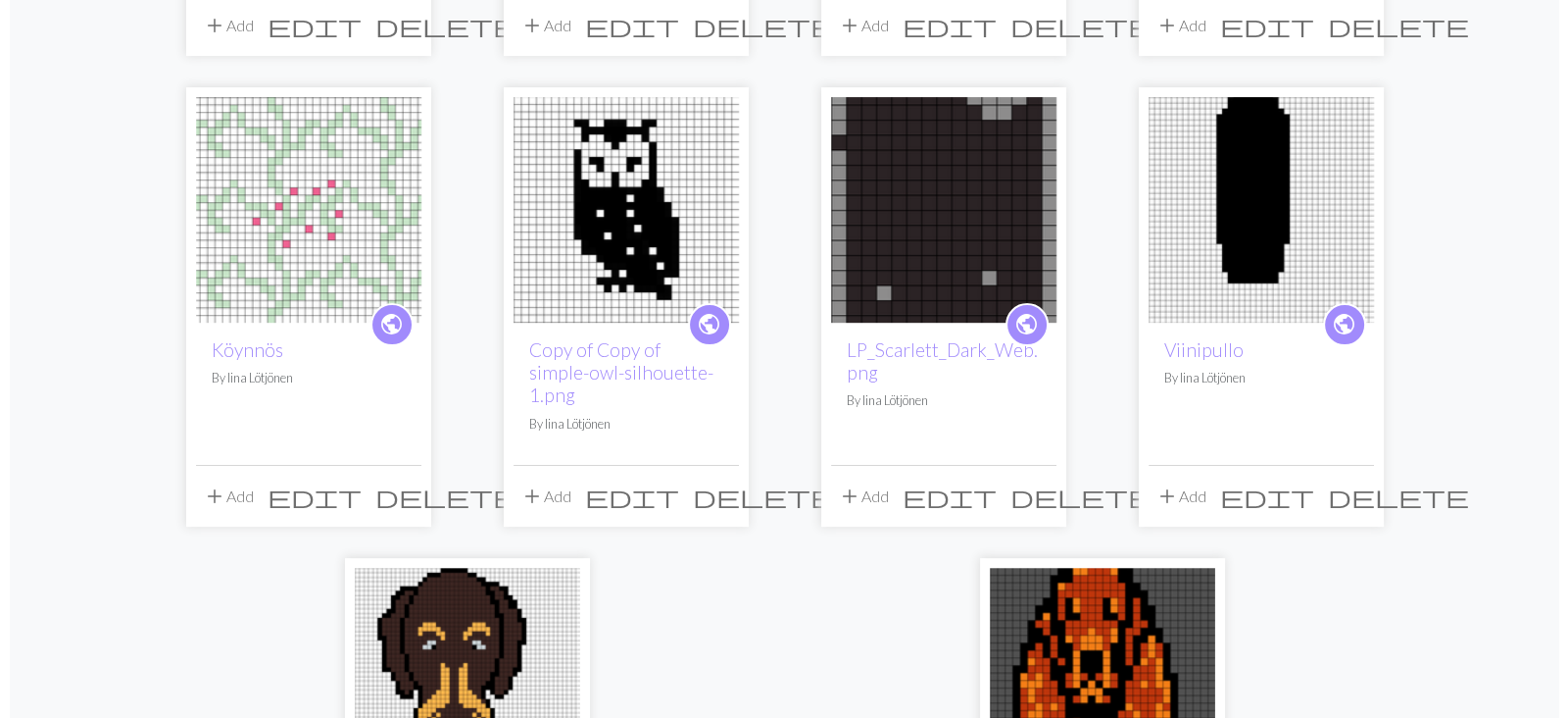
scroll to position [0, 0]
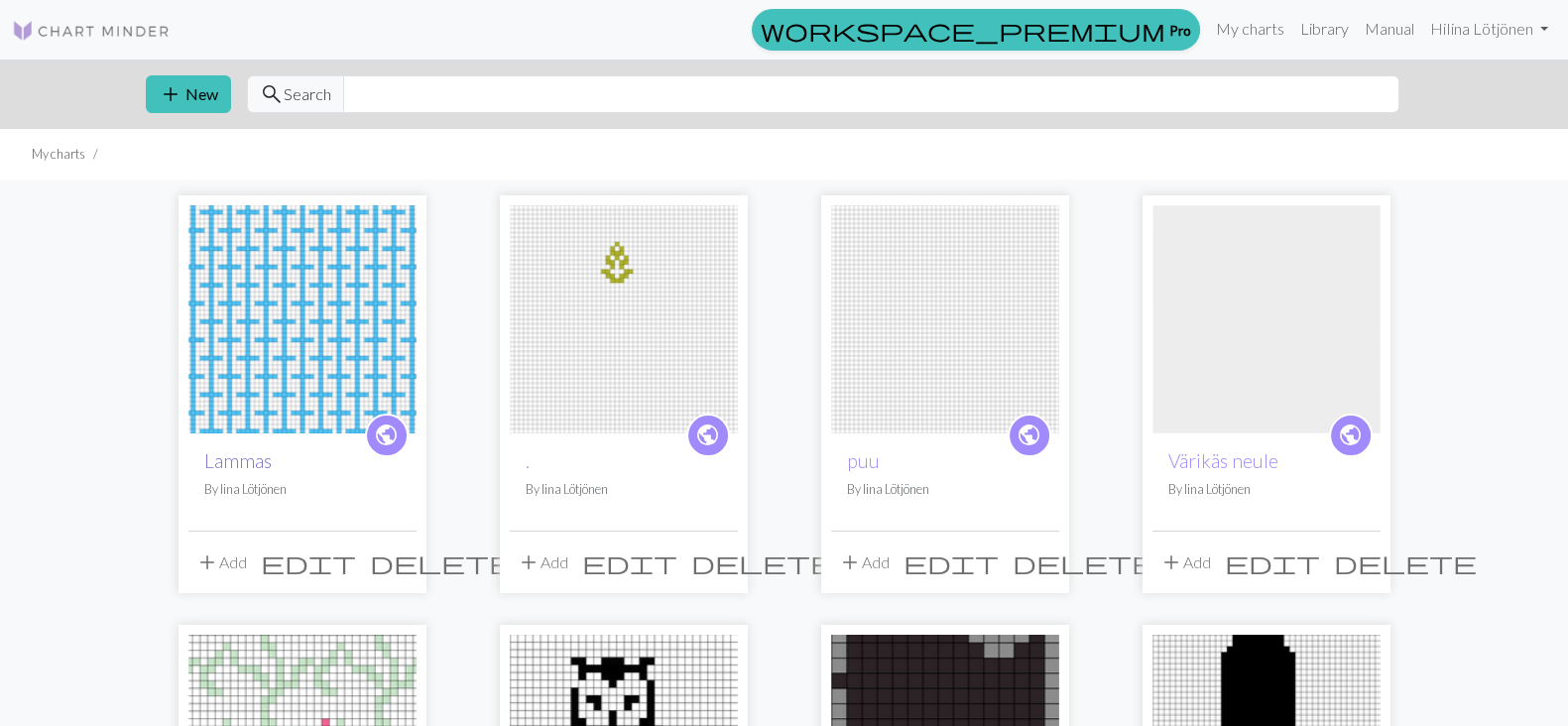
click at [232, 449] on link "Lammas" at bounding box center [238, 460] width 68 height 23
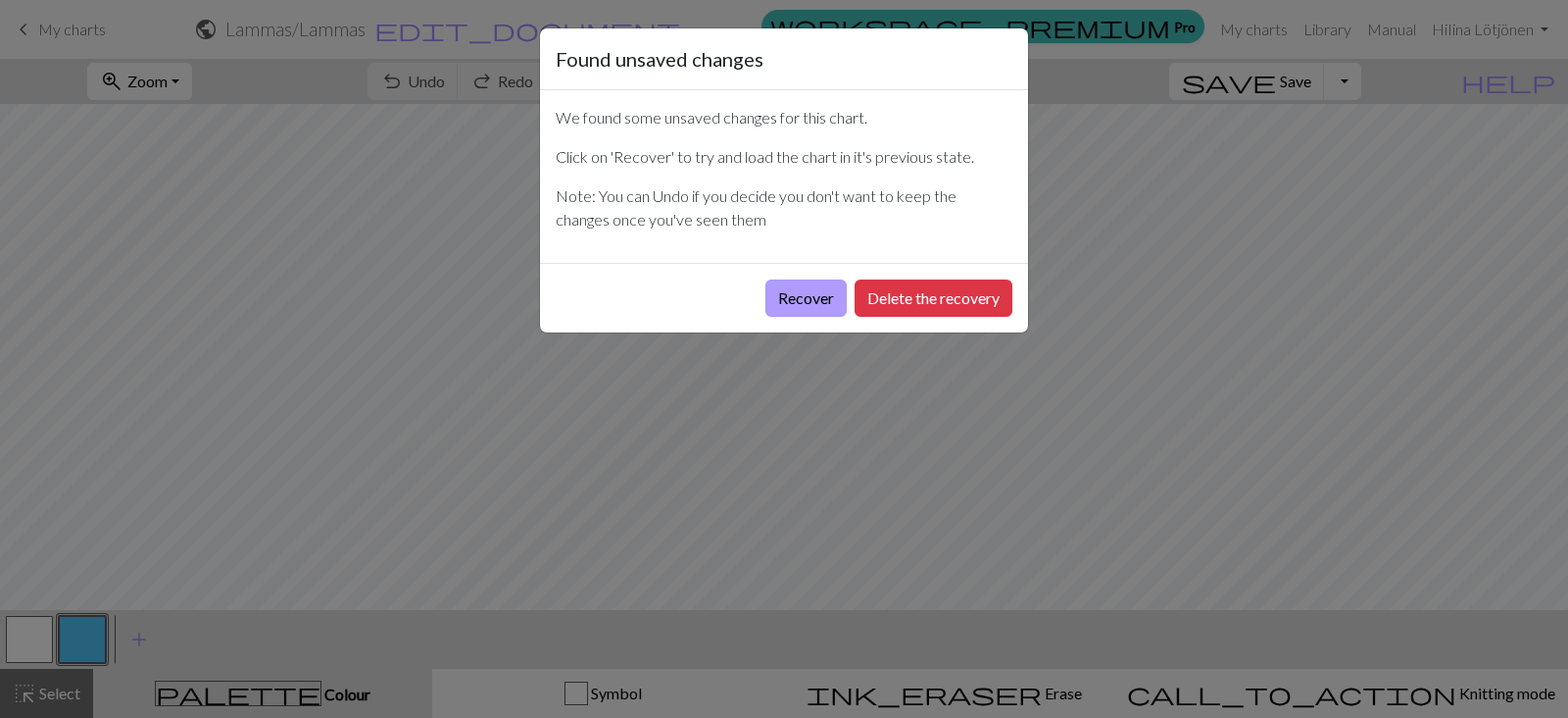
click at [813, 280] on button "Recover" at bounding box center [806, 299] width 81 height 37
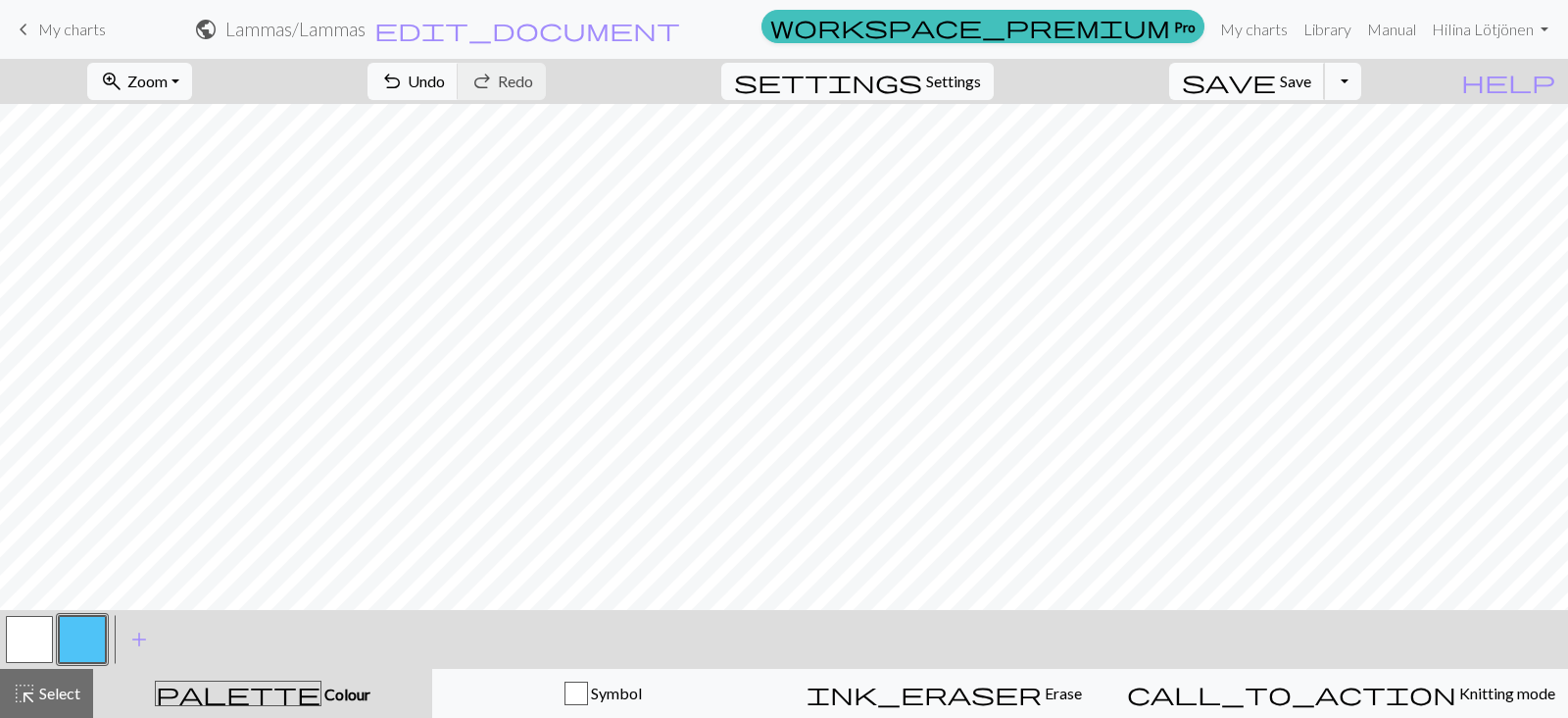
click at [1276, 85] on span "save" at bounding box center [1229, 82] width 94 height 28
click at [82, 14] on link "keyboard_arrow_left My charts" at bounding box center [59, 29] width 94 height 33
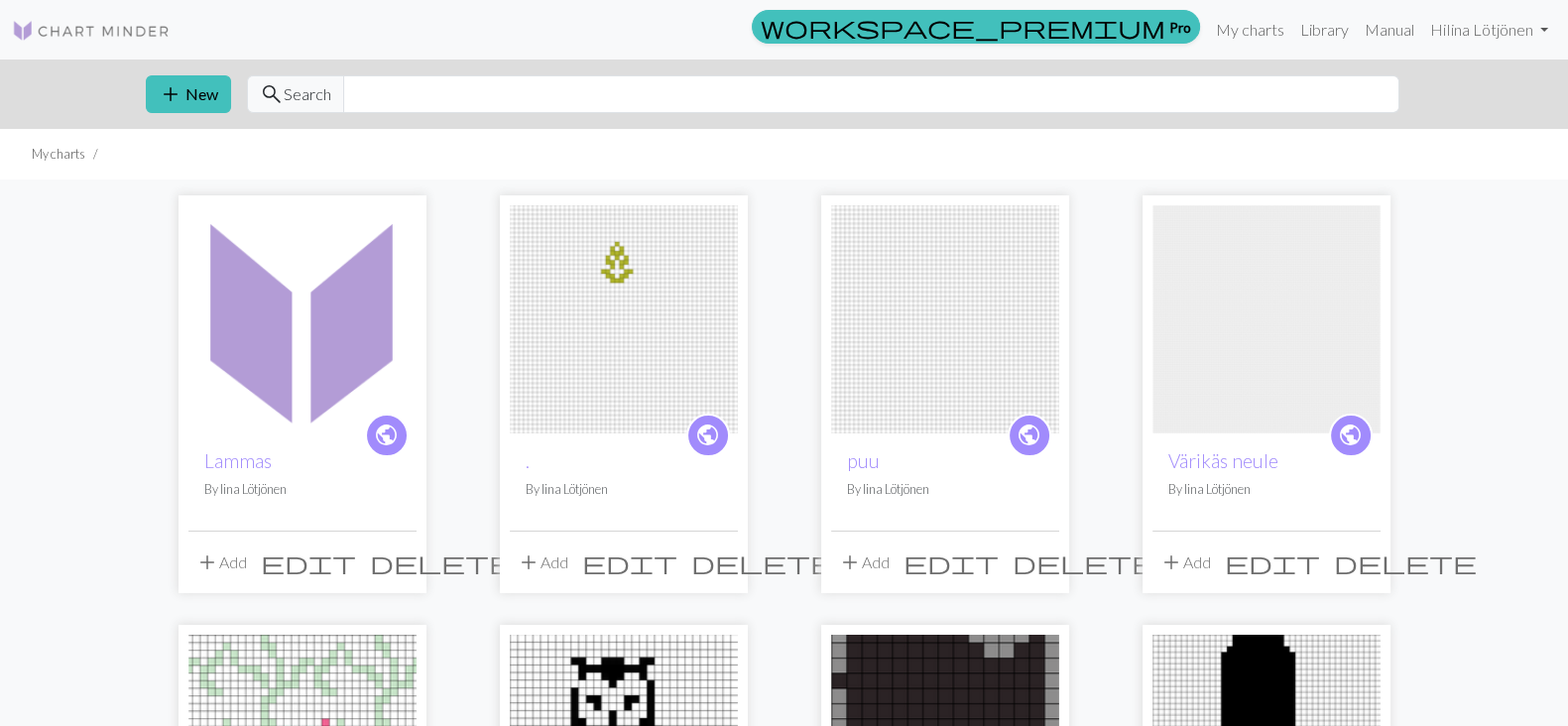
click at [575, 408] on img at bounding box center [624, 320] width 229 height 228
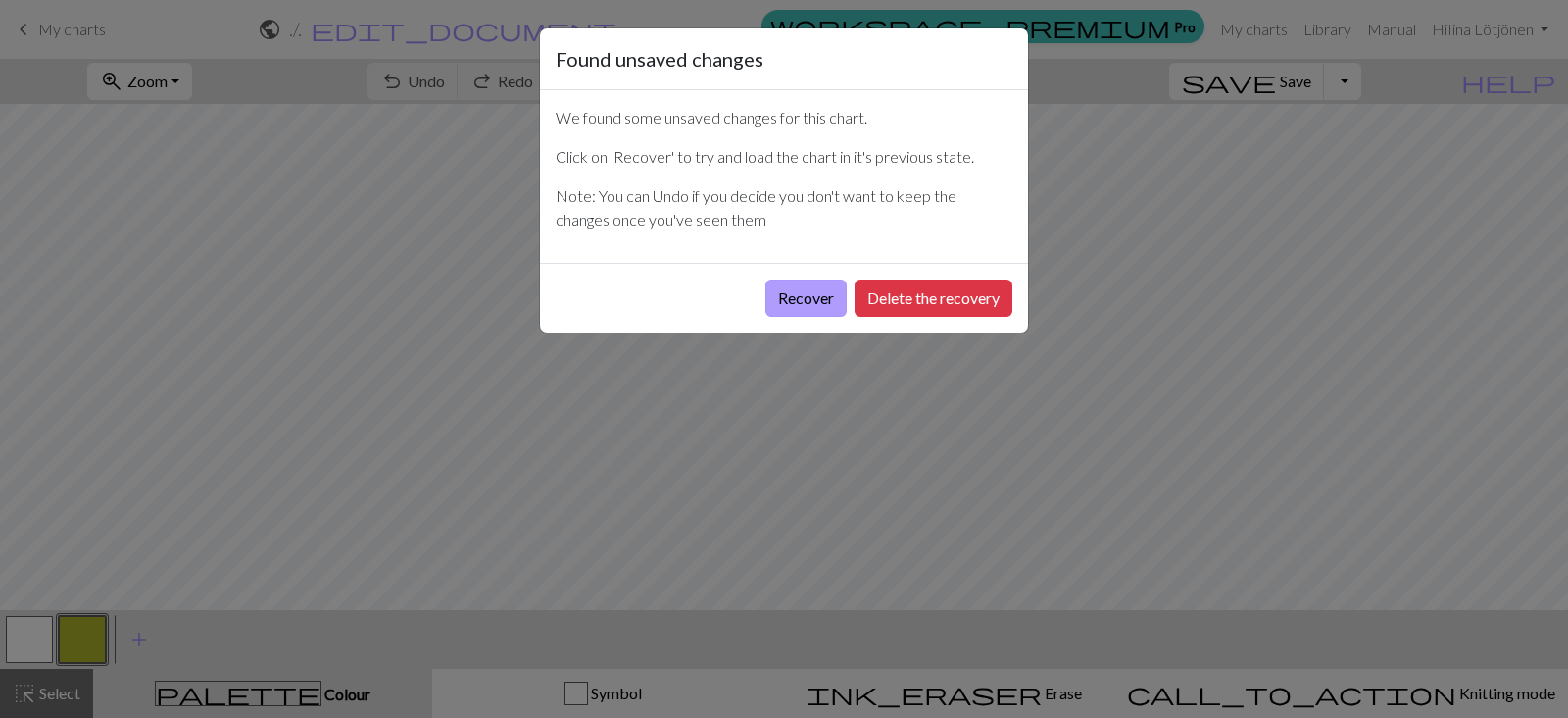
click at [814, 292] on button "Recover" at bounding box center [806, 299] width 81 height 37
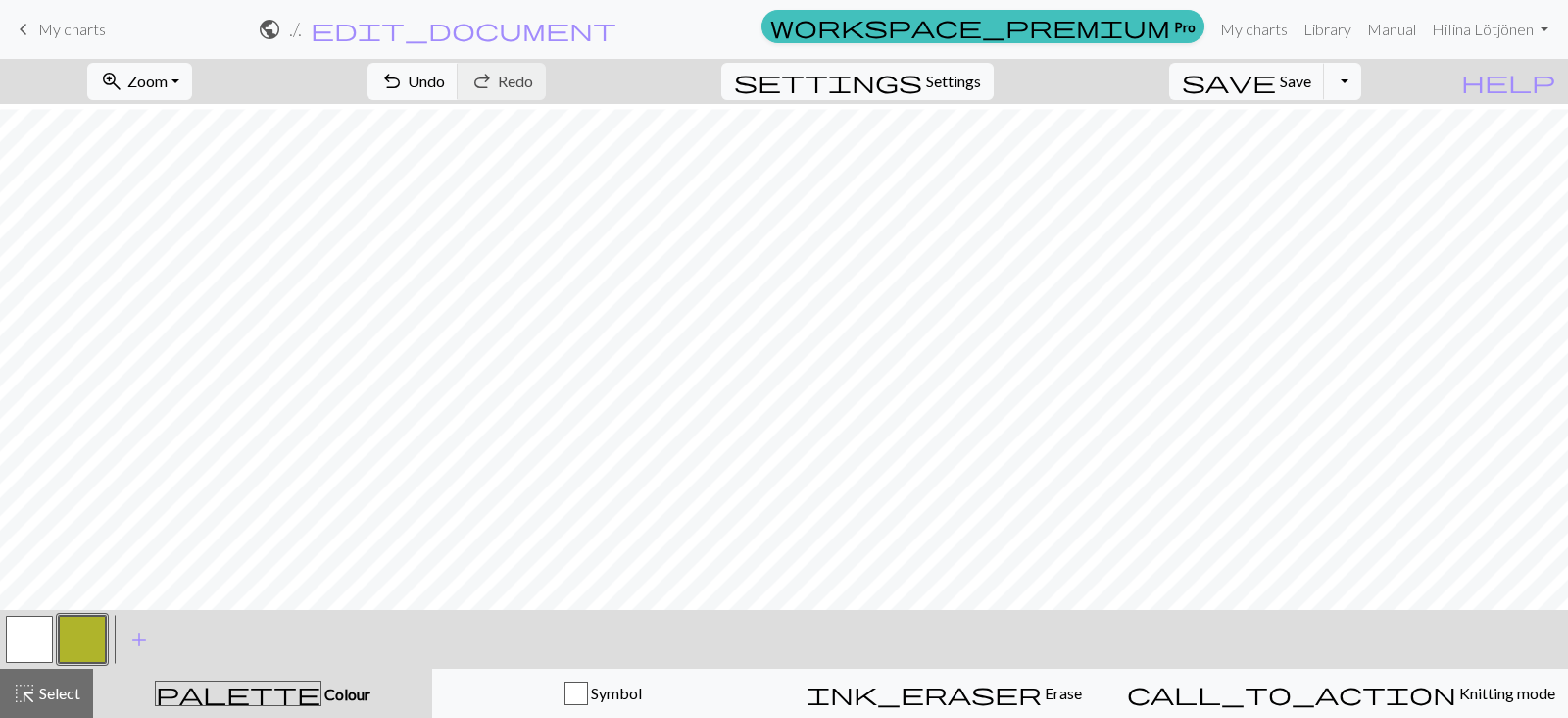
scroll to position [509, 0]
click at [1309, 72] on button "save Save Save" at bounding box center [1247, 82] width 156 height 37
click at [38, 41] on link "keyboard_arrow_left My charts" at bounding box center [59, 29] width 94 height 33
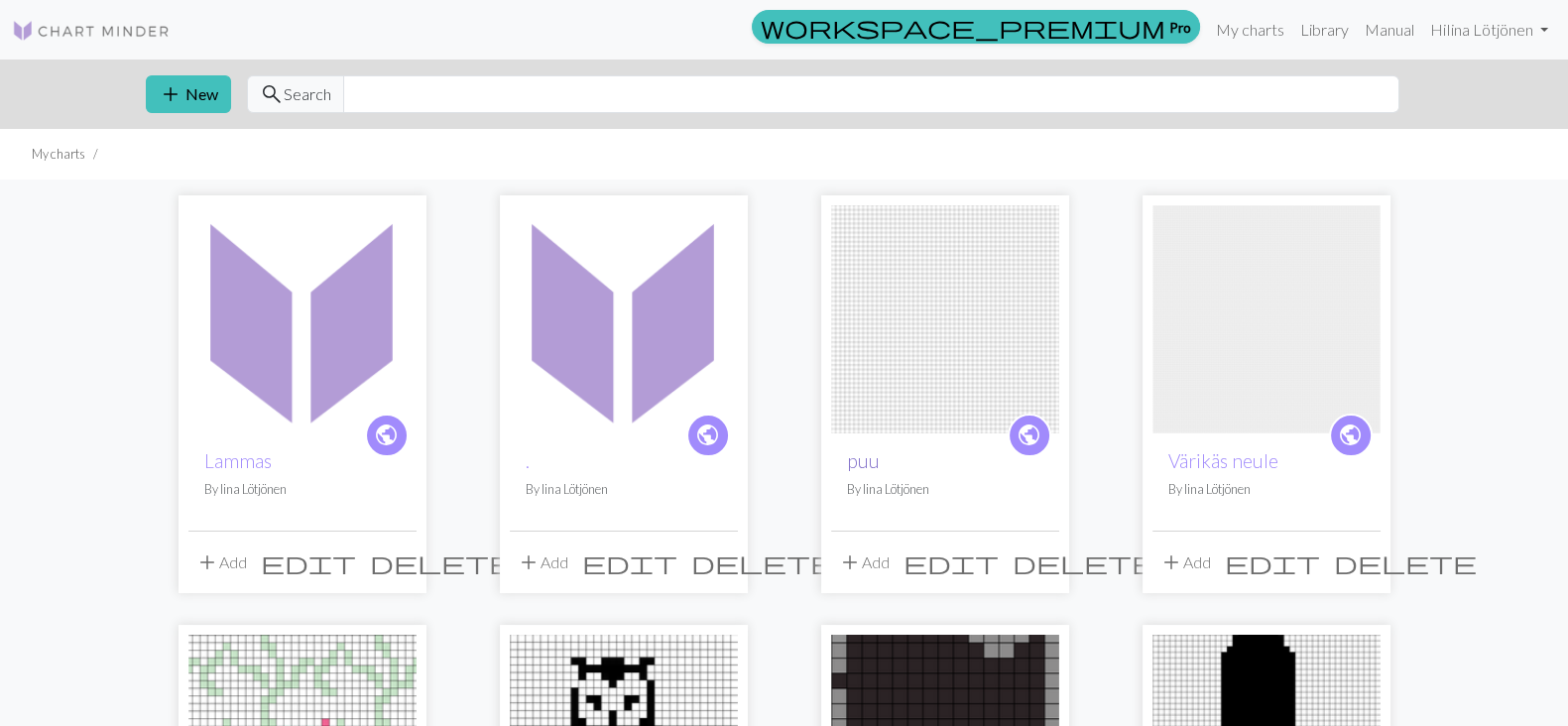
click at [859, 452] on link "puu" at bounding box center [863, 460] width 33 height 23
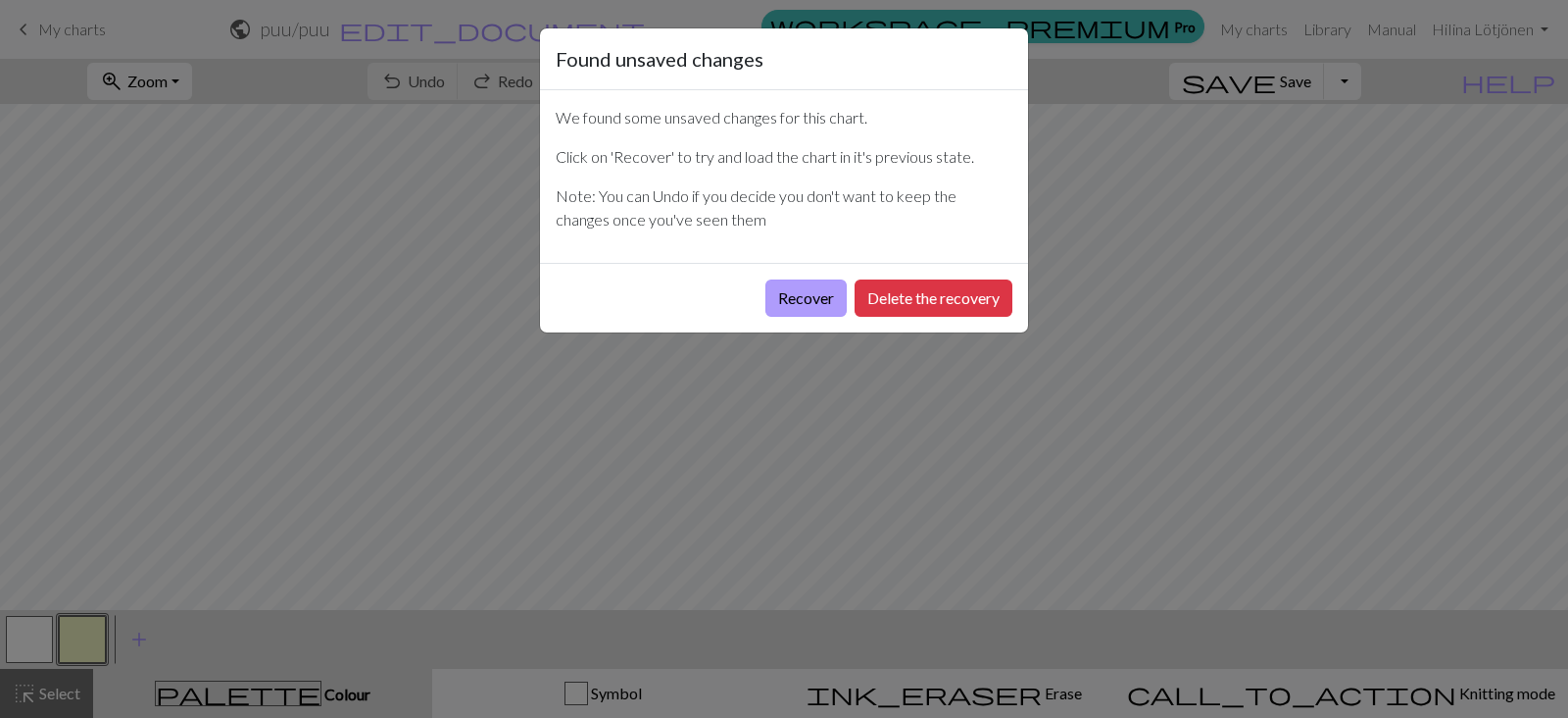
click at [804, 303] on button "Recover" at bounding box center [806, 299] width 81 height 37
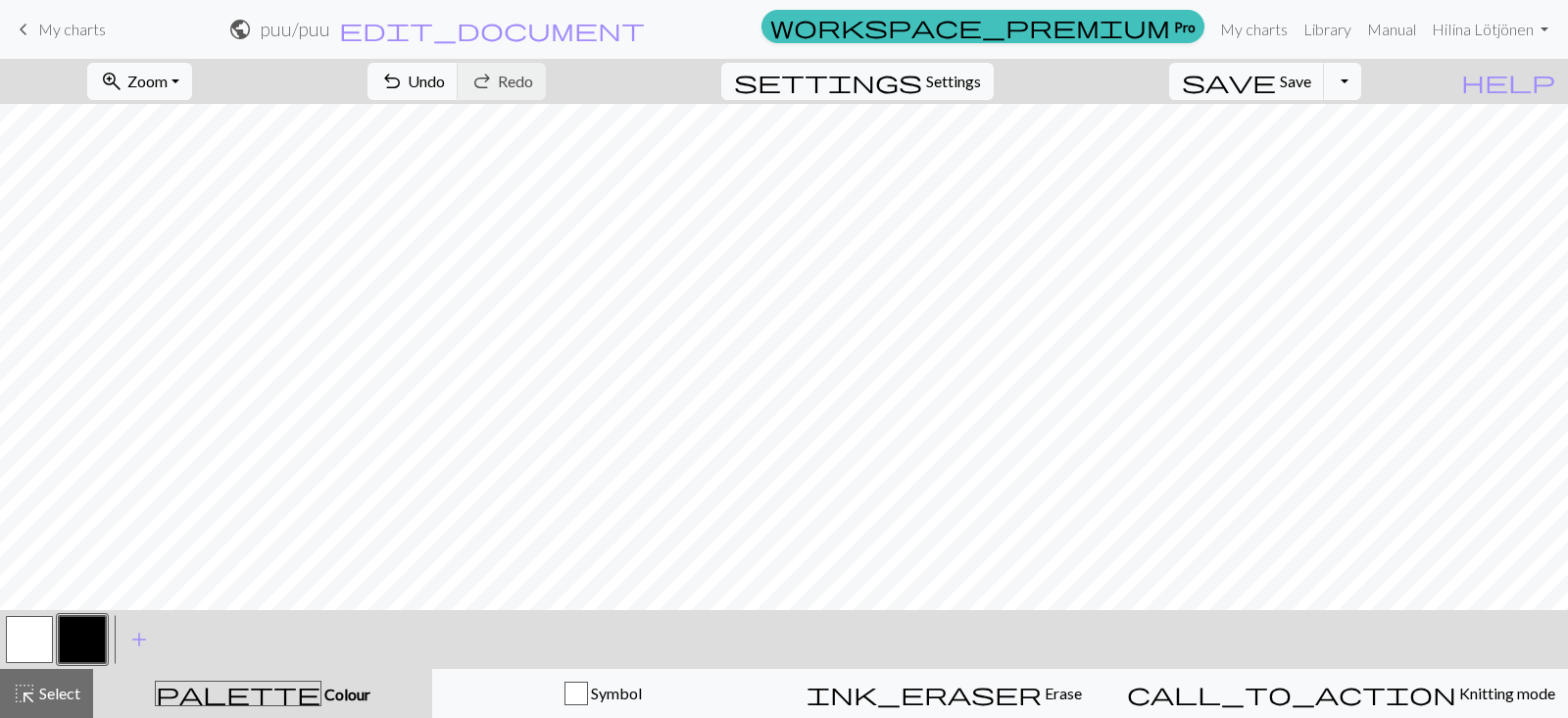
click at [30, 637] on button "button" at bounding box center [29, 639] width 47 height 47
click at [67, 635] on button "button" at bounding box center [82, 639] width 47 height 47
click at [51, 645] on button "button" at bounding box center [29, 639] width 47 height 47
click at [88, 654] on button "button" at bounding box center [82, 639] width 47 height 47
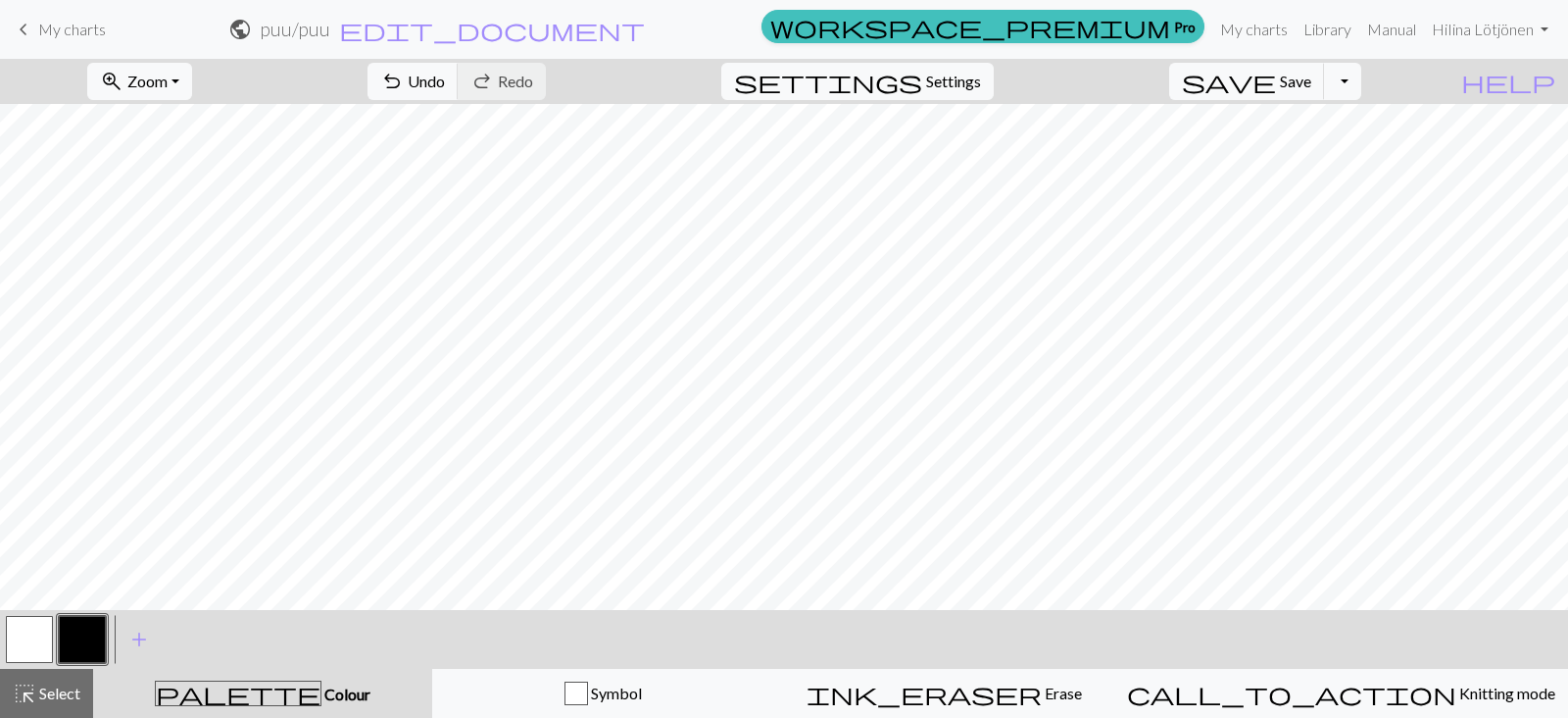
click at [39, 641] on button "button" at bounding box center [29, 639] width 47 height 47
click at [1325, 94] on button "save Save Save" at bounding box center [1247, 82] width 156 height 37
